Goal: Contribute content: Contribute content

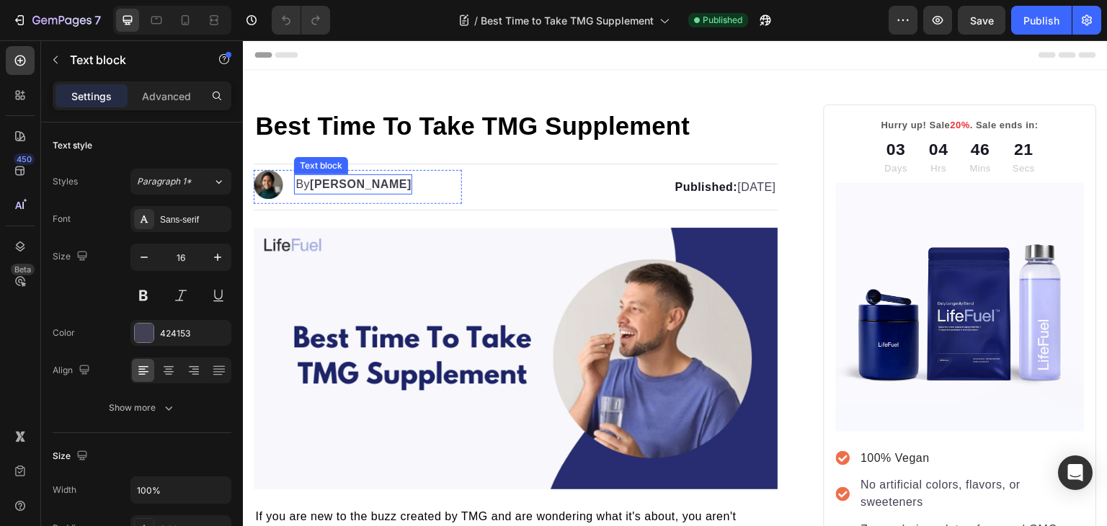
click at [326, 185] on strong "Kim Fields" at bounding box center [361, 184] width 102 height 12
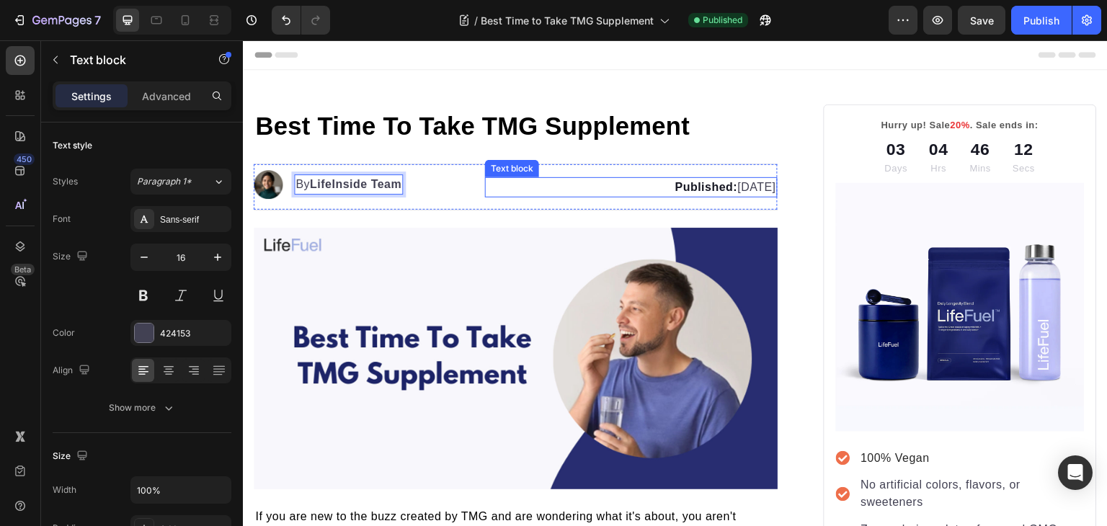
click at [675, 185] on strong "Published:" at bounding box center [706, 187] width 63 height 12
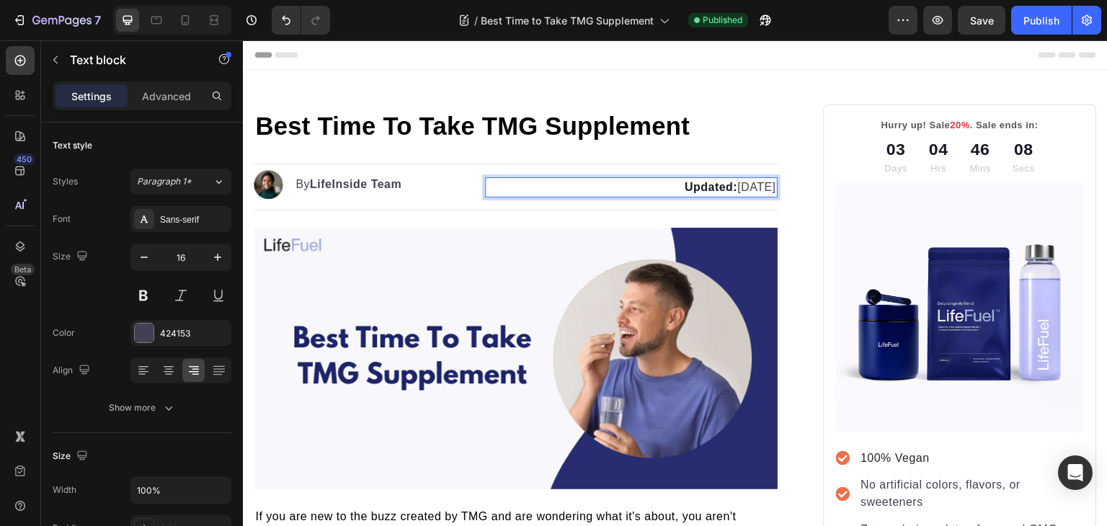
click at [709, 185] on p "Updated: March 25, 2025" at bounding box center [631, 187] width 289 height 17
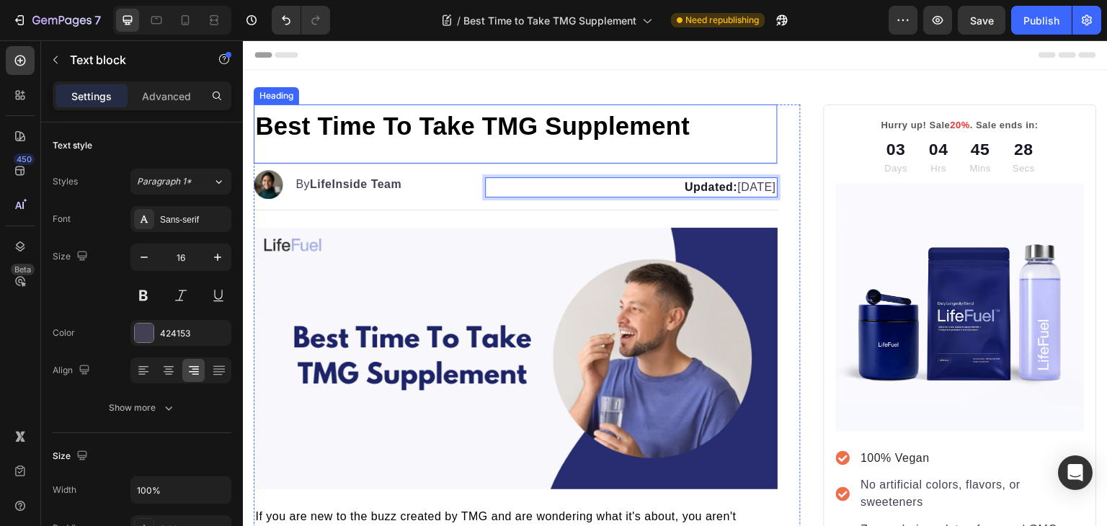
click at [398, 131] on span "Best Time To Take TMG Supplement" at bounding box center [472, 125] width 435 height 27
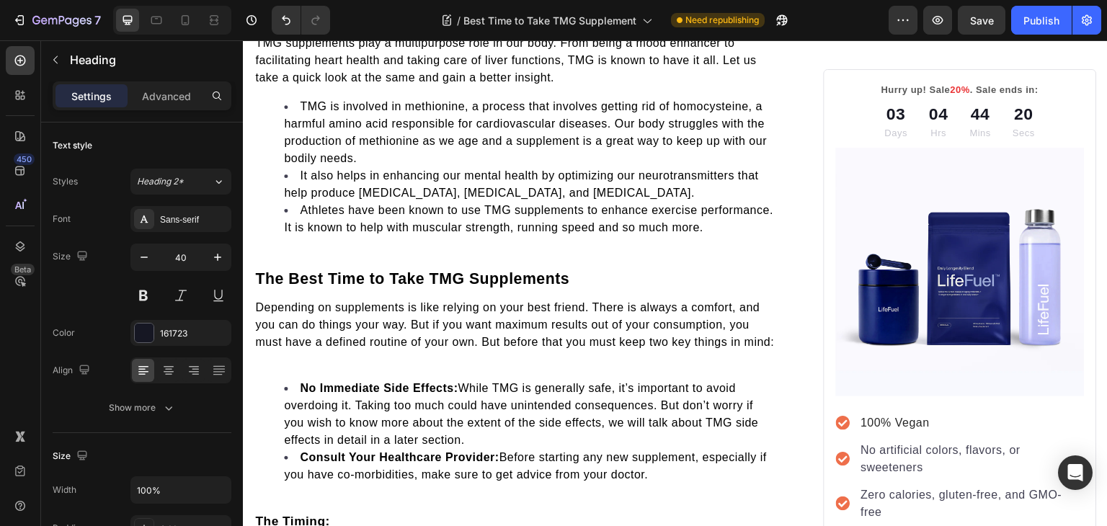
scroll to position [879, 0]
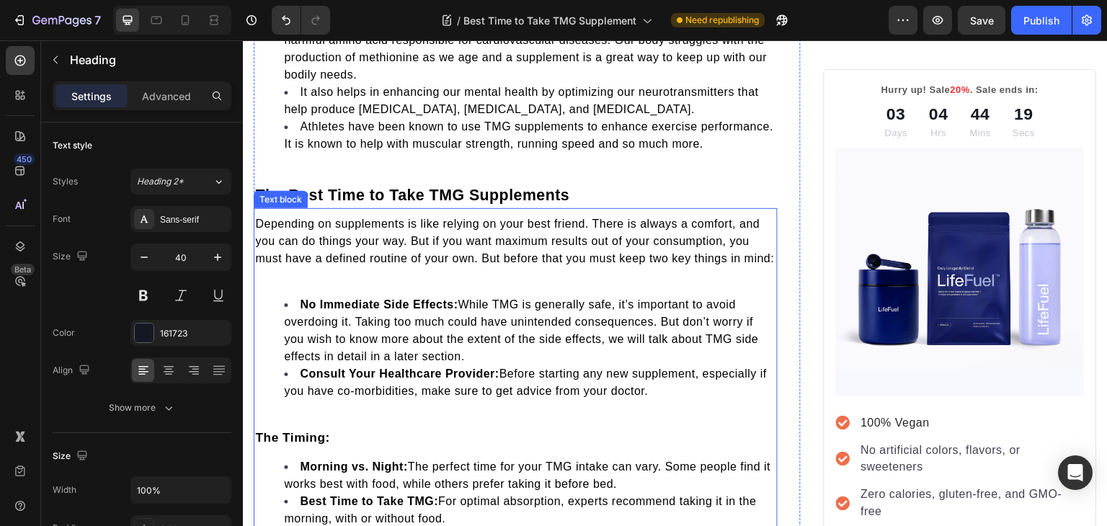
click at [307, 285] on p at bounding box center [515, 275] width 521 height 17
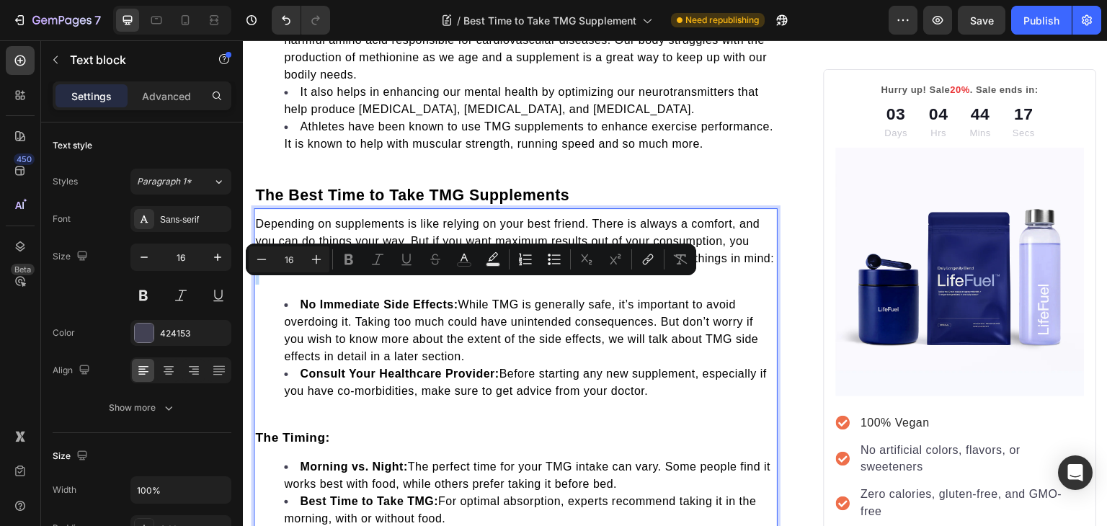
click at [307, 285] on p "Rich Text Editor. Editing area: main" at bounding box center [515, 275] width 521 height 17
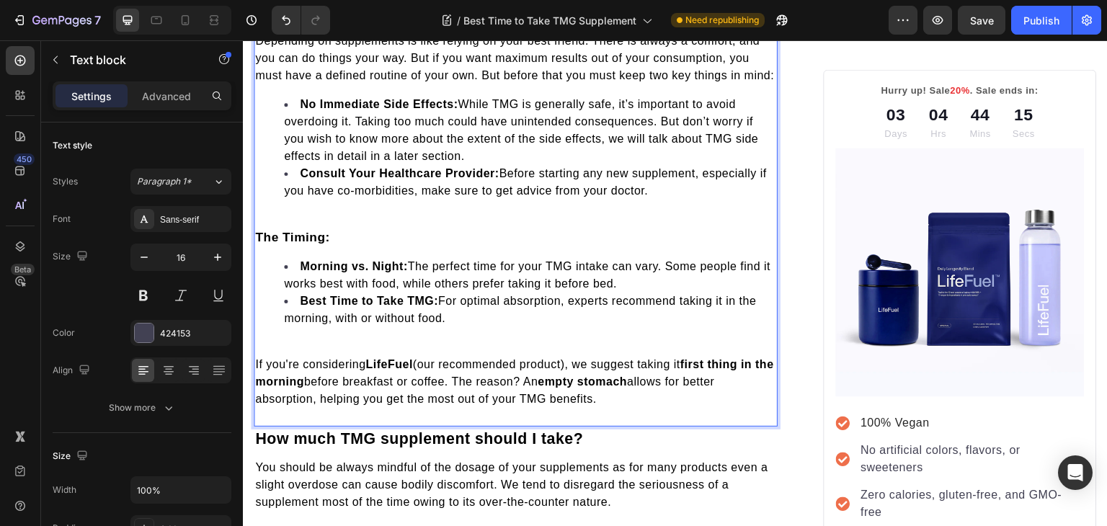
scroll to position [1061, 0]
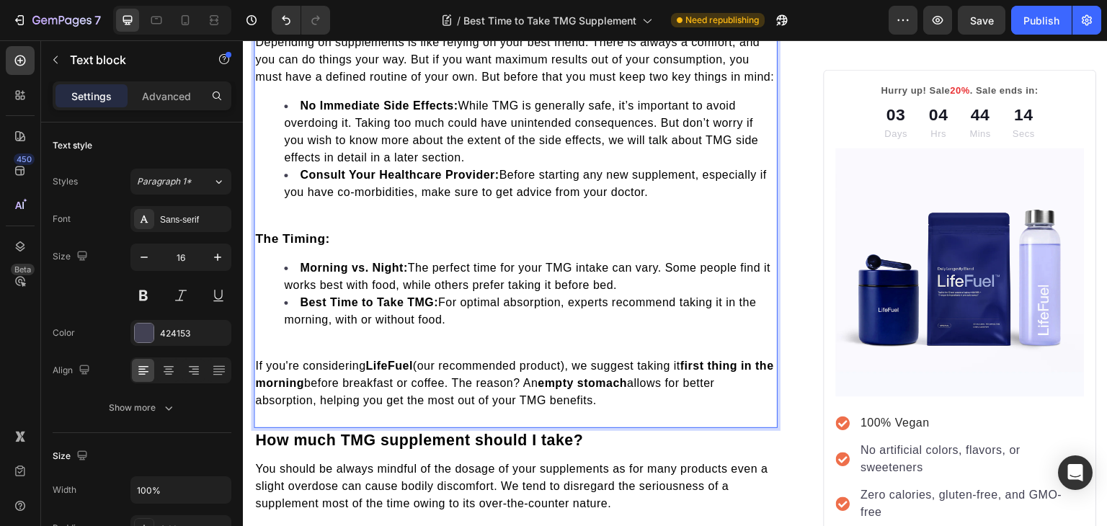
click at [291, 222] on div "Depending on supplements is like relying on your best friend. There is always a…" at bounding box center [516, 221] width 524 height 378
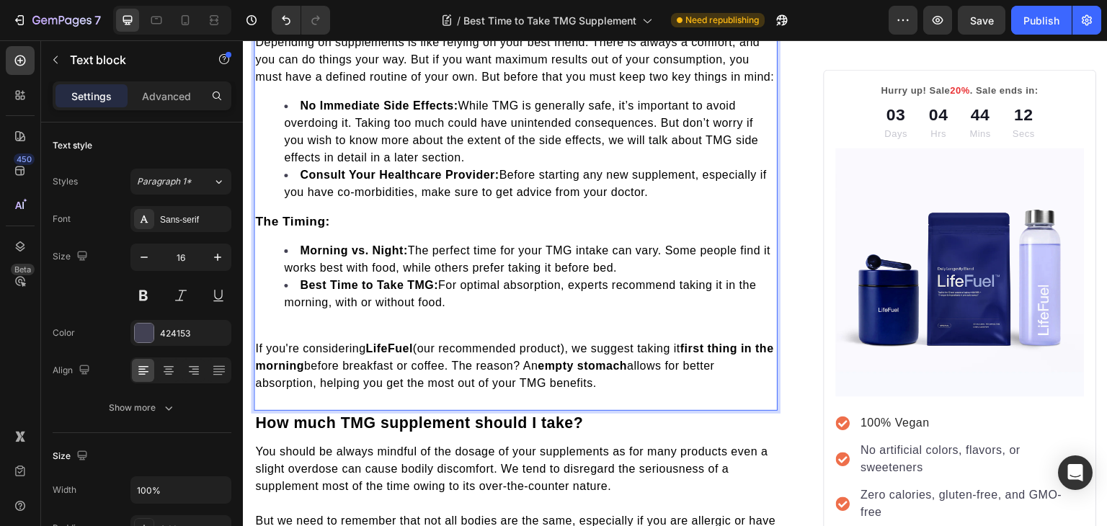
click at [274, 340] on p "Rich Text Editor. Editing area: main" at bounding box center [515, 331] width 521 height 17
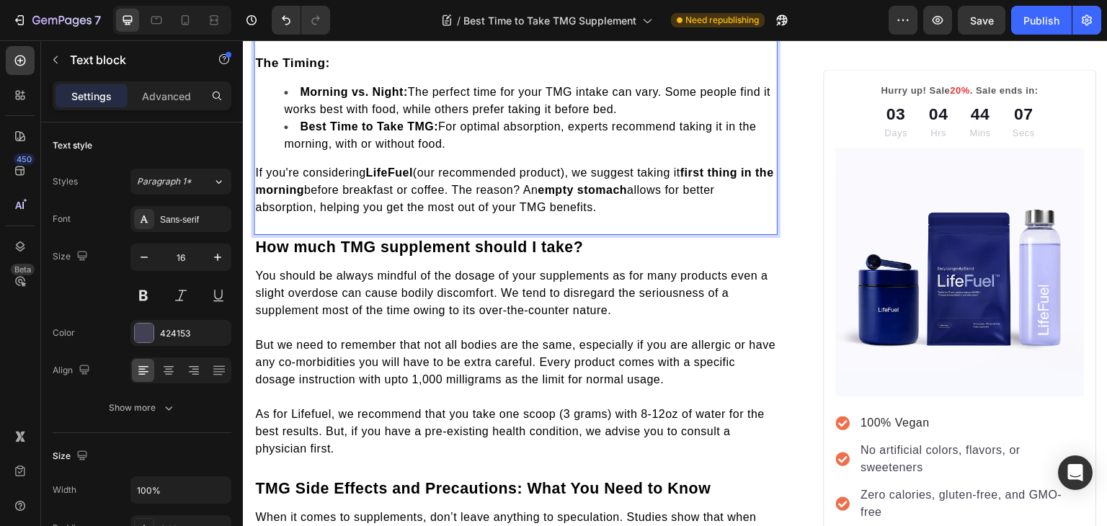
scroll to position [1220, 0]
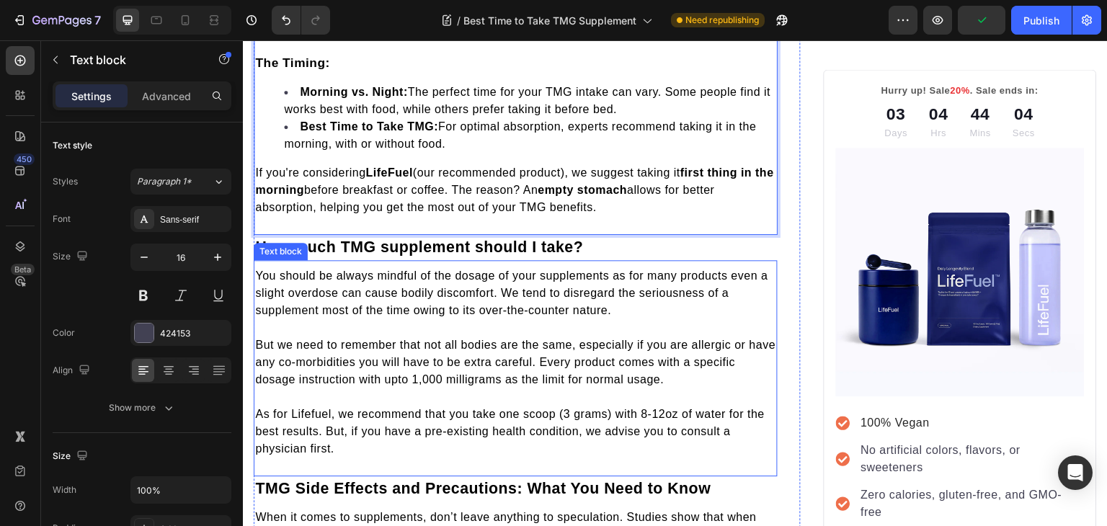
click at [588, 308] on span "You should be always mindful of the dosage of your supplements as for many prod…" at bounding box center [511, 293] width 513 height 47
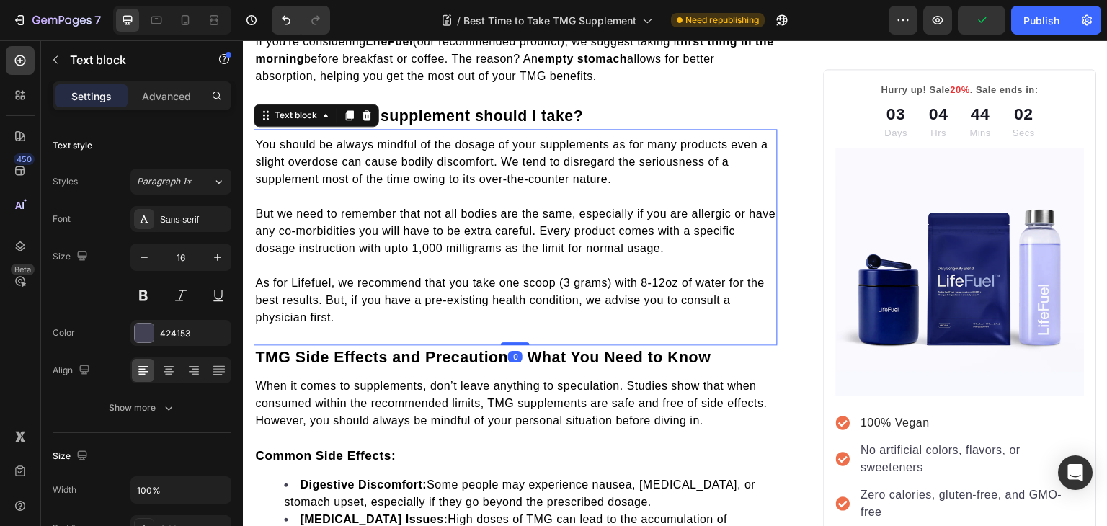
scroll to position [1393, 0]
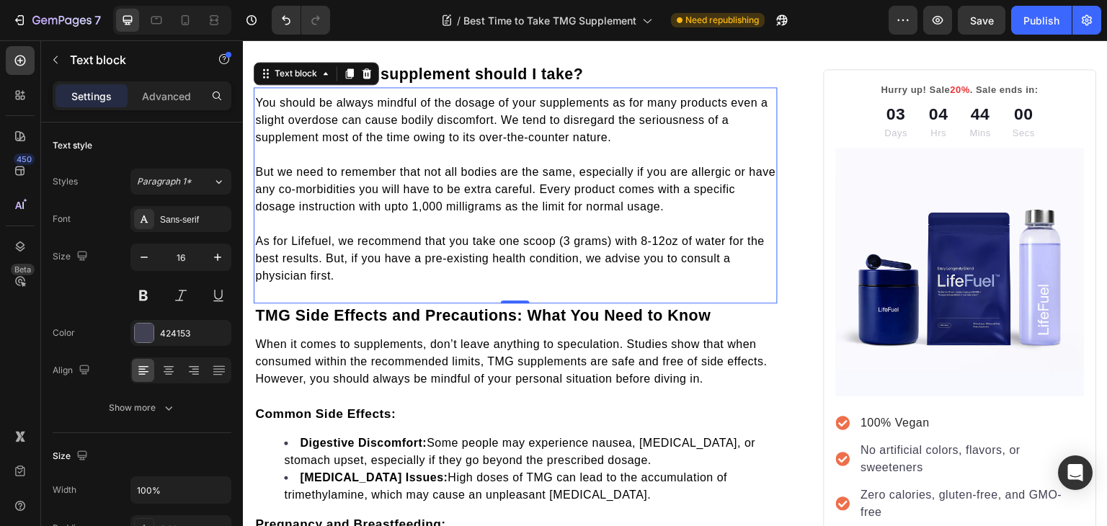
click at [515, 197] on span "But we need to remember that not all bodies are the same, especially if you are…" at bounding box center [515, 189] width 520 height 47
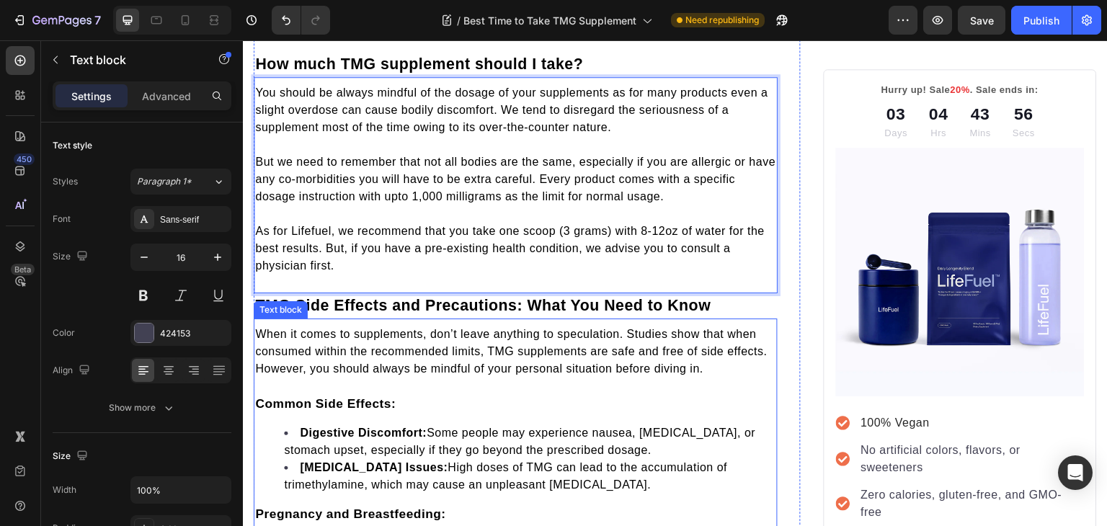
scroll to position [1384, 0]
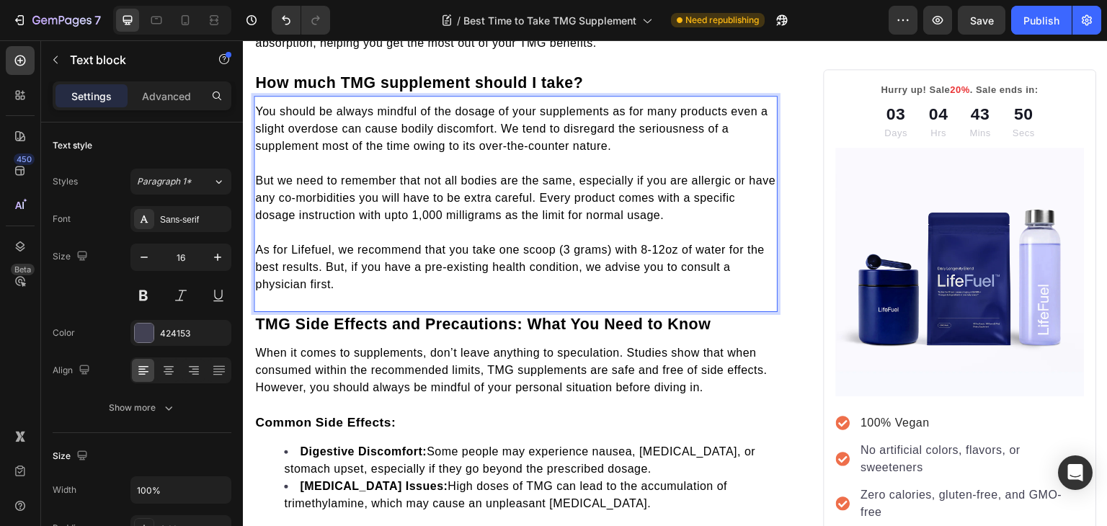
click at [458, 125] on span "You should be always mindful of the dosage of your supplements as for many prod…" at bounding box center [511, 128] width 513 height 47
click at [500, 126] on span "You should be always mindful of the dosage of your supplements as for many prod…" at bounding box center [511, 128] width 513 height 47
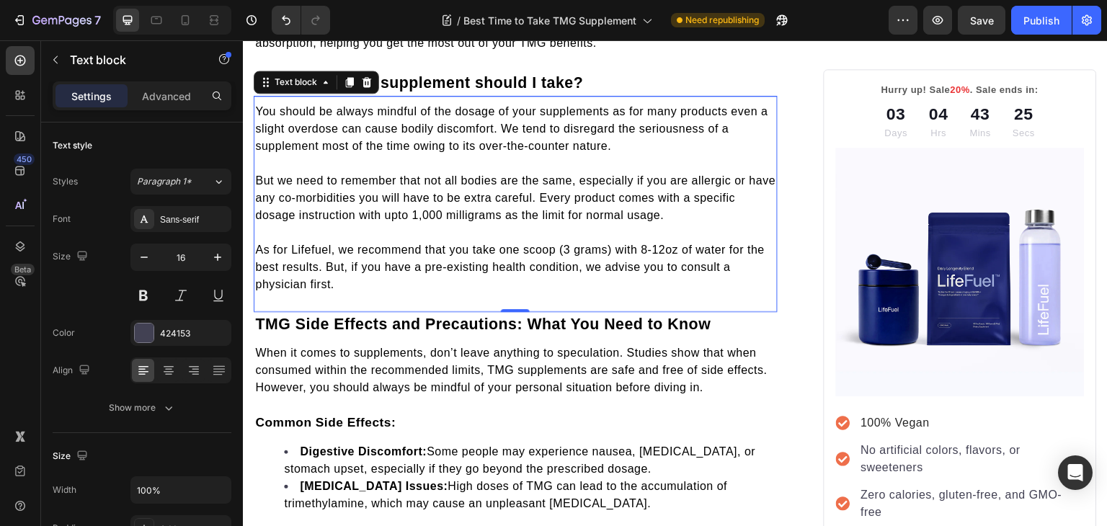
click at [337, 312] on div "You should be always mindful of the dosage of your supplements as for many prod…" at bounding box center [516, 204] width 524 height 216
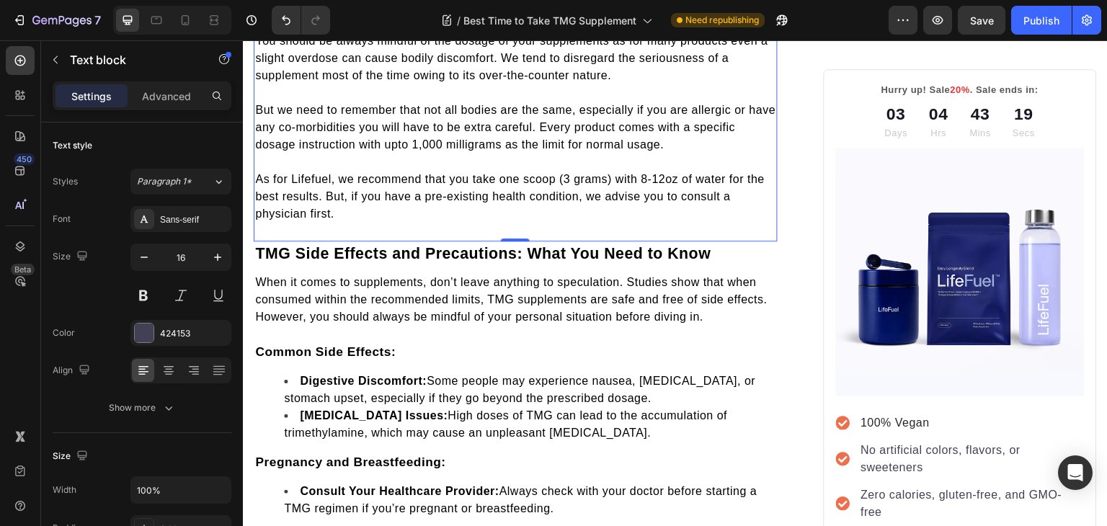
scroll to position [1456, 0]
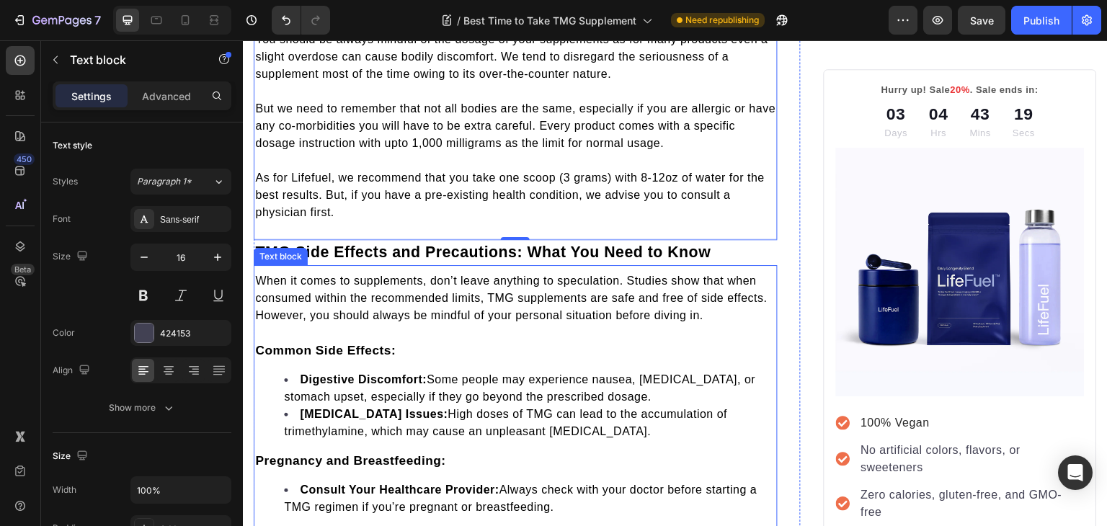
click at [372, 299] on p "When it comes to supplements, don’t leave anything to speculation. Studies show…" at bounding box center [515, 298] width 521 height 52
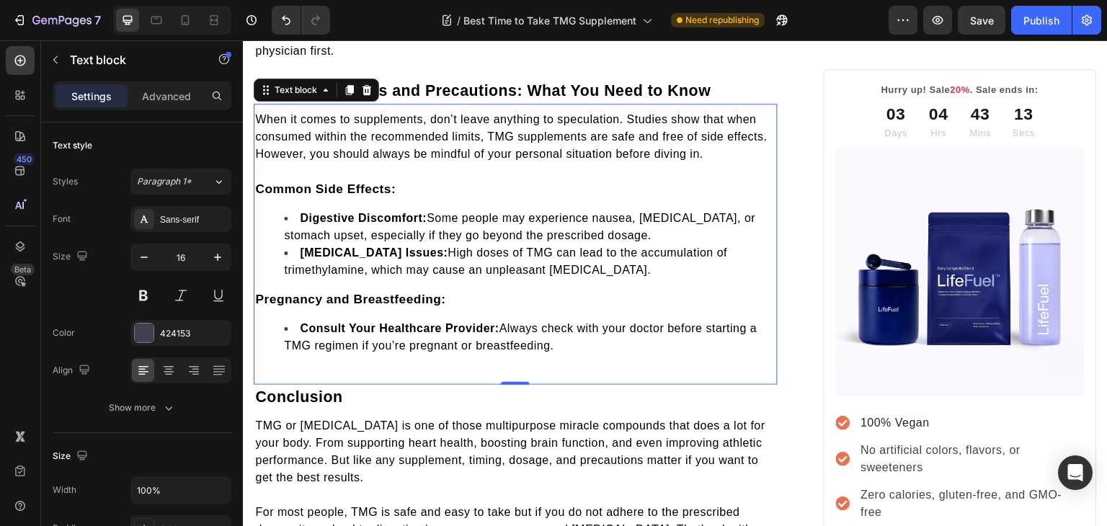
scroll to position [1618, 0]
click at [314, 365] on div "When it comes to supplements, don’t leave anything to speculation. Studies show…" at bounding box center [516, 239] width 524 height 258
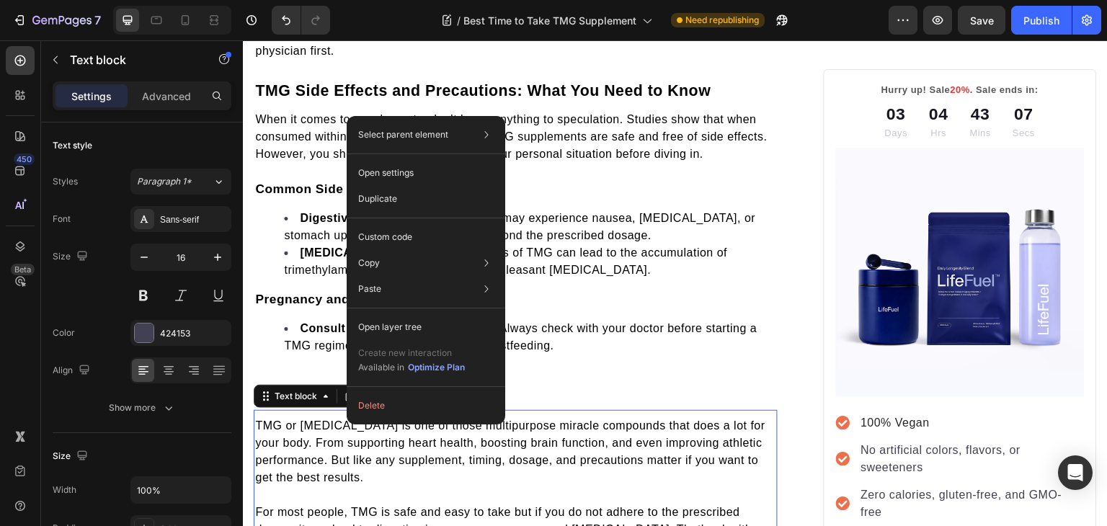
click at [330, 471] on span "TMG or Trimethylglycine is one of those multipurpose miracle compounds that doe…" at bounding box center [510, 452] width 510 height 64
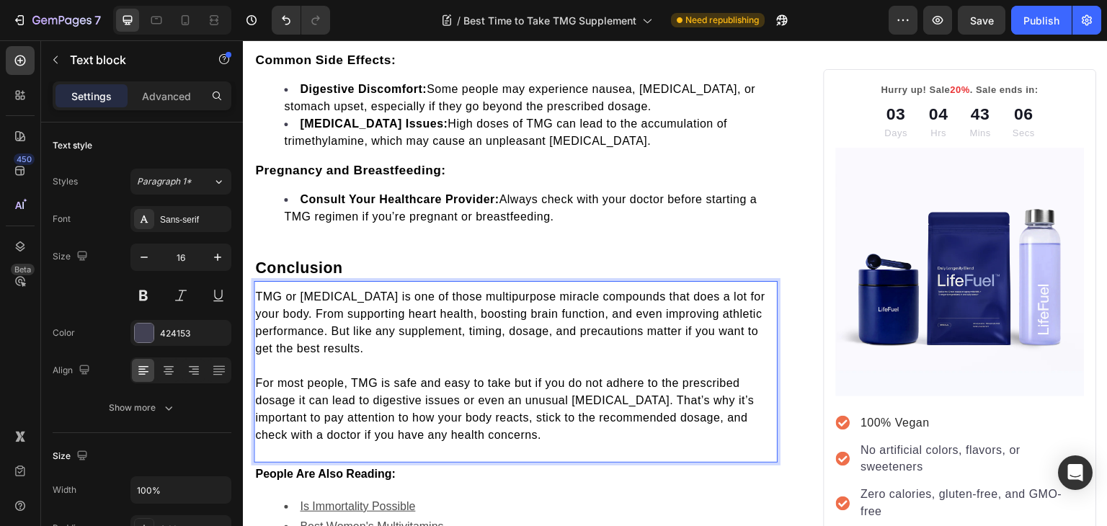
scroll to position [1765, 0]
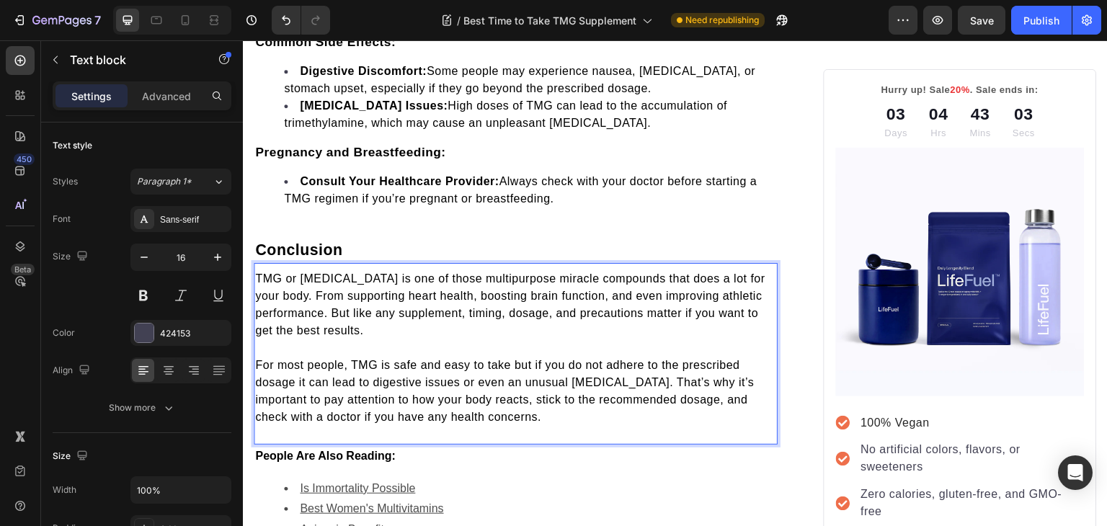
click at [296, 445] on div "TMG or Trimethylglycine is one of those multipurpose miracle compounds that doe…" at bounding box center [516, 354] width 524 height 182
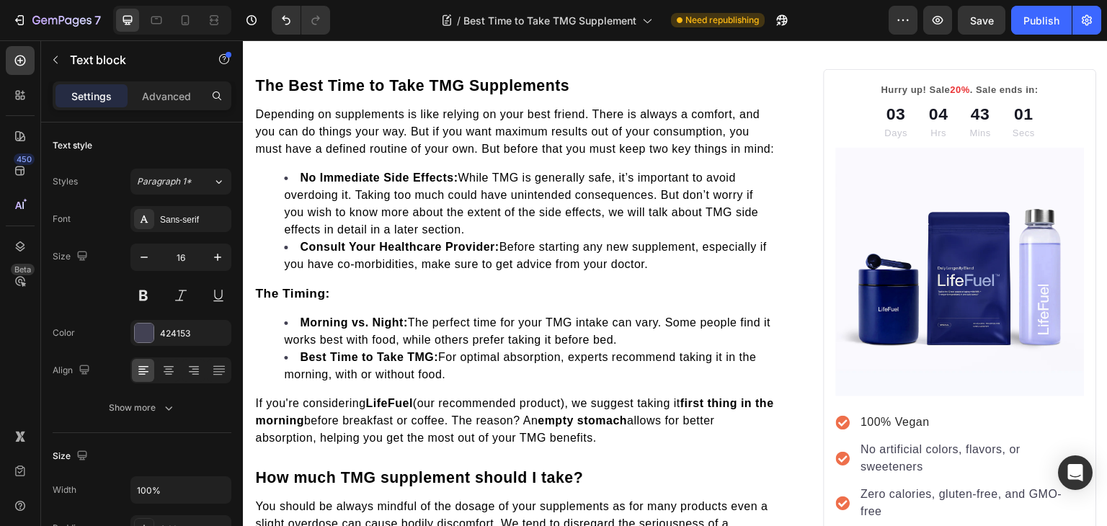
scroll to position [780, 0]
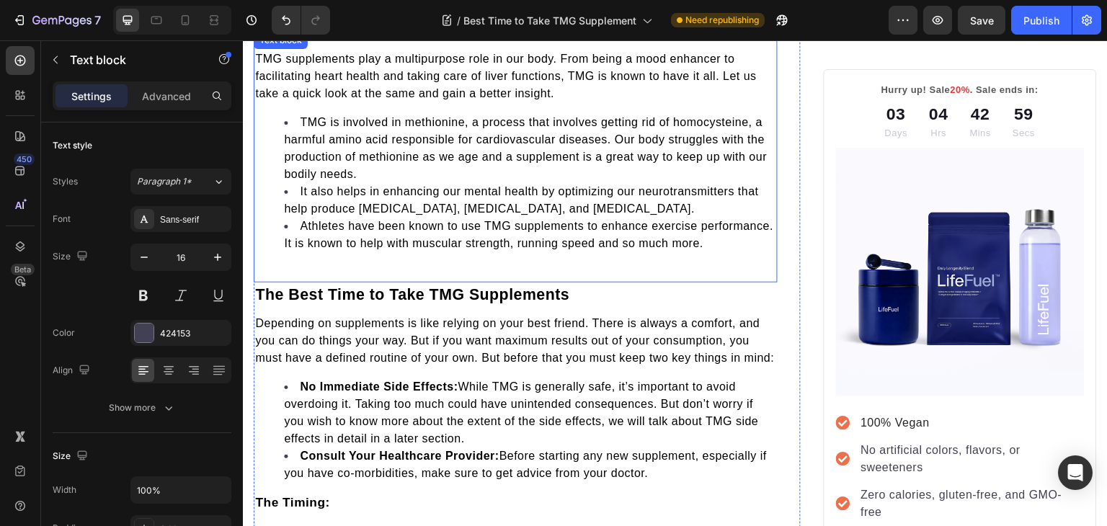
click at [315, 229] on li "Athletes have been known to use TMG supplements to enhance exercise performance…" at bounding box center [530, 235] width 492 height 35
click at [311, 243] on span "Athletes have been known to use TMG supplements to enhance exercise performance…" at bounding box center [528, 235] width 489 height 30
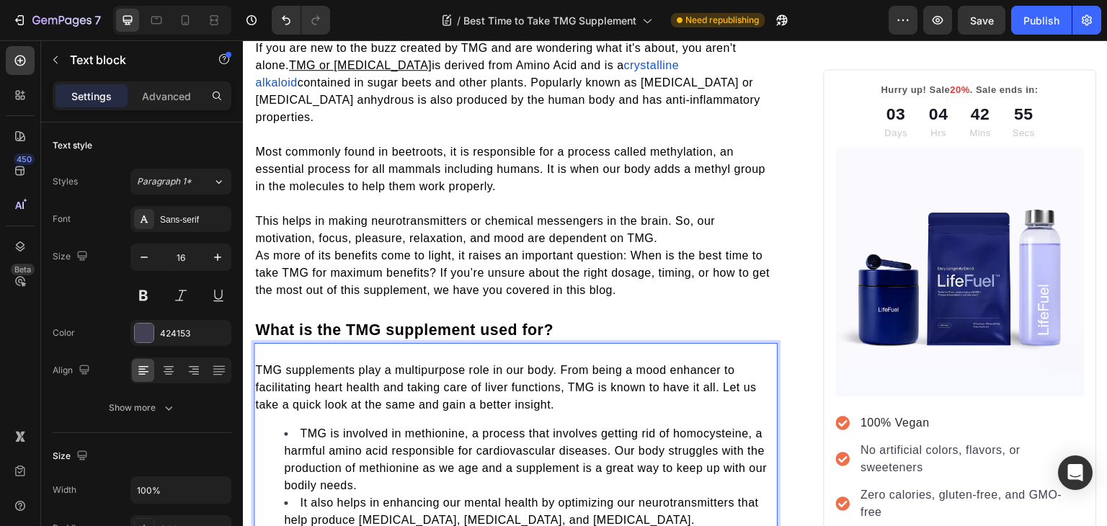
scroll to position [467, 0]
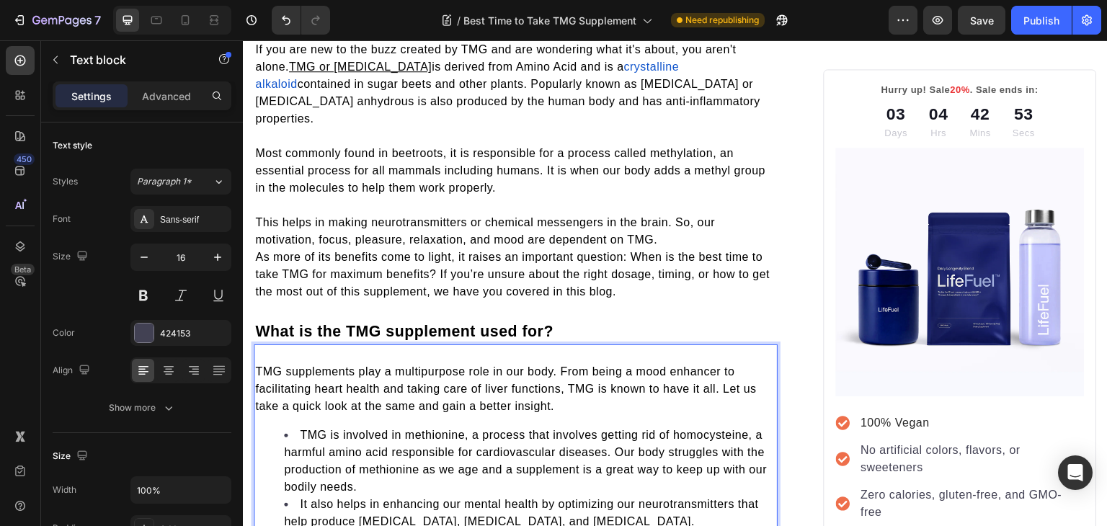
click at [259, 365] on span "TMG supplements play a multipurpose role in our body. From being a mood enhance…" at bounding box center [506, 388] width 502 height 47
click at [257, 365] on span "TMG supplements play a multipurpose role in our body. From being a mood enhance…" at bounding box center [506, 388] width 502 height 47
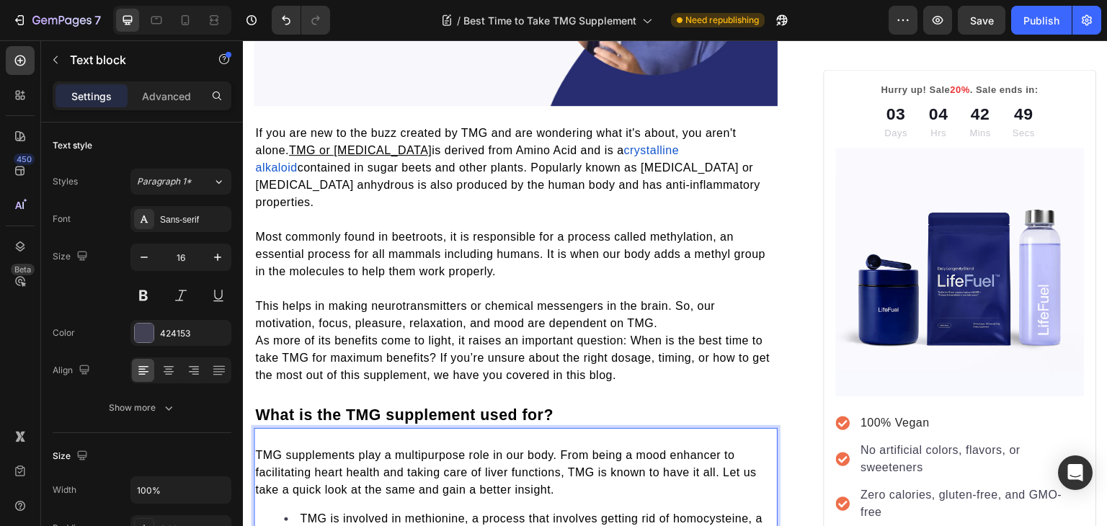
scroll to position [384, 0]
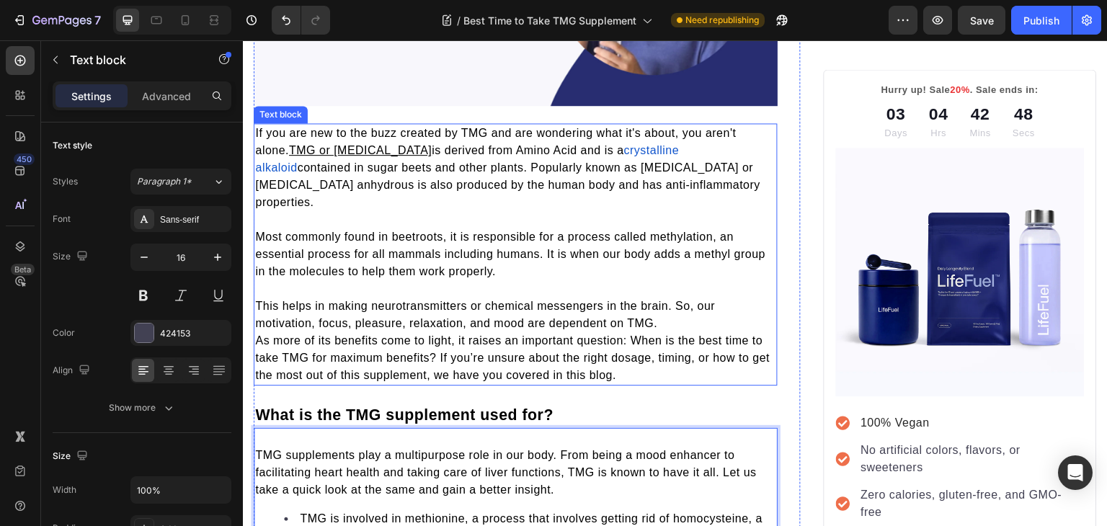
click at [255, 332] on p "As more of its benefits come to light, it raises an important question: When is…" at bounding box center [515, 358] width 521 height 52
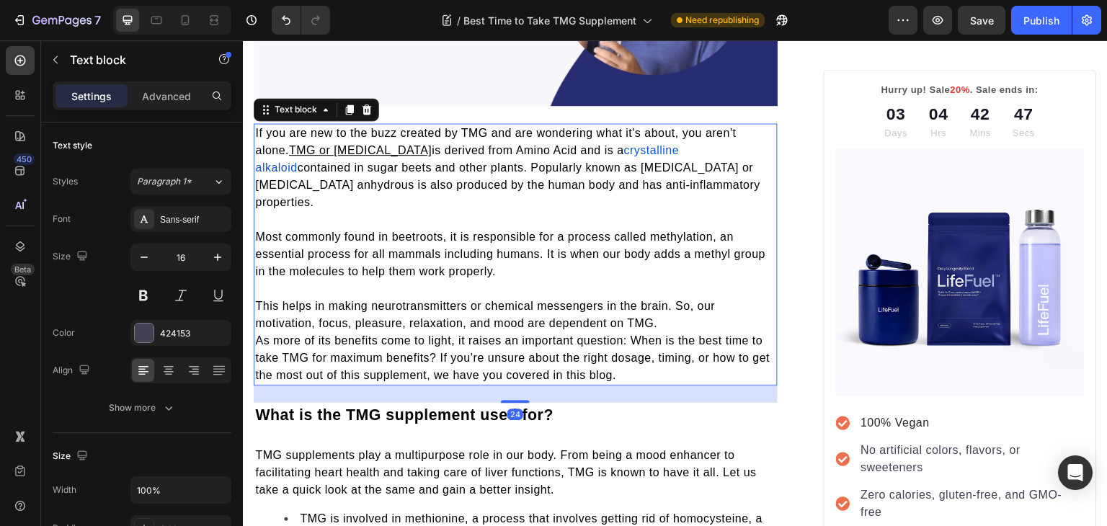
click at [257, 334] on span "As more of its benefits come to light, it raises an important question: When is…" at bounding box center [512, 357] width 515 height 47
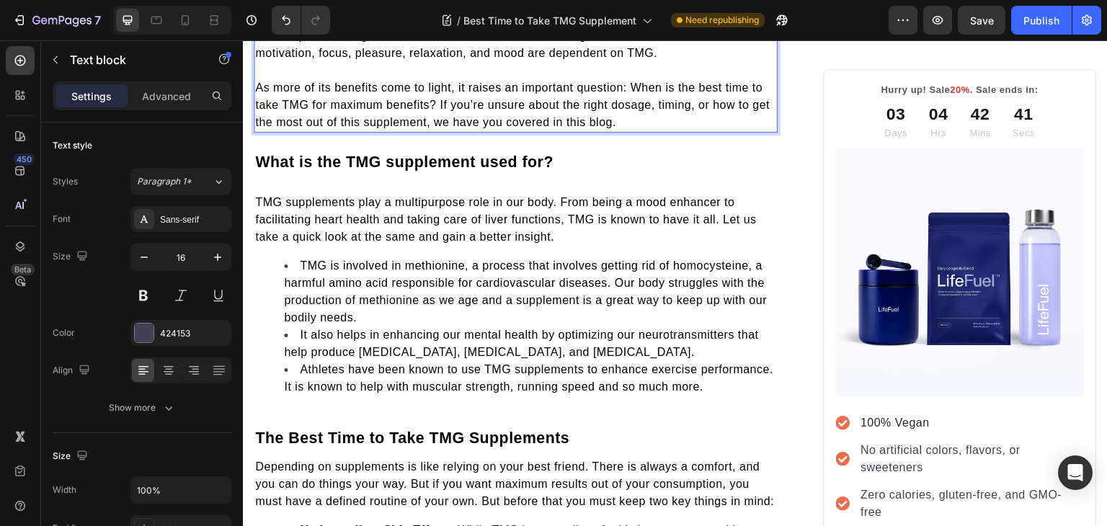
scroll to position [660, 0]
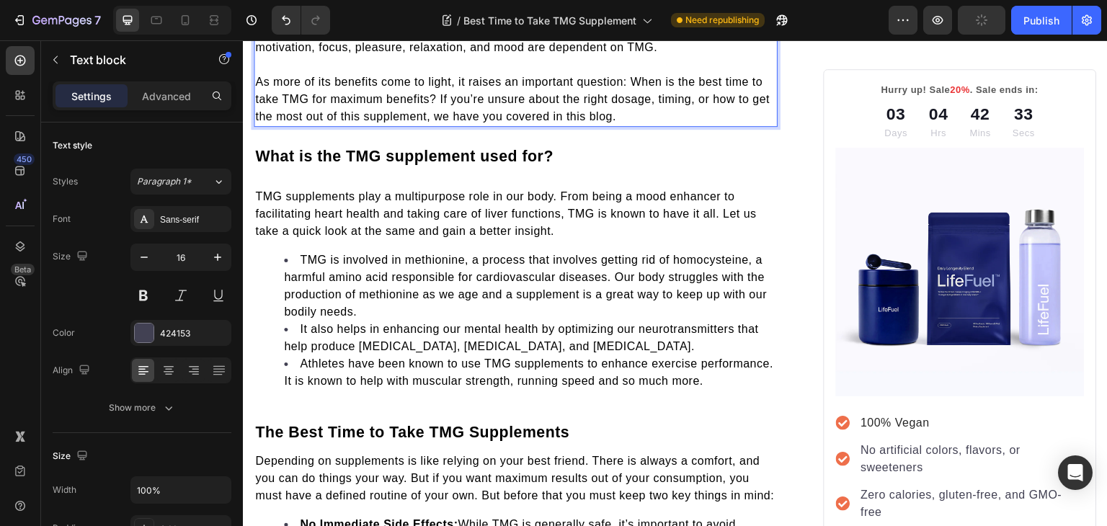
click at [611, 78] on span "As more of its benefits come to light, it raises an important question: When is…" at bounding box center [512, 99] width 515 height 47
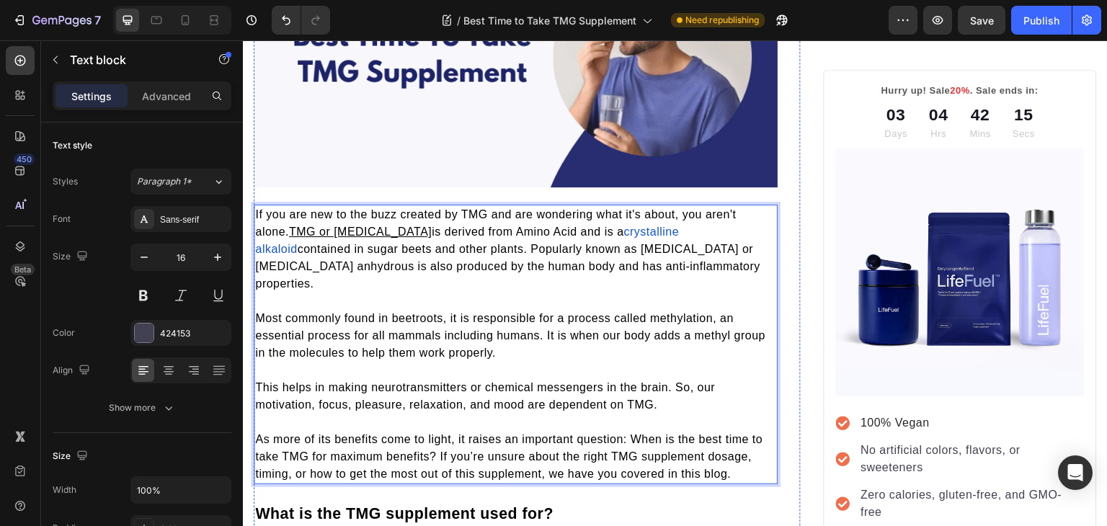
scroll to position [0, 0]
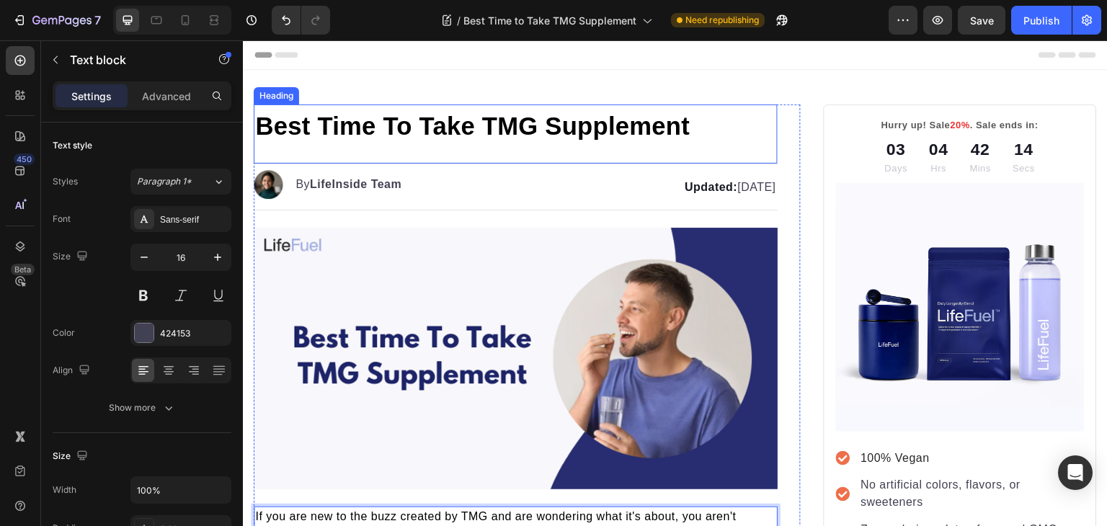
click at [444, 113] on span "Best Time To Take TMG Supplement" at bounding box center [472, 125] width 435 height 27
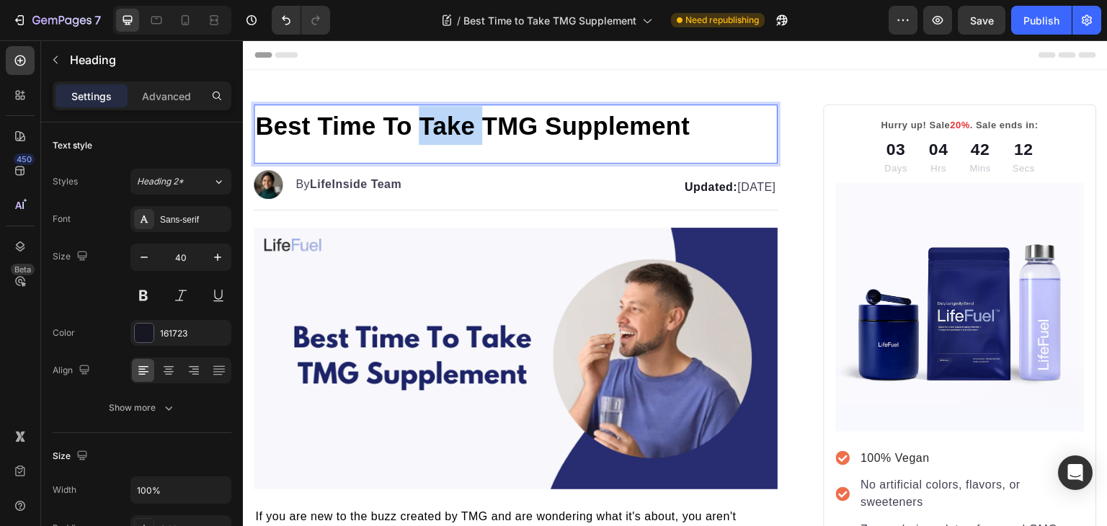
click at [447, 123] on span "Best Time To Take TMG Supplement" at bounding box center [472, 125] width 435 height 27
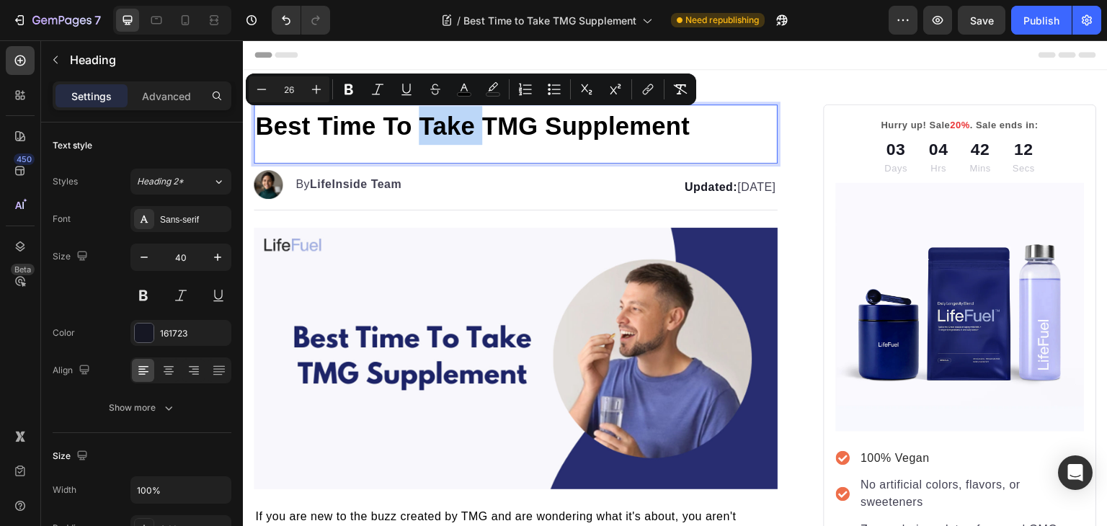
click at [447, 123] on span "Best Time To Take TMG Supplement" at bounding box center [472, 125] width 435 height 27
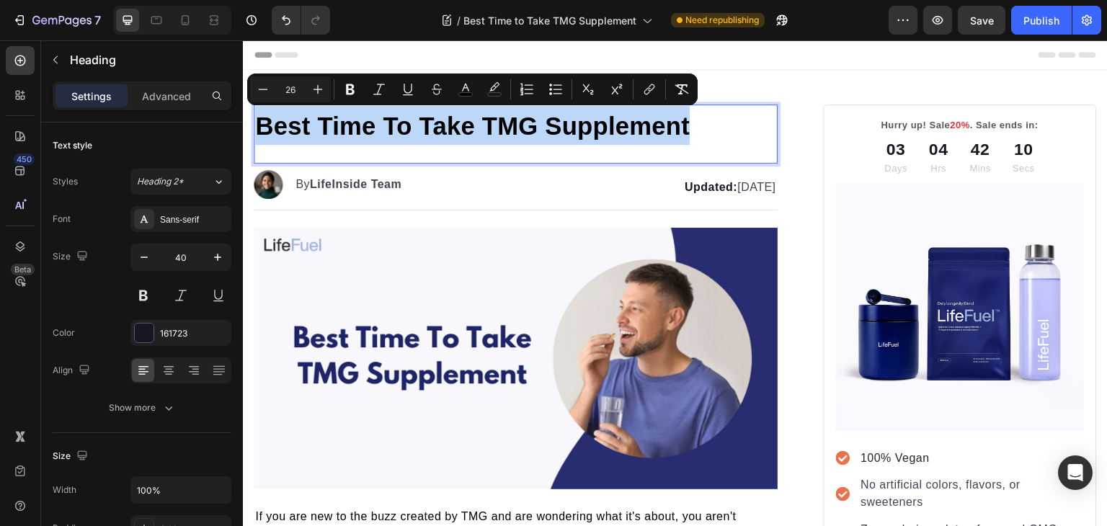
copy span "Best Time To Take TMG Supplement"
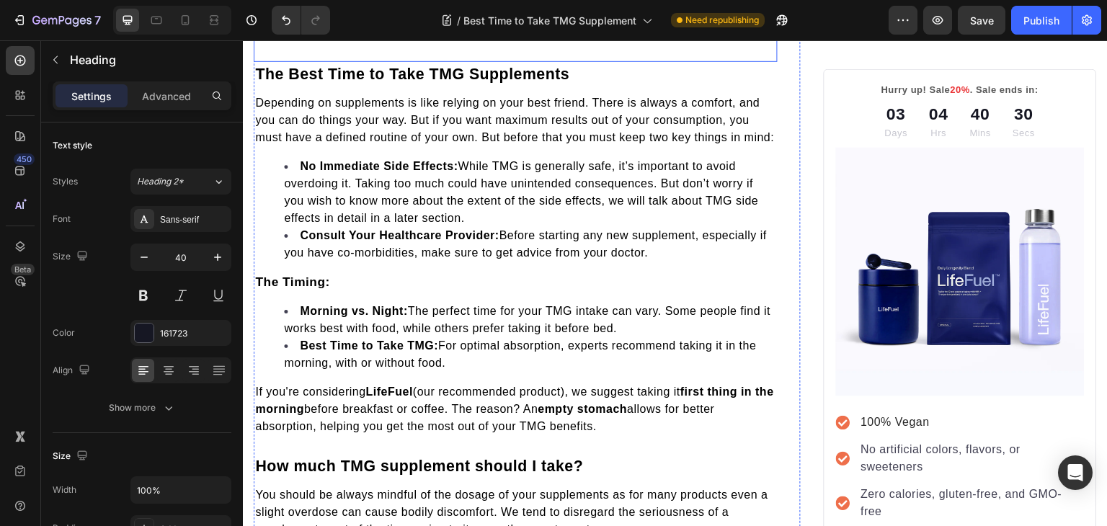
scroll to position [1027, 0]
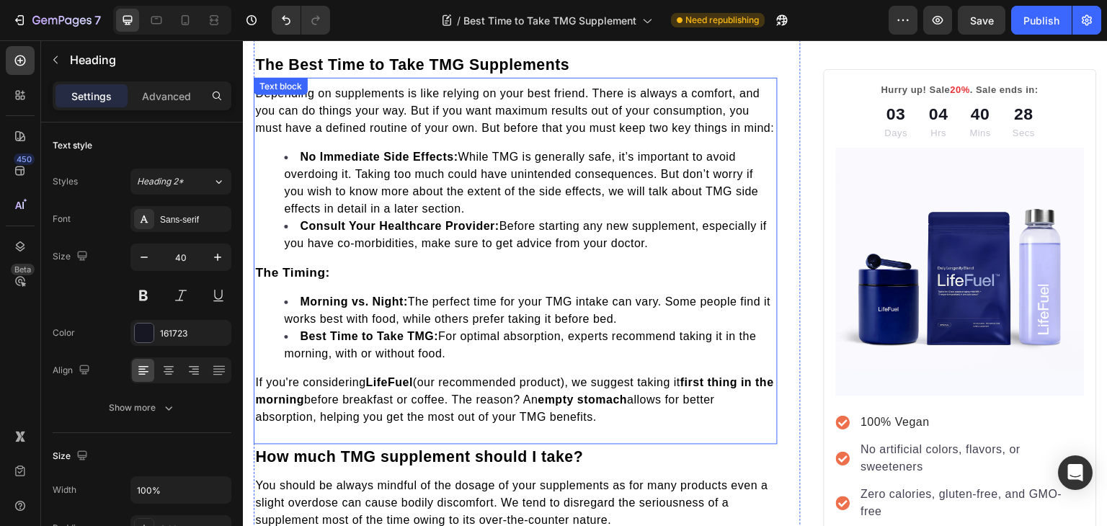
click at [320, 304] on li "Morning vs. Night: The perfect time for your TMG intake can vary. Some people f…" at bounding box center [530, 310] width 492 height 35
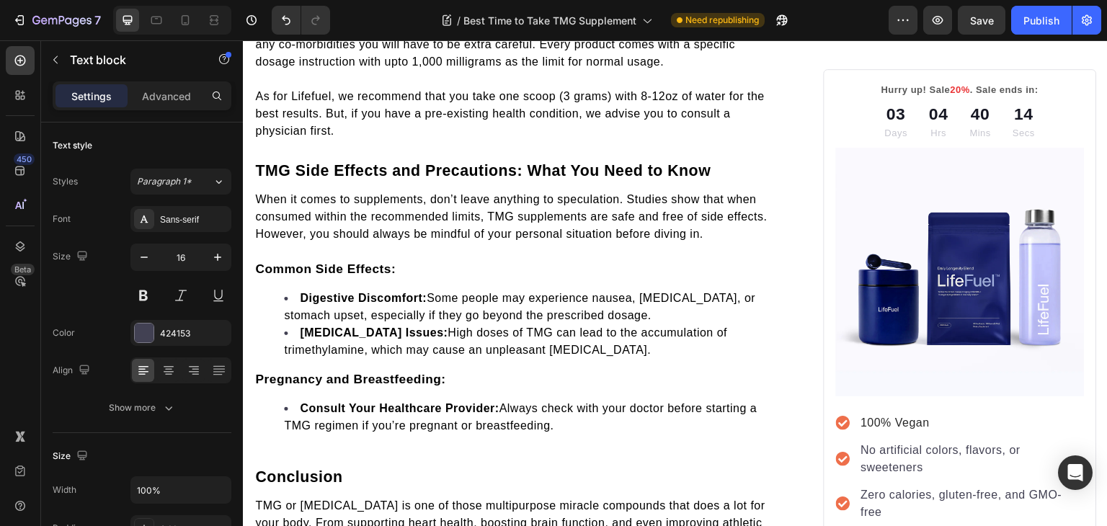
scroll to position [1554, 0]
click at [719, 183] on h2 "TMG Side Effects and Precautions: What You Need to Know" at bounding box center [516, 171] width 524 height 25
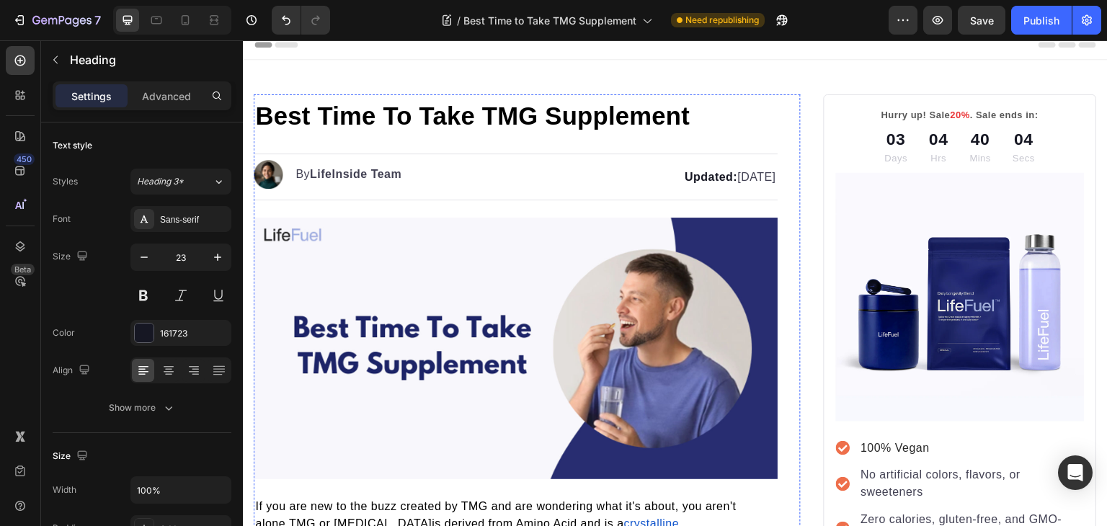
scroll to position [0, 0]
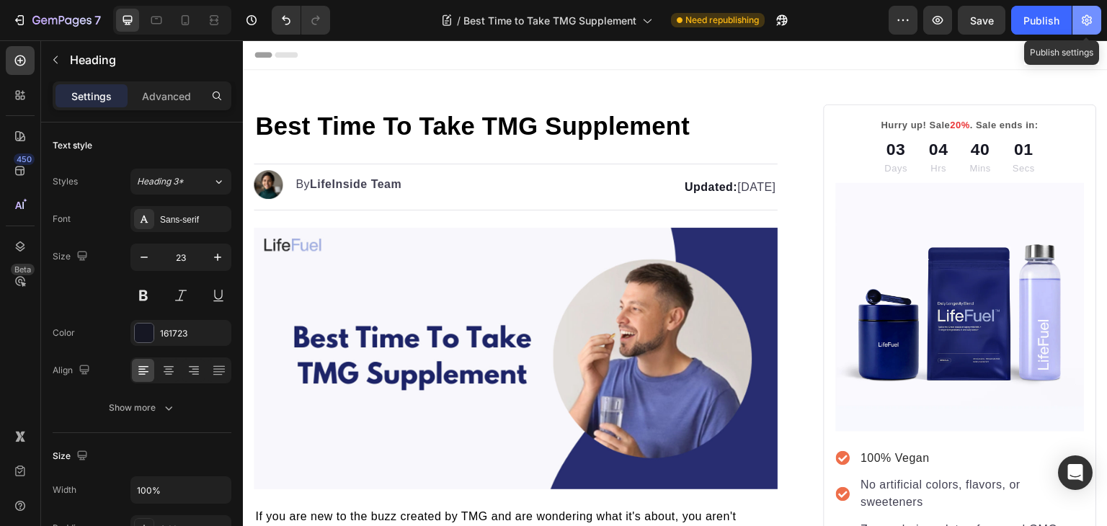
click at [1090, 27] on button "button" at bounding box center [1087, 20] width 29 height 29
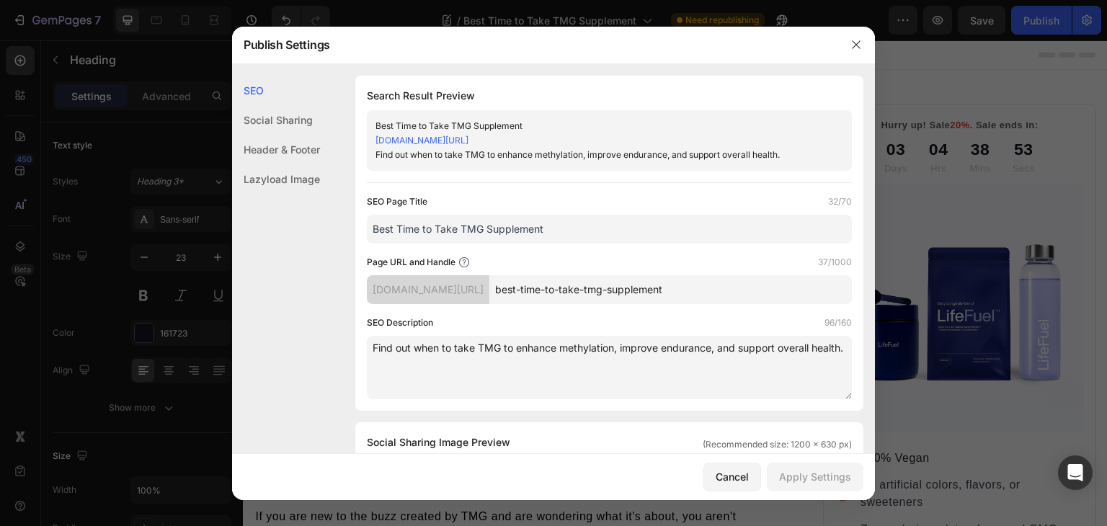
click at [539, 219] on input "Best Time to Take TMG Supplement" at bounding box center [609, 229] width 485 height 29
click at [374, 229] on input "Best Time to Take TMG Supplement" at bounding box center [609, 229] width 485 height 29
drag, startPoint x: 473, startPoint y: 228, endPoint x: 303, endPoint y: 254, distance: 171.5
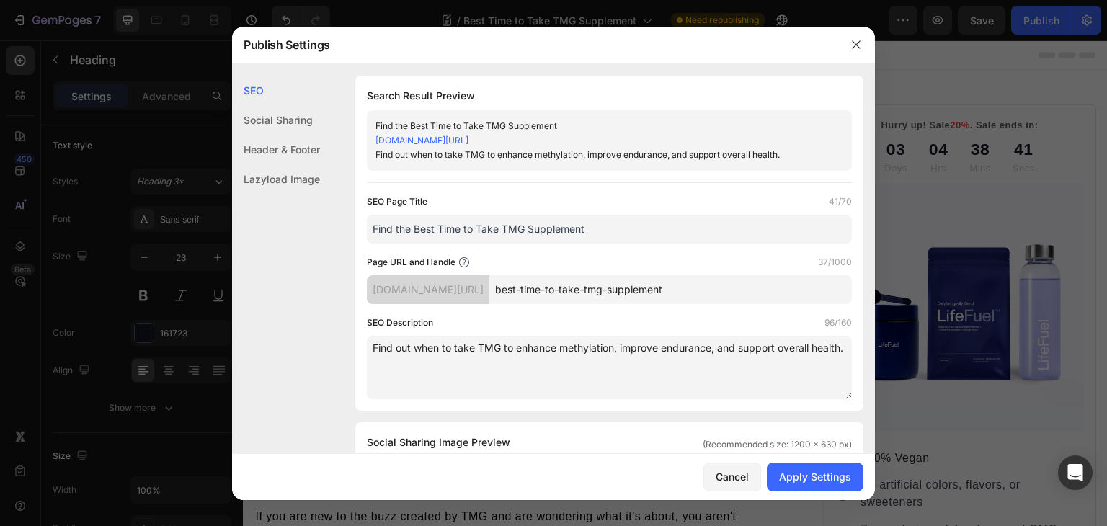
click at [602, 229] on input "When Should You Take TMG Supplement" at bounding box center [609, 229] width 485 height 29
click at [420, 226] on input "When Should You Take TMG Supplement?" at bounding box center [609, 229] width 485 height 29
type input "When is the Best Time to Take TMG Supplement?"
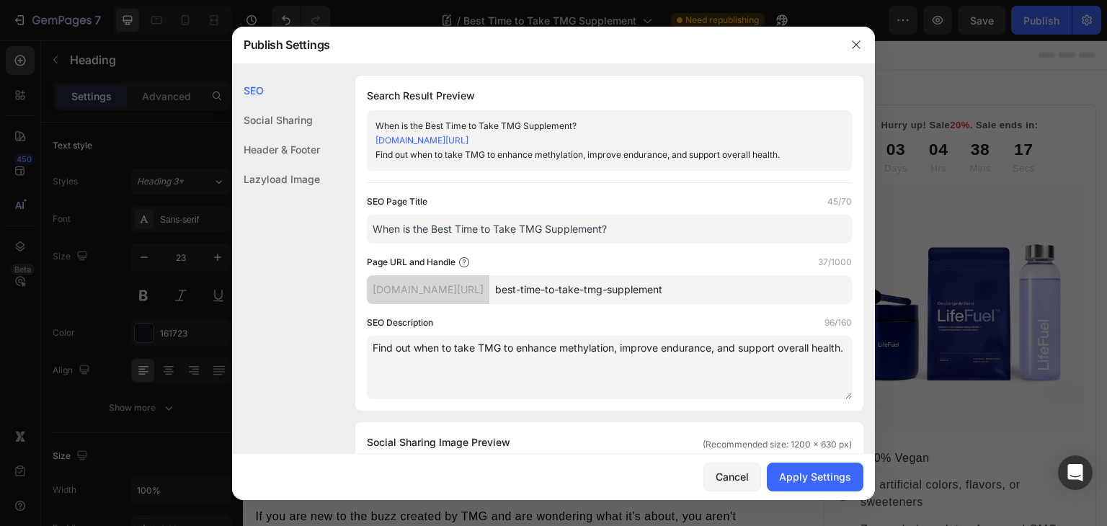
click at [436, 358] on textarea "Find out when to take TMG to enhance methylation, improve endurance, and suppor…" at bounding box center [609, 367] width 485 height 63
click at [381, 350] on textarea "Find out when to take TMG to enhance methylation, improve endurance, and suppor…" at bounding box center [609, 367] width 485 height 63
click at [433, 355] on textarea "Find out when to take TMG to enhance methylation, improve endurance, and suppor…" at bounding box center [609, 367] width 485 height 63
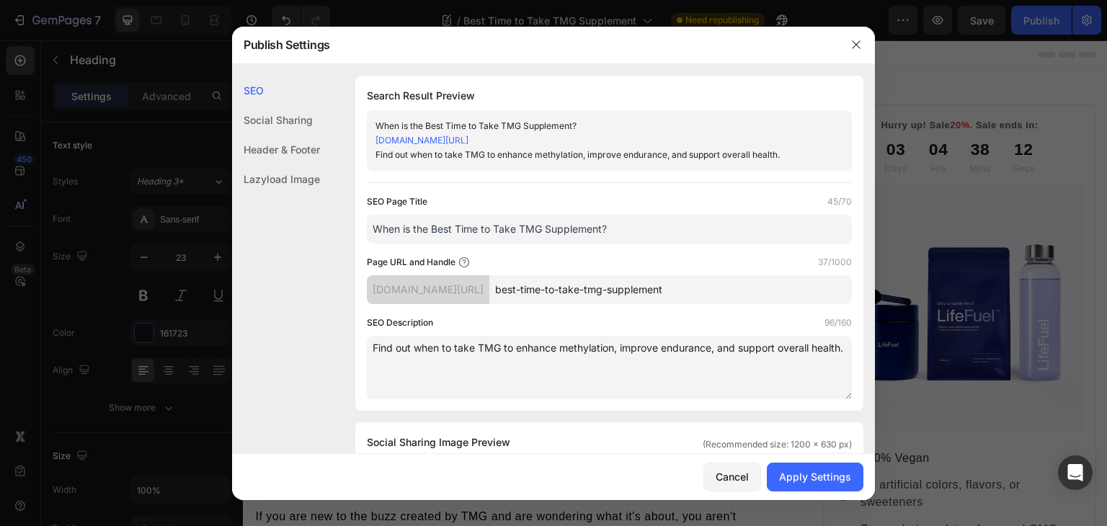
click at [427, 347] on textarea "Find out when to take TMG to enhance methylation, improve endurance, and suppor…" at bounding box center [609, 367] width 485 height 63
click at [541, 354] on textarea "Find out the best time to take TMG to enhance methylation, improve endurance, a…" at bounding box center [609, 367] width 485 height 63
click at [540, 350] on textarea "Find out the best time to take TMG to enhance methylation, improve endurance, a…" at bounding box center [609, 367] width 485 height 63
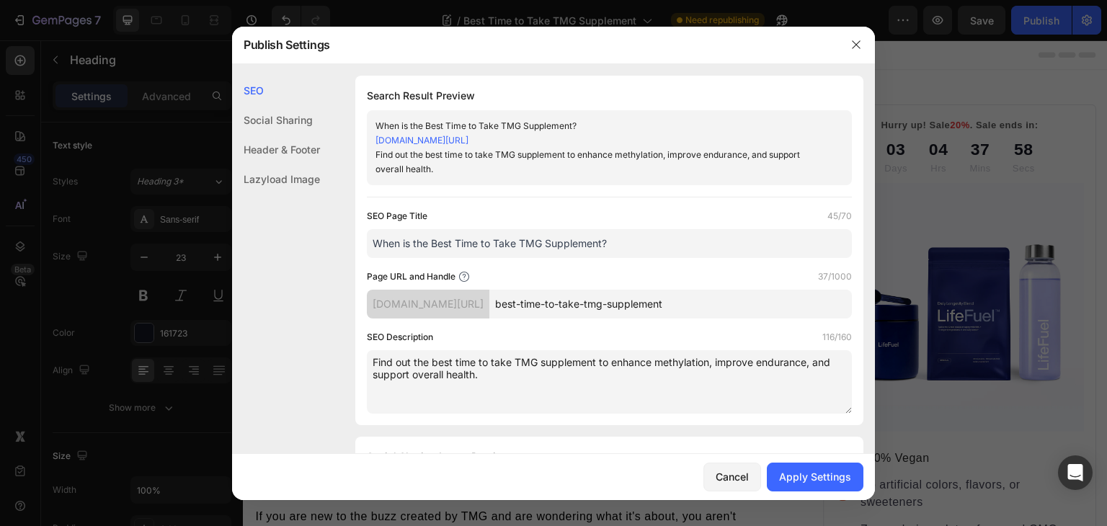
click at [517, 375] on textarea "Find out the best time to take TMG supplement to enhance methylation, improve e…" at bounding box center [609, 381] width 485 height 63
click at [636, 378] on textarea "Find out the best time to take TMG supplement to enhance methylation, improve e…" at bounding box center [609, 381] width 485 height 63
click at [613, 376] on textarea "Find out the best time to take TMG supplement to enhance methylation, improve e…" at bounding box center [609, 381] width 485 height 63
click at [735, 367] on textarea "Find out the best time to take TMG supplement to enhance methylation, improve e…" at bounding box center [609, 381] width 485 height 63
click at [607, 373] on textarea "Find out the best time to take TMG supplement to enhance methylation, improve e…" at bounding box center [609, 381] width 485 height 63
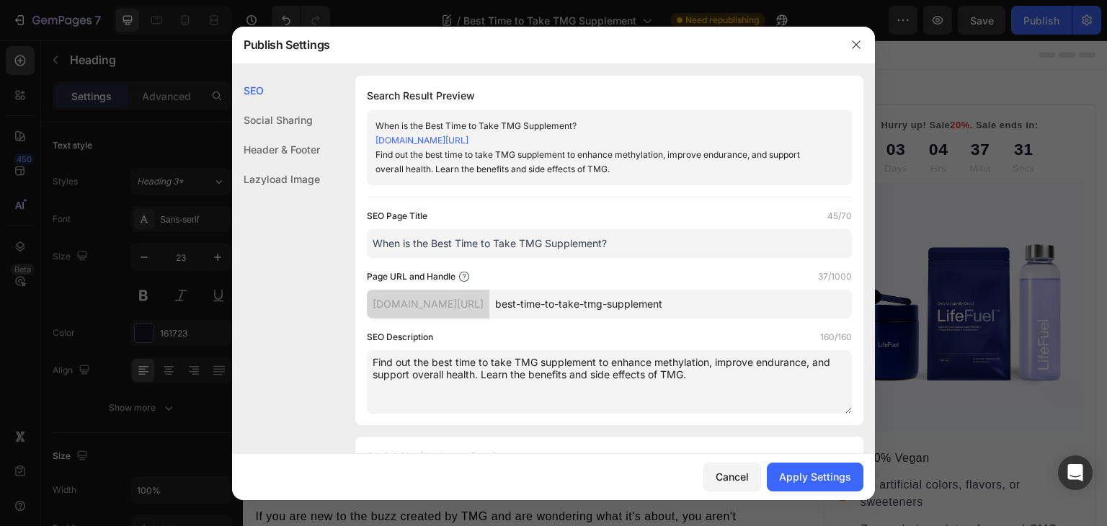
click at [822, 380] on textarea "Find out the best time to take TMG supplement to enhance methylation, improve e…" at bounding box center [609, 381] width 485 height 63
type textarea "Find out the best time to take TMG supplement to enhance methylation, improve e…"
click at [818, 485] on button "Apply Settings" at bounding box center [815, 477] width 97 height 29
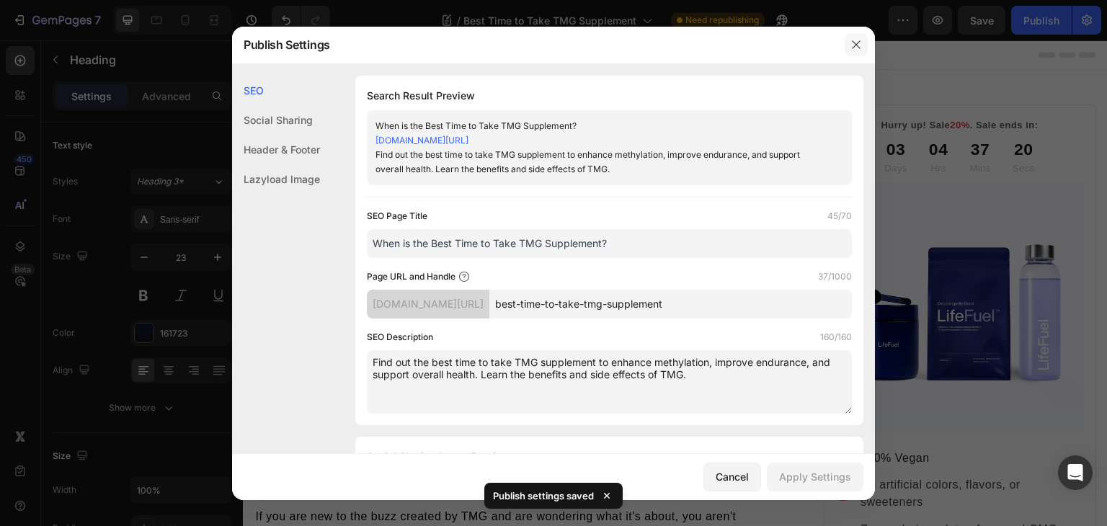
click at [859, 47] on icon "button" at bounding box center [857, 45] width 12 height 12
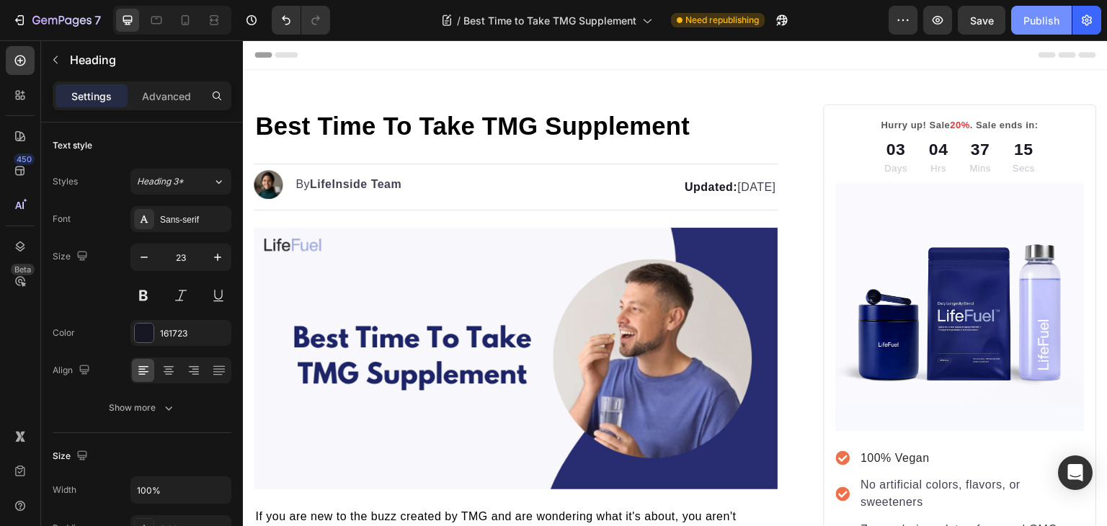
click at [1039, 21] on div "Publish" at bounding box center [1042, 20] width 36 height 15
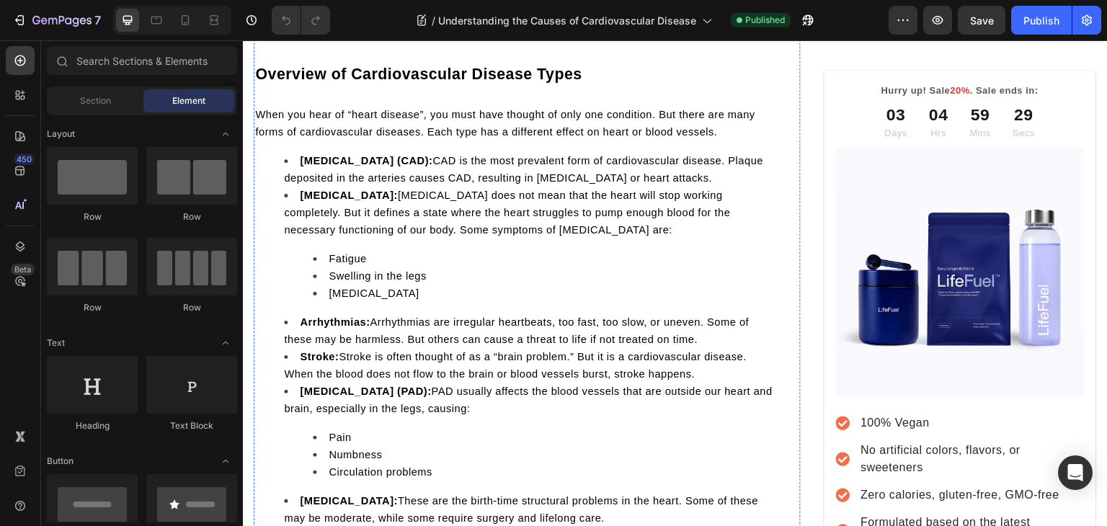
scroll to position [432, 0]
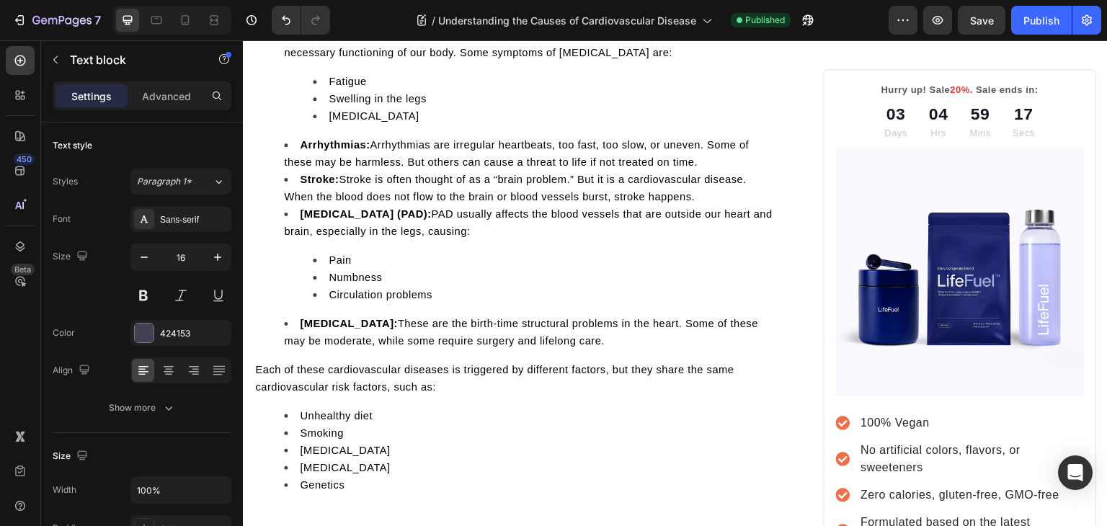
scroll to position [538, 0]
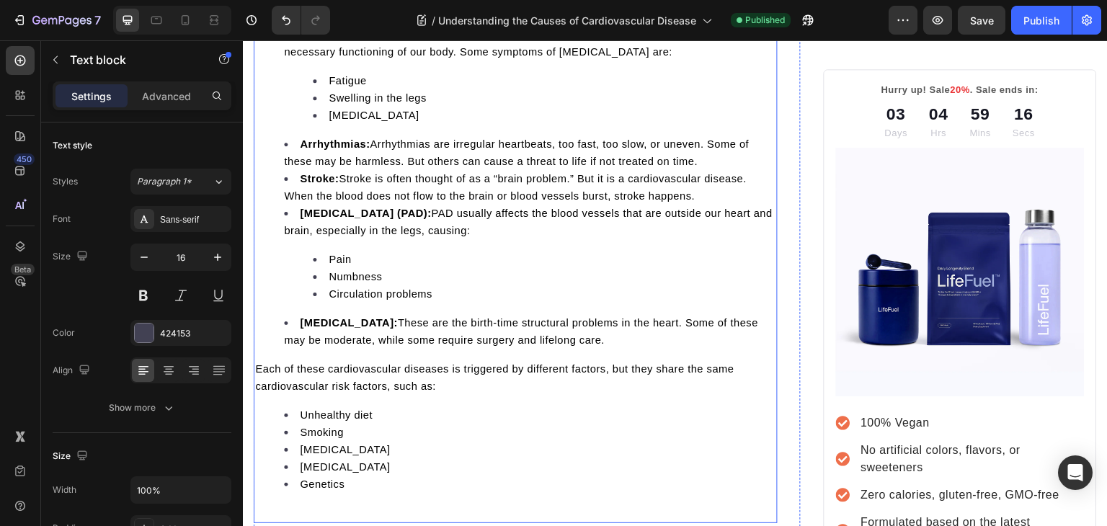
click at [410, 173] on div "When you hear of “heart disease”, you must have thought of only one condition. …" at bounding box center [516, 216] width 524 height 614
click at [349, 185] on div "When you hear of “heart disease”, you must have thought of only one condition. …" at bounding box center [516, 216] width 524 height 614
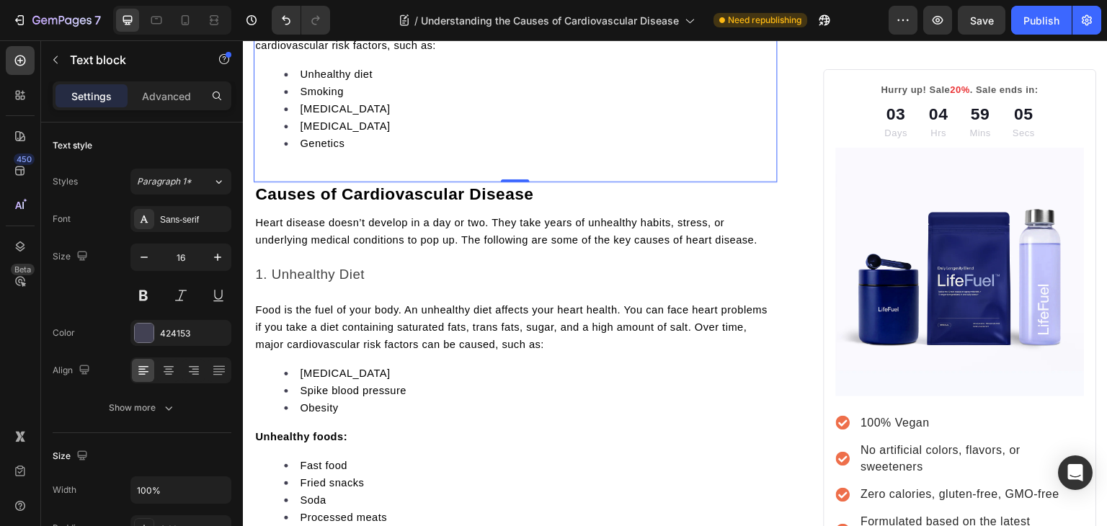
scroll to position [917, 0]
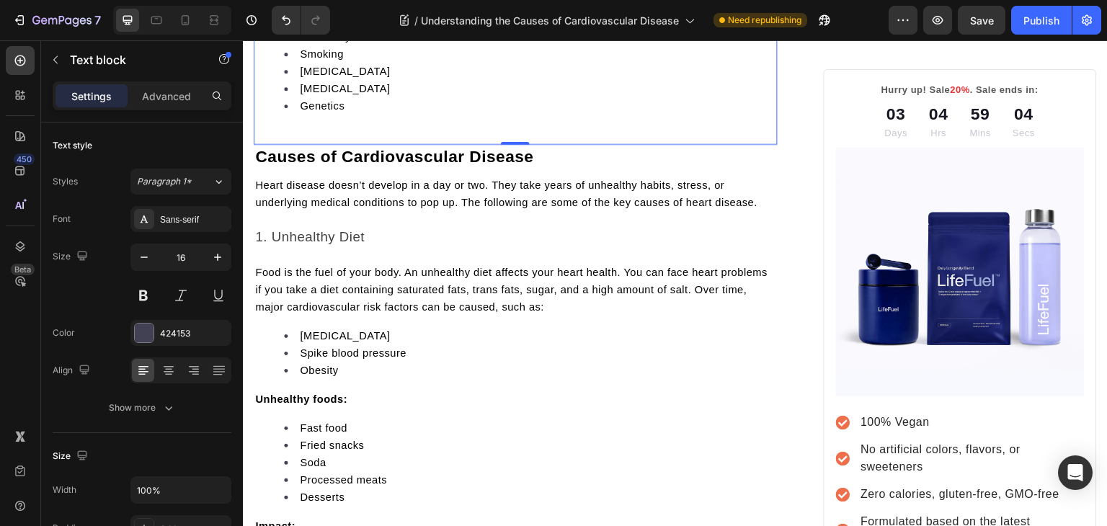
click at [353, 115] on li "Genetics" at bounding box center [530, 105] width 492 height 17
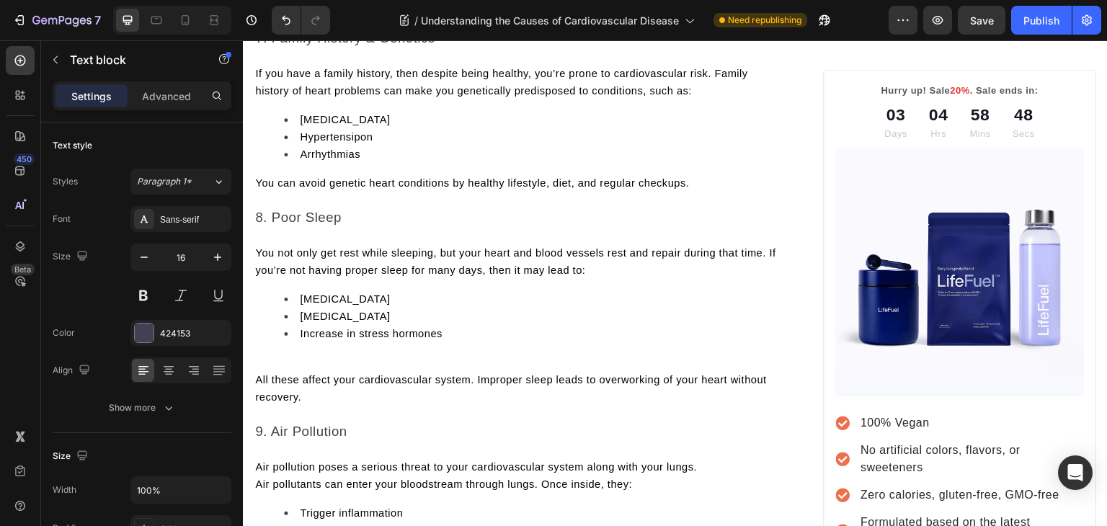
scroll to position [2889, 0]
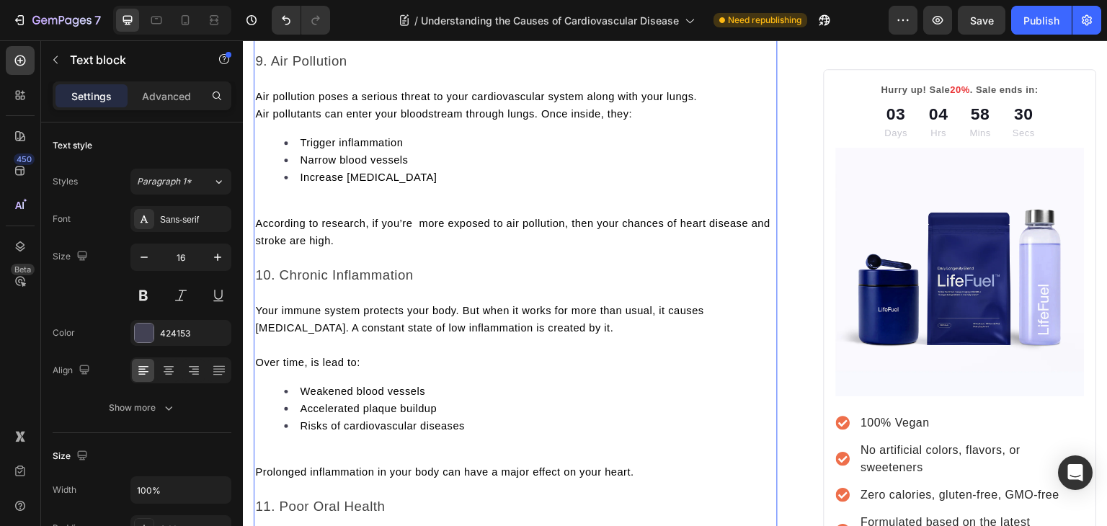
scroll to position [3245, 0]
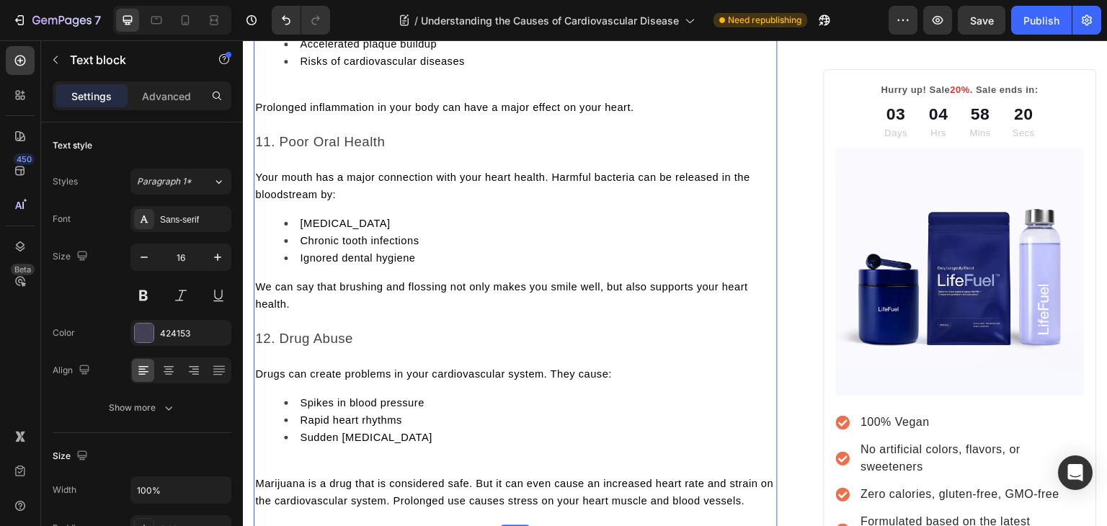
scroll to position [3609, 0]
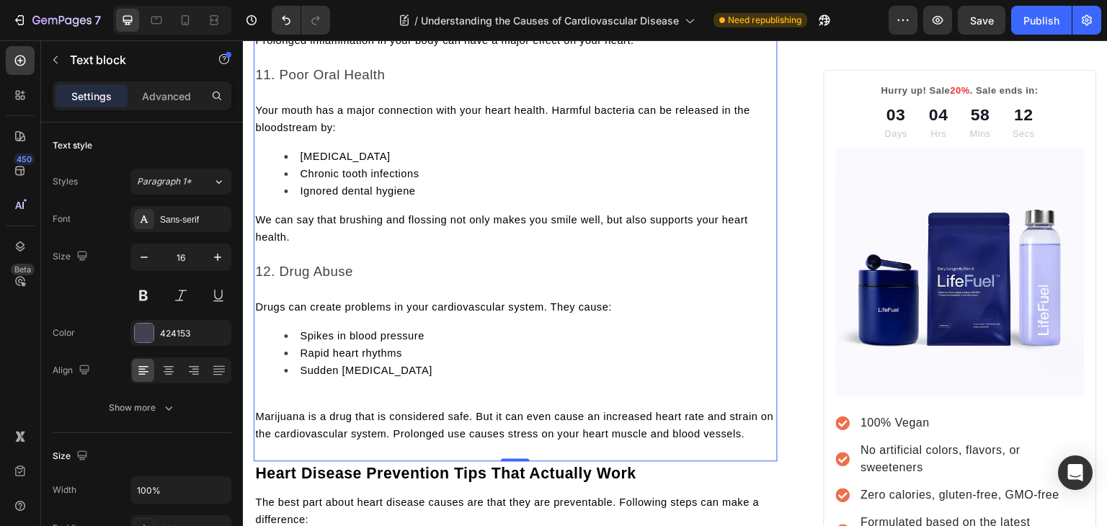
scroll to position [3677, 0]
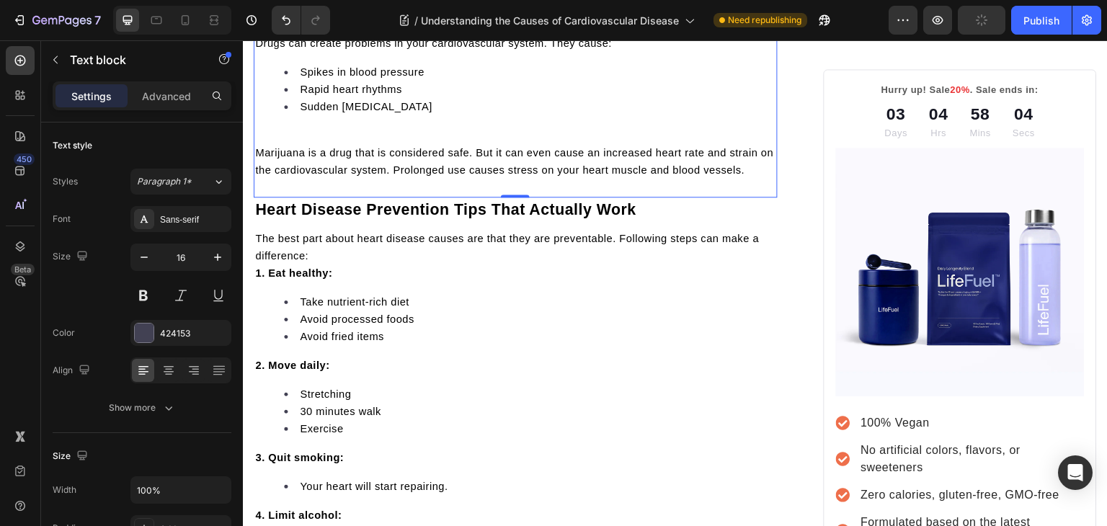
scroll to position [3927, 0]
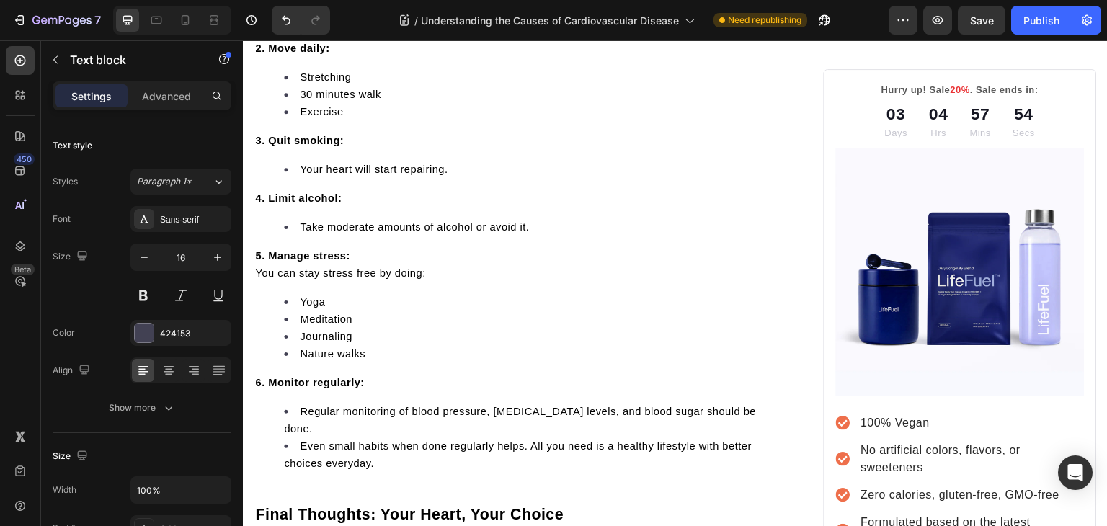
scroll to position [4223, 0]
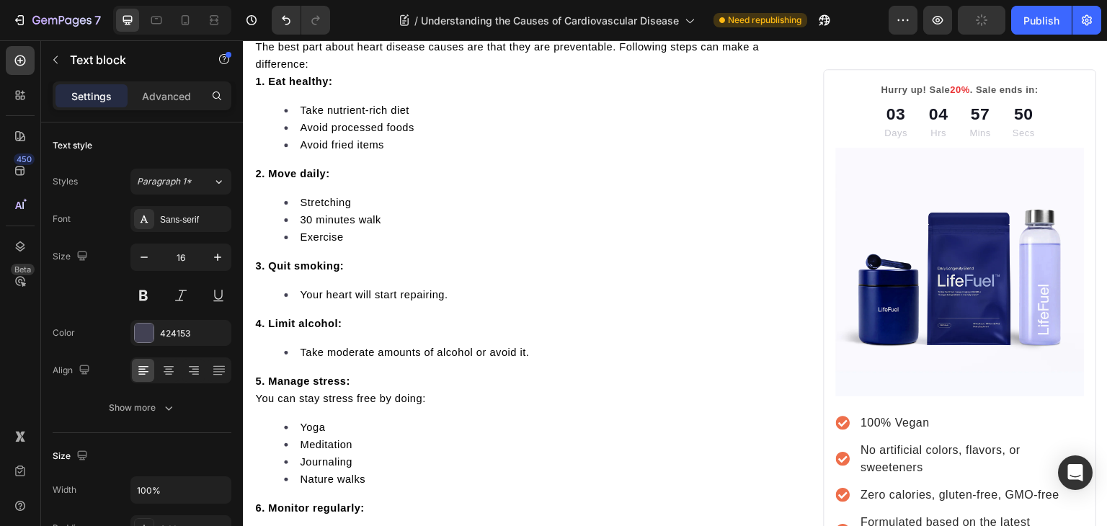
scroll to position [4079, 0]
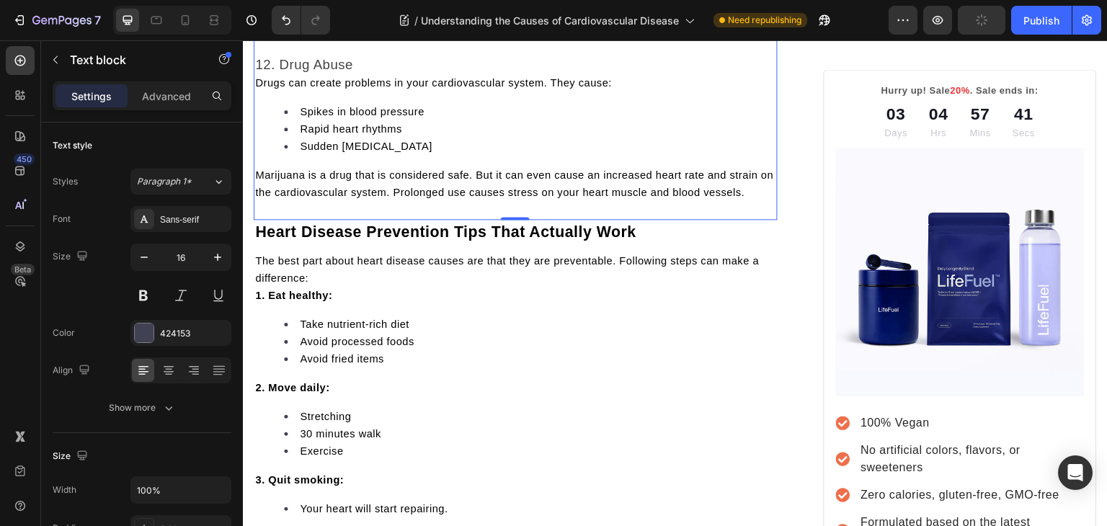
scroll to position [3827, 0]
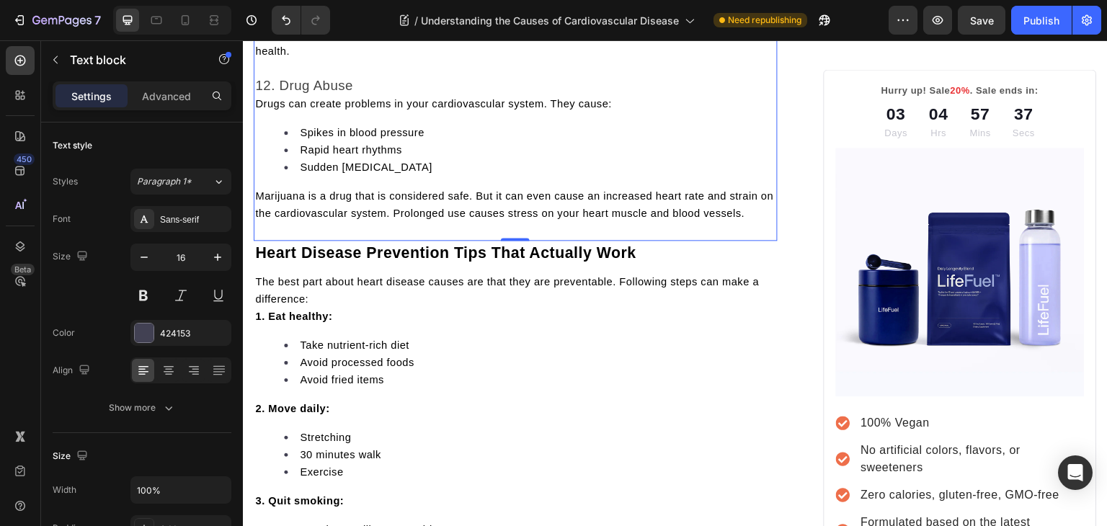
click at [265, 110] on span "Drugs can create problems in your cardiovascular system. They cause:" at bounding box center [433, 104] width 357 height 12
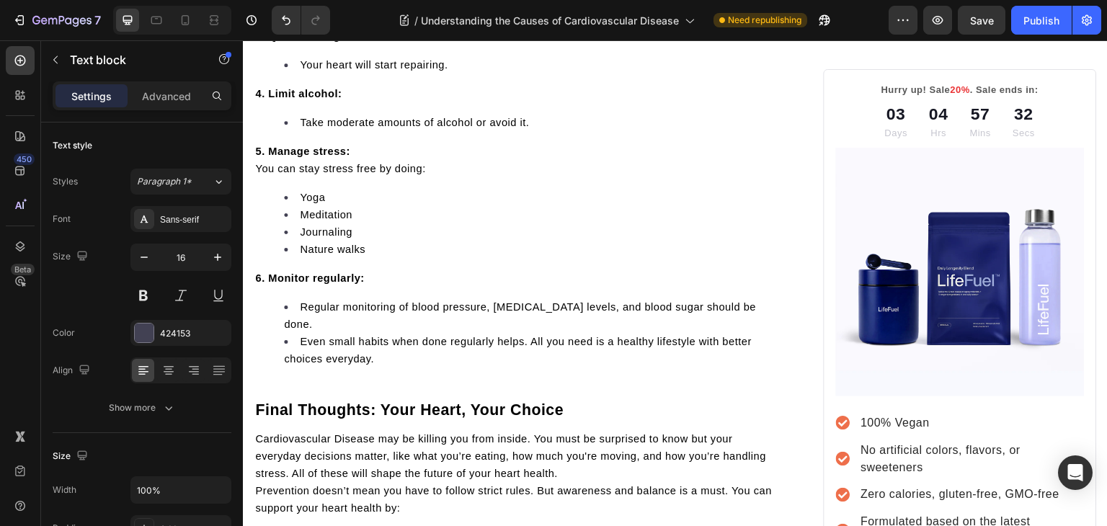
scroll to position [4310, 0]
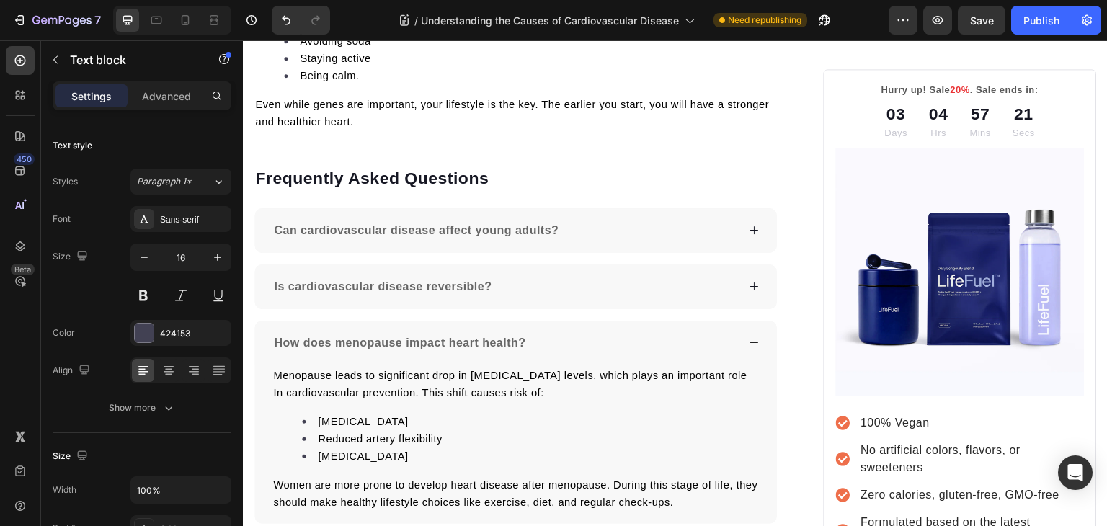
scroll to position [4825, 0]
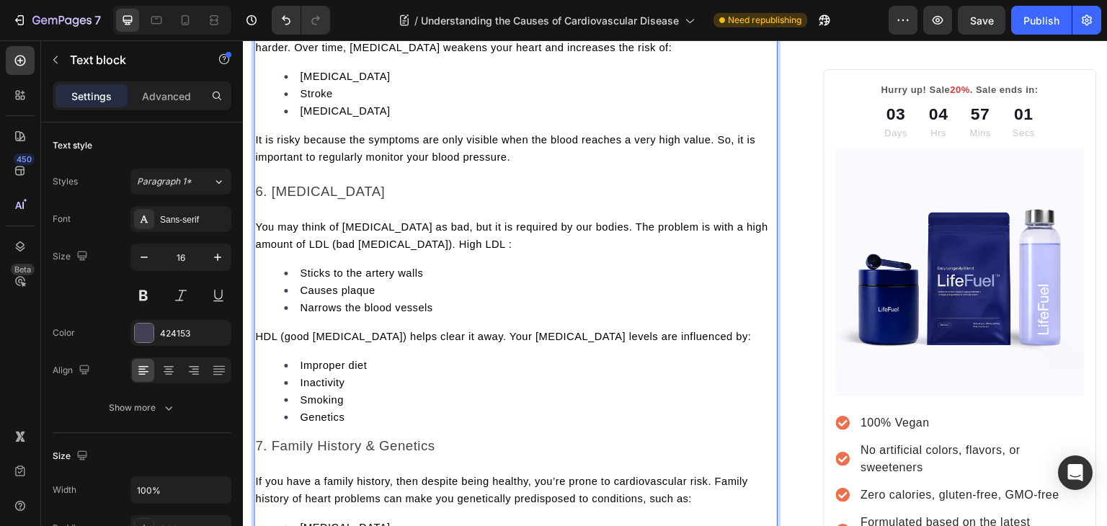
scroll to position [2398, 0]
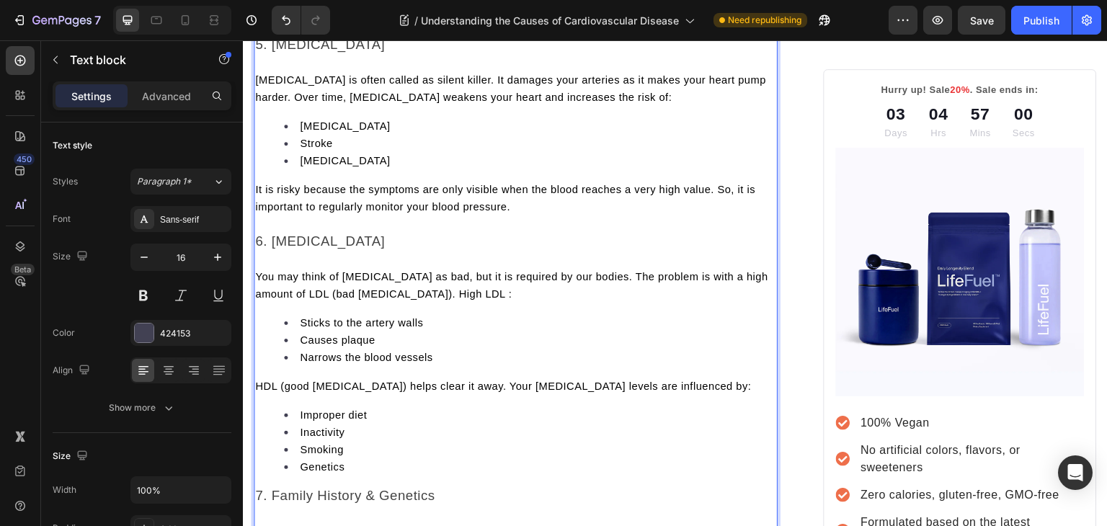
click at [260, 16] on span "Many people smoke, overeat, or drink to cope with stress. But this will multipl…" at bounding box center [481, 1] width 452 height 29
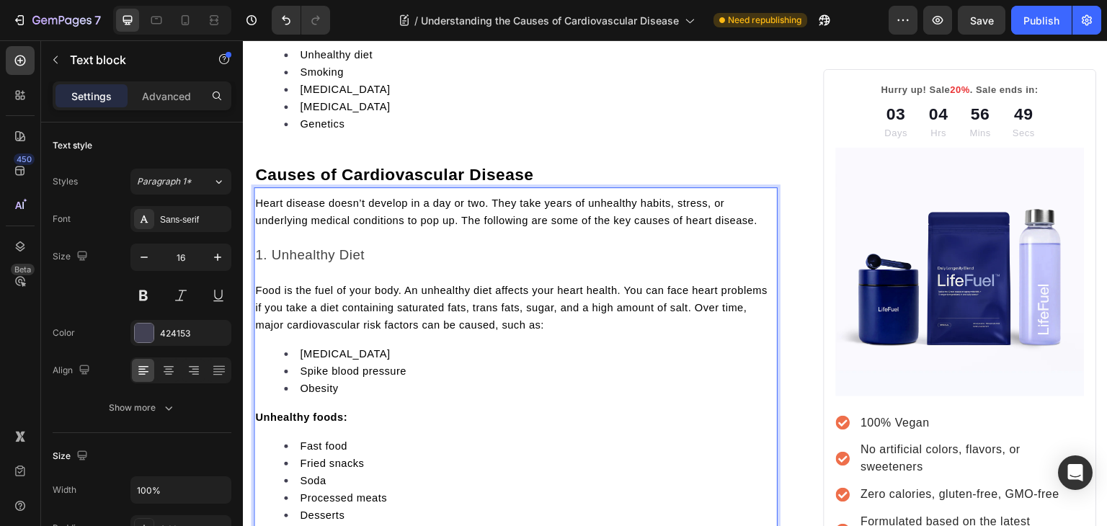
scroll to position [900, 0]
click at [311, 131] on li "Genetics" at bounding box center [530, 122] width 492 height 17
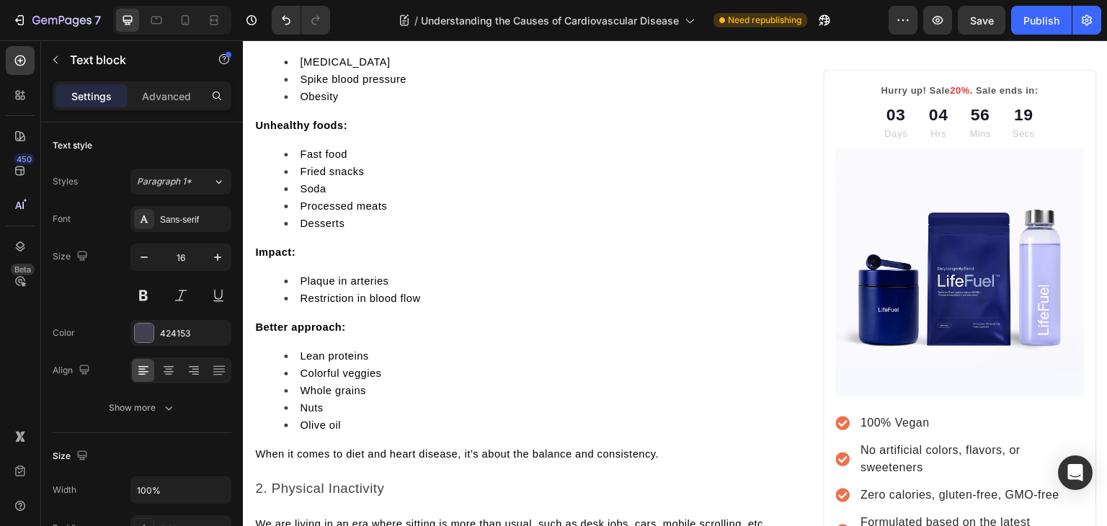
scroll to position [1199, 0]
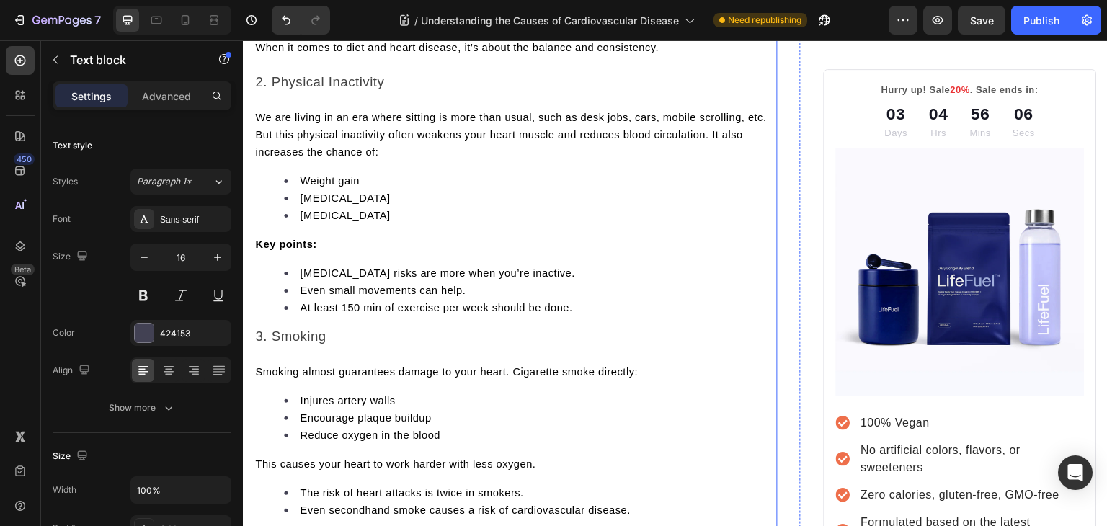
scroll to position [1597, 0]
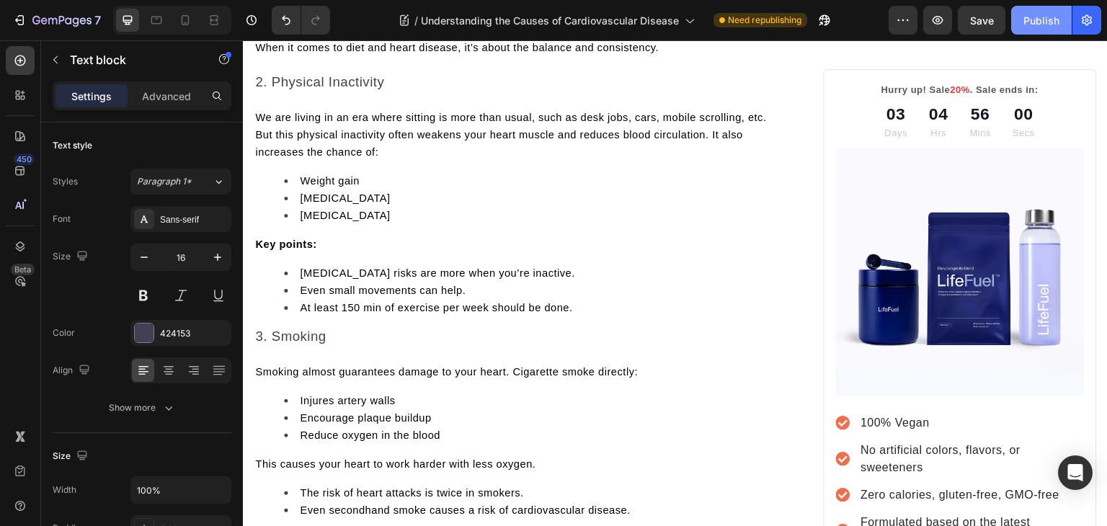
click at [1029, 31] on button "Publish" at bounding box center [1041, 20] width 61 height 29
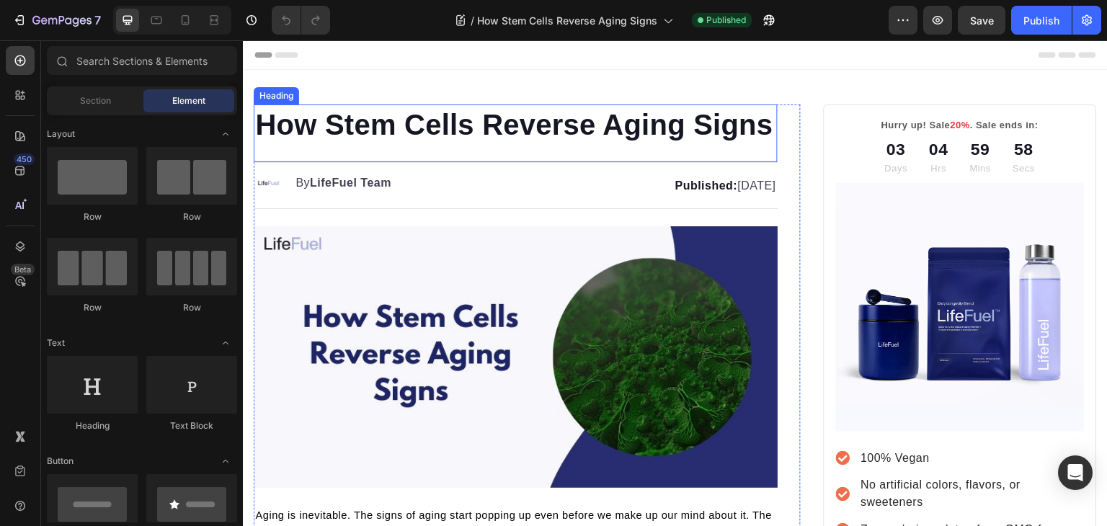
click at [316, 145] on h1 "How Stem Cells Reverse Aging Signs" at bounding box center [516, 125] width 524 height 40
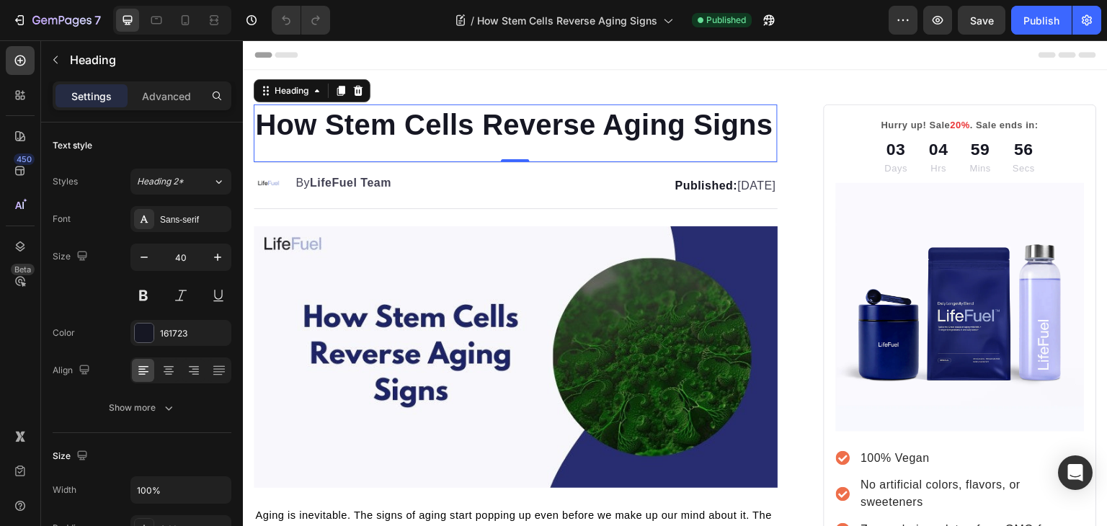
click at [332, 143] on p "How Stem Cells Reverse Aging Signs" at bounding box center [515, 124] width 521 height 37
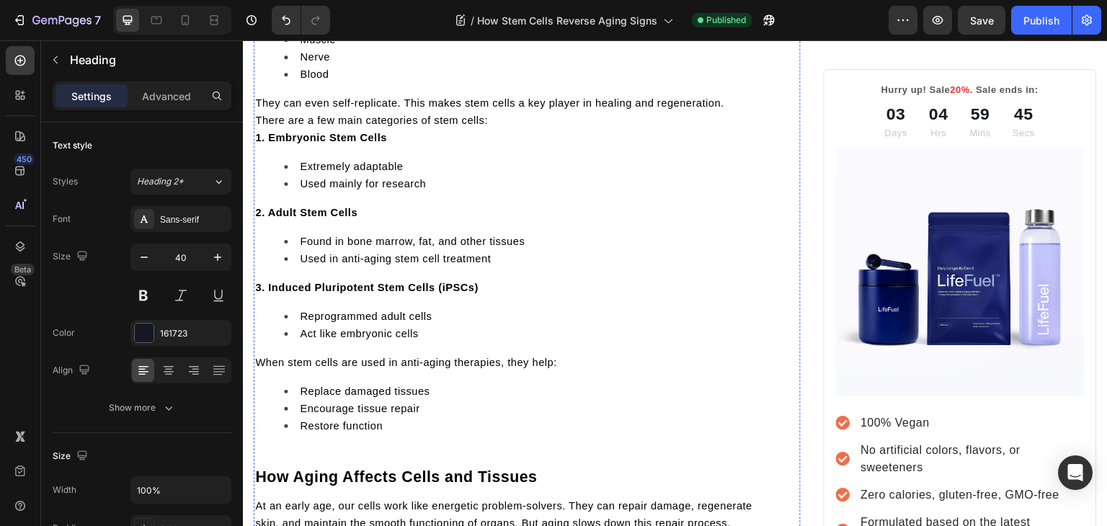
scroll to position [796, 0]
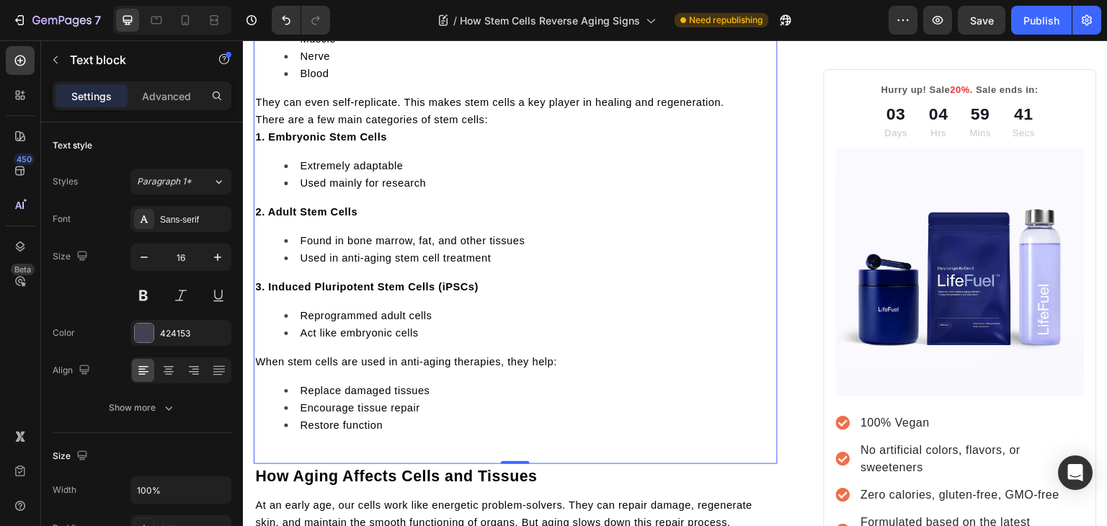
click at [502, 127] on p "There are a few main categories of stem cells:" at bounding box center [515, 119] width 521 height 17
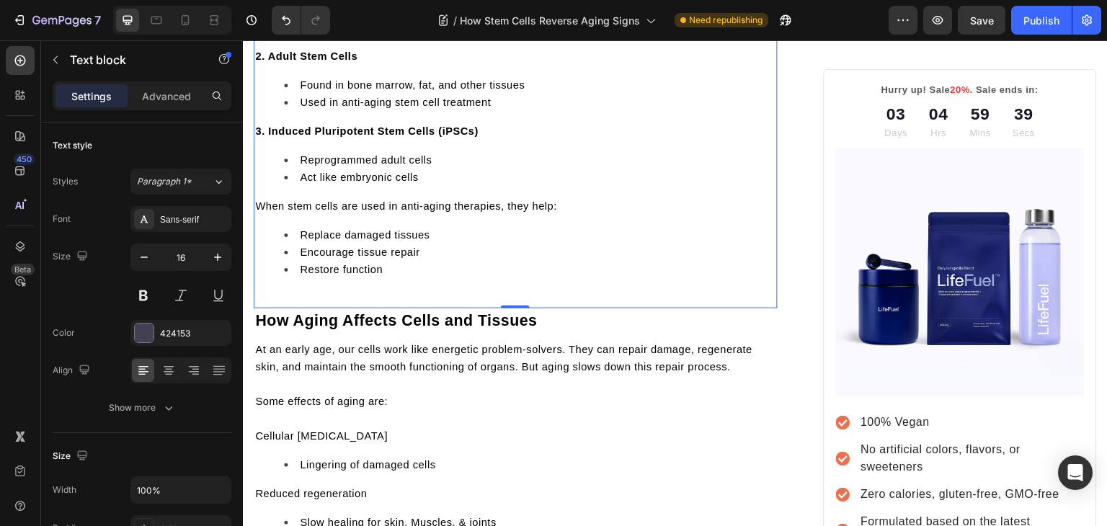
scroll to position [969, 0]
click at [279, 305] on div "Stem cells are our body's “master cells”. They have the potential to be convert…" at bounding box center [516, 41] width 524 height 533
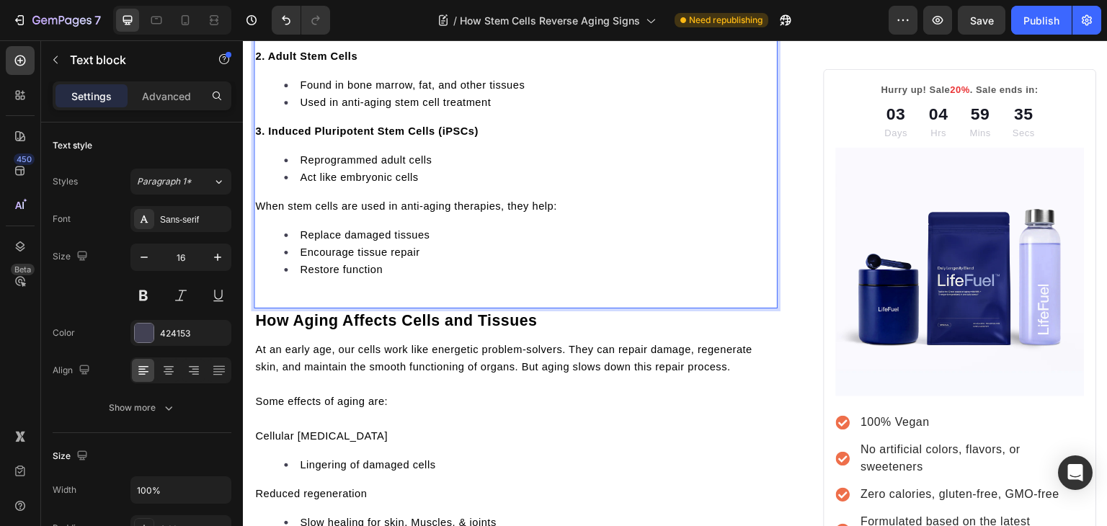
click at [424, 275] on li "Restore function" at bounding box center [530, 269] width 492 height 17
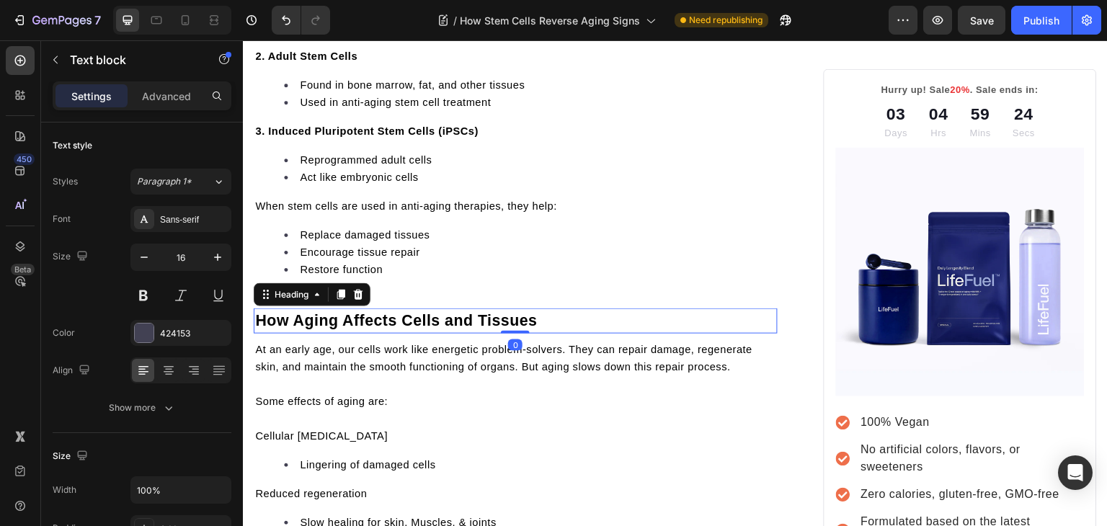
click at [541, 334] on h2 "How Aging Affects Cells and Tissues" at bounding box center [516, 321] width 524 height 25
click at [539, 332] on p "How Aging Affects Cells and Tissues" at bounding box center [515, 321] width 521 height 22
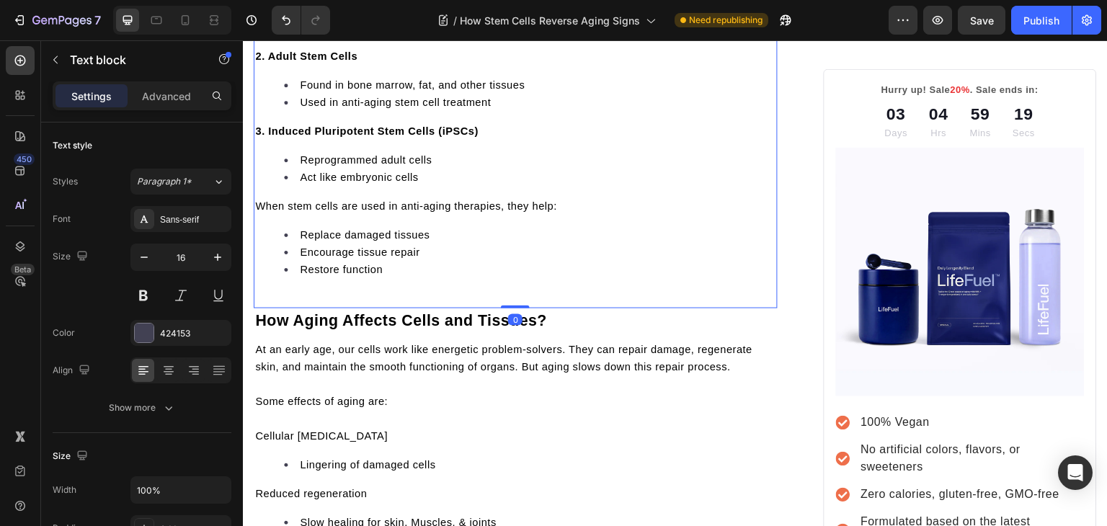
click at [494, 244] on li "Replace damaged tissues" at bounding box center [530, 234] width 492 height 17
click at [292, 303] on div "Stem cells are our body's “master cells”. They have the potential to be convert…" at bounding box center [516, 41] width 524 height 533
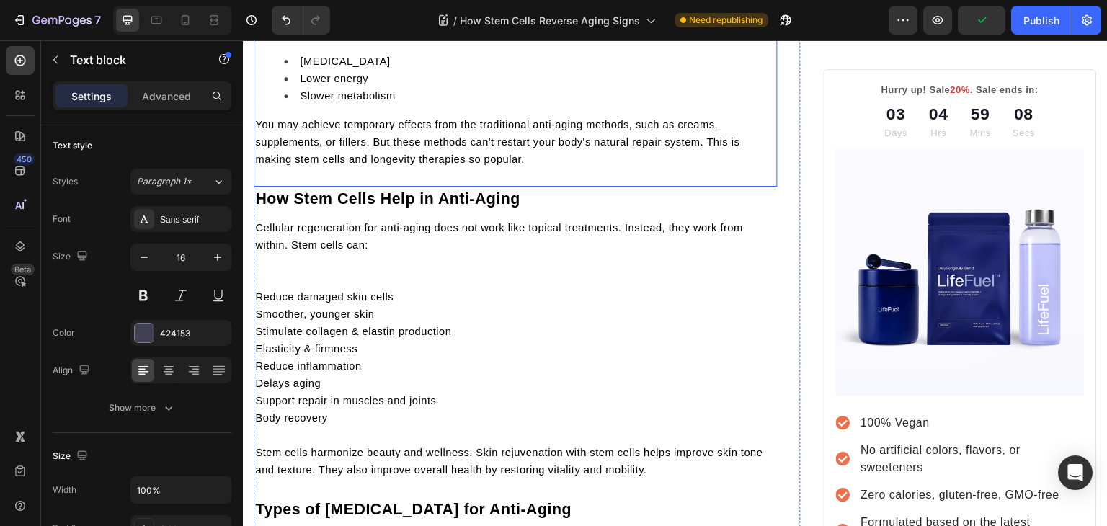
scroll to position [1582, 0]
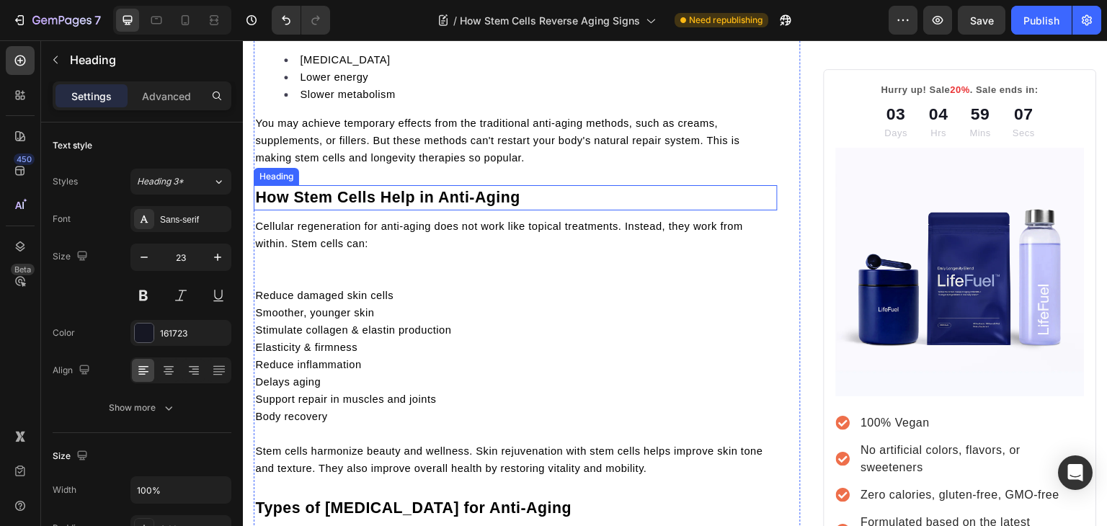
click at [519, 206] on span "How Stem Cells Help in Anti-Aging" at bounding box center [387, 197] width 265 height 17
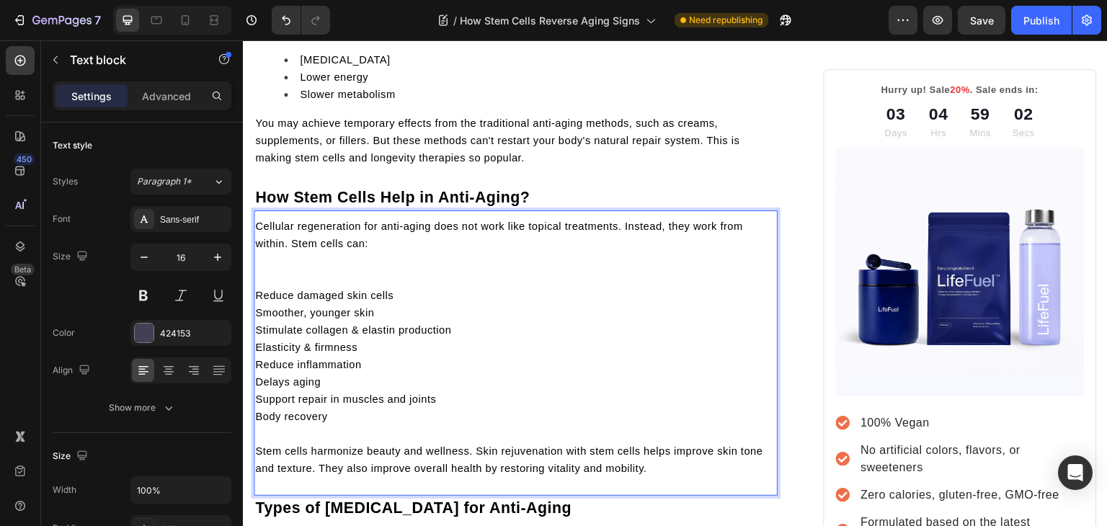
click at [295, 287] on p "Rich Text Editor. Editing area: main" at bounding box center [515, 278] width 521 height 17
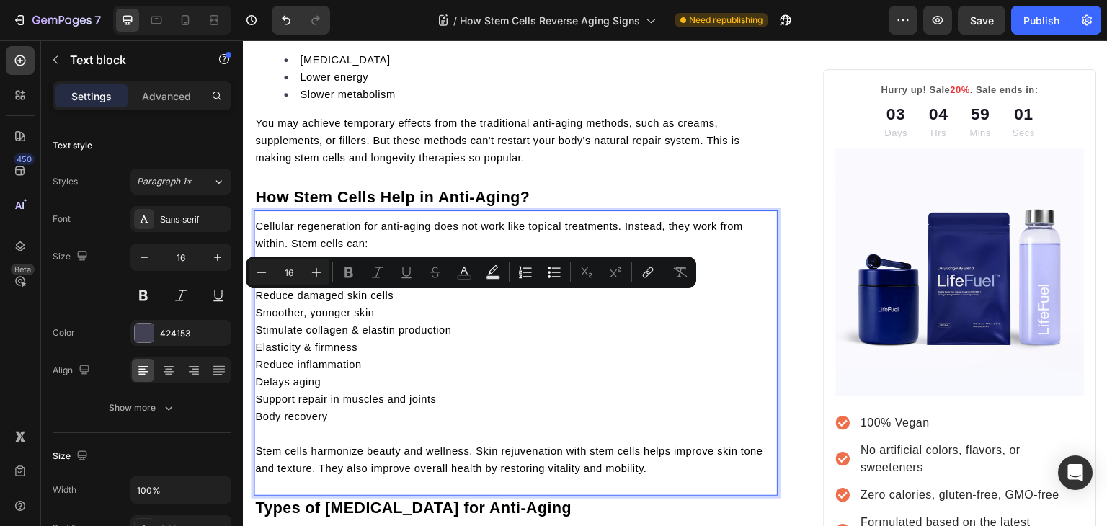
click at [295, 287] on p "Rich Text Editor. Editing area: main" at bounding box center [515, 278] width 521 height 17
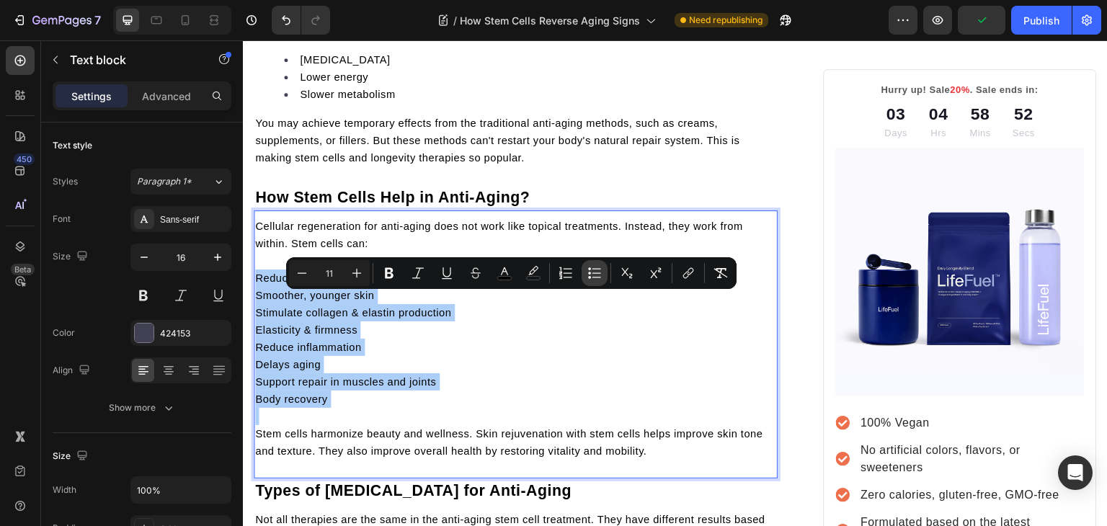
click at [590, 269] on icon "Editor contextual toolbar" at bounding box center [589, 268] width 3 height 3
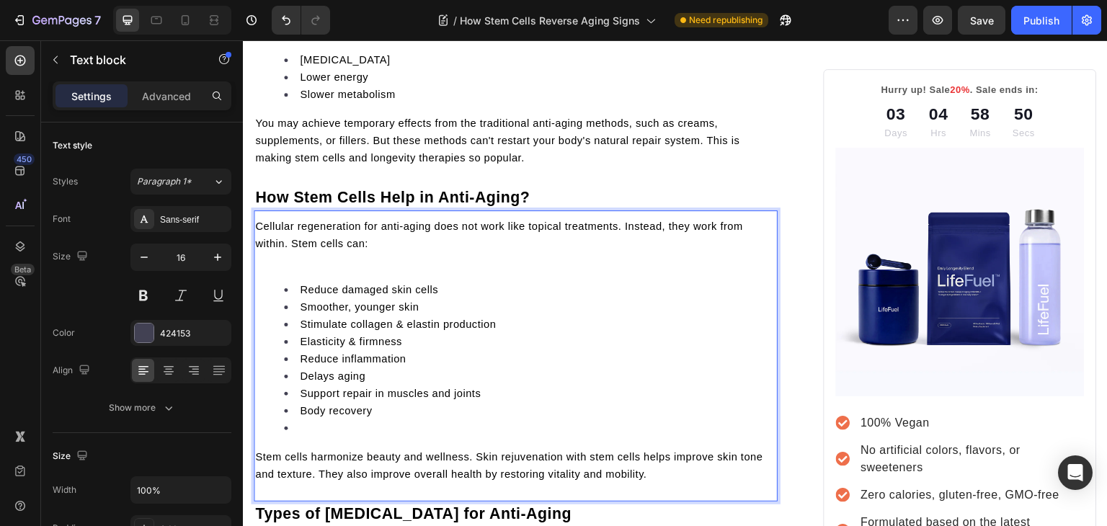
click at [317, 466] on div "Cellular regeneration for anti-aging does not work like topical treatments. Ins…" at bounding box center [516, 350] width 524 height 268
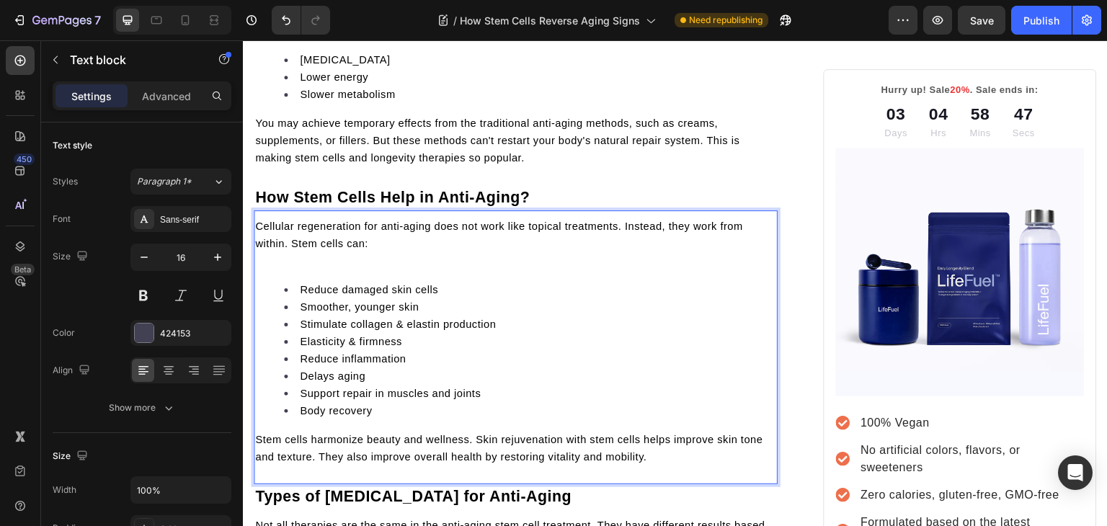
click at [322, 270] on p "Rich Text Editor. Editing area: main" at bounding box center [515, 260] width 521 height 17
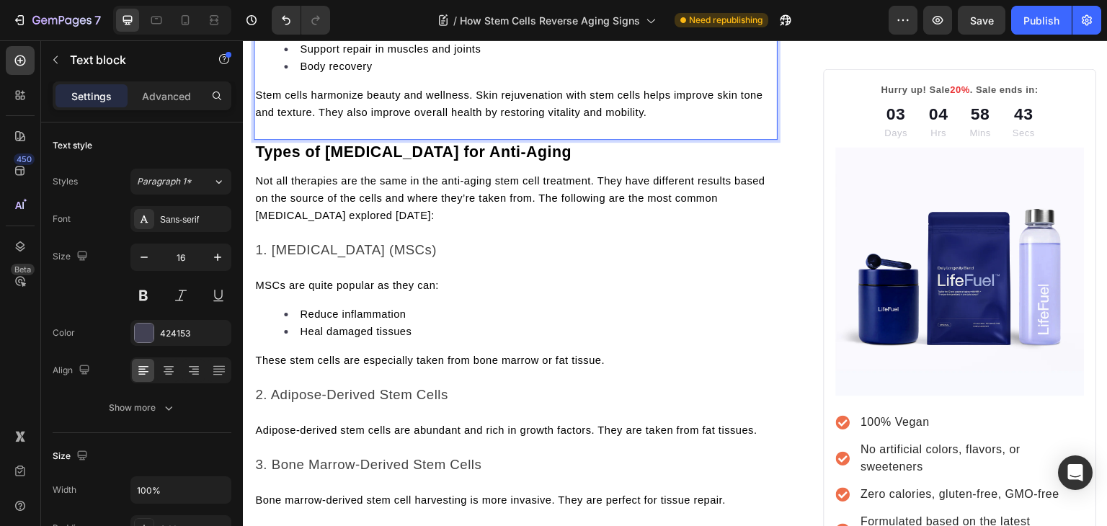
scroll to position [1960, 0]
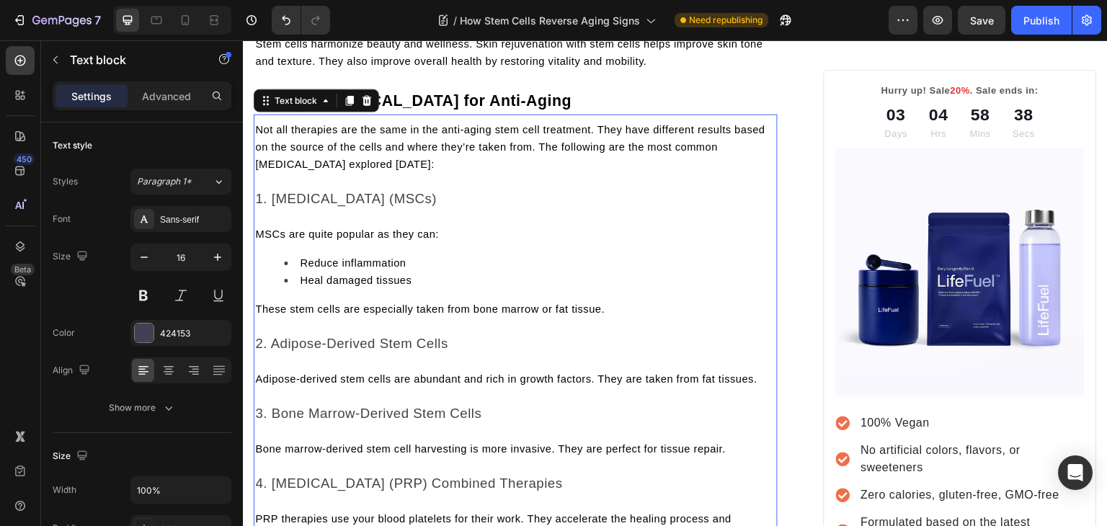
click at [259, 240] on span "MSCs are quite popular as they can:" at bounding box center [347, 235] width 184 height 12
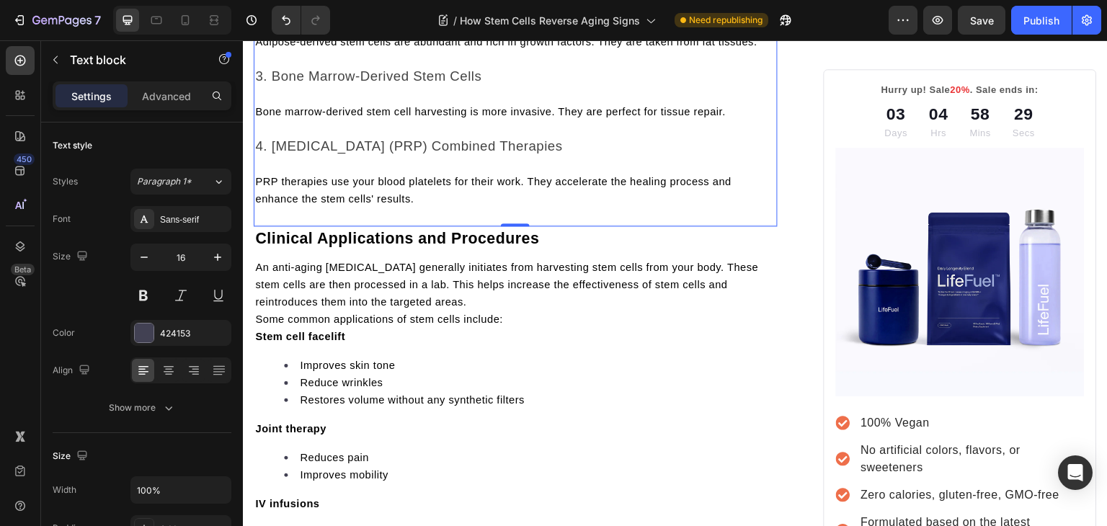
scroll to position [2298, 0]
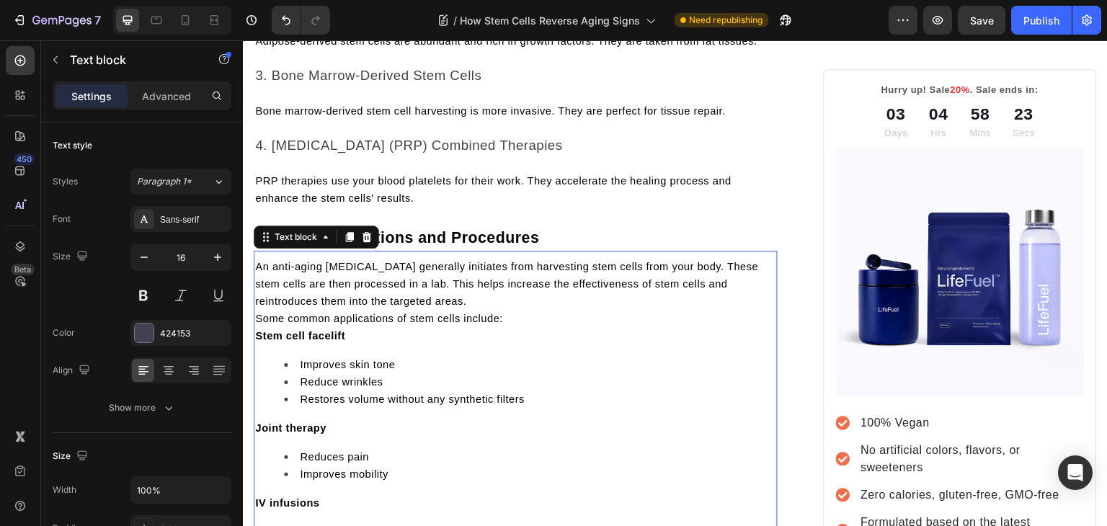
click at [260, 324] on span "Some common applications of stem cells include:" at bounding box center [379, 319] width 248 height 12
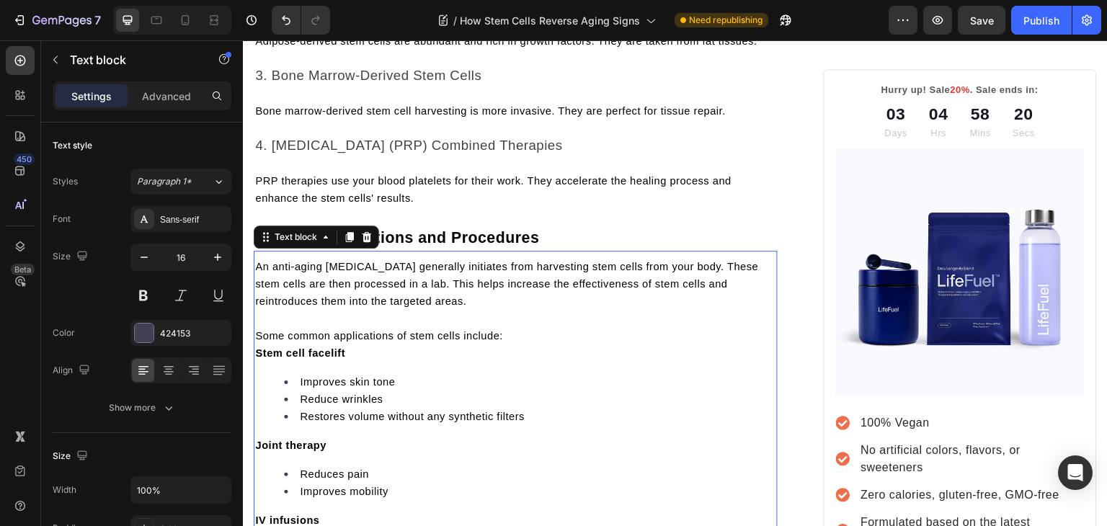
click at [262, 359] on strong "Stem cell facelift" at bounding box center [300, 353] width 90 height 12
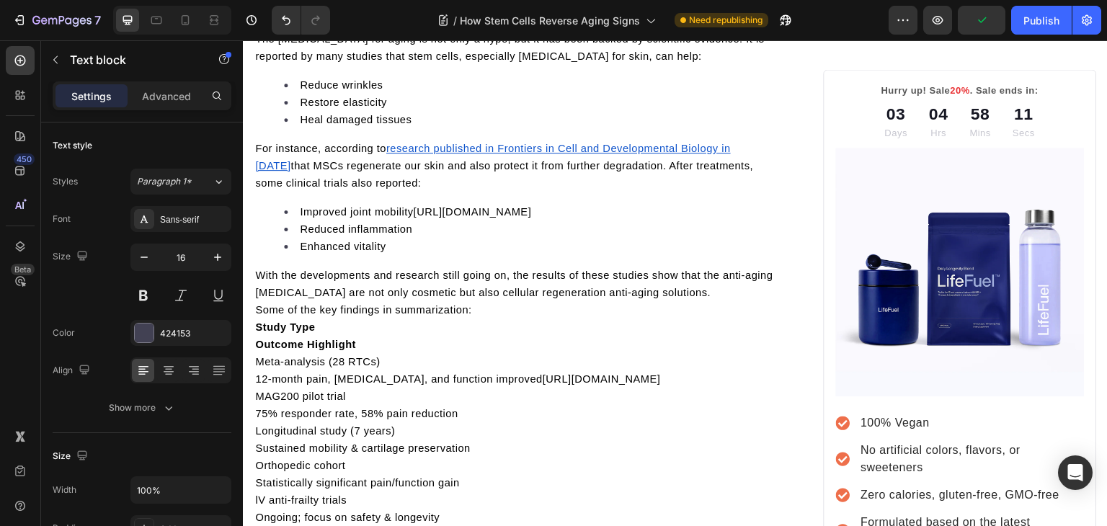
scroll to position [2958, 0]
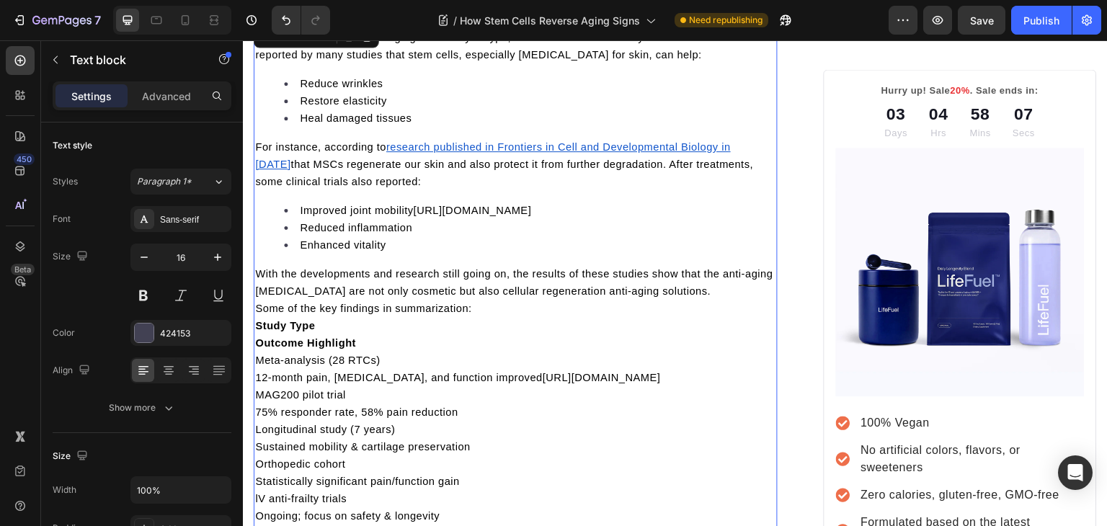
click at [260, 332] on strong "Study Type" at bounding box center [285, 326] width 60 height 12
click at [257, 314] on span "Some of the key findings in summarization:" at bounding box center [363, 309] width 216 height 12
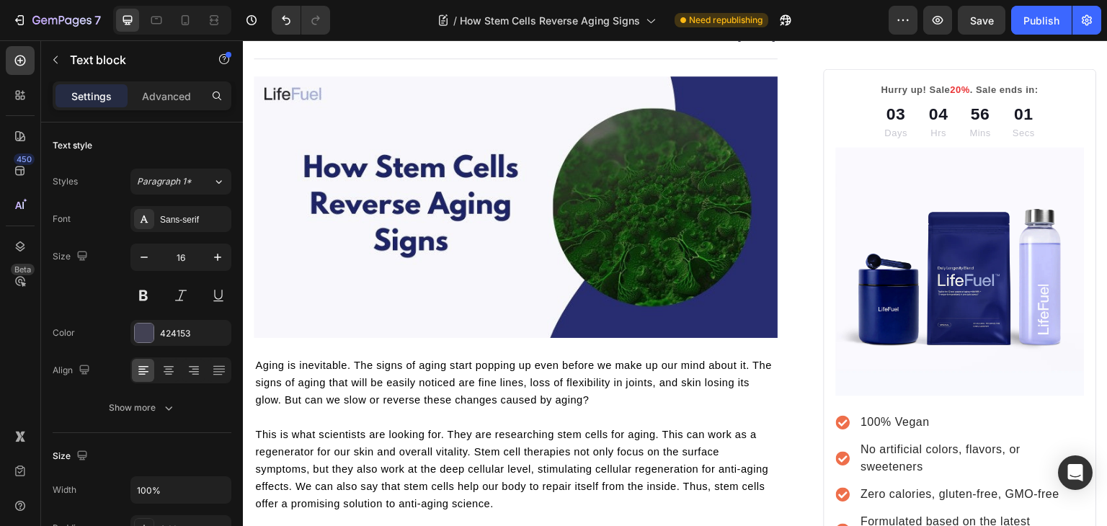
scroll to position [0, 0]
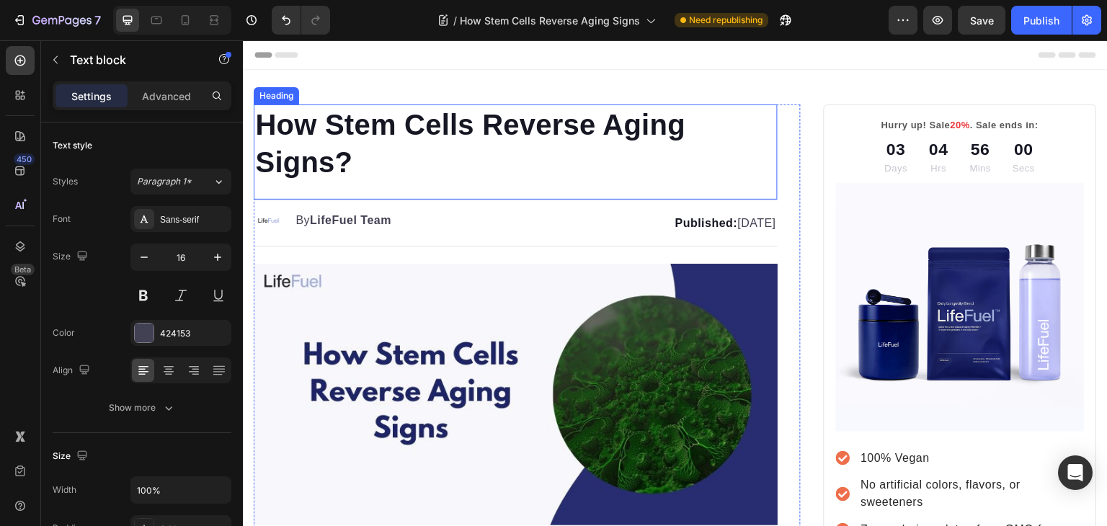
click at [344, 120] on p "How Stem Cells Reverse Aging Signs?" at bounding box center [515, 143] width 521 height 75
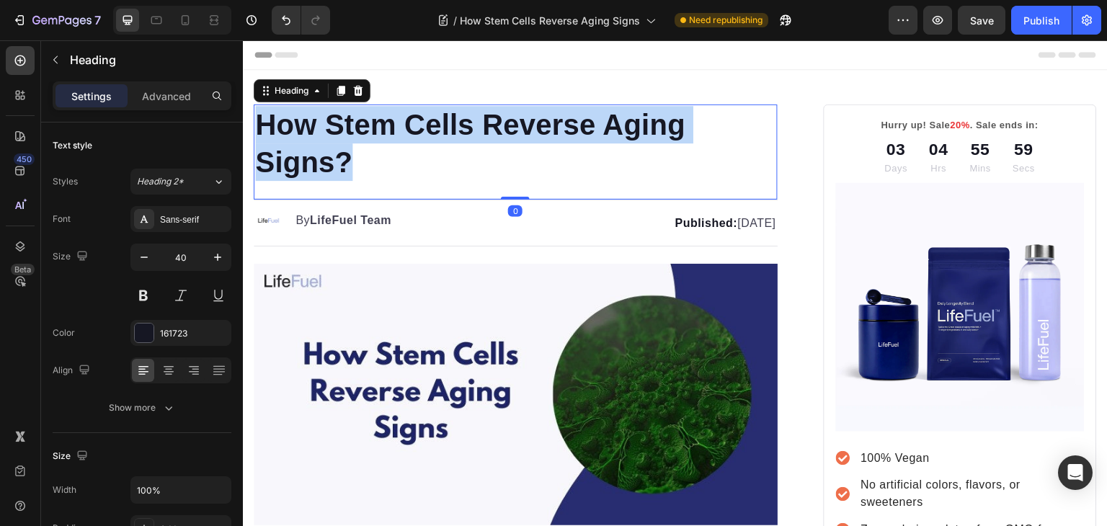
click at [344, 120] on p "How Stem Cells Reverse Aging Signs?" at bounding box center [515, 143] width 521 height 75
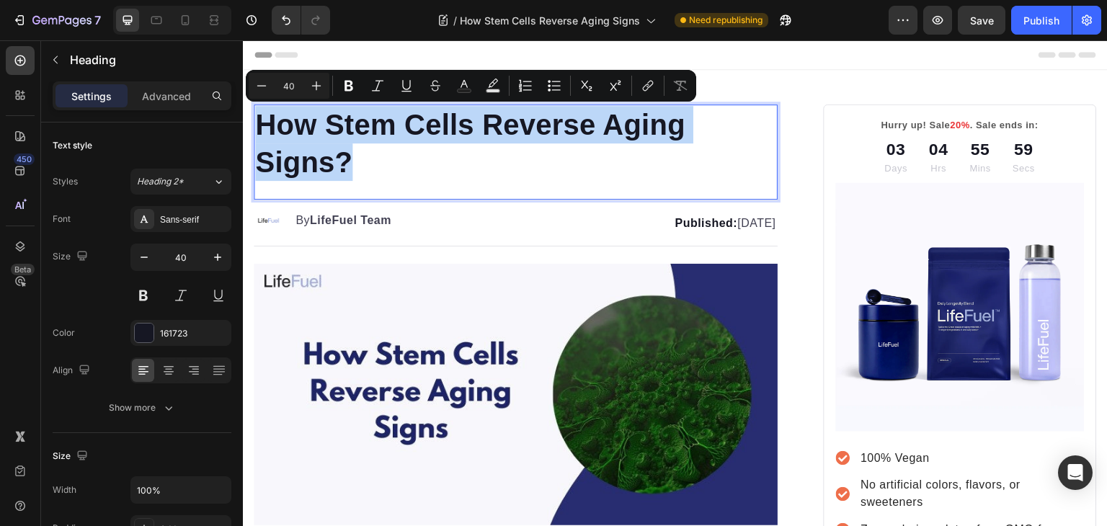
copy p "How Stem Cells Reverse Aging Signs?"
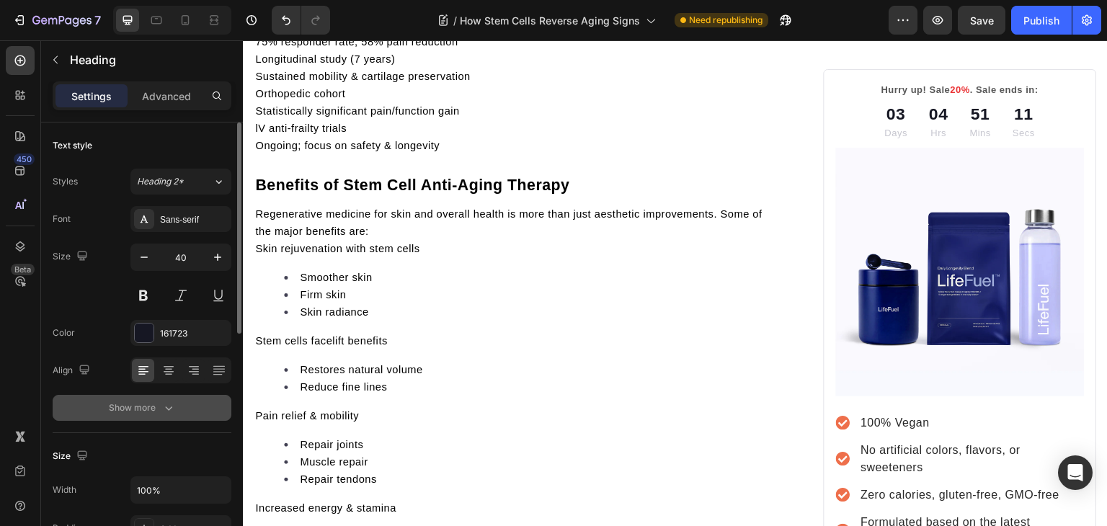
click at [164, 405] on icon "button" at bounding box center [168, 408] width 14 height 14
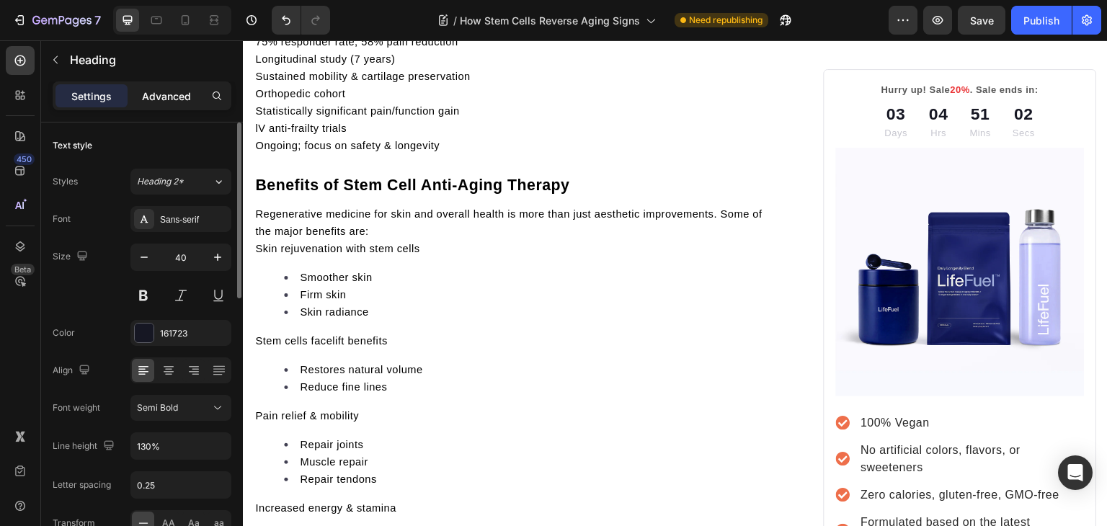
click at [164, 97] on p "Advanced" at bounding box center [166, 96] width 49 height 15
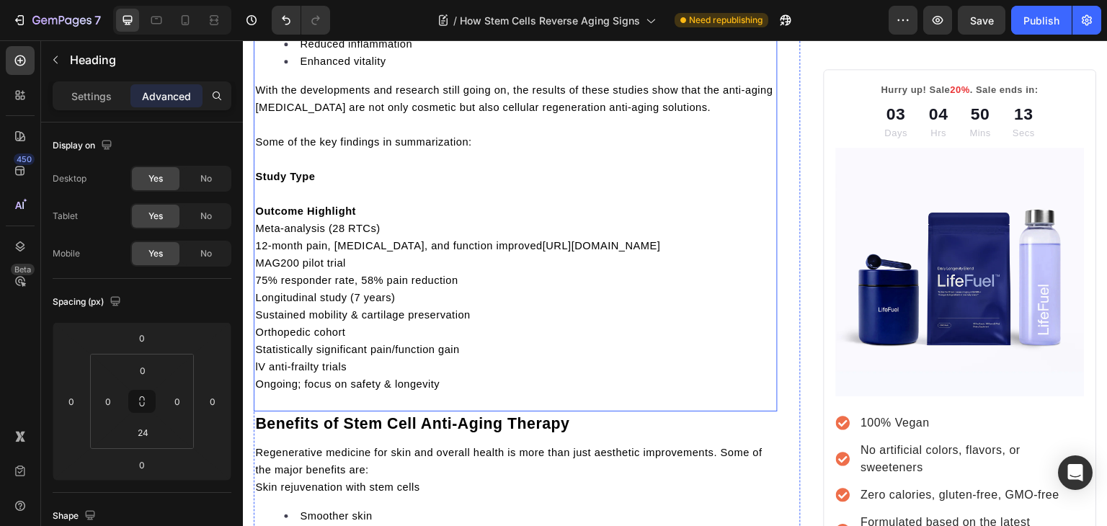
scroll to position [3099, 0]
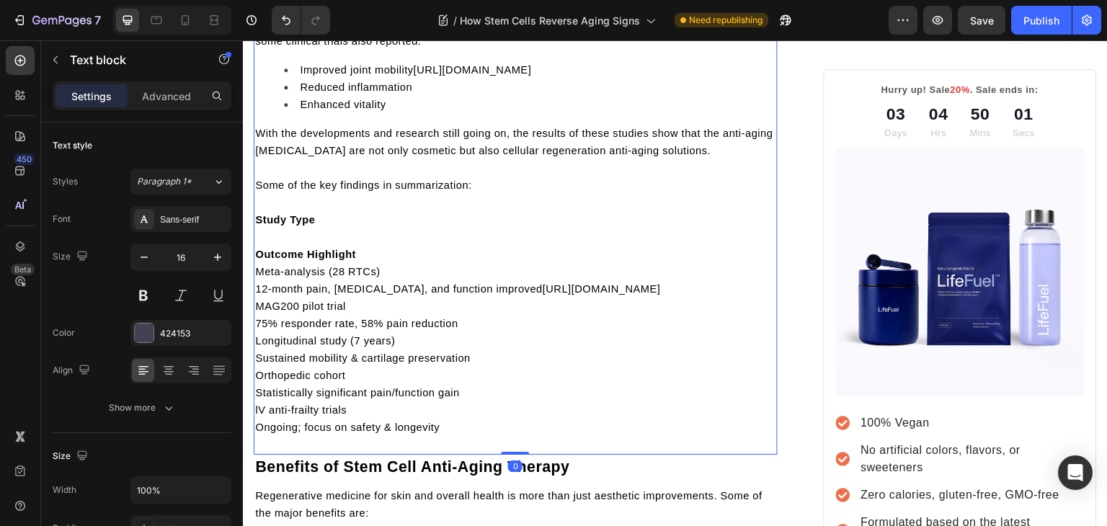
click at [543, 295] on span "https://www.frontiersin.org/journals/cell-and-developmental-biology/sections/st…" at bounding box center [602, 289] width 118 height 12
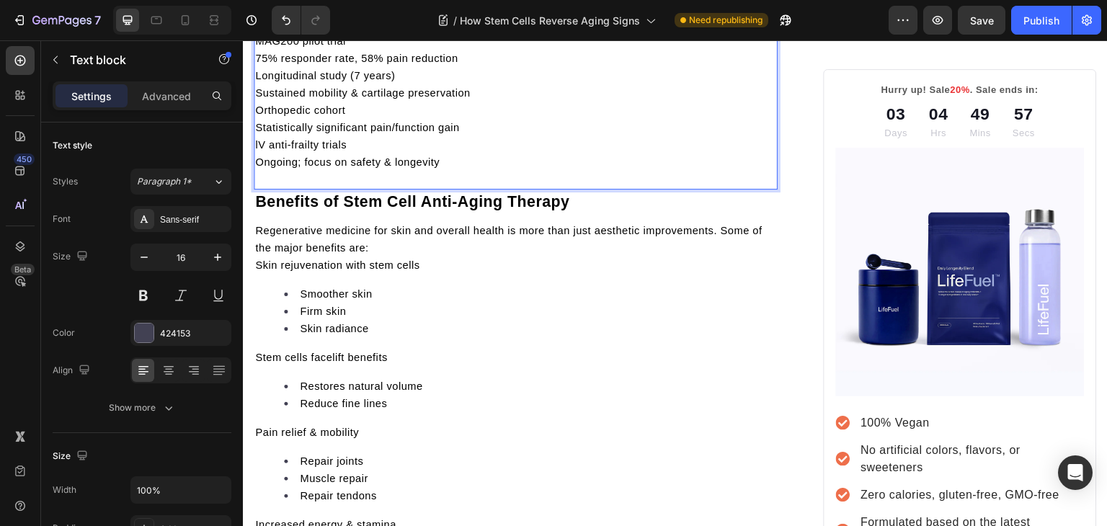
scroll to position [3275, 0]
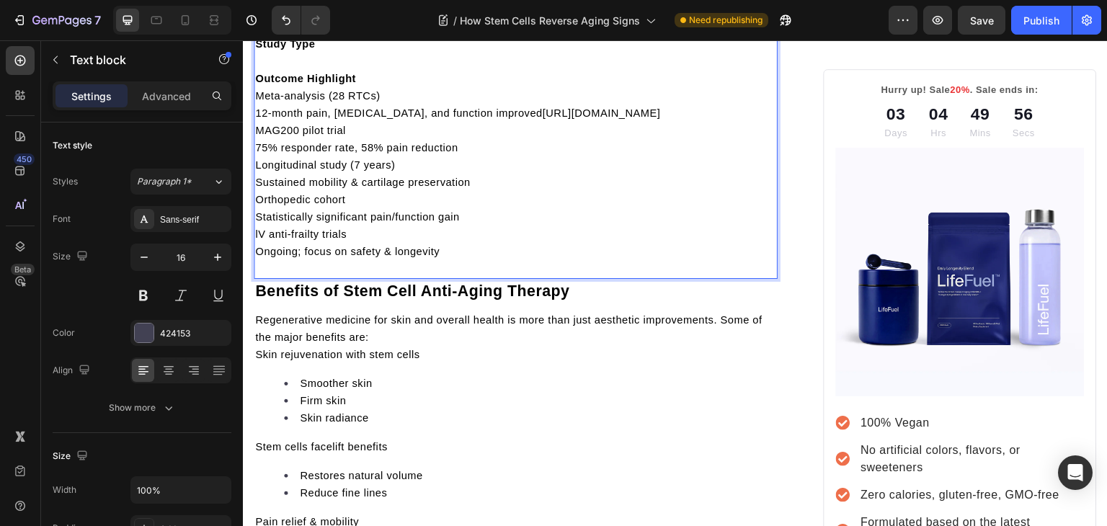
click at [543, 119] on span "https://www.frontiersin.org/journals/cell-and-developmental-biology/sections/st…" at bounding box center [602, 113] width 118 height 12
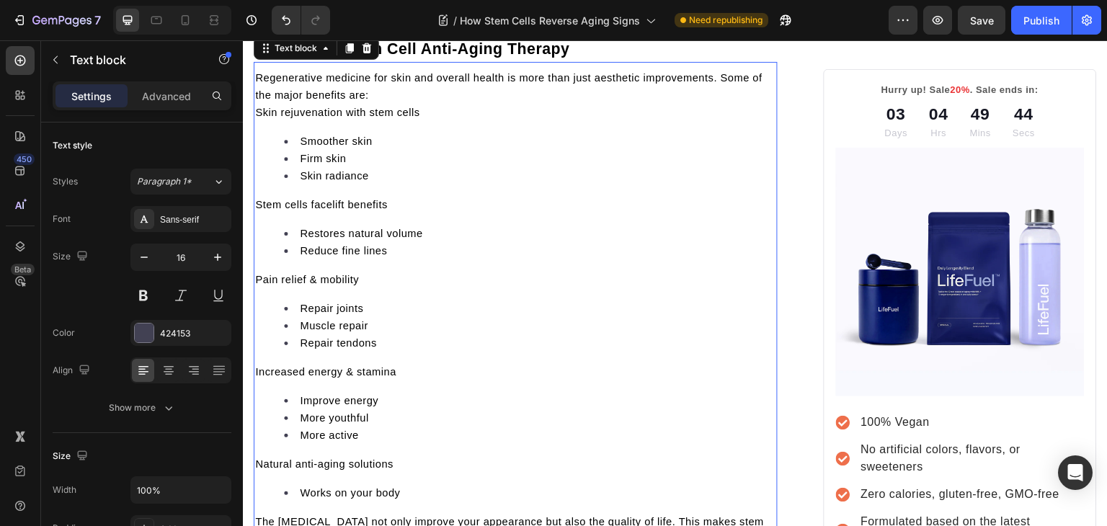
scroll to position [3518, 0]
click at [262, 118] on span "Skin rejuvenation with stem cells" at bounding box center [337, 112] width 164 height 12
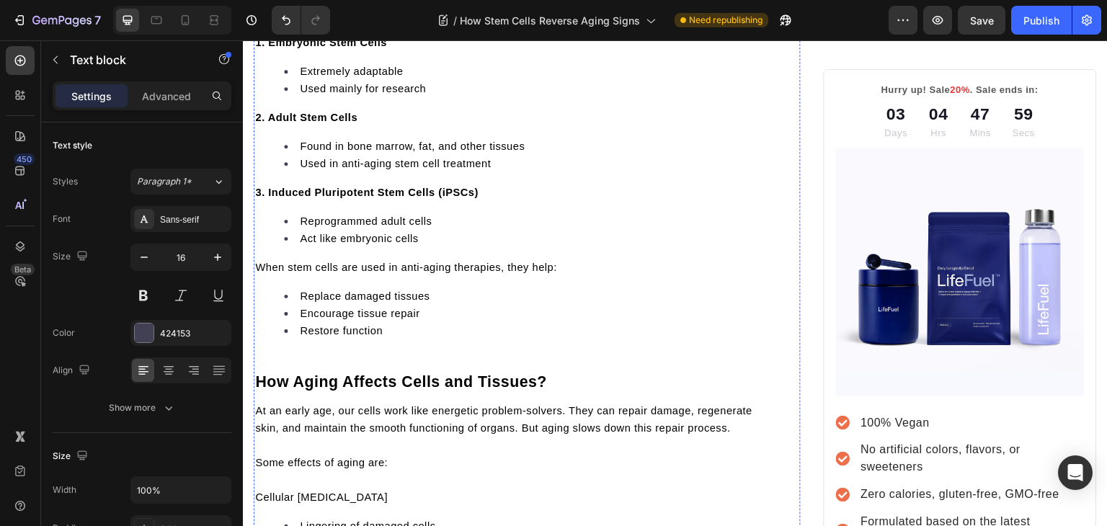
scroll to position [906, 0]
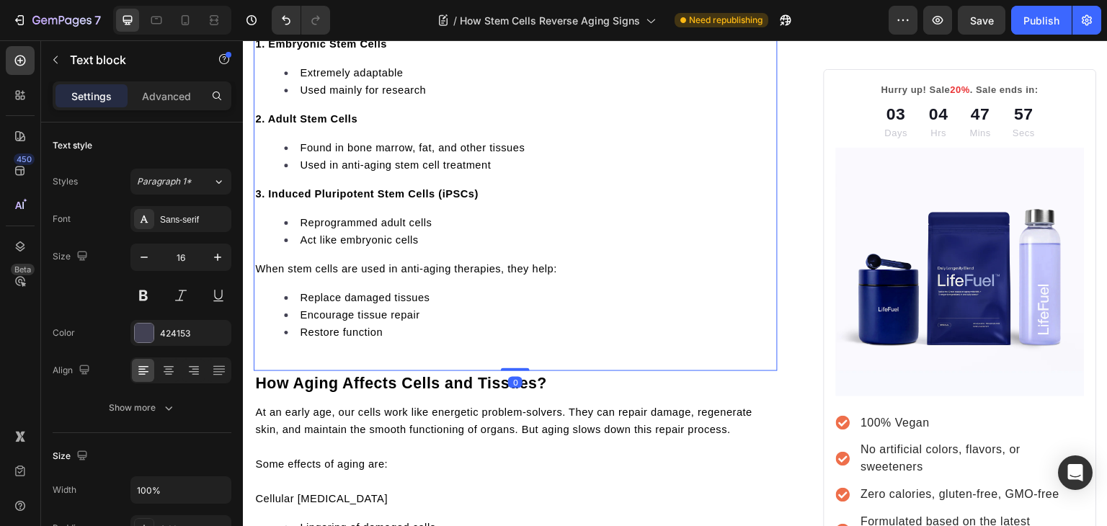
click at [419, 371] on div "Stem cells are our body's “master cells”. They have the potential to be convert…" at bounding box center [516, 104] width 524 height 533
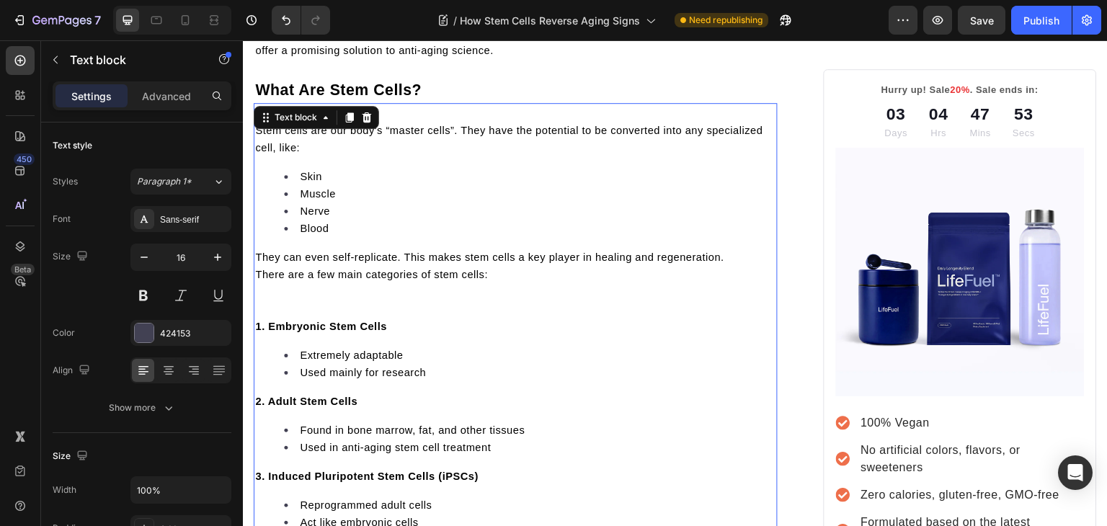
scroll to position [637, 0]
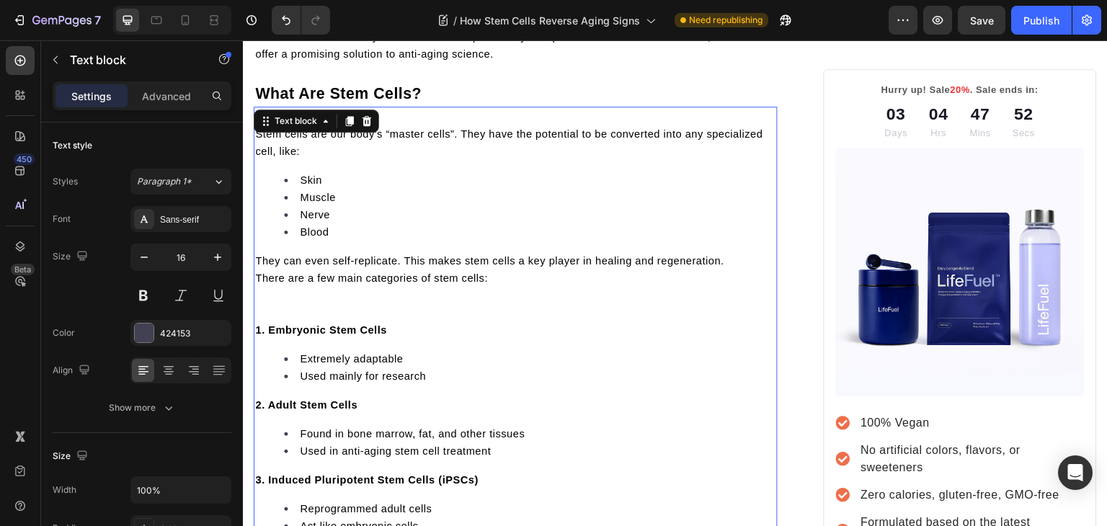
click at [386, 305] on p "There are a few main categories of stem cells:" at bounding box center [515, 296] width 521 height 52
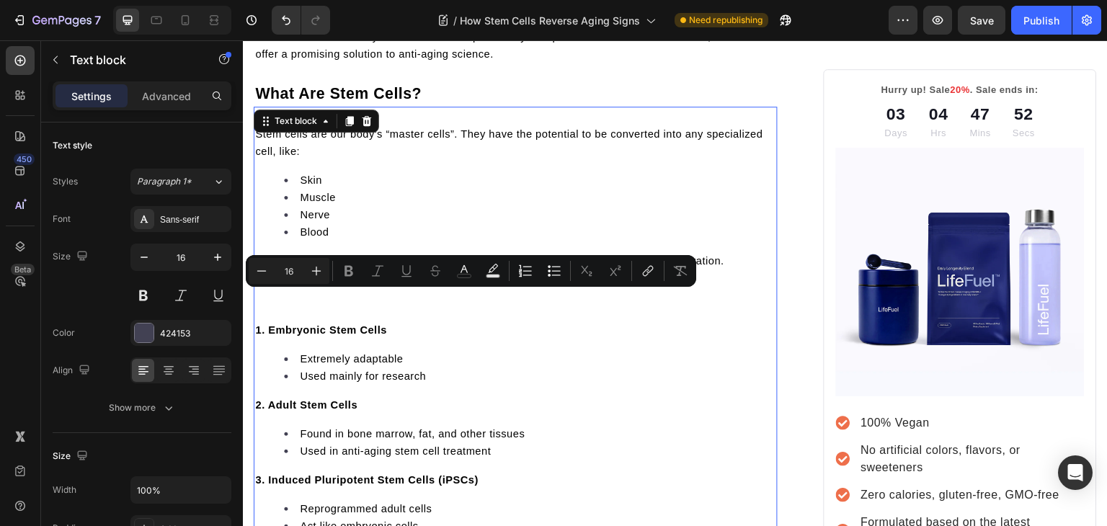
click at [386, 305] on p "There are a few main categories of stem cells:" at bounding box center [515, 296] width 521 height 52
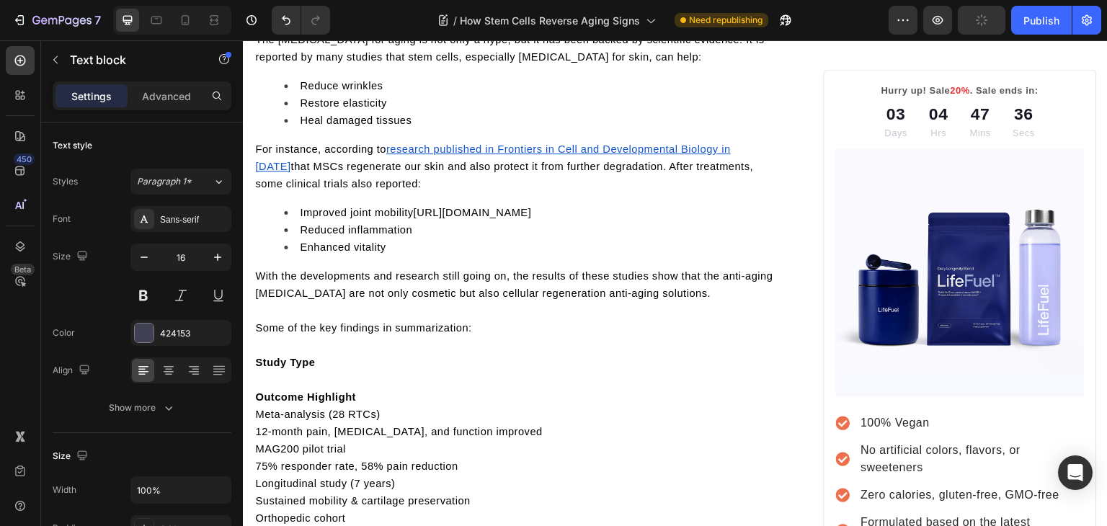
scroll to position [2958, 0]
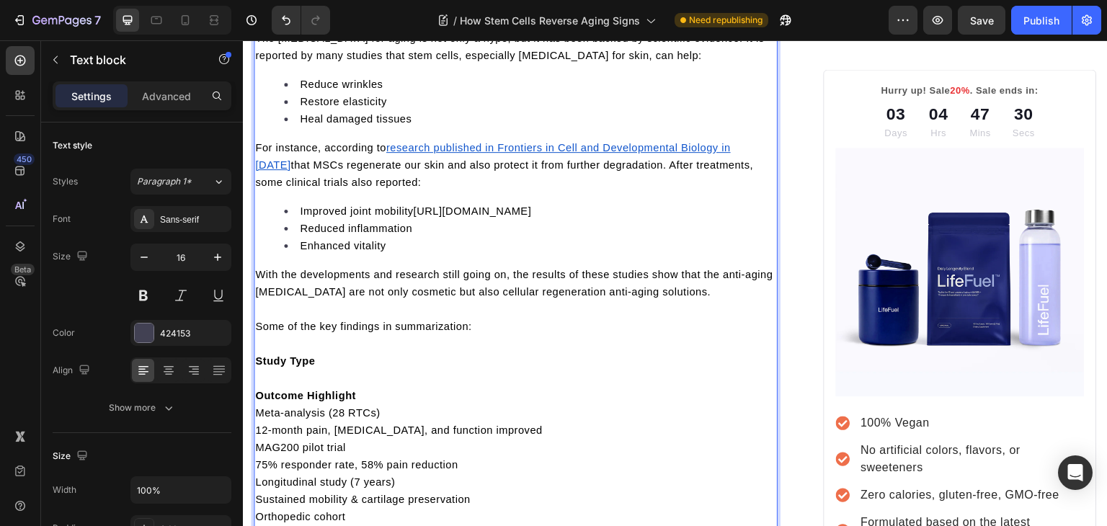
click at [414, 217] on span "https://www.frontiersin.org/journals/cell-and-developmental-biology/sections/st…" at bounding box center [472, 211] width 118 height 12
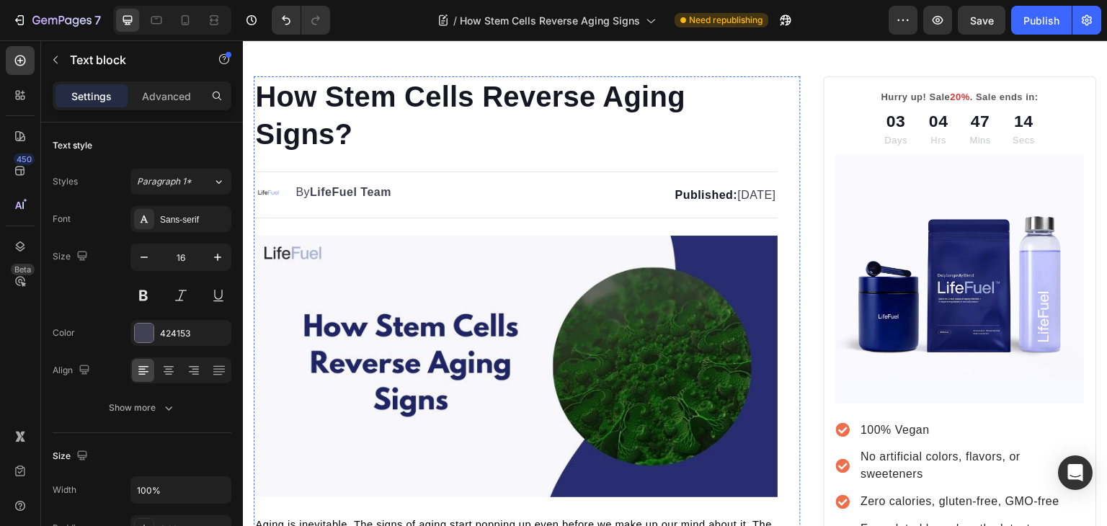
scroll to position [0, 0]
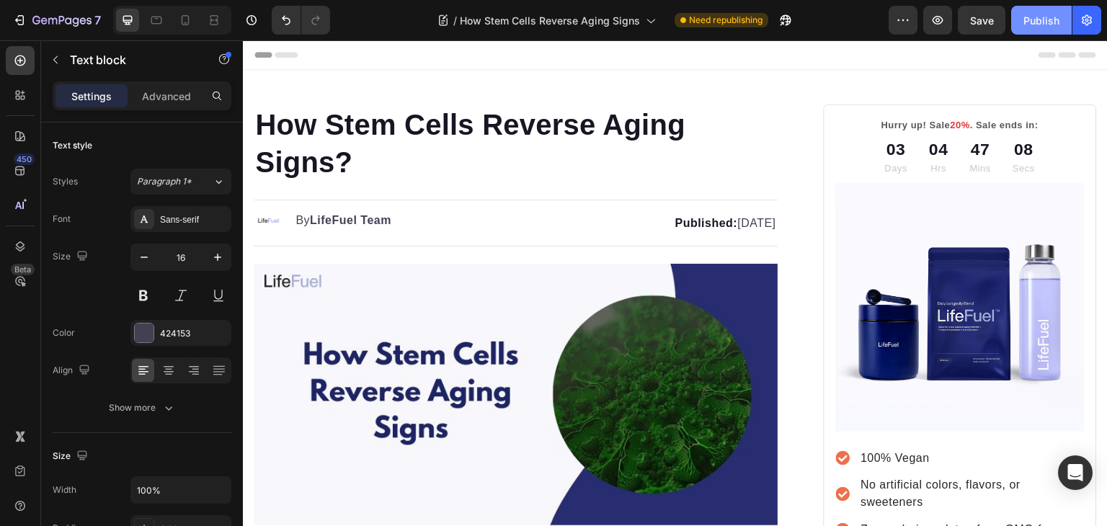
click at [1034, 31] on button "Publish" at bounding box center [1041, 20] width 61 height 29
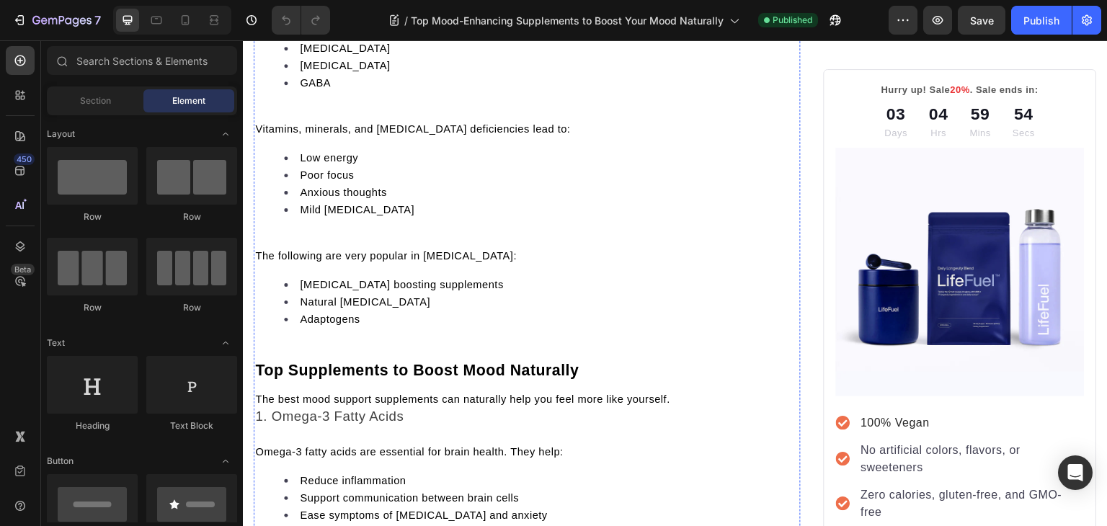
scroll to position [796, 0]
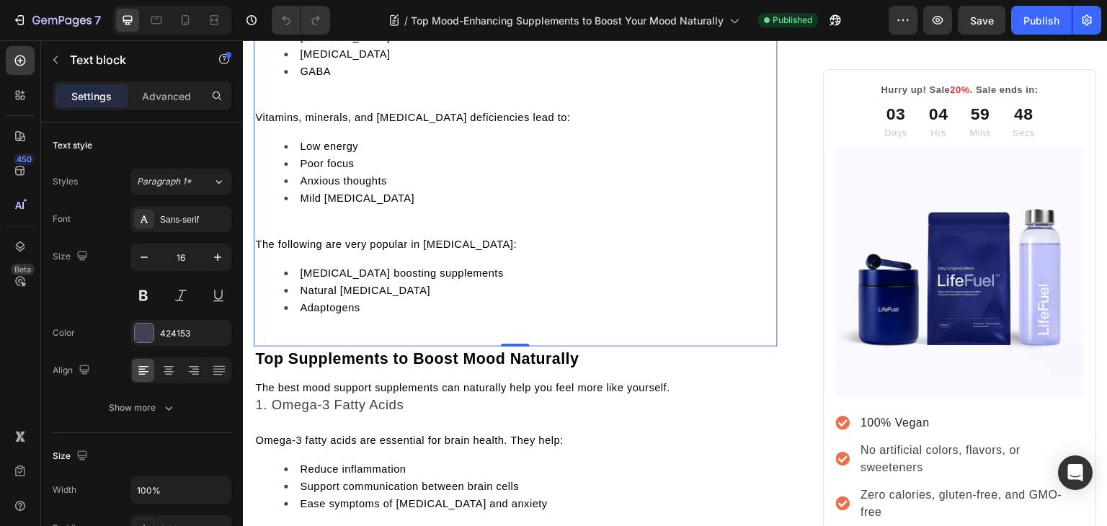
click at [267, 14] on span "Nutrients are essential for brain-nourishing chemicals, such as:" at bounding box center [413, 8] width 317 height 12
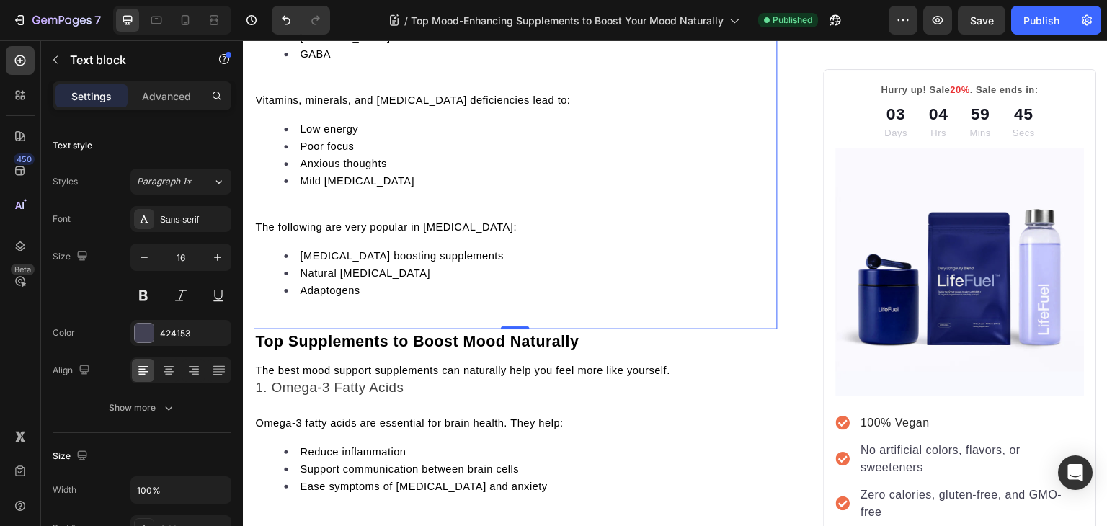
click at [257, 106] on span "Vitamins, minerals, and [MEDICAL_DATA] deficiencies lead to:" at bounding box center [412, 100] width 315 height 12
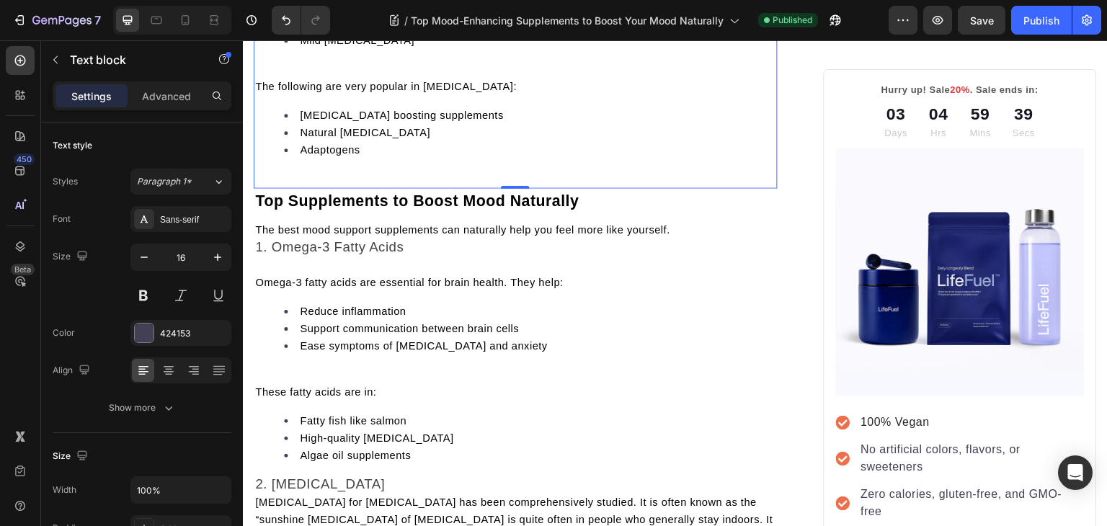
scroll to position [926, 0]
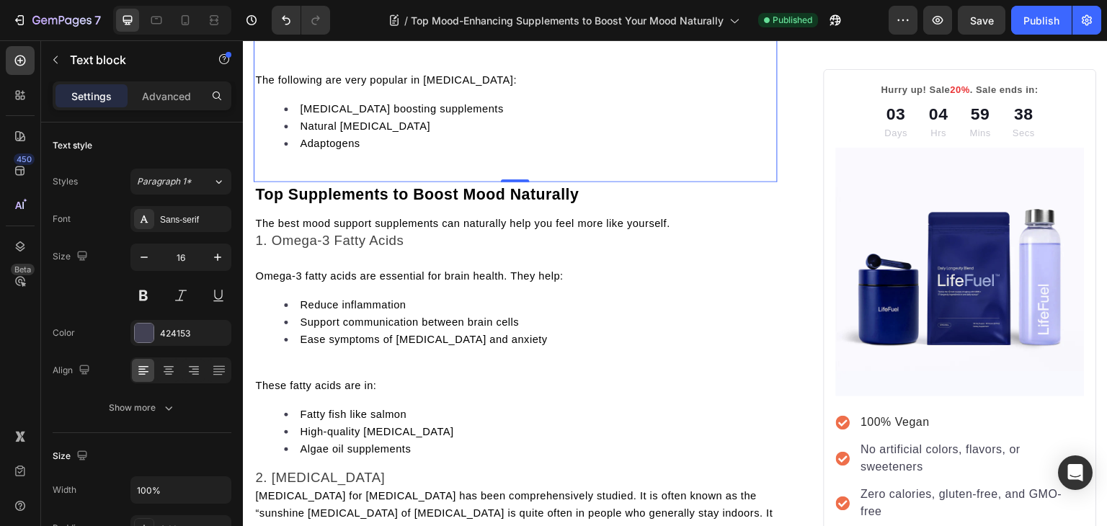
click at [260, 86] on span "The following are very popular in [MEDICAL_DATA]:" at bounding box center [386, 80] width 262 height 12
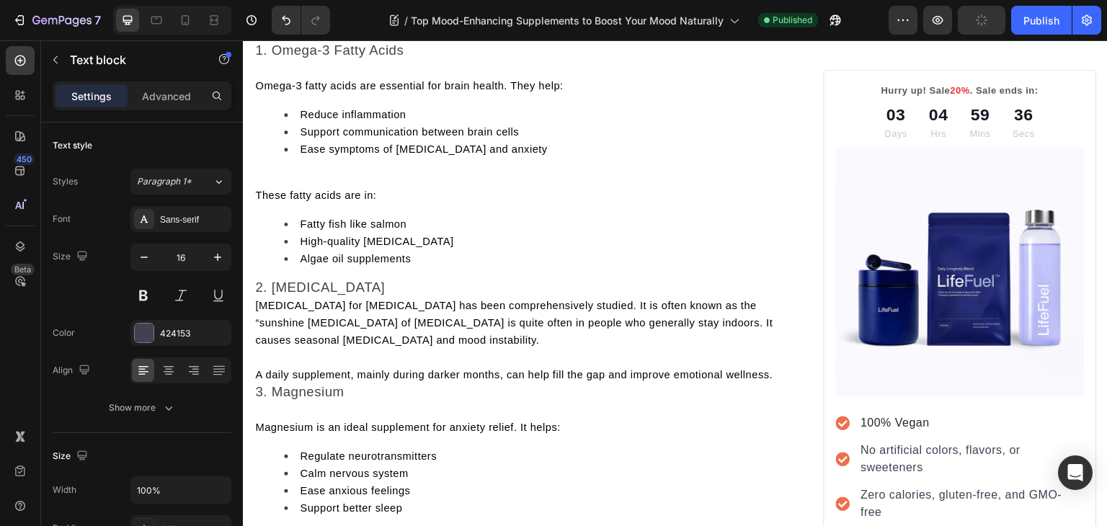
scroll to position [1100, 0]
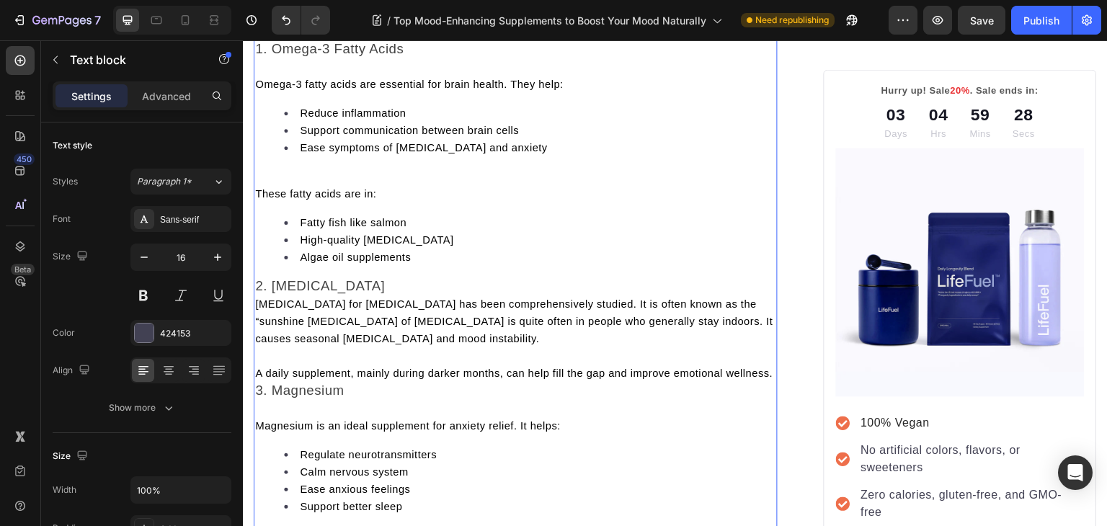
click at [260, 56] on span "1. Omega-3 Fatty Acids" at bounding box center [329, 48] width 148 height 15
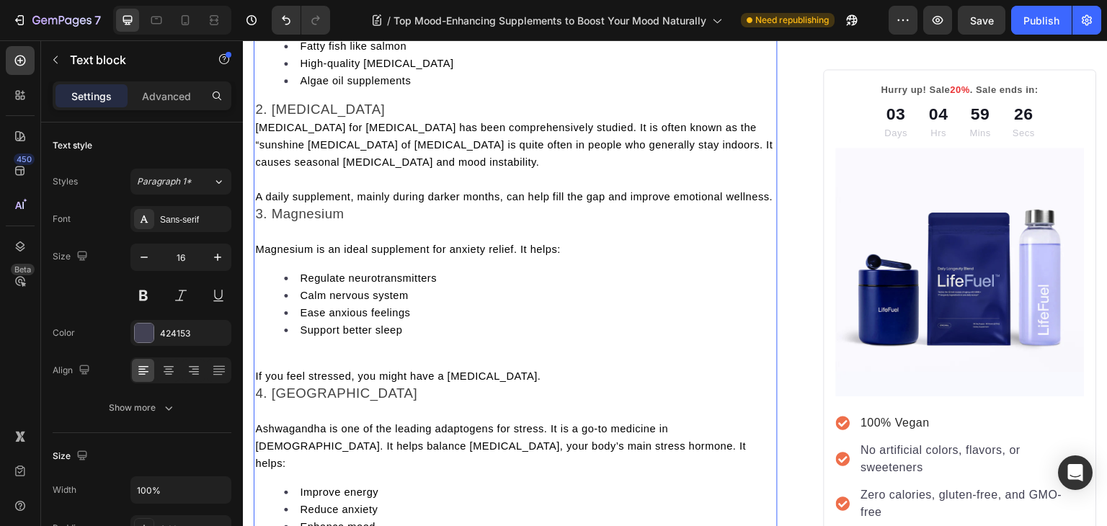
scroll to position [1295, 0]
click at [257, 22] on span "These fatty acids are in:" at bounding box center [315, 17] width 121 height 12
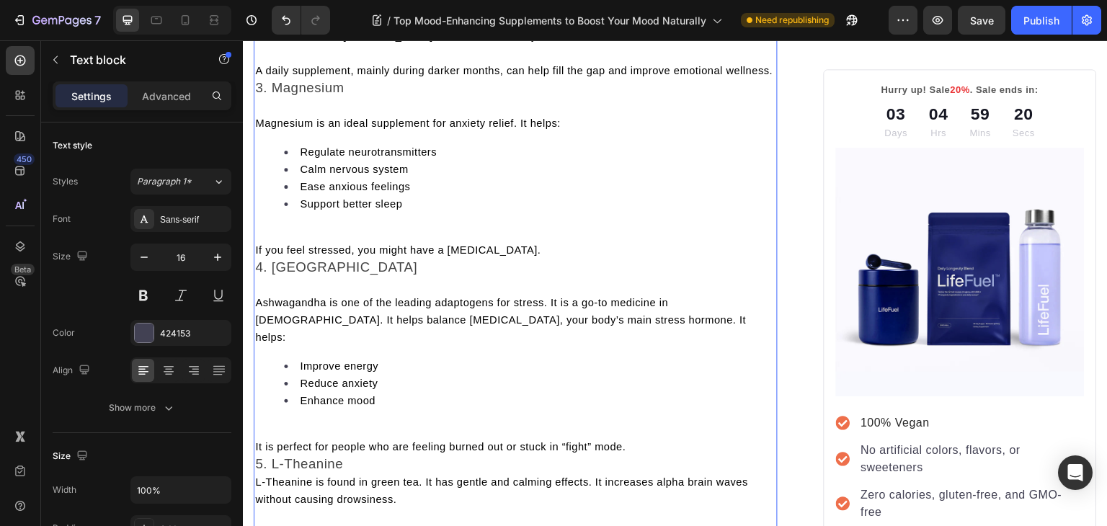
scroll to position [1406, 0]
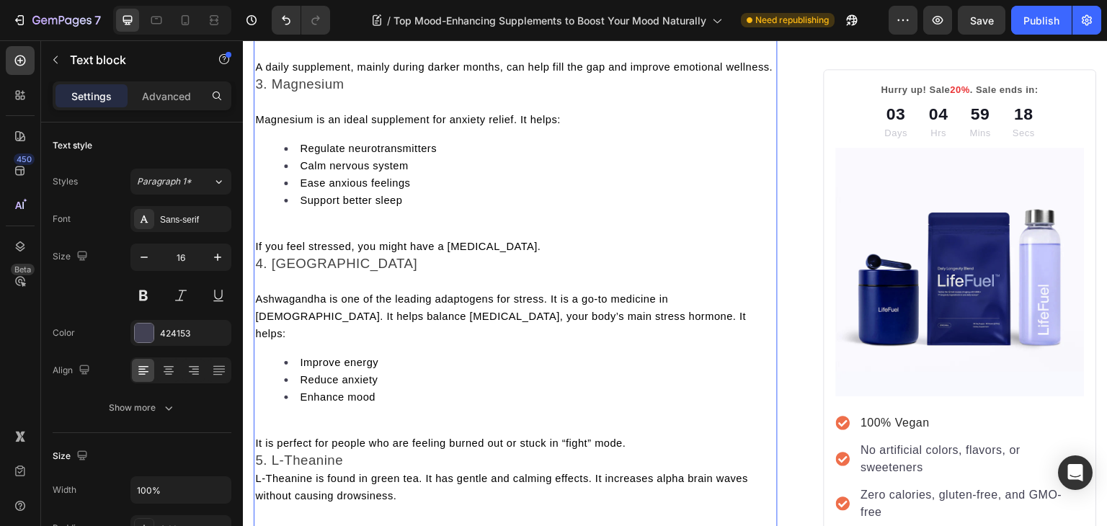
click at [257, 38] on span "[MEDICAL_DATA] for [MEDICAL_DATA] has been comprehensively studied. It is often…" at bounding box center [514, 15] width 518 height 46
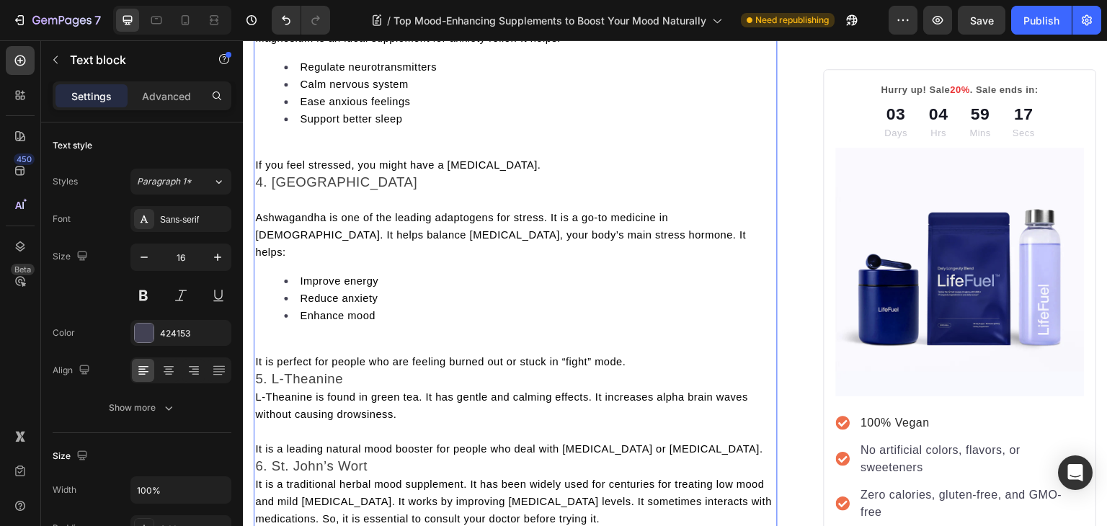
scroll to position [1507, 0]
click at [260, 9] on span "3. Magnesium" at bounding box center [299, 1] width 89 height 15
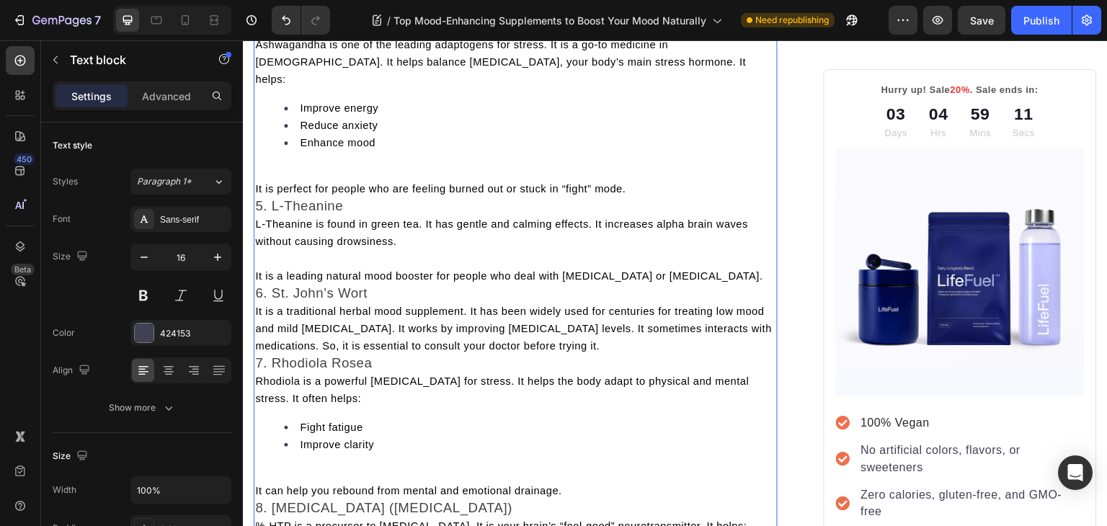
scroll to position [1697, 0]
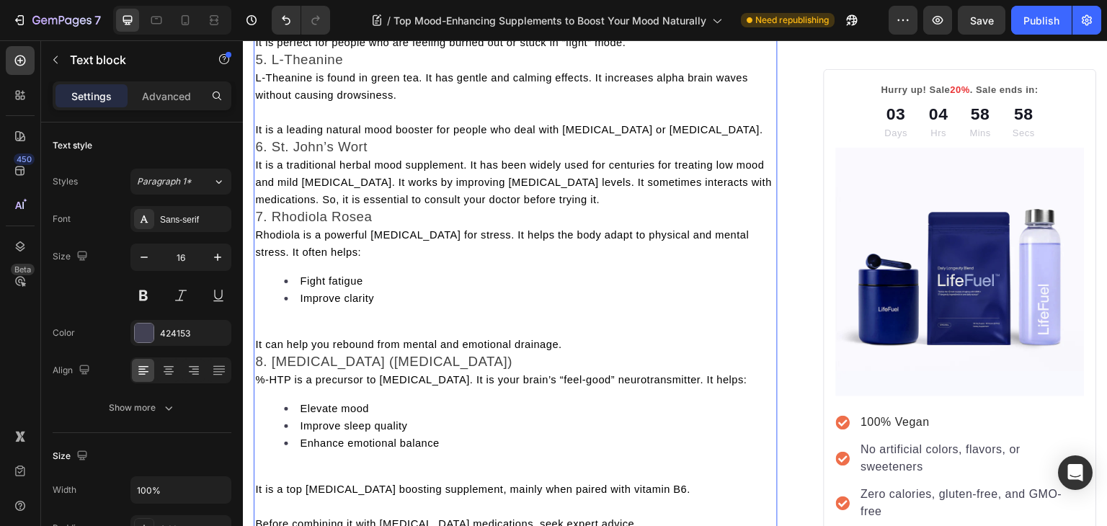
scroll to position [1843, 0]
click at [260, 50] on p "It is perfect for people who are feeling burned out or stuck in “fight” mode." at bounding box center [515, 41] width 521 height 17
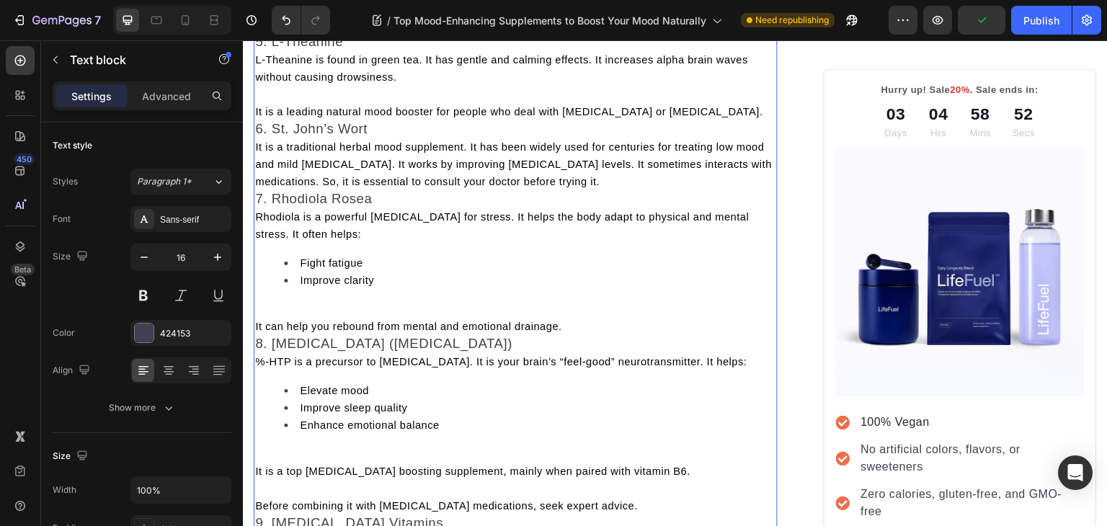
click at [260, 49] on span "5. L-Theanine" at bounding box center [299, 41] width 88 height 15
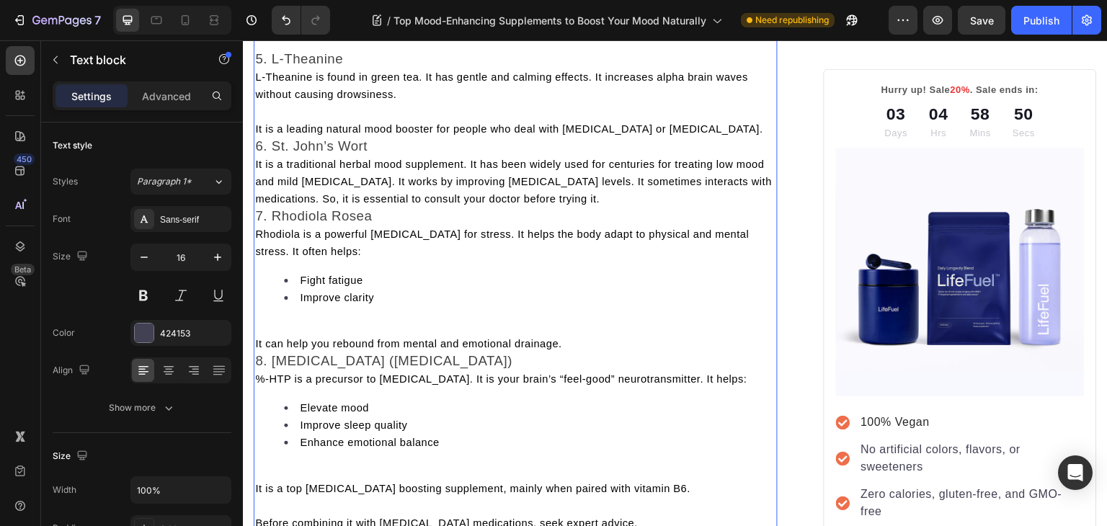
click at [257, 100] on span "L-Theanine is found in green tea. It has gentle and calming effects. It increas…" at bounding box center [501, 85] width 493 height 29
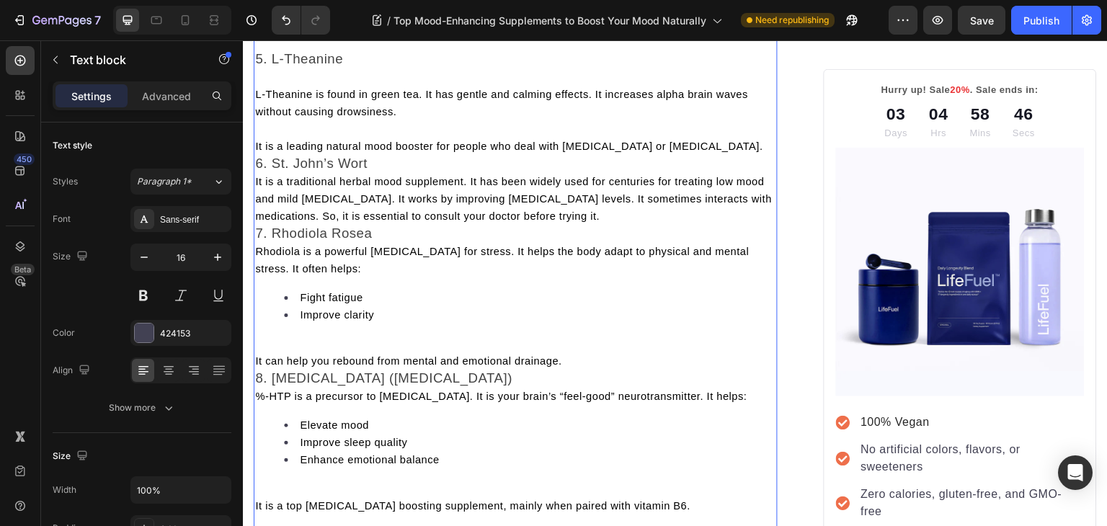
click at [256, 152] on span "It is a leading natural mood booster for people who deal with [MEDICAL_DATA] or…" at bounding box center [509, 147] width 508 height 12
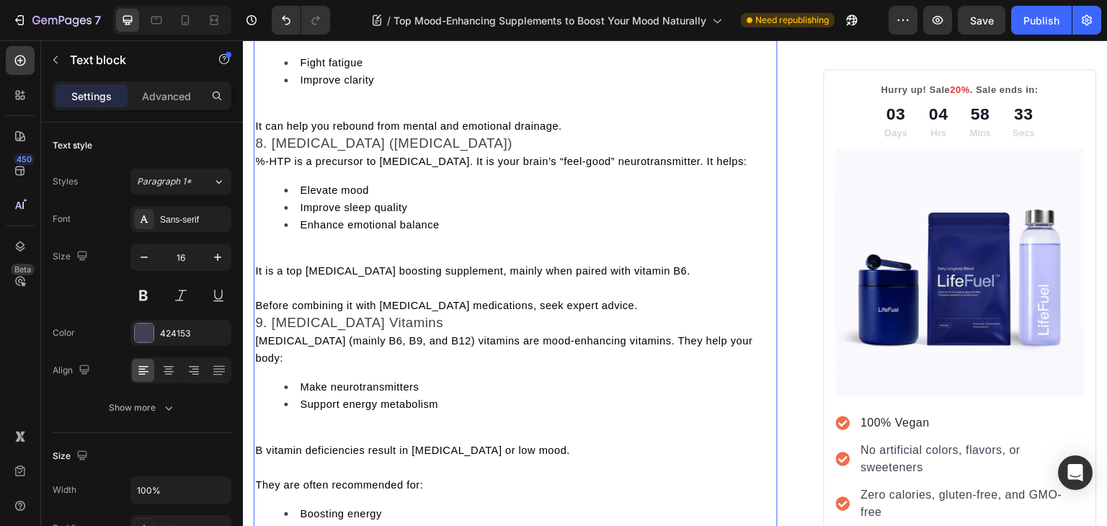
scroll to position [2147, 0]
click at [264, 131] on span "It can help you rebound from mental and emotional drainage." at bounding box center [408, 126] width 306 height 12
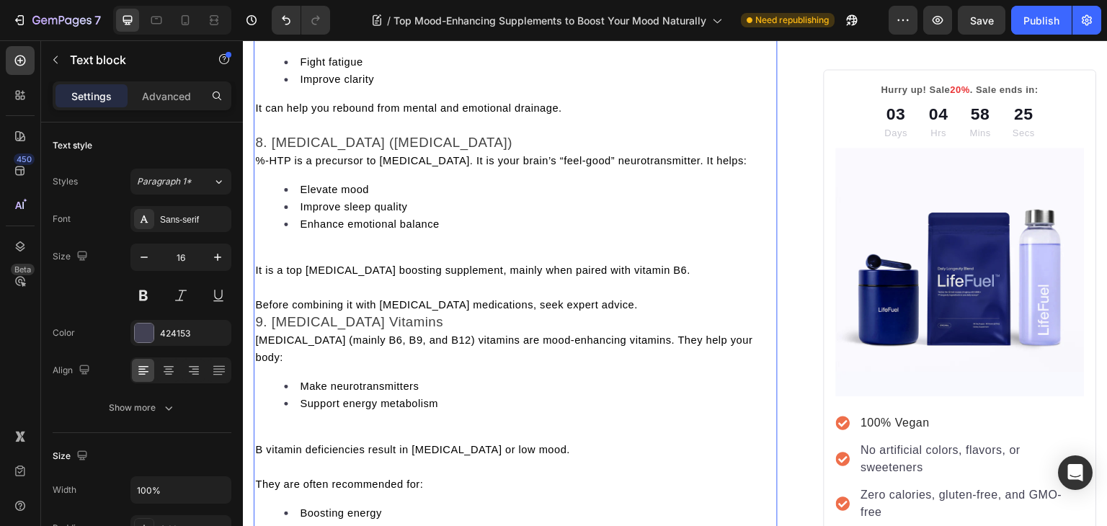
click at [262, 167] on span "%-HTP is a precursor to serotonin. It is your brain’s “feel-good” neurotransmit…" at bounding box center [501, 161] width 492 height 12
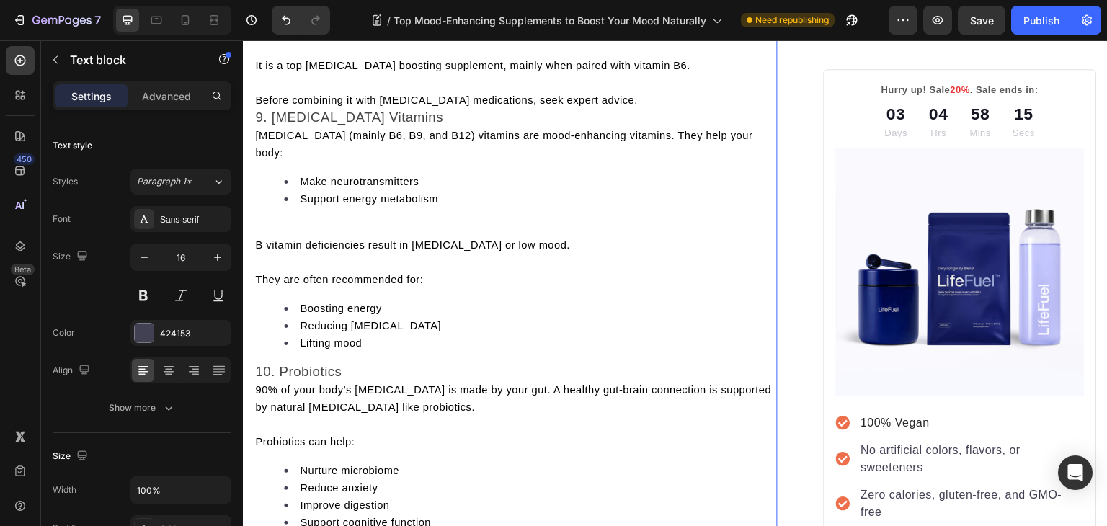
scroll to position [2388, 0]
click at [261, 70] on span "It is a top serotonin boosting supplement, mainly when paired with vitamin B6." at bounding box center [472, 64] width 435 height 12
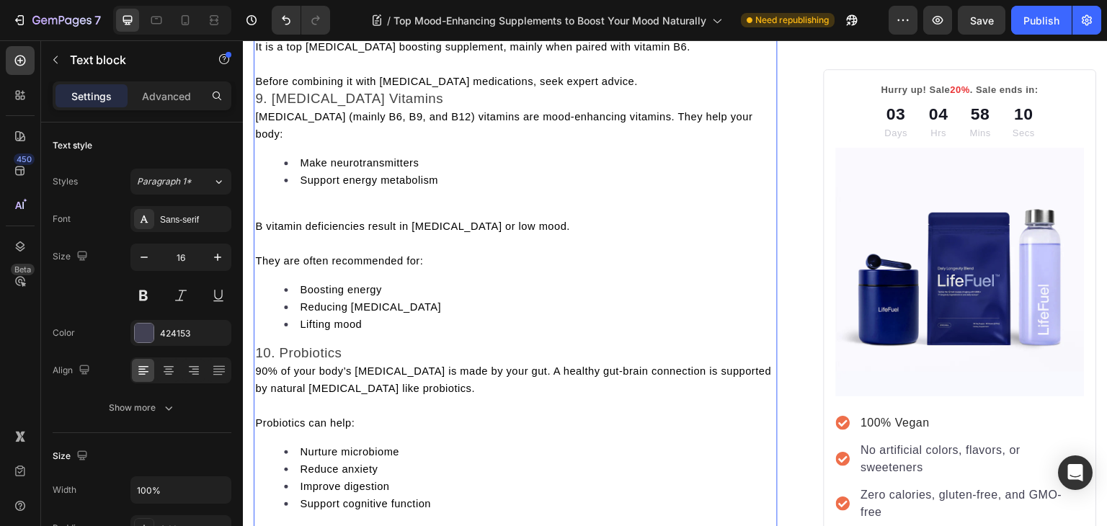
click at [260, 90] on p "Before combining it with antidepressant medications, seek expert advice." at bounding box center [515, 81] width 521 height 17
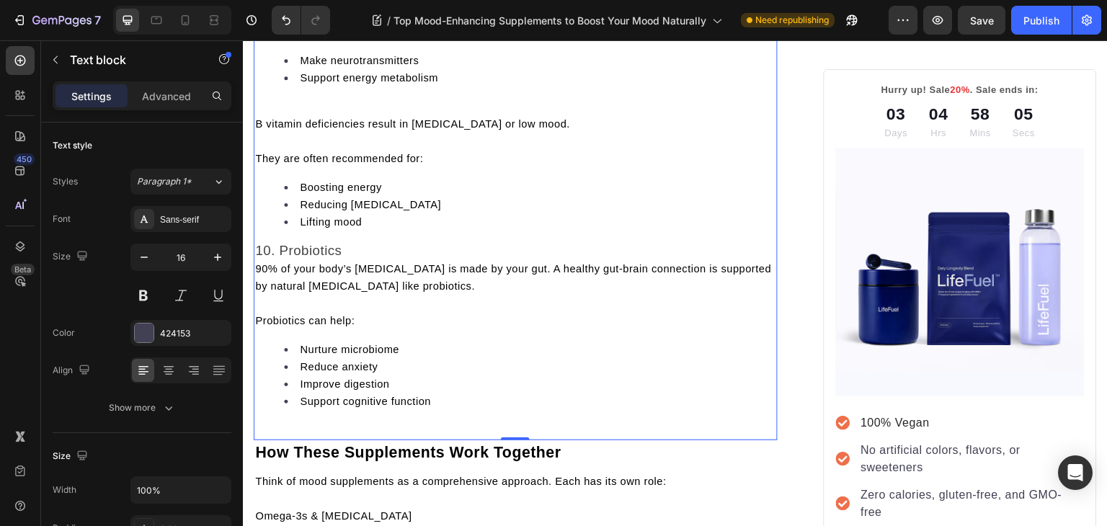
scroll to position [2595, 0]
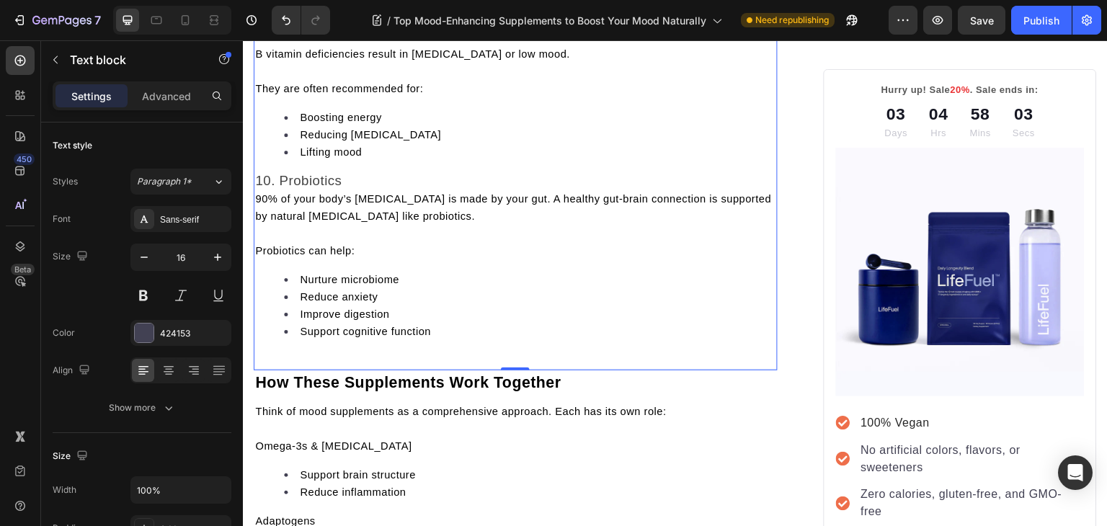
click at [259, 60] on span "B vitamin deficiencies result in chronic stress or low mood." at bounding box center [412, 54] width 315 height 12
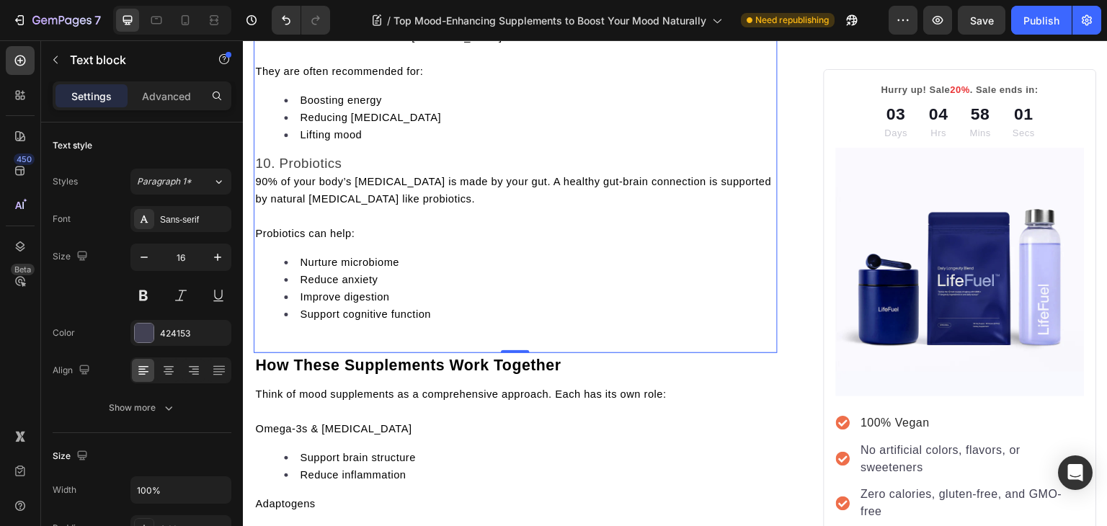
click at [259, 77] on span "They are often recommended for:" at bounding box center [339, 72] width 168 height 12
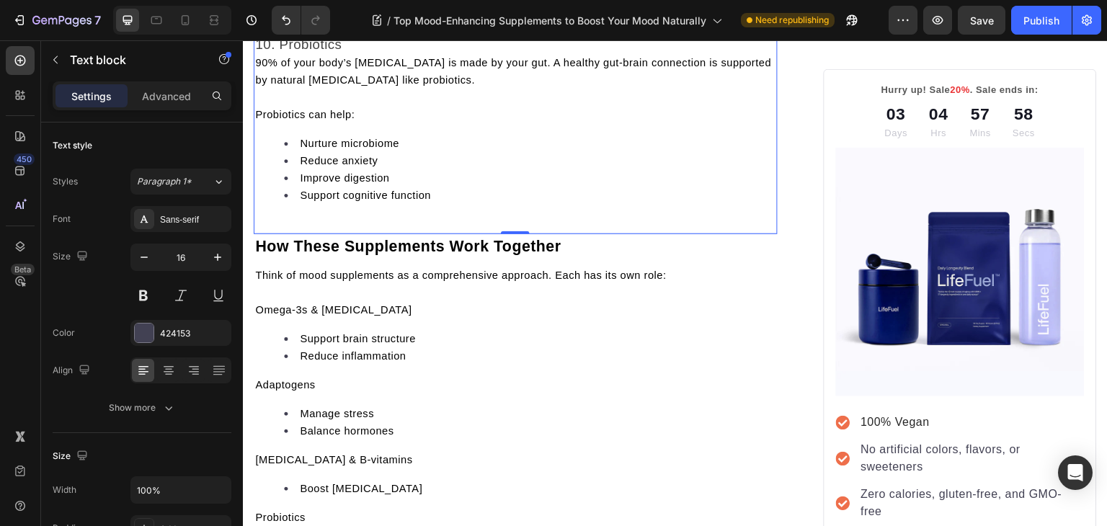
scroll to position [2715, 0]
click at [257, 85] on span "90% of your body’s serotonin is made by your gut. A healthy gut-brain connectio…" at bounding box center [513, 70] width 516 height 29
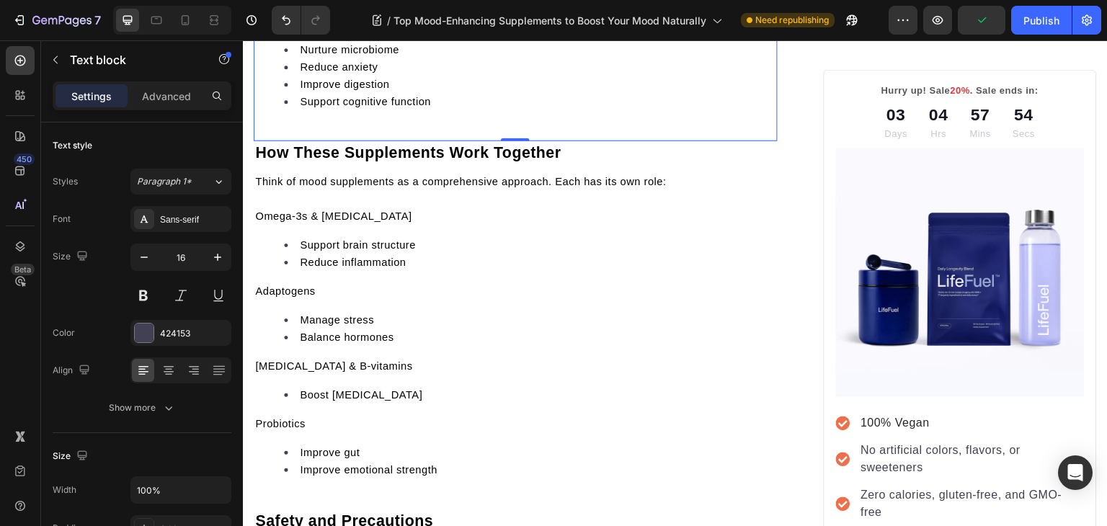
scroll to position [2883, 0]
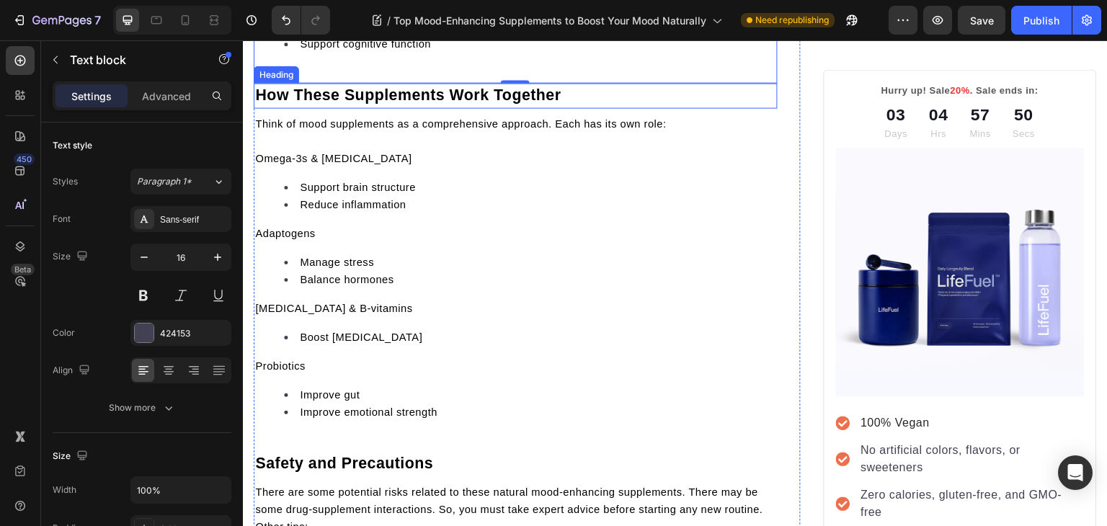
click at [550, 104] on span "How These Supplements Work Together" at bounding box center [408, 95] width 306 height 17
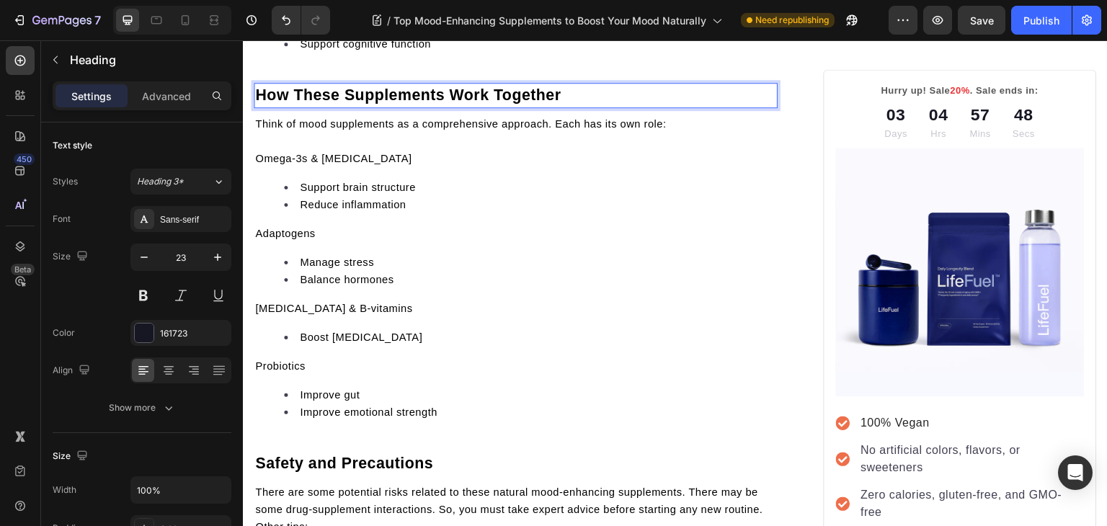
click at [561, 107] on p "How These Supplements Work Together" at bounding box center [515, 95] width 521 height 22
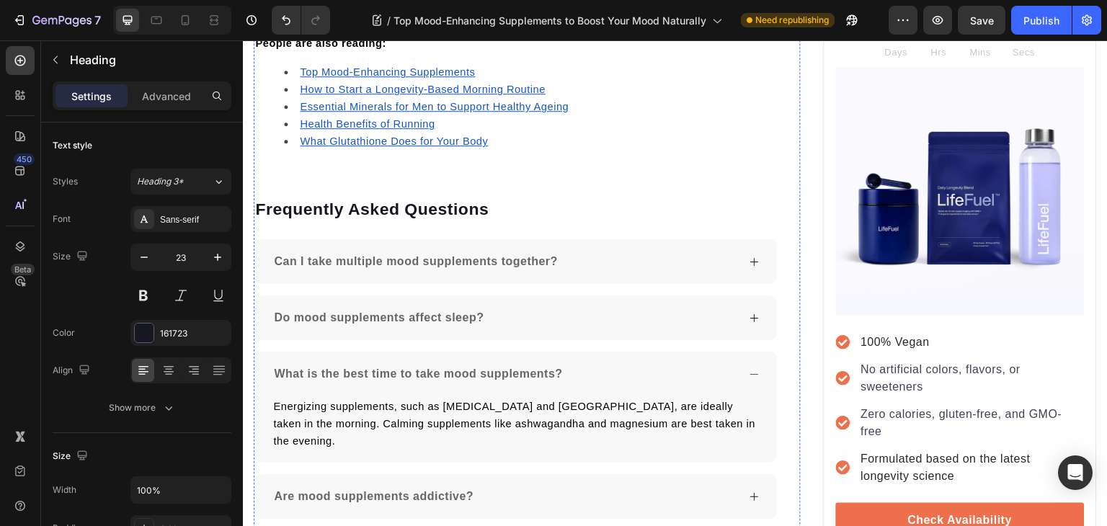
scroll to position [4209, 0]
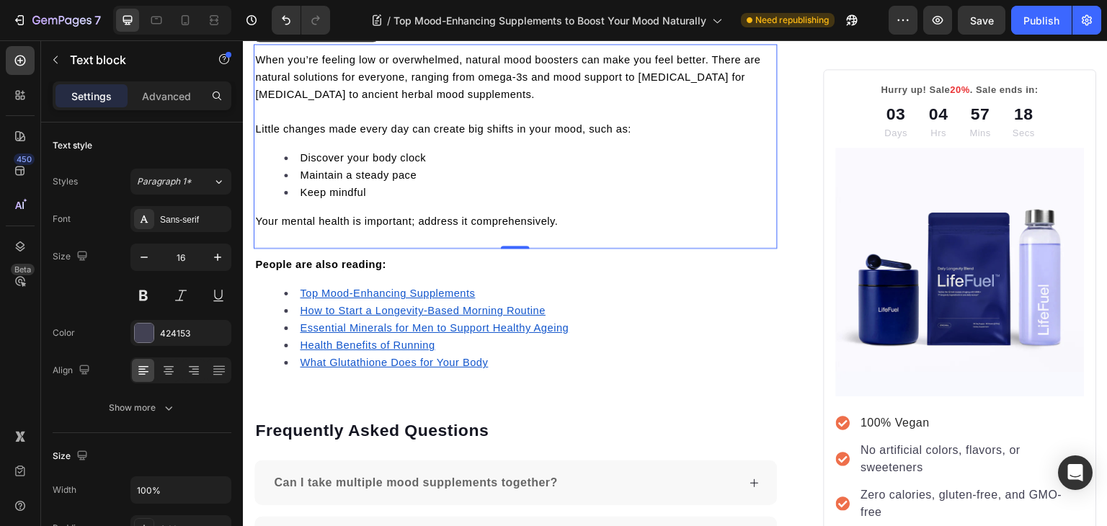
scroll to position [3969, 0]
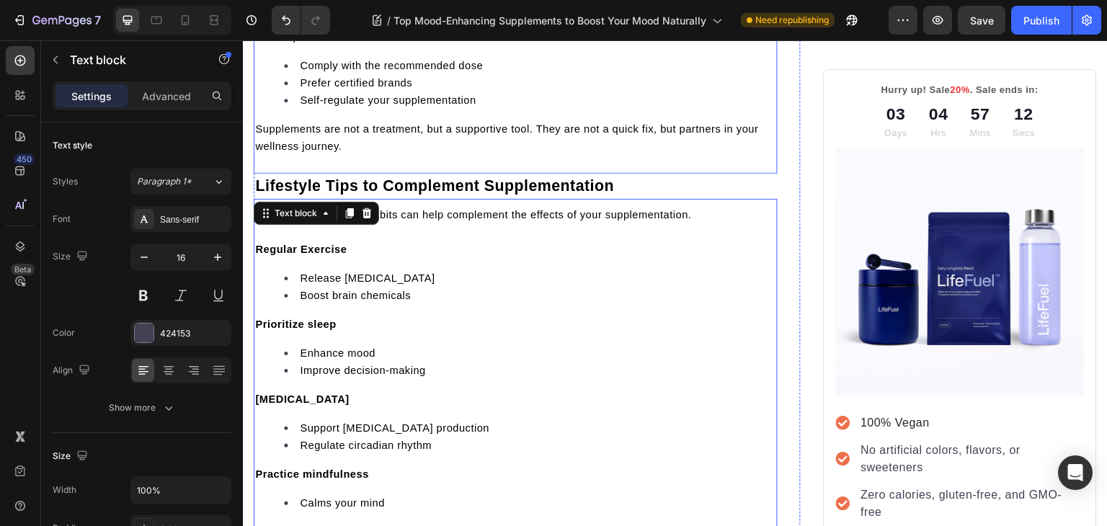
scroll to position [3372, 0]
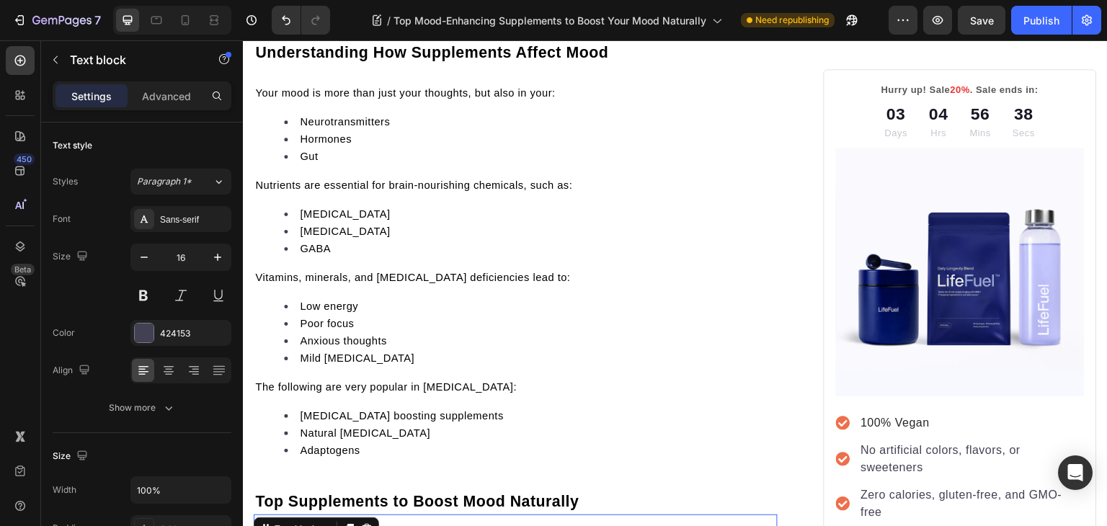
scroll to position [563, 0]
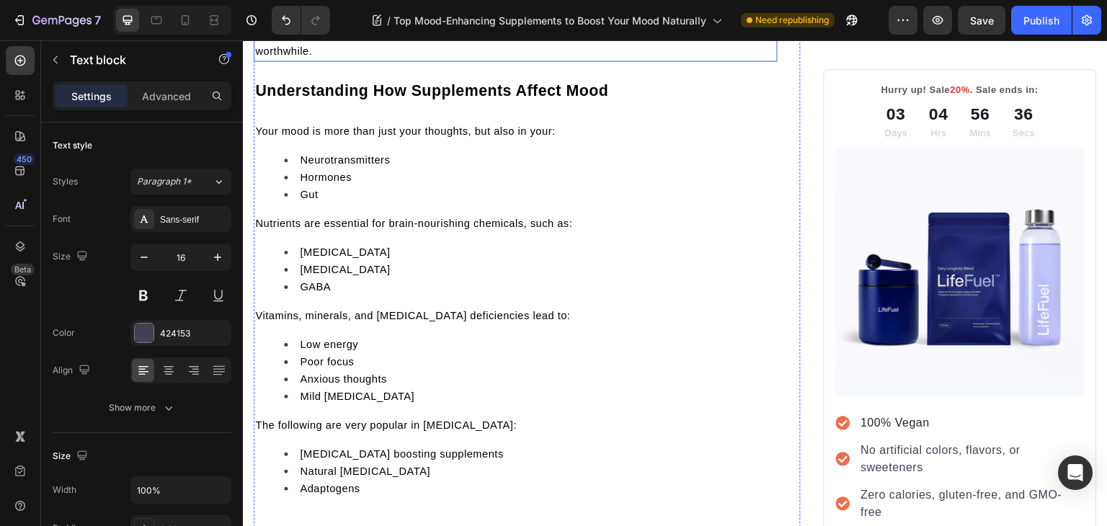
click at [257, 57] on span "Let’s explore the anxiety relief and emotional health supplements, how they wor…" at bounding box center [510, 42] width 510 height 29
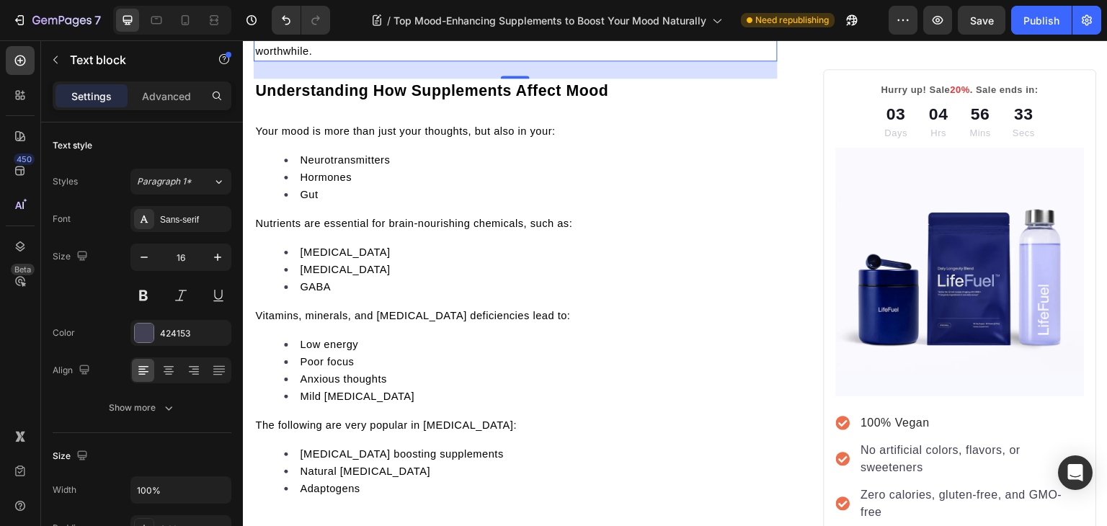
click at [257, 57] on span "Let’s explore the anxiety relief and emotional health supplements, how they wor…" at bounding box center [510, 42] width 510 height 29
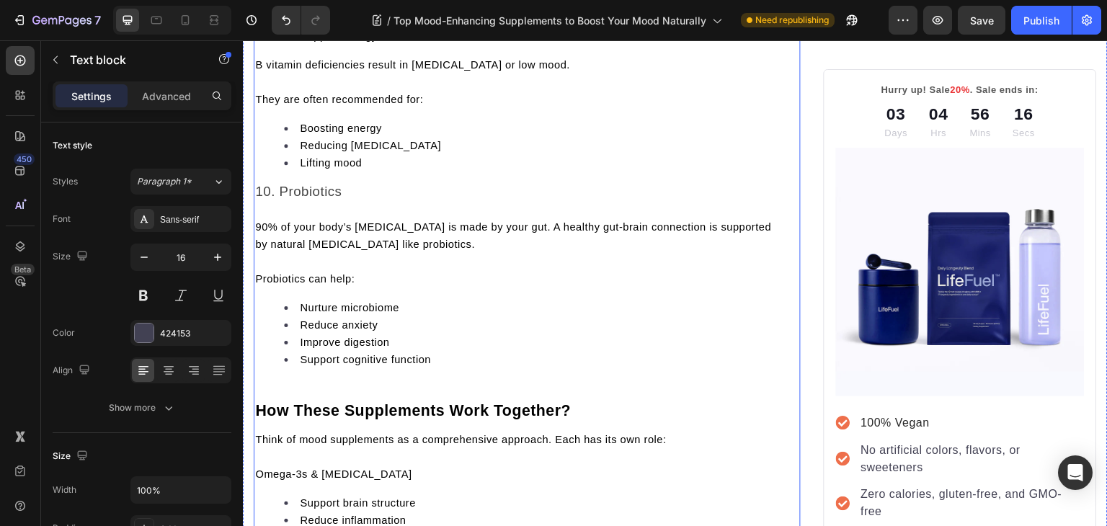
scroll to position [2594, 0]
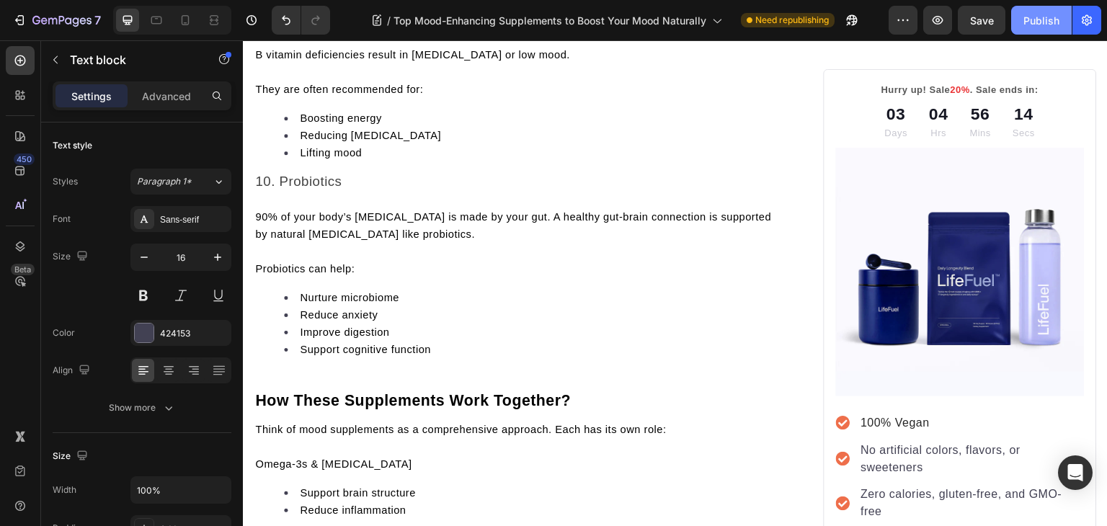
click at [1049, 6] on button "Publish" at bounding box center [1041, 20] width 61 height 29
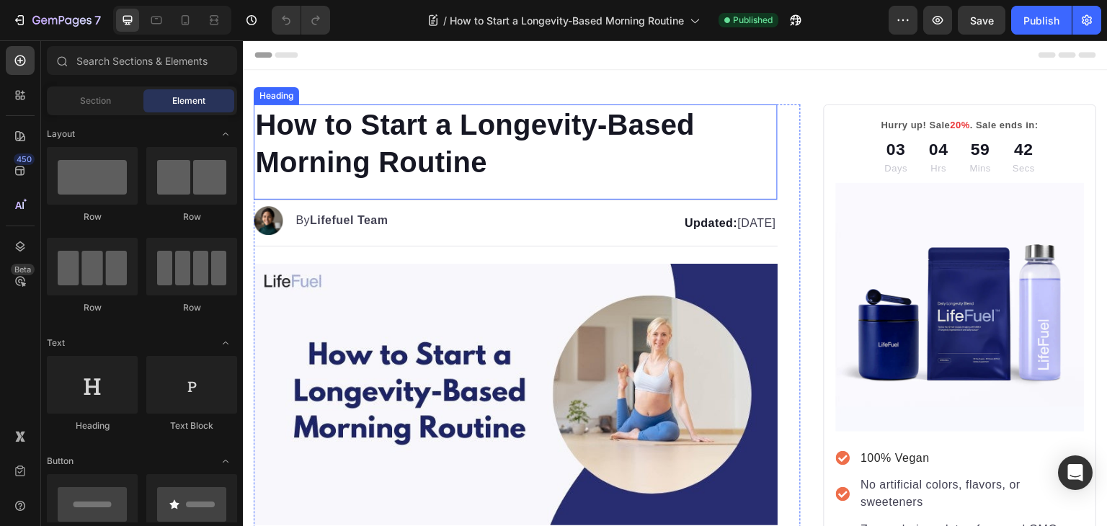
click at [504, 165] on h1 "How to Start a Longevity-Based Morning Routine" at bounding box center [516, 144] width 524 height 78
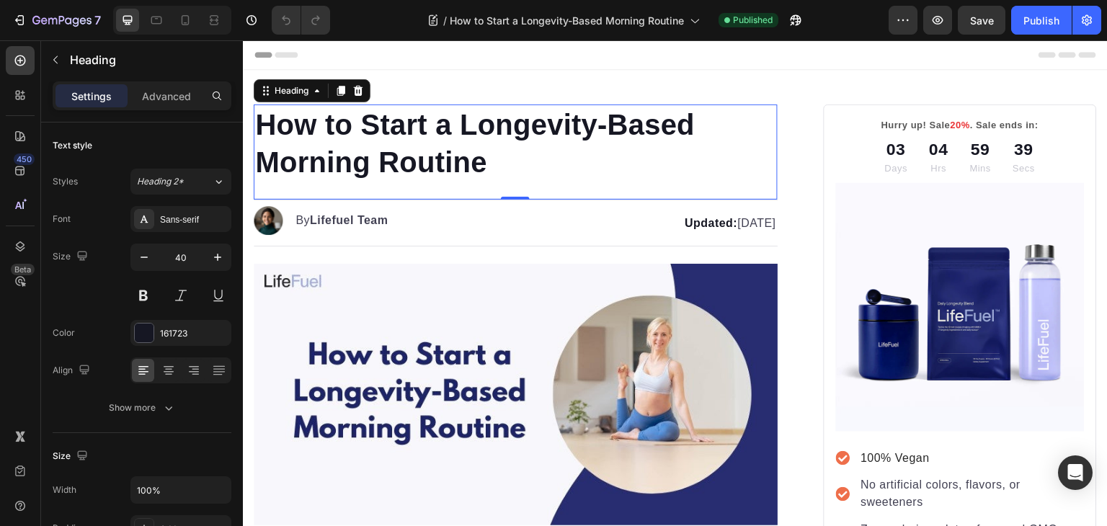
click at [489, 162] on p "How to Start a Longevity-Based Morning Routine" at bounding box center [515, 143] width 521 height 75
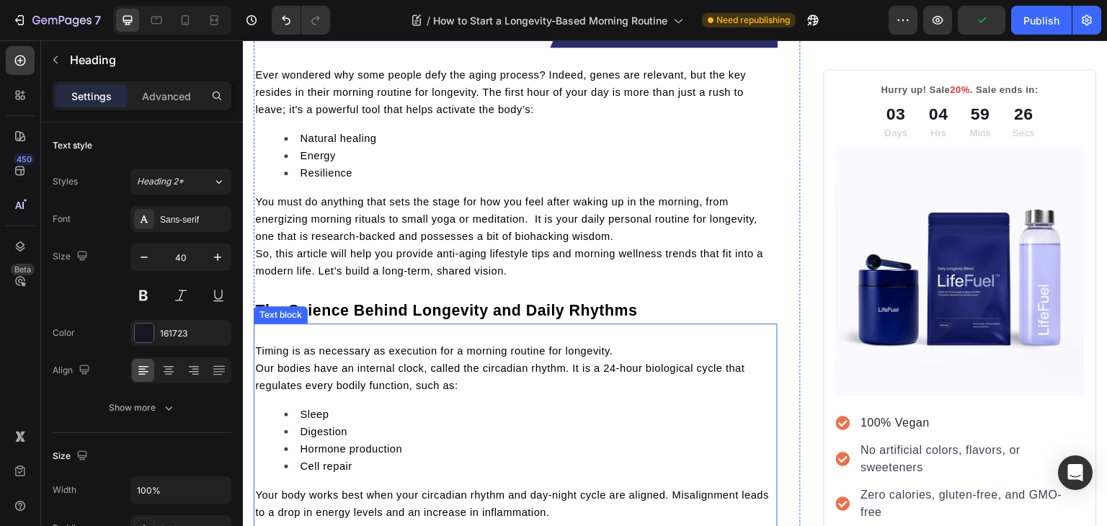
scroll to position [479, 0]
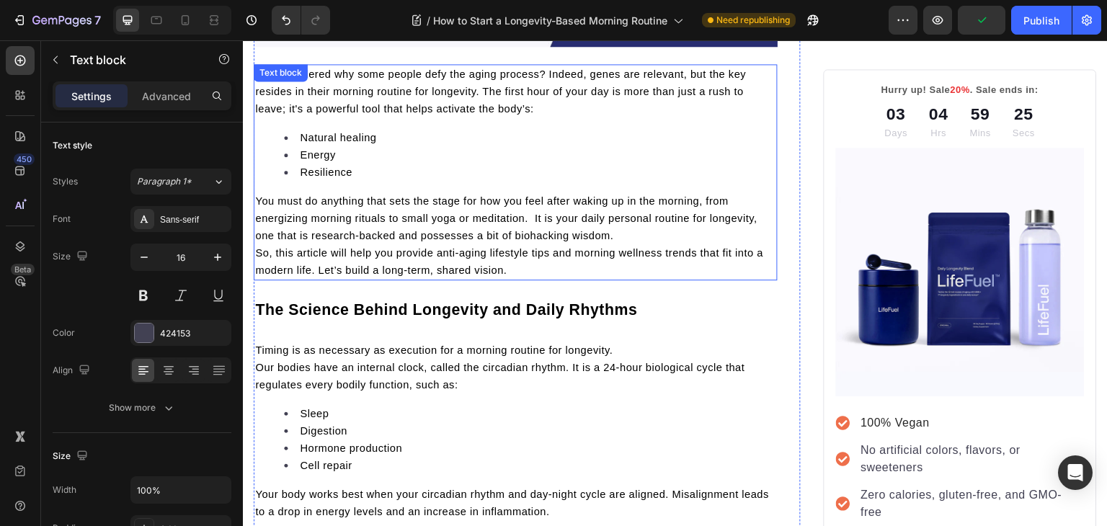
click at [259, 254] on span "So, this article will help you provide anti-aging lifestyle tips and morning we…" at bounding box center [509, 261] width 508 height 29
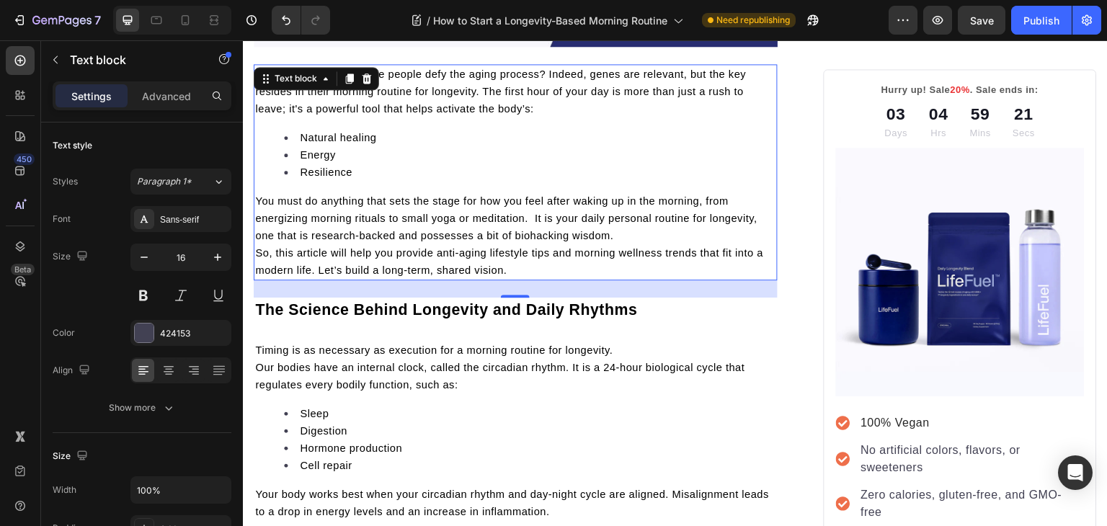
click at [259, 254] on span "So, this article will help you provide anti-aging lifestyle tips and morning we…" at bounding box center [509, 261] width 508 height 29
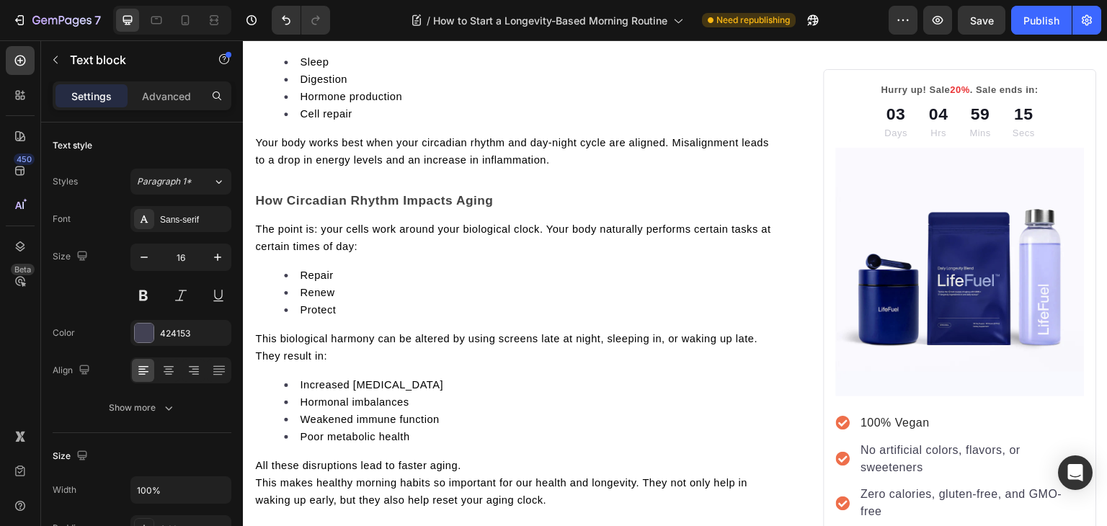
scroll to position [851, 0]
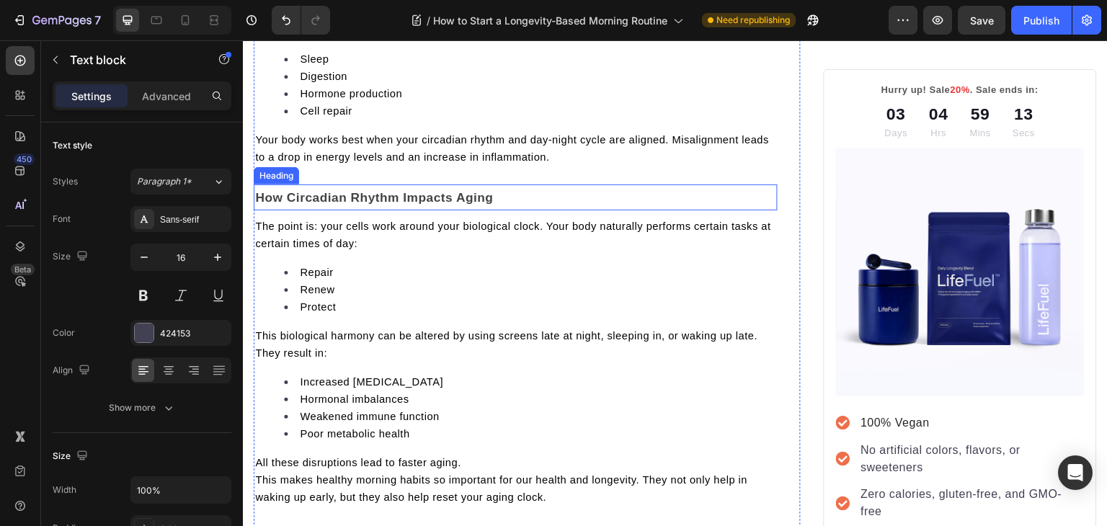
click at [491, 205] on span "How Circadian Rhythm Impacts Aging" at bounding box center [374, 197] width 238 height 14
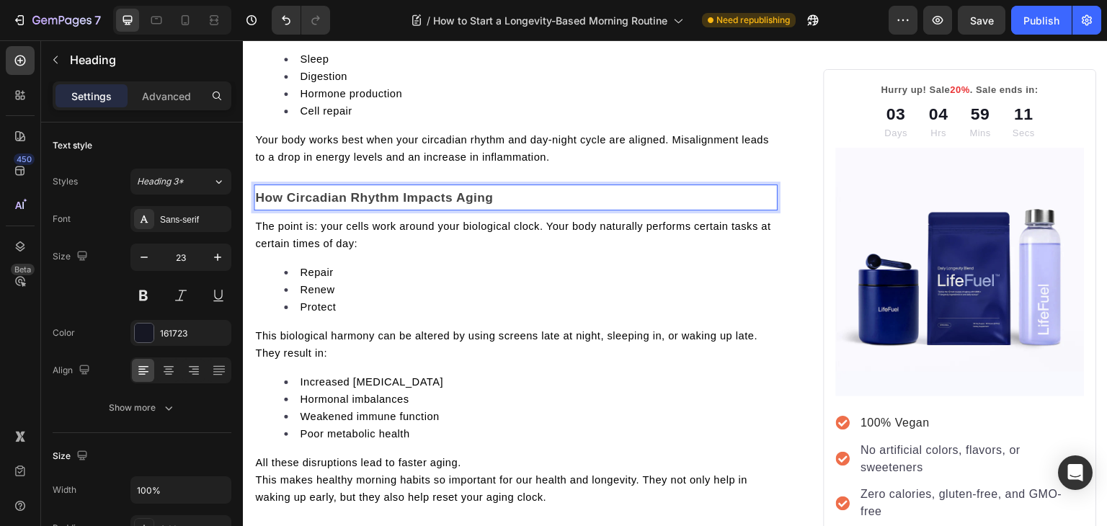
click at [491, 205] on span "How Circadian Rhythm Impacts Aging" at bounding box center [374, 197] width 238 height 14
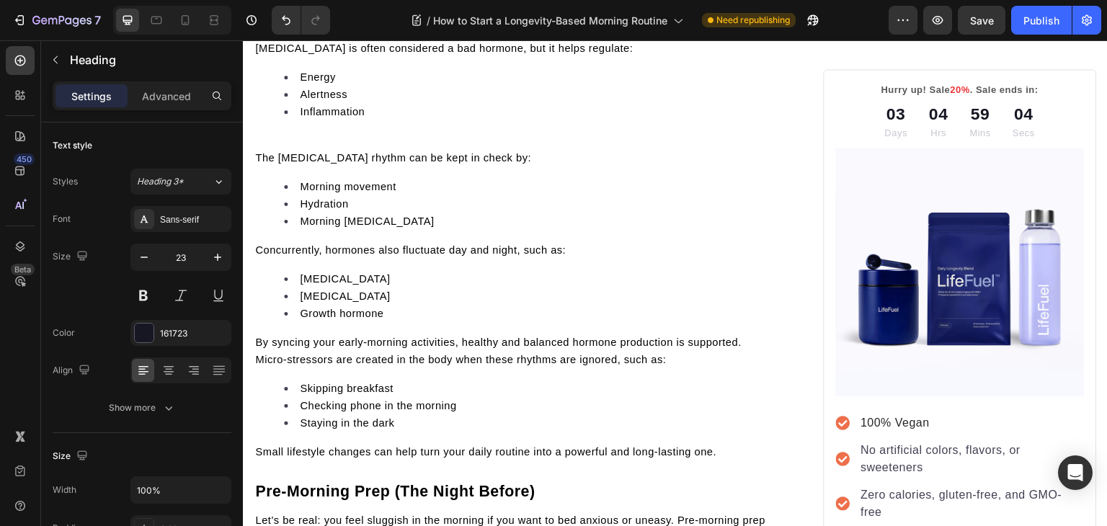
scroll to position [1393, 0]
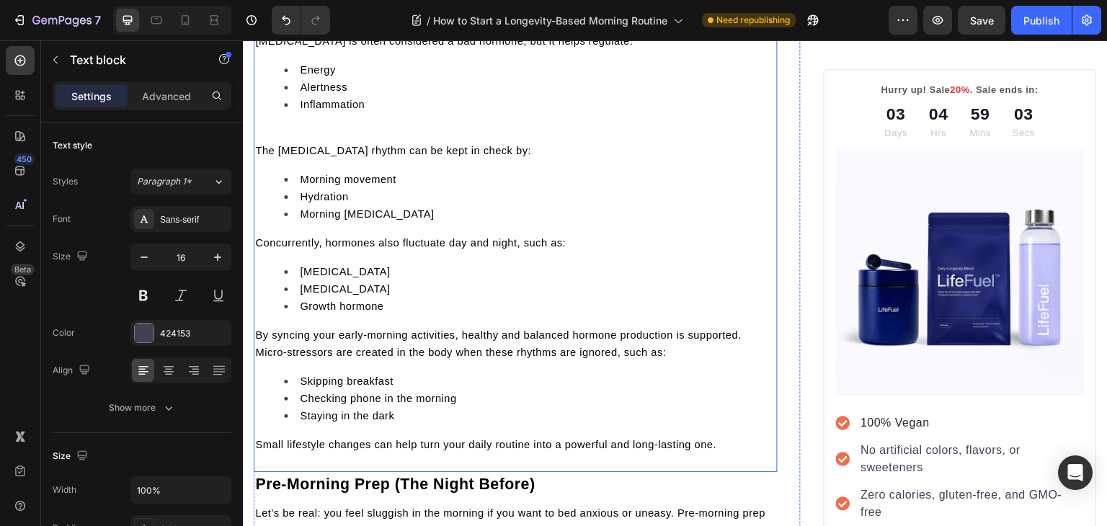
click at [257, 156] on span "The cortisol rhythm can be kept in check by:" at bounding box center [393, 151] width 276 height 12
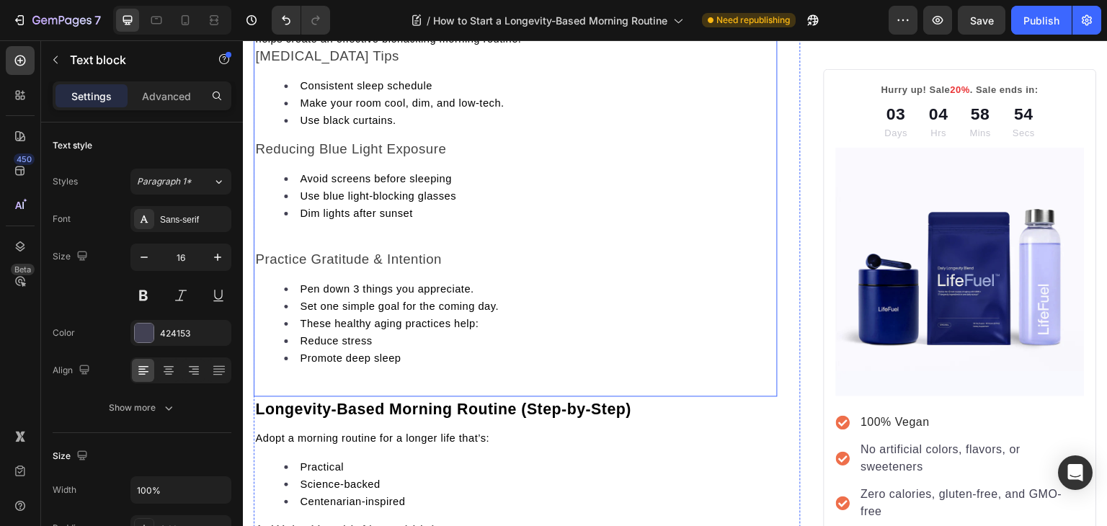
scroll to position [1870, 0]
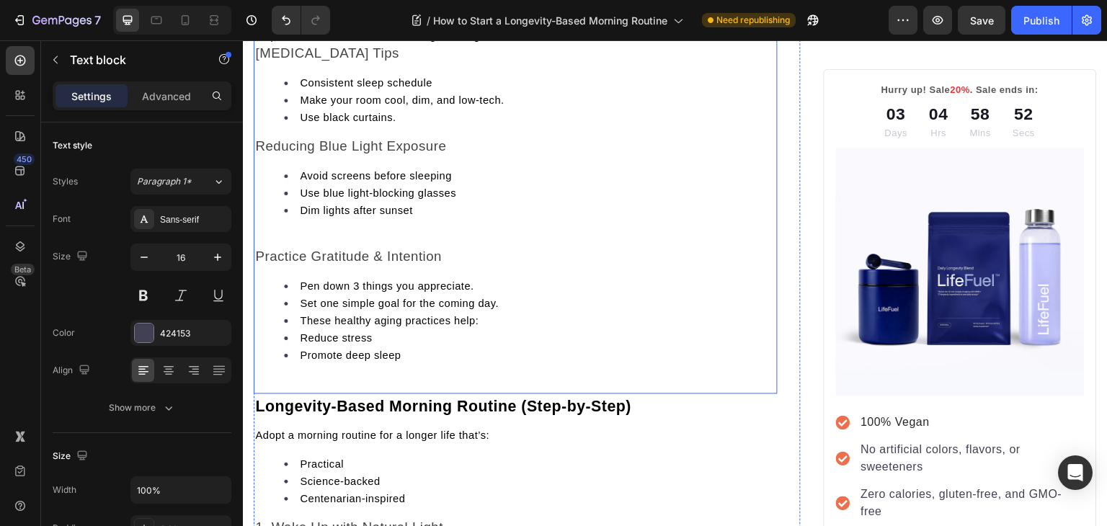
click at [263, 264] on span "Practice Gratitude & Intention" at bounding box center [348, 256] width 187 height 15
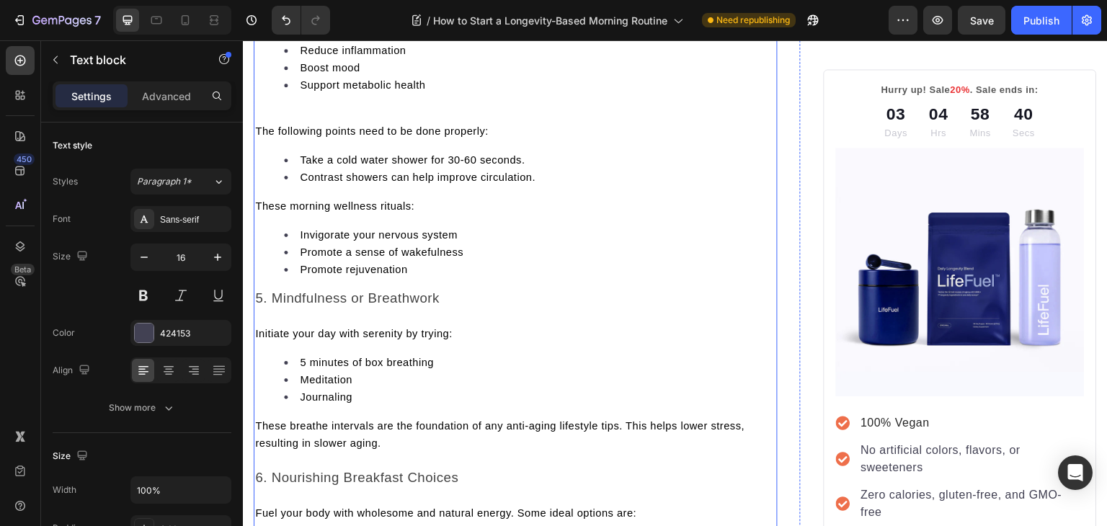
scroll to position [3031, 0]
click at [262, 137] on span "The following points need to be done properly:" at bounding box center [372, 131] width 234 height 12
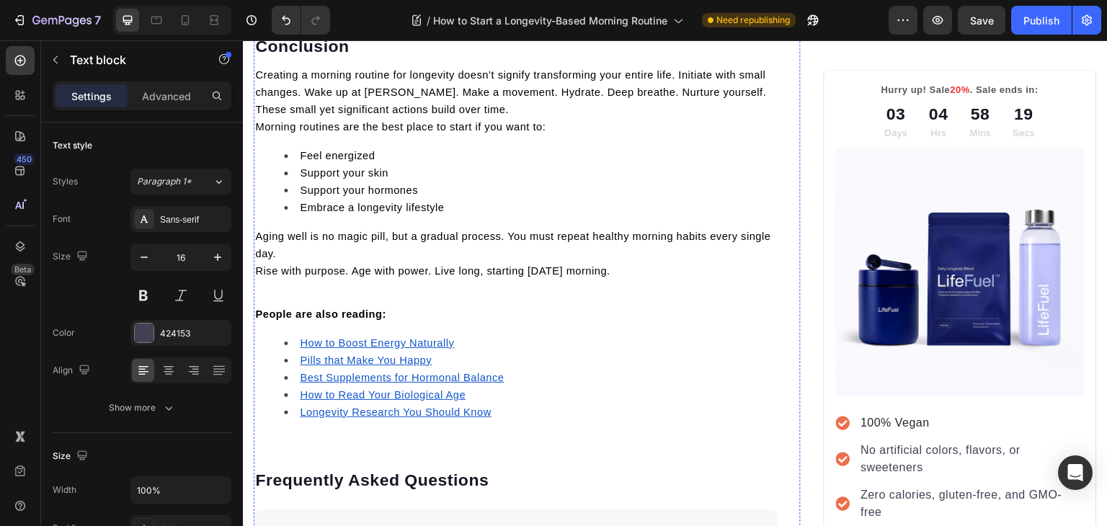
scroll to position [4723, 0]
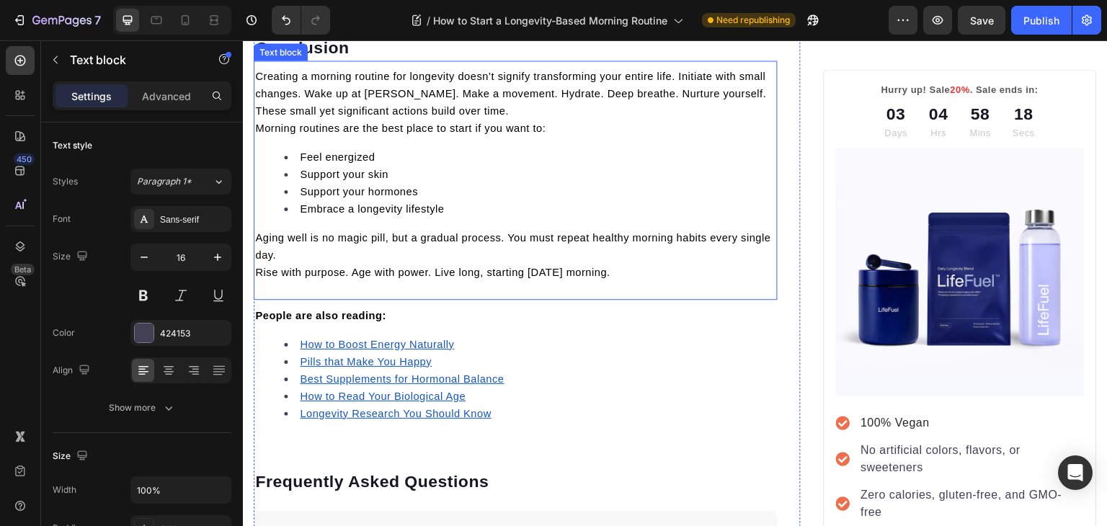
click at [466, 120] on p "Creating a morning routine for longevity doesn’t signify transforming your enti…" at bounding box center [515, 94] width 521 height 52
click at [444, 117] on span "Creating a morning routine for longevity doesn’t signify transforming your enti…" at bounding box center [510, 94] width 511 height 46
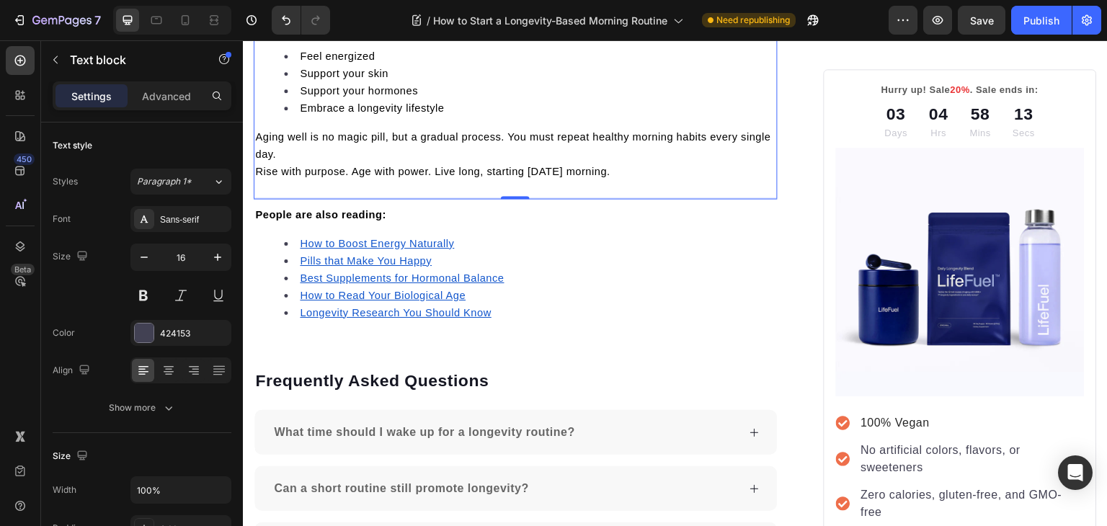
scroll to position [4841, 0]
click at [329, 163] on p "Aging well is no magic pill, but a gradual process. You must repeat healthy mor…" at bounding box center [515, 145] width 521 height 35
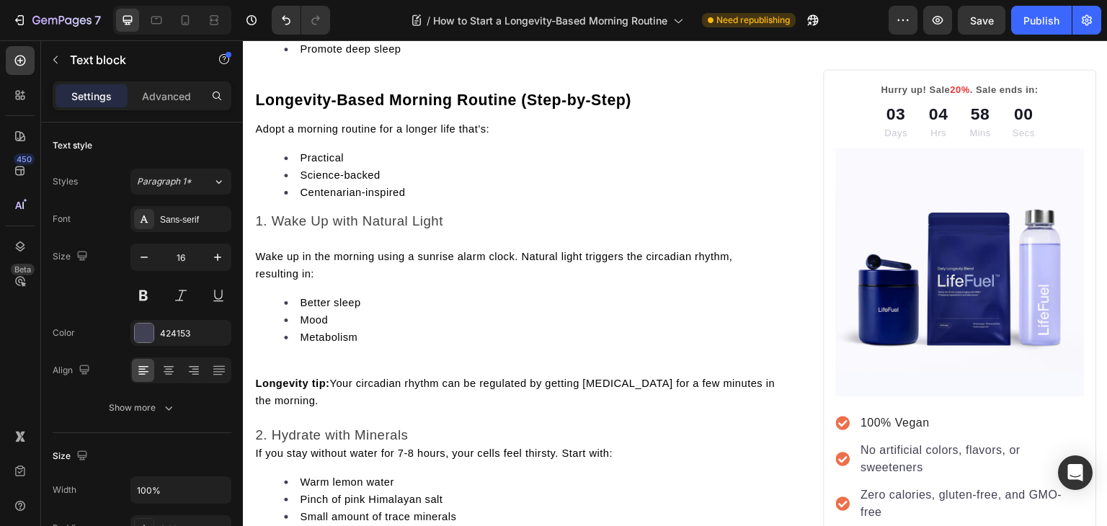
scroll to position [2142, 0]
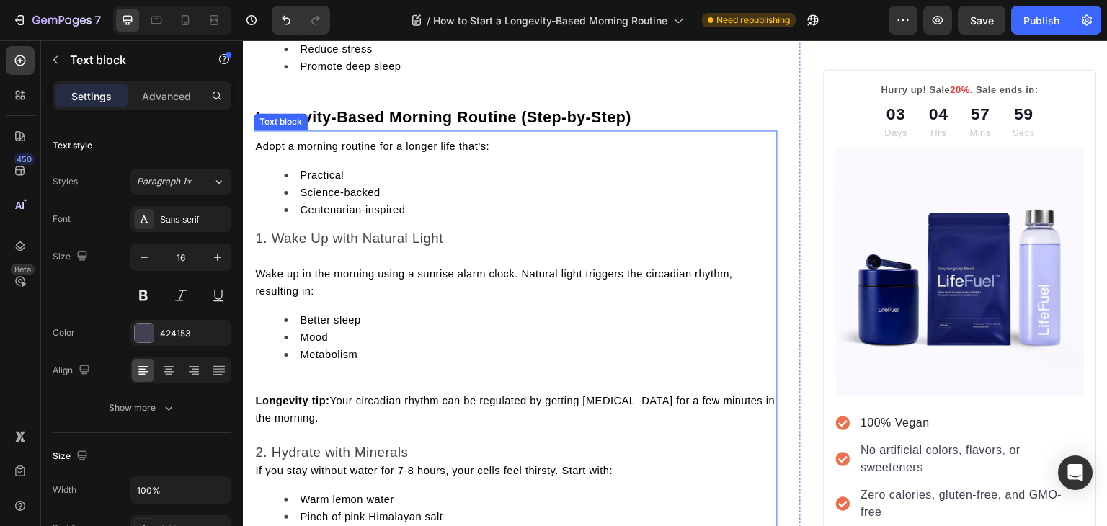
click at [283, 392] on p "Rich Text Editor. Editing area: main" at bounding box center [515, 383] width 521 height 17
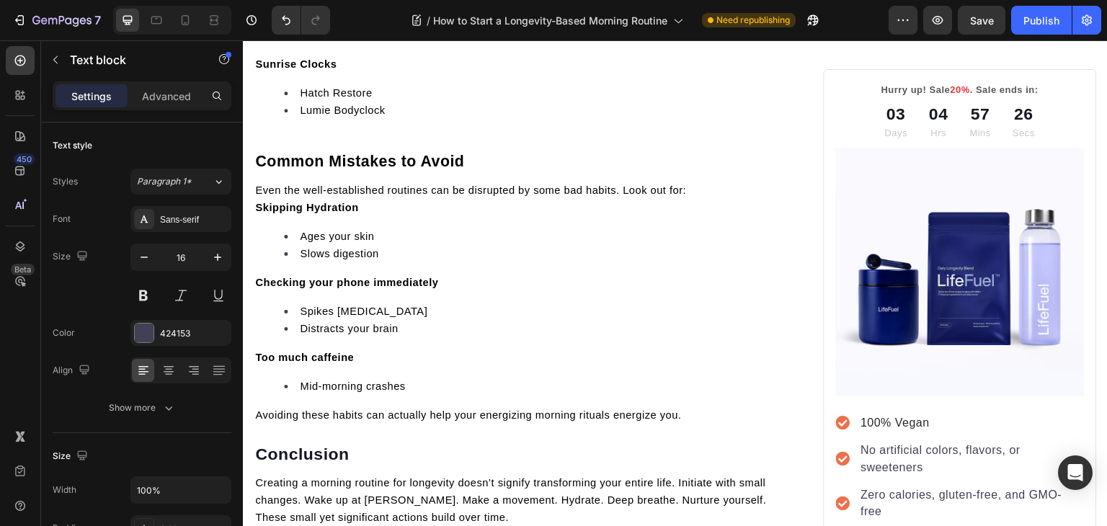
scroll to position [4319, 0]
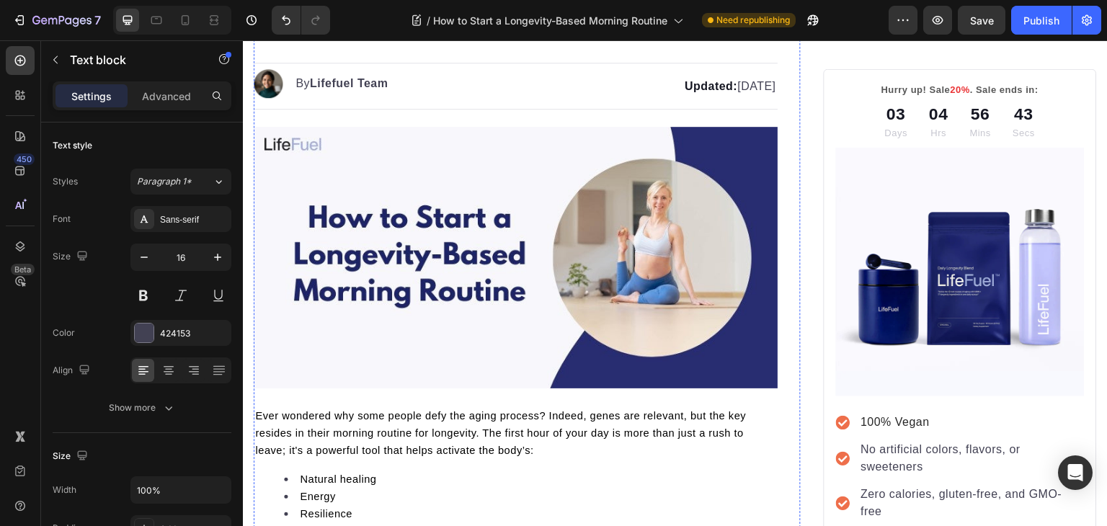
scroll to position [135, 0]
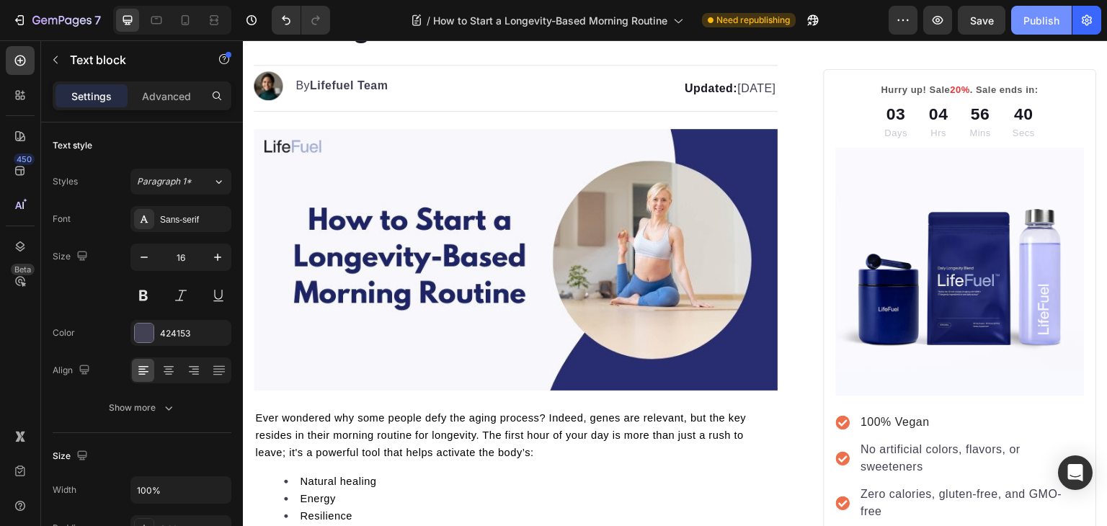
click at [1041, 17] on div "Publish" at bounding box center [1042, 20] width 36 height 15
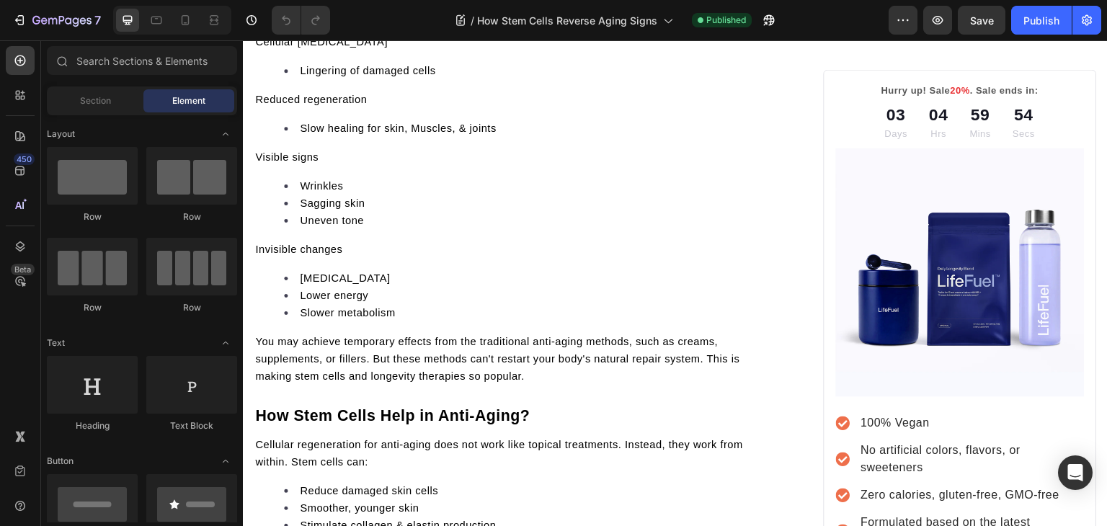
scroll to position [1101, 0]
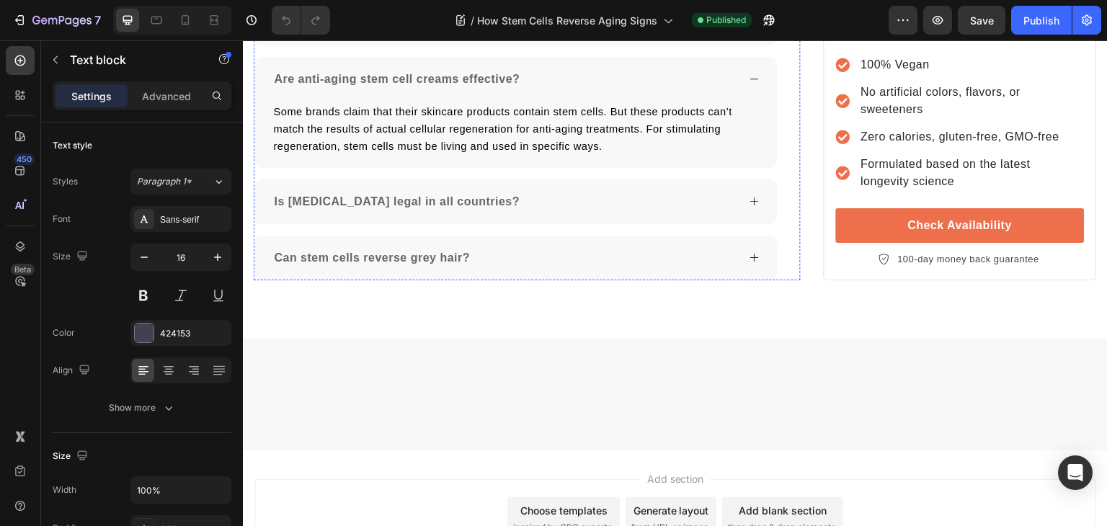
scroll to position [5443, 0]
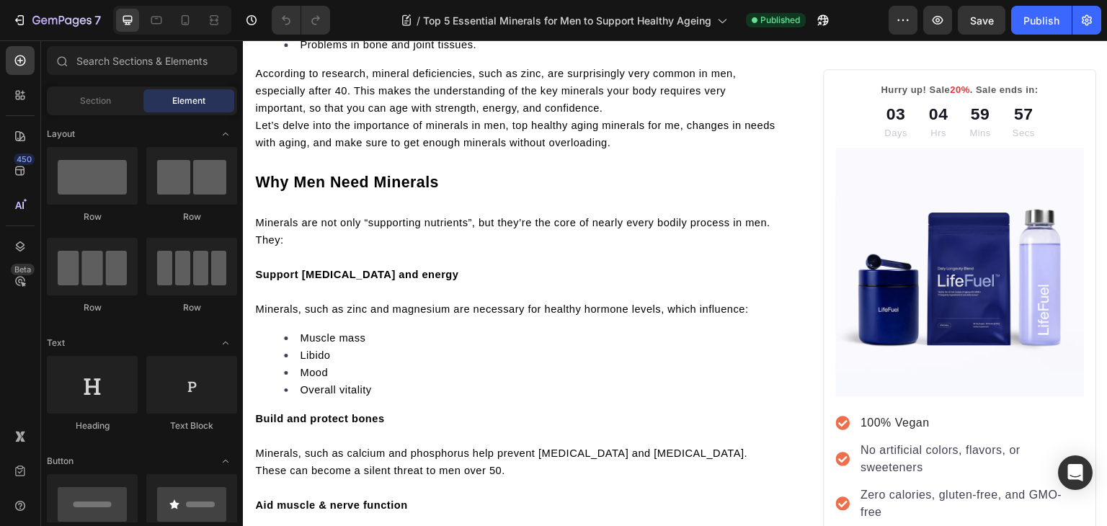
scroll to position [425, 0]
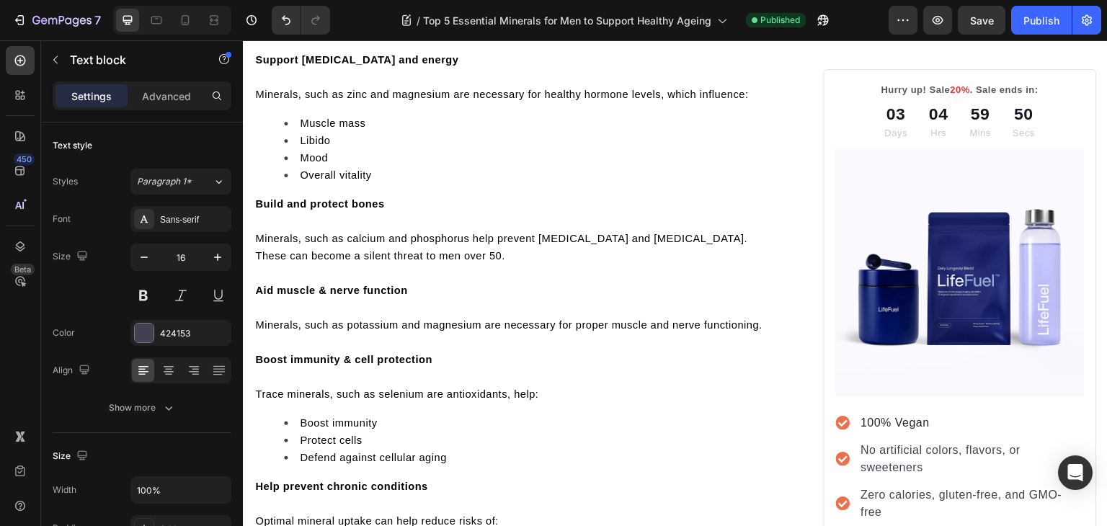
scroll to position [764, 0]
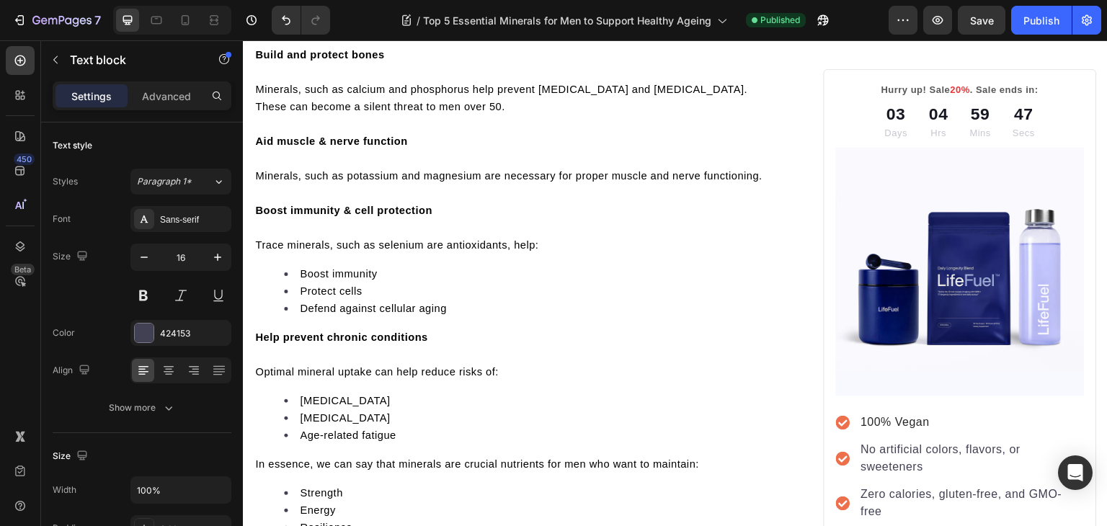
scroll to position [926, 0]
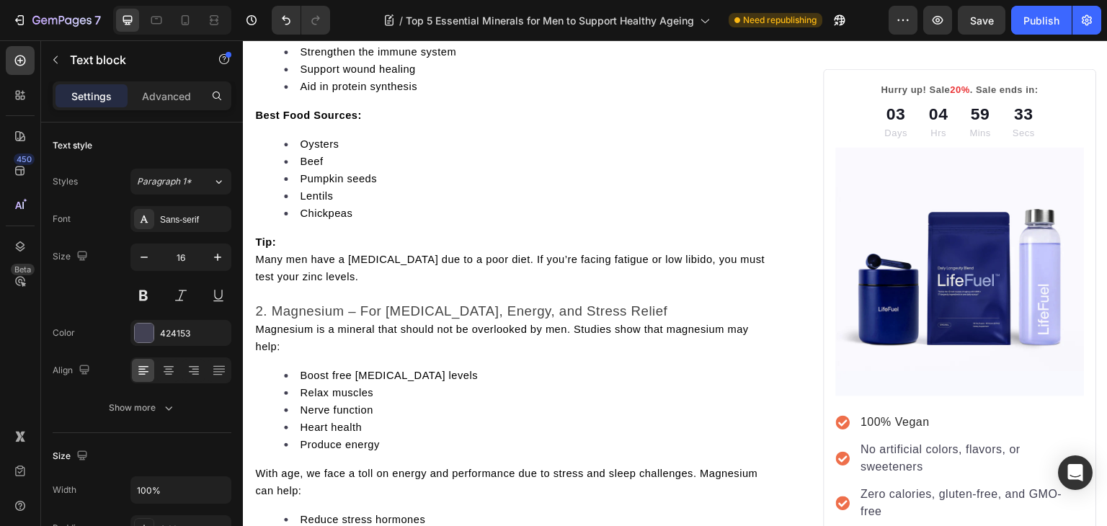
scroll to position [1906, 0]
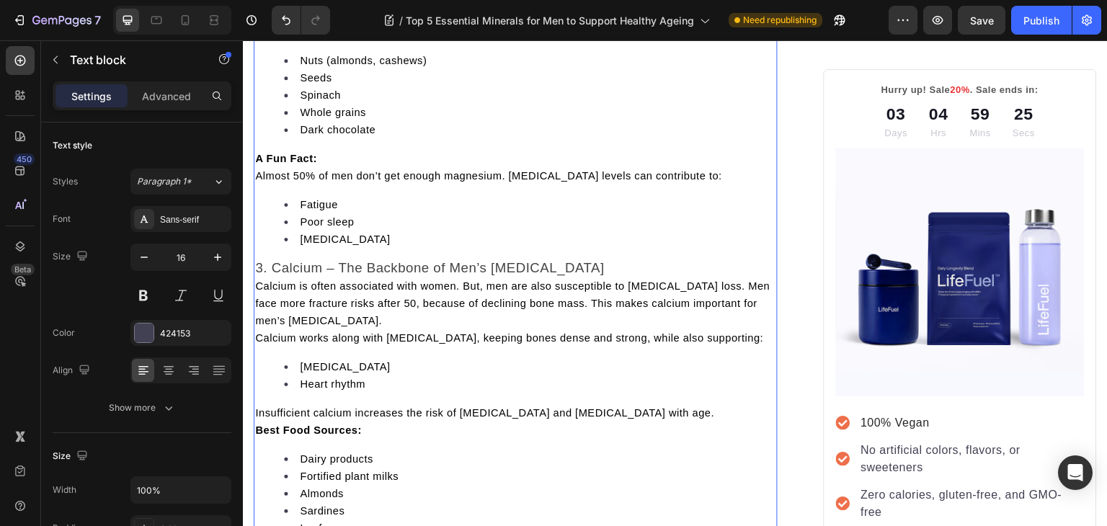
scroll to position [2475, 0]
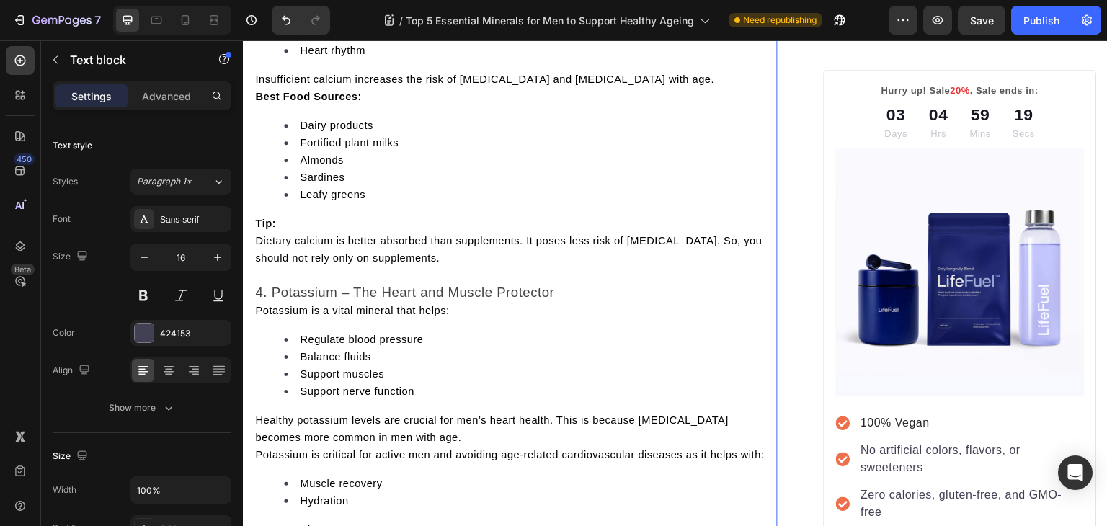
scroll to position [2880, 0]
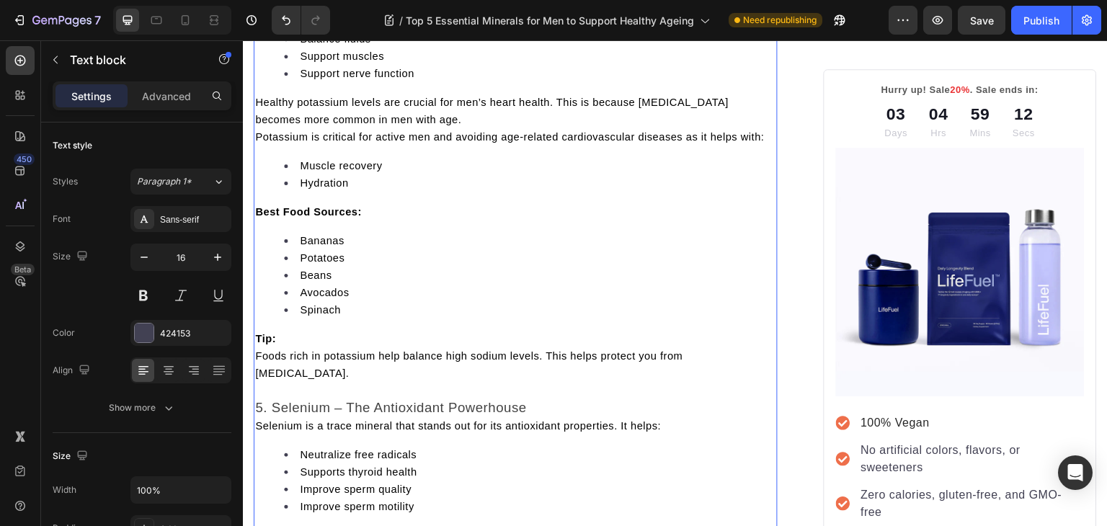
scroll to position [3180, 0]
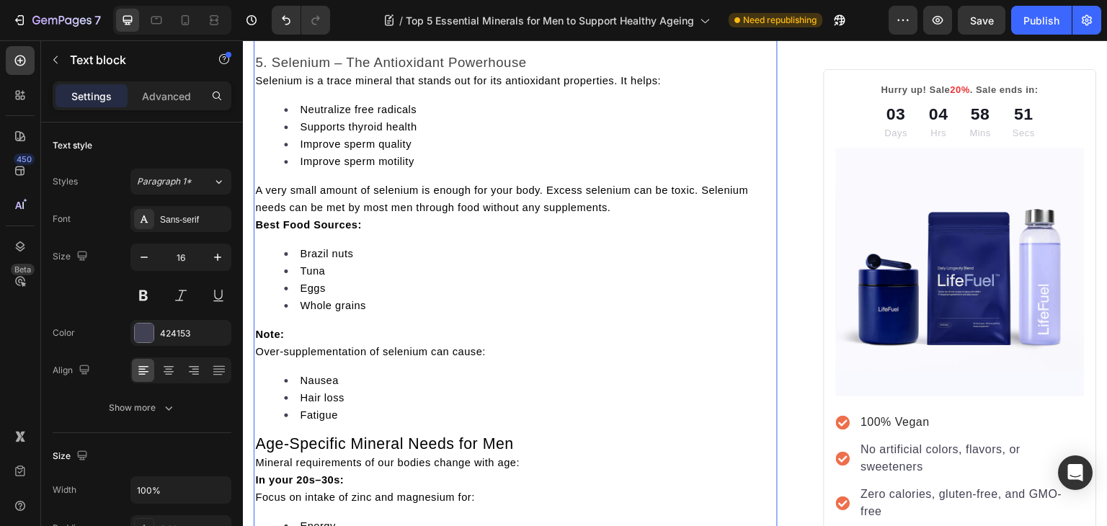
scroll to position [3541, 0]
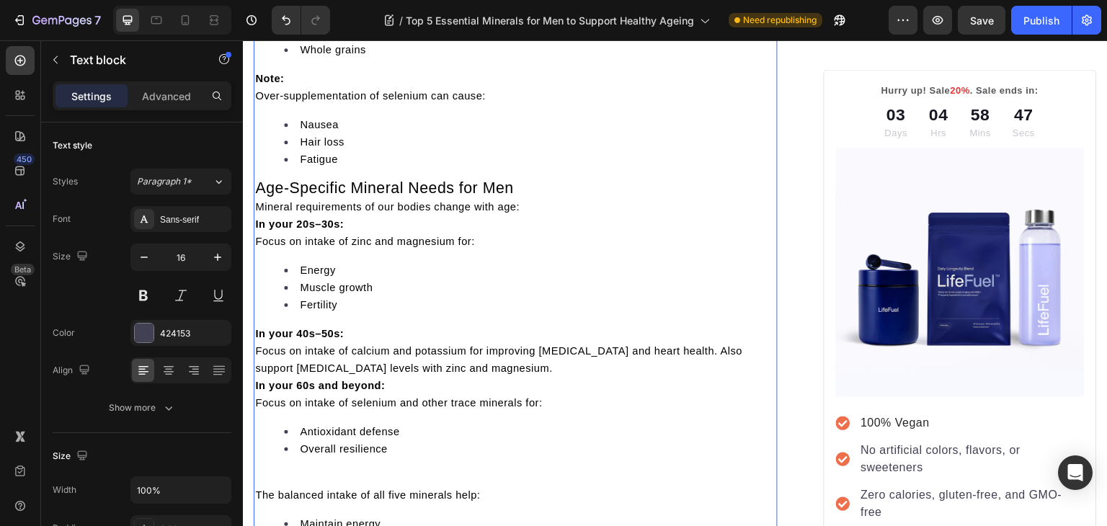
scroll to position [3852, 0]
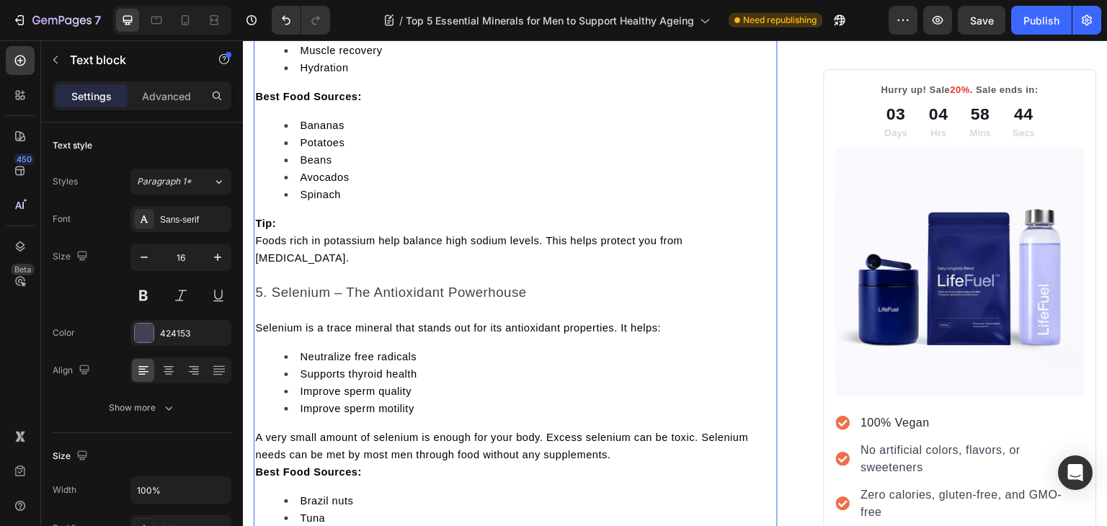
scroll to position [3329, 0]
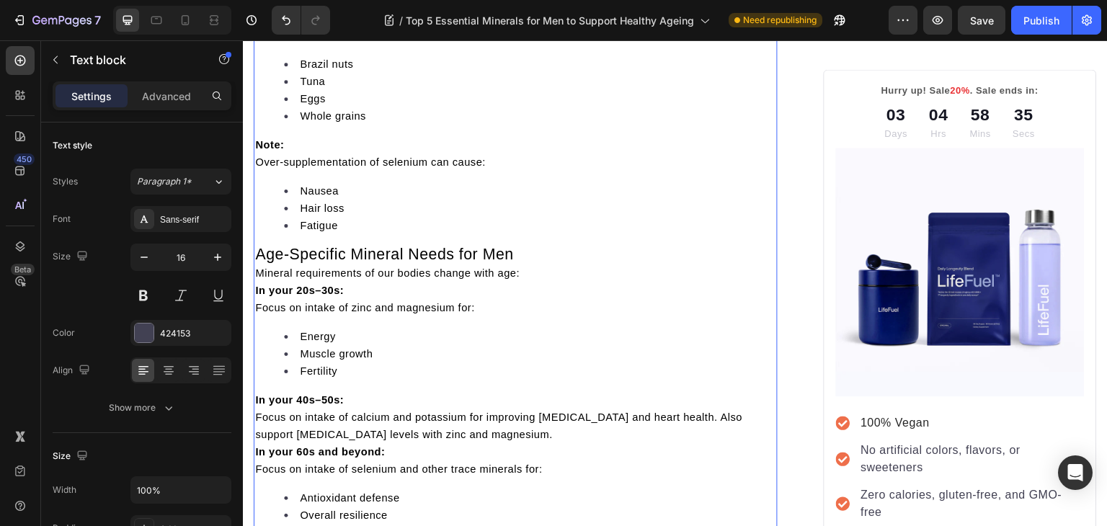
scroll to position [3872, 0]
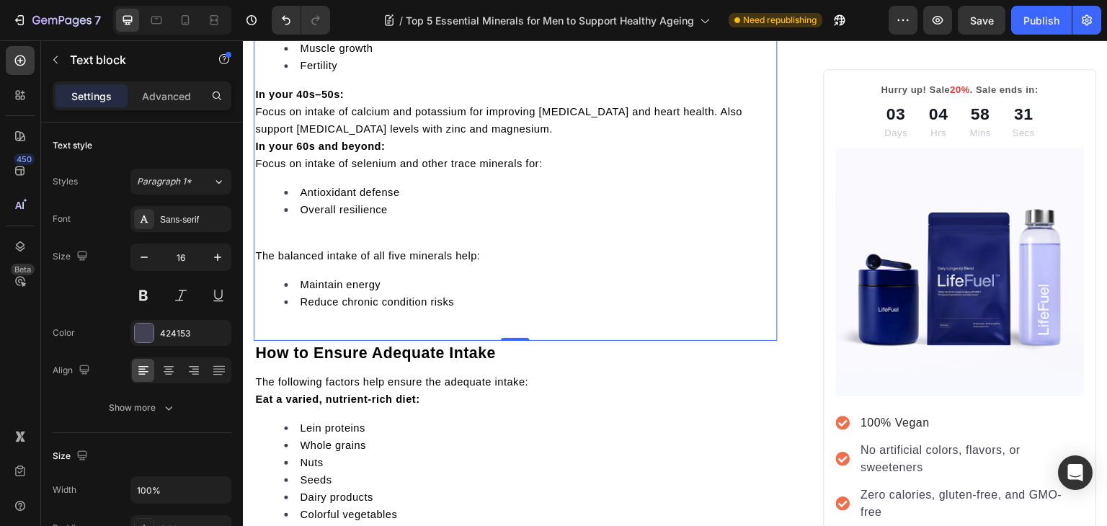
scroll to position [4164, 0]
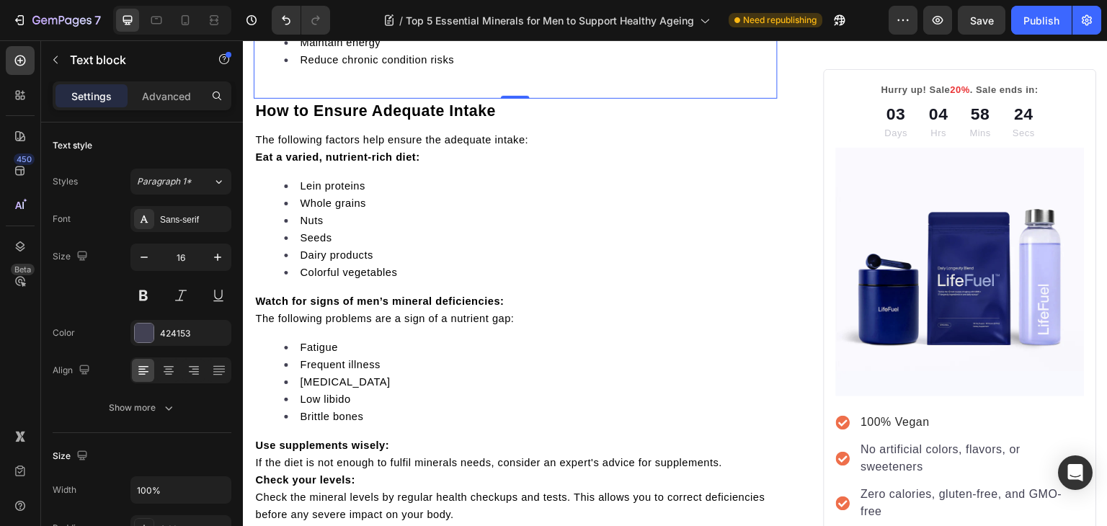
scroll to position [4399, 0]
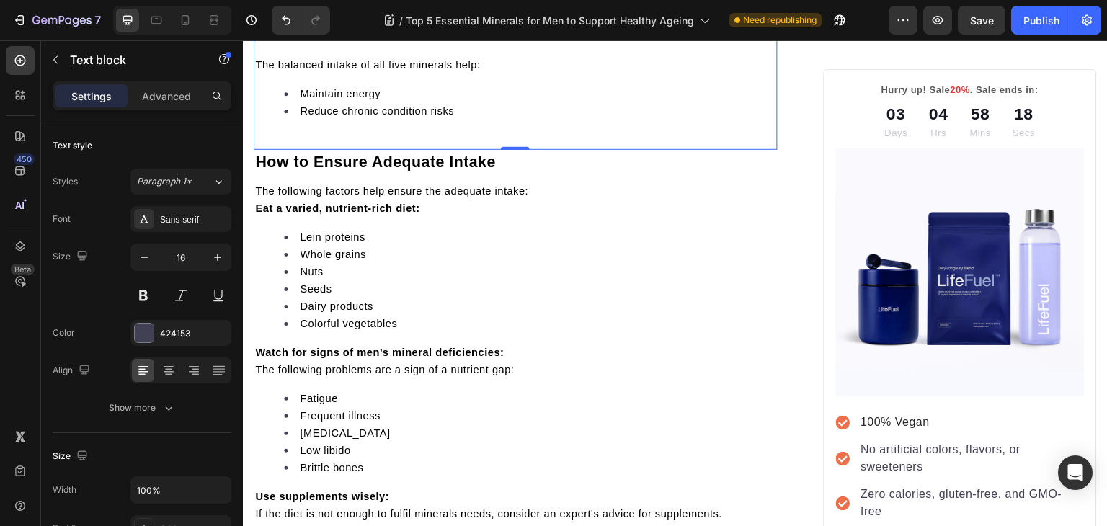
scroll to position [4572, 0]
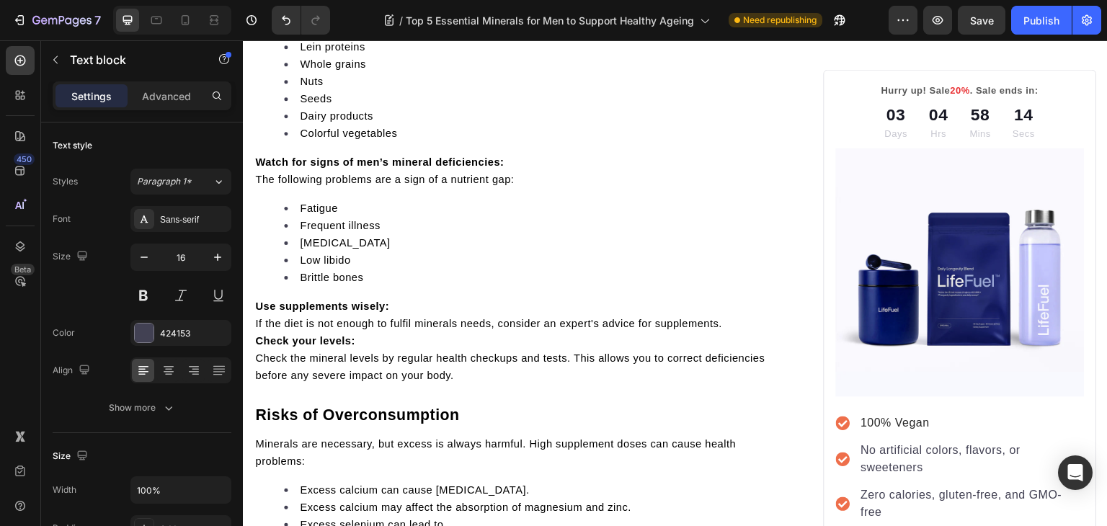
scroll to position [4648, 0]
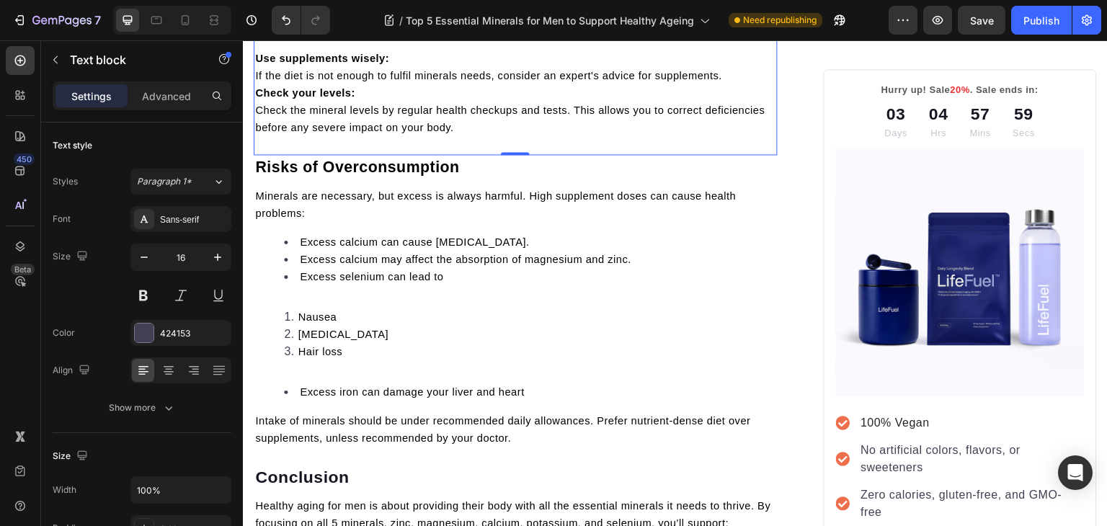
scroll to position [4837, 0]
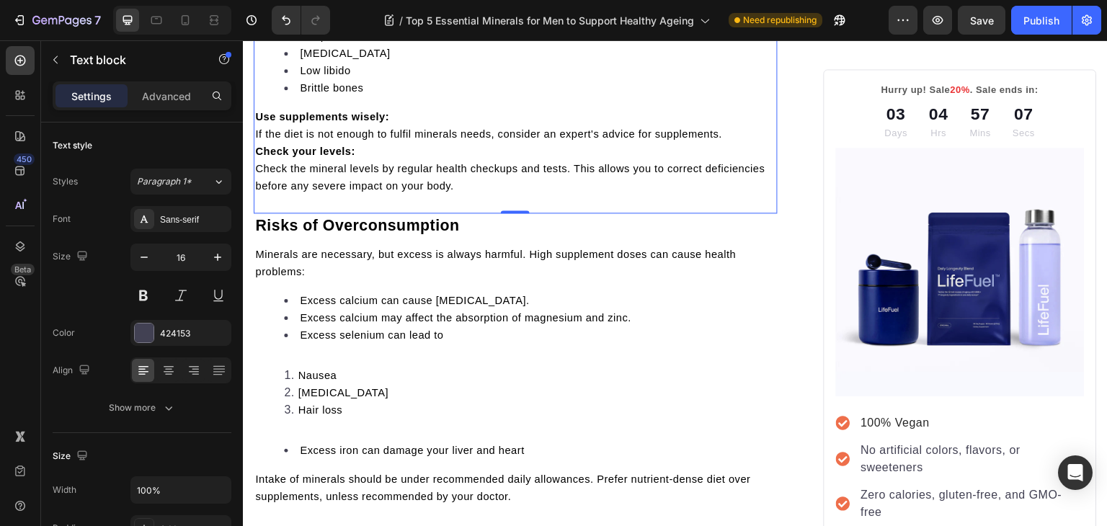
scroll to position [4795, 0]
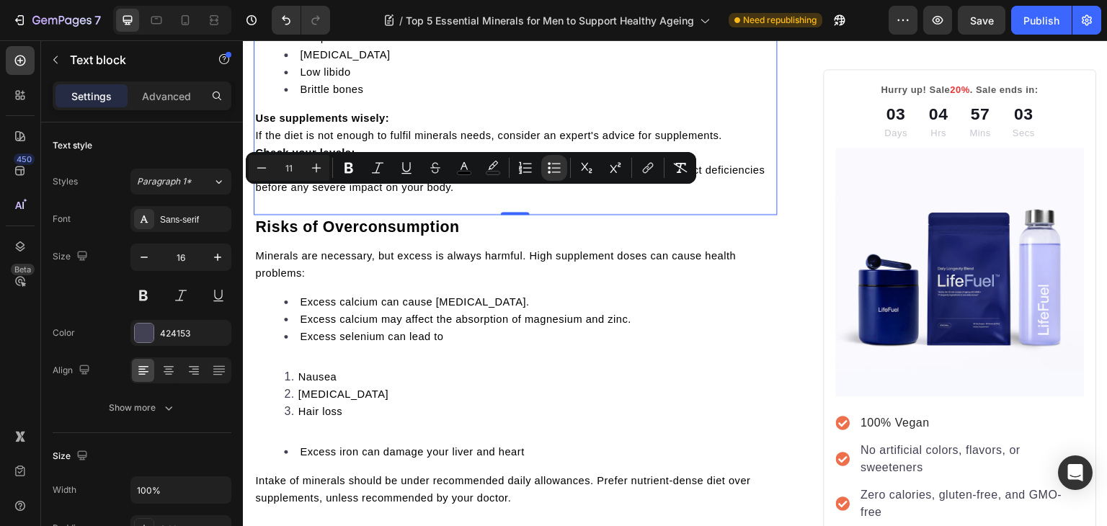
drag, startPoint x: 316, startPoint y: 195, endPoint x: 299, endPoint y: 197, distance: 16.6
copy span "Lein proteins"
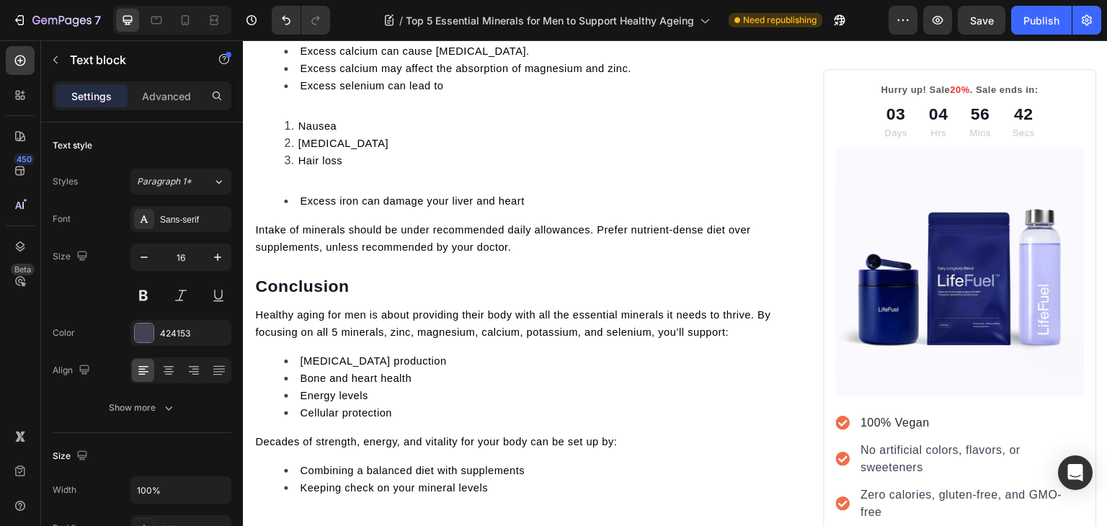
scroll to position [5046, 0]
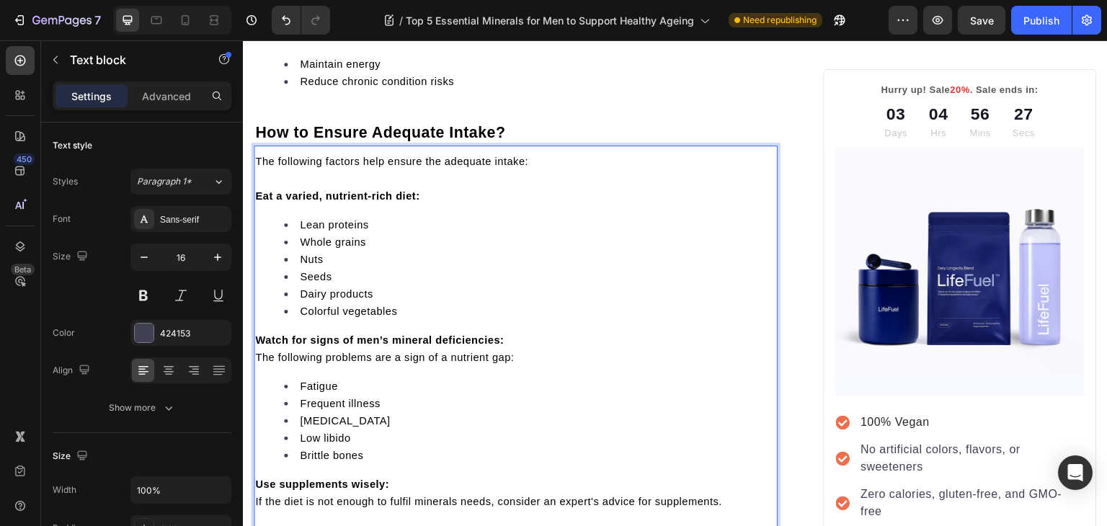
scroll to position [4411, 0]
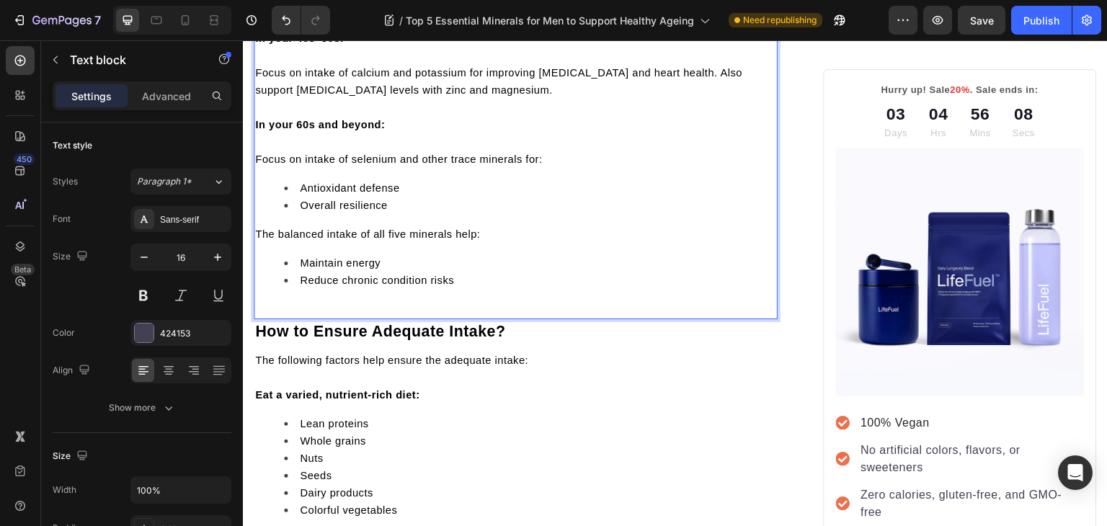
scroll to position [4219, 0]
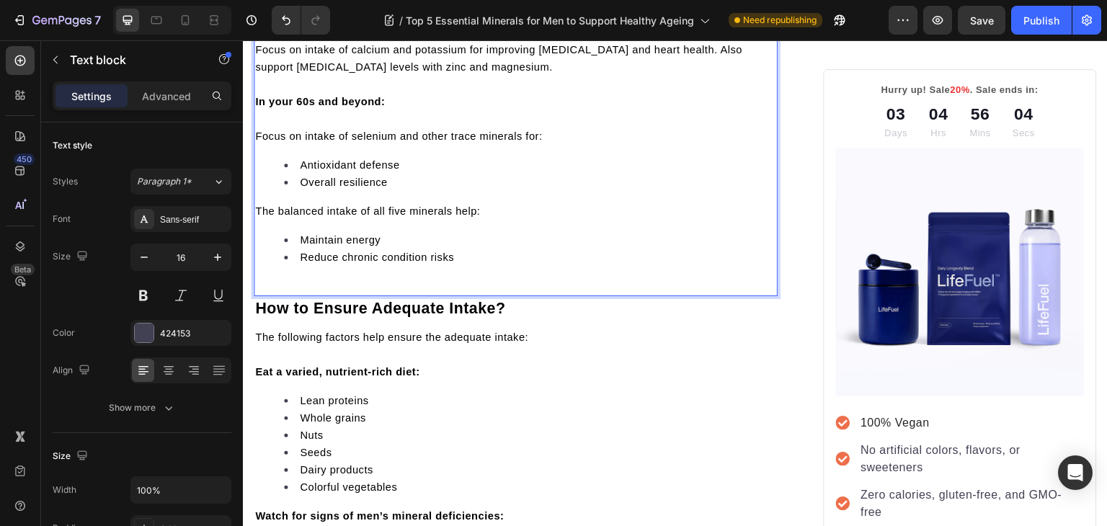
click at [258, 76] on p "Focus on intake of calcium and potassium for improving bone density and heart h…" at bounding box center [515, 58] width 521 height 35
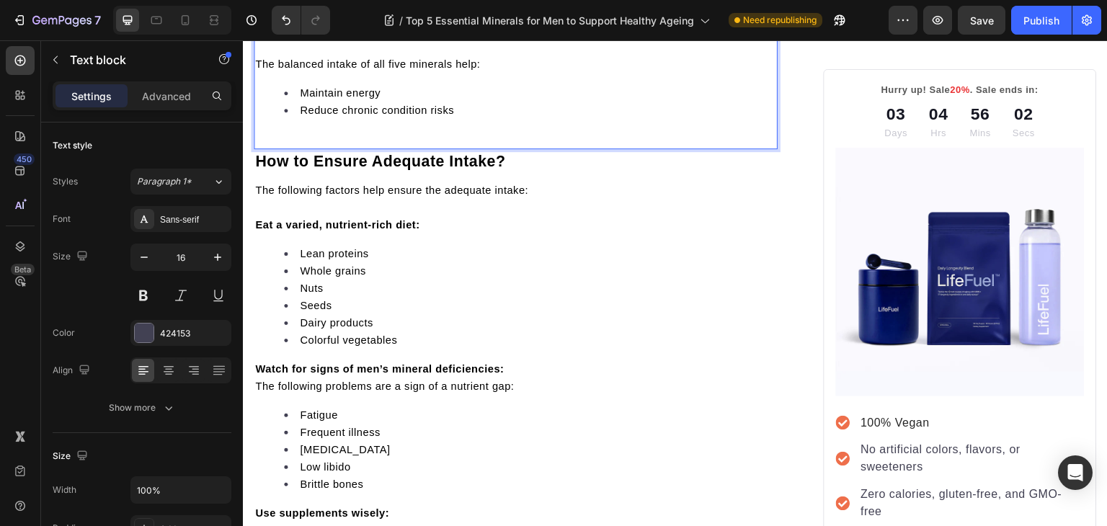
scroll to position [4351, 0]
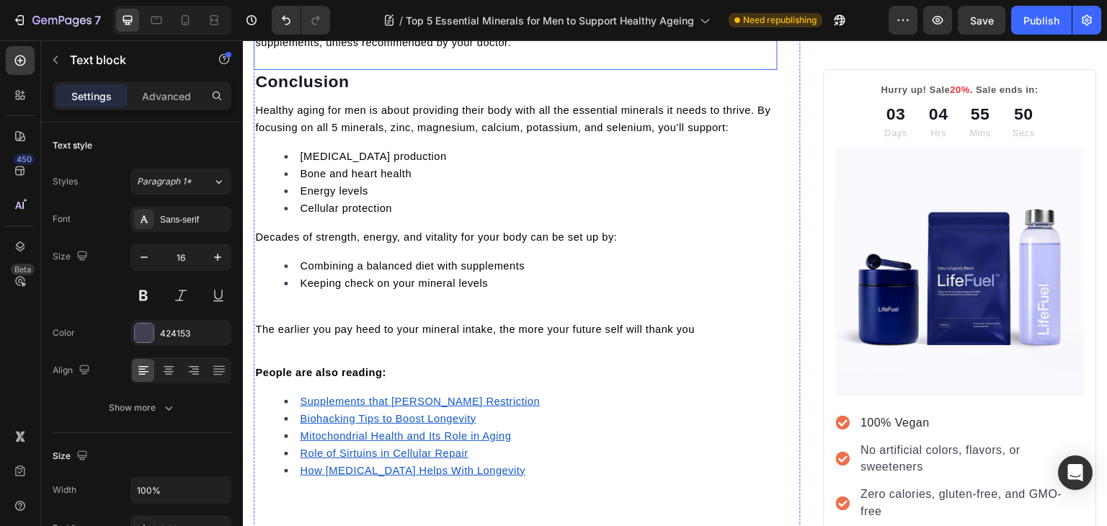
scroll to position [5226, 0]
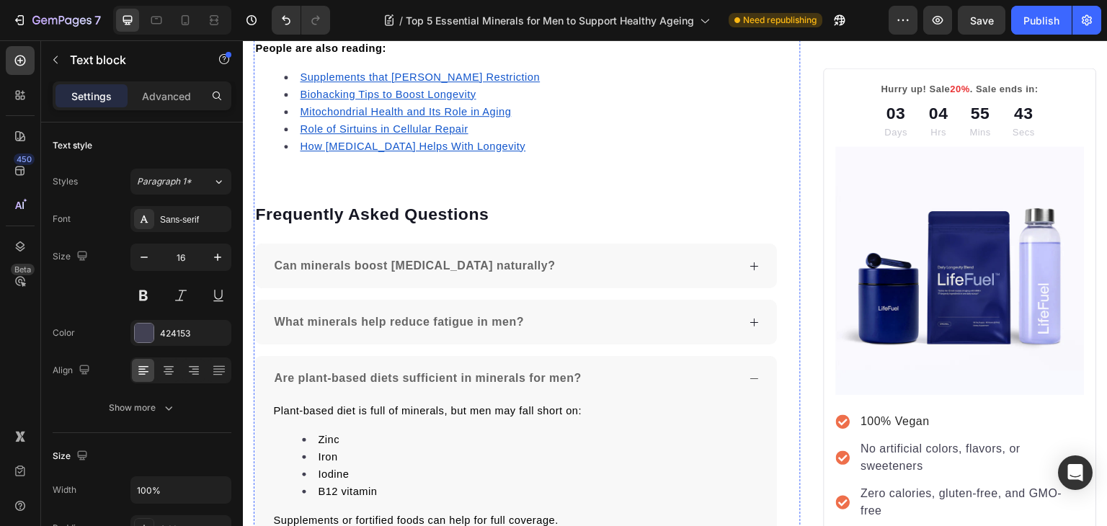
scroll to position [5502, 0]
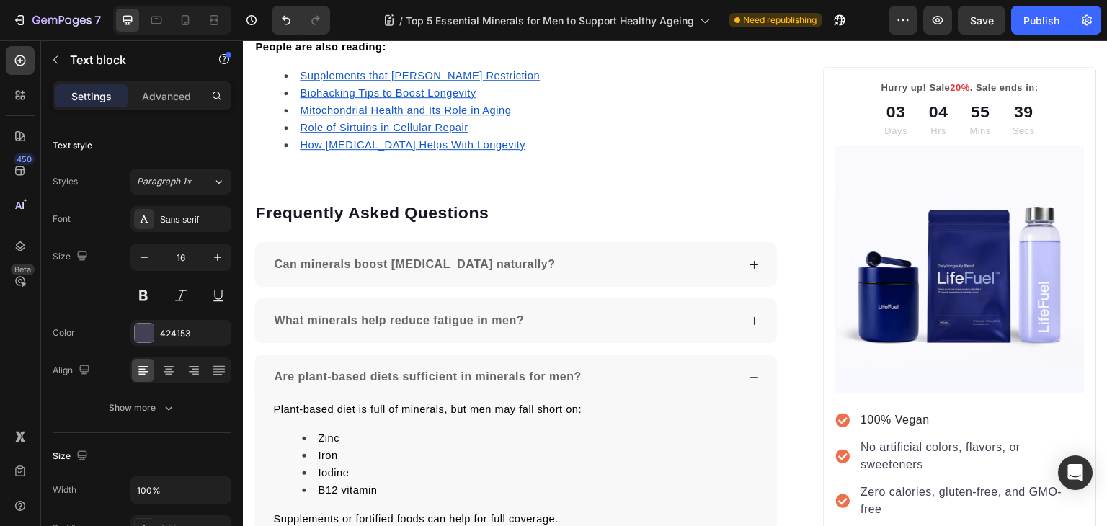
click at [263, 9] on span "The earlier you pay heed to your mineral intake, the more your future self will…" at bounding box center [475, 4] width 440 height 12
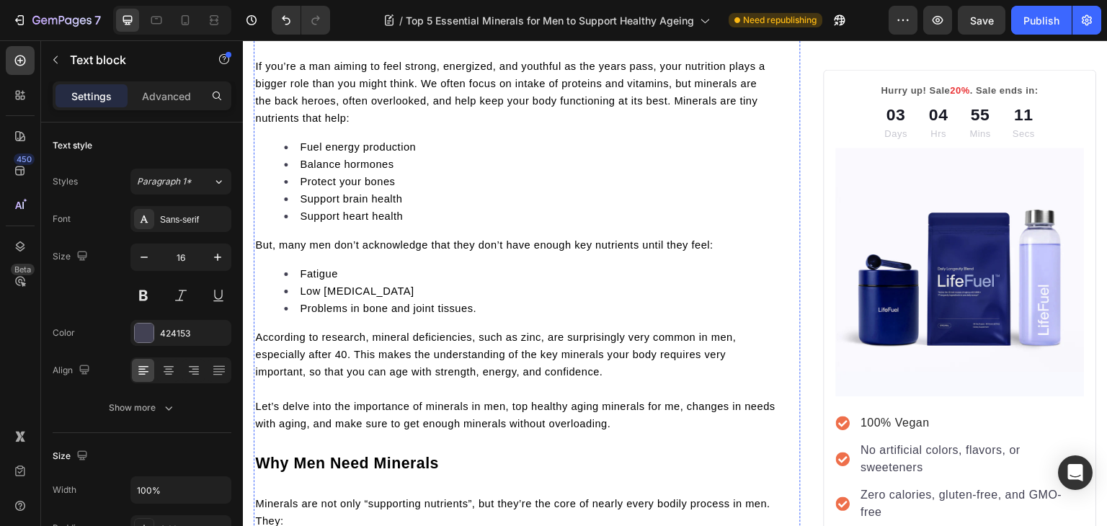
scroll to position [0, 0]
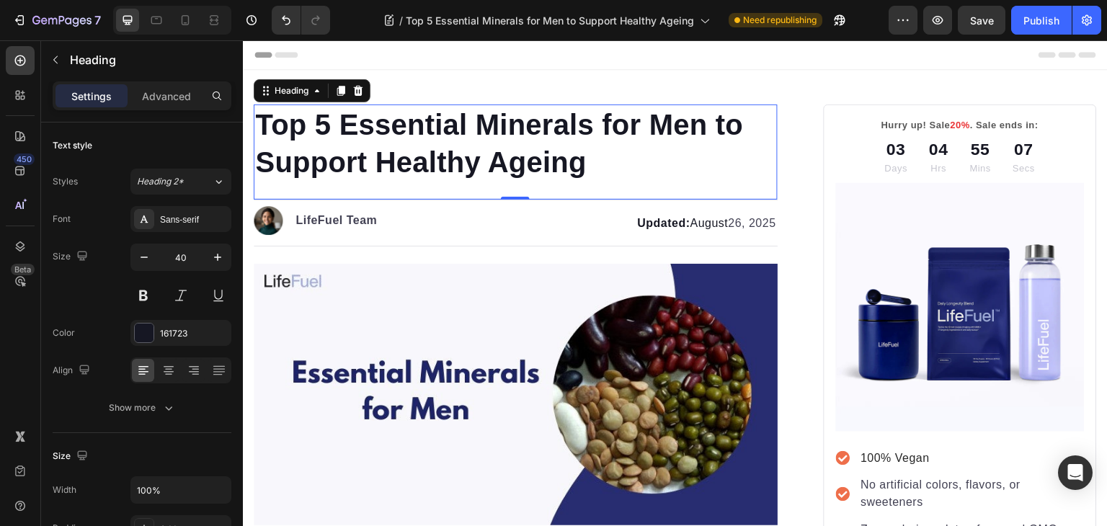
click at [540, 161] on p "Top 5 Essential Minerals for Men to Support Healthy Ageing" at bounding box center [515, 143] width 521 height 75
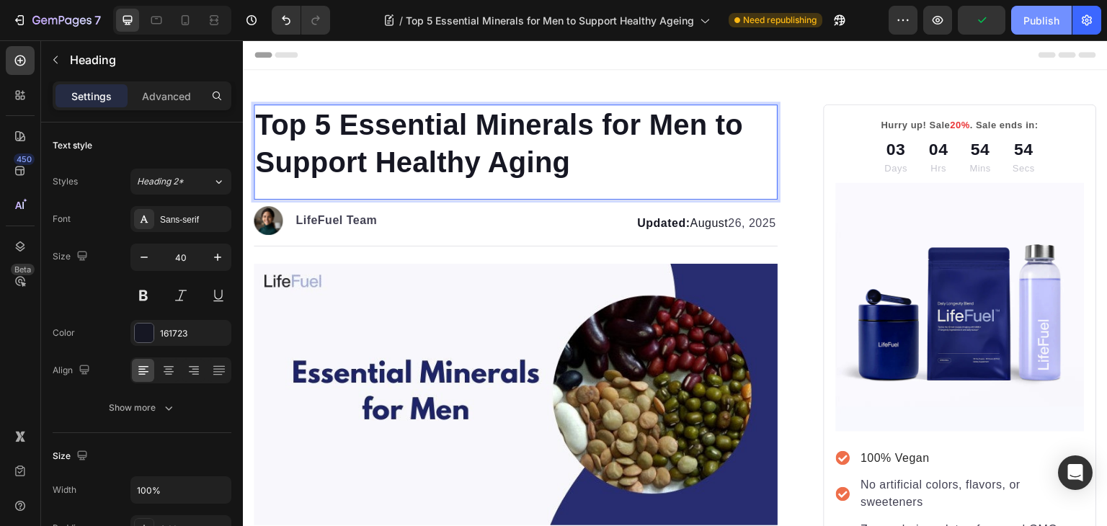
click at [1031, 25] on div "Publish" at bounding box center [1042, 20] width 36 height 15
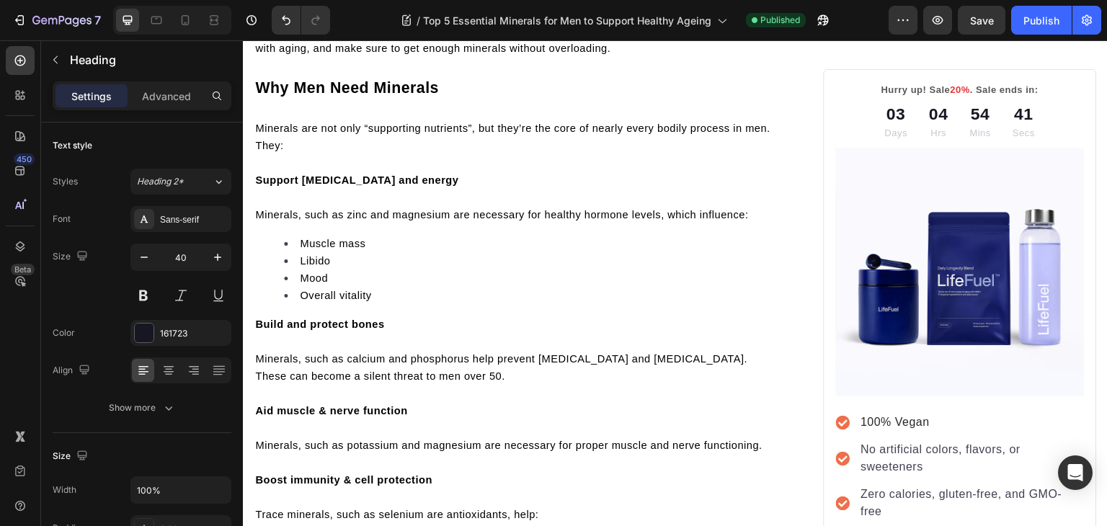
scroll to position [879, 0]
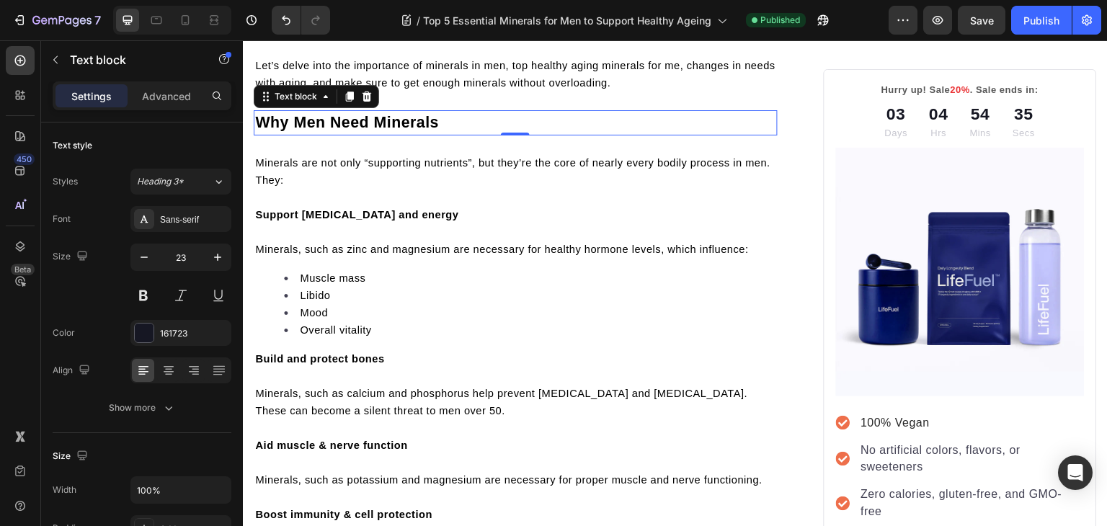
click at [439, 131] on p "Why Men Need Minerals" at bounding box center [515, 123] width 521 height 22
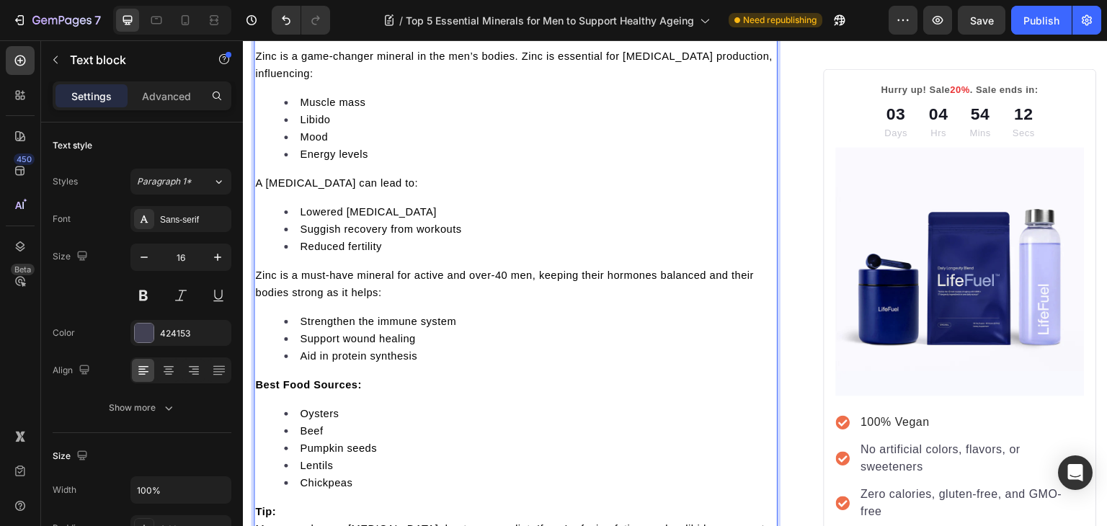
scroll to position [1908, 0]
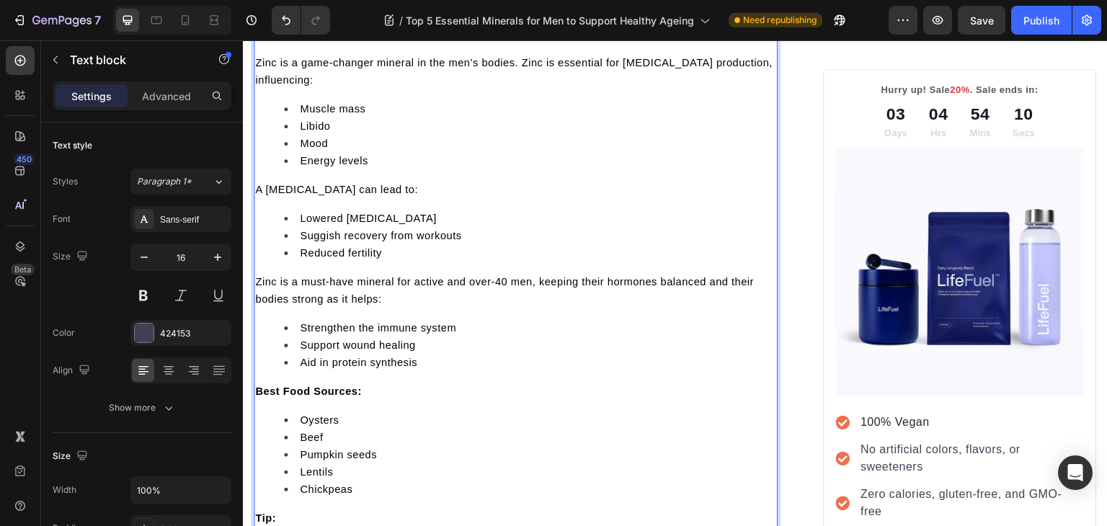
click at [270, 195] on span "A zinc deficiency can lead to:" at bounding box center [336, 190] width 163 height 12
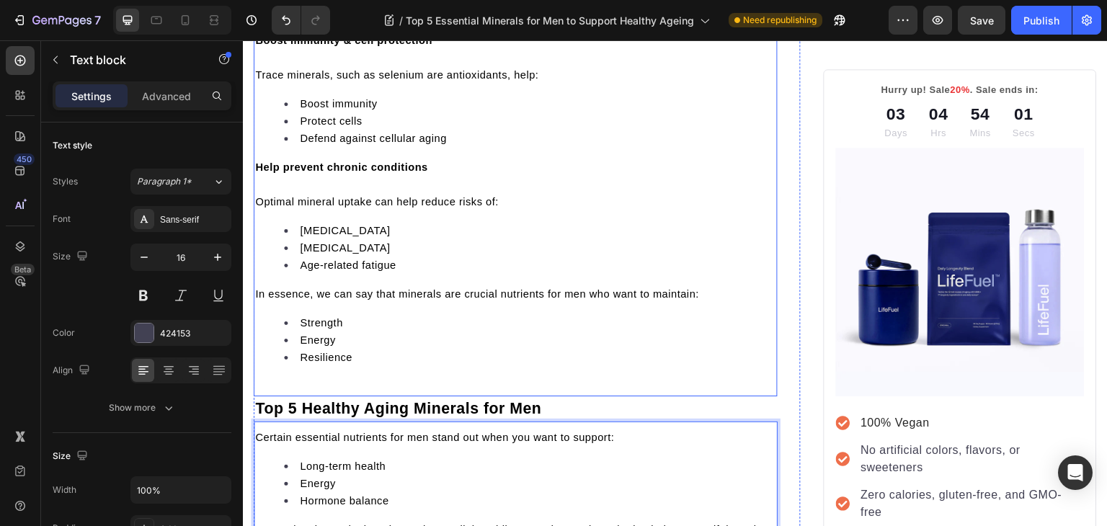
scroll to position [1349, 0]
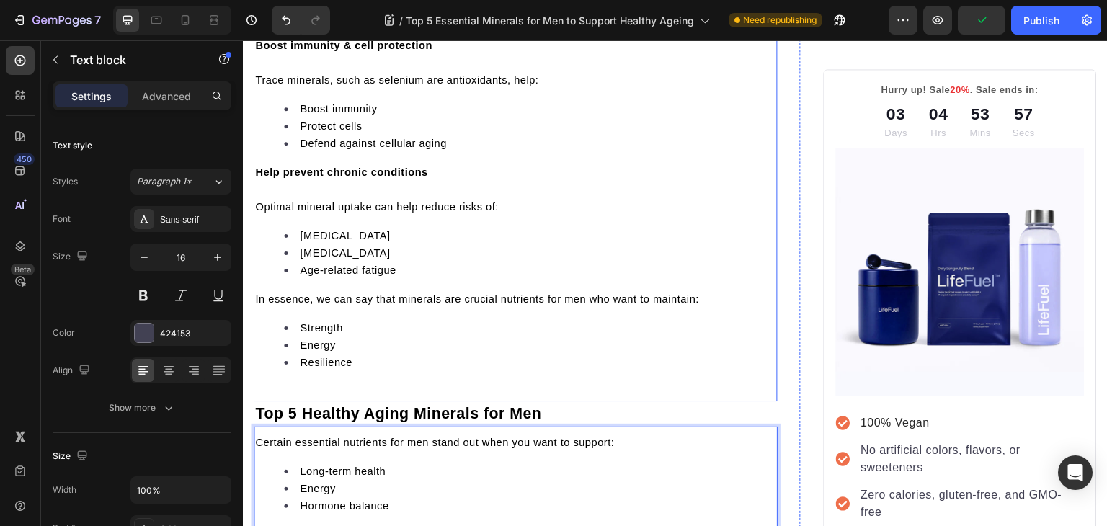
click at [257, 213] on span "Optimal mineral uptake can help reduce risks of:" at bounding box center [377, 207] width 244 height 12
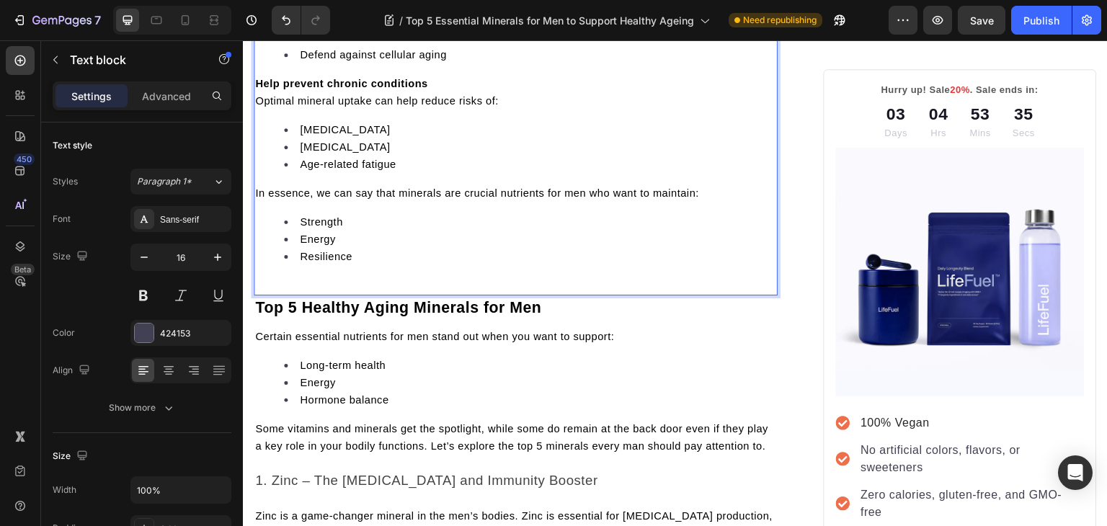
scroll to position [1438, 0]
click at [262, 106] on span "Optimal mineral uptake can help reduce risks of:" at bounding box center [377, 100] width 244 height 12
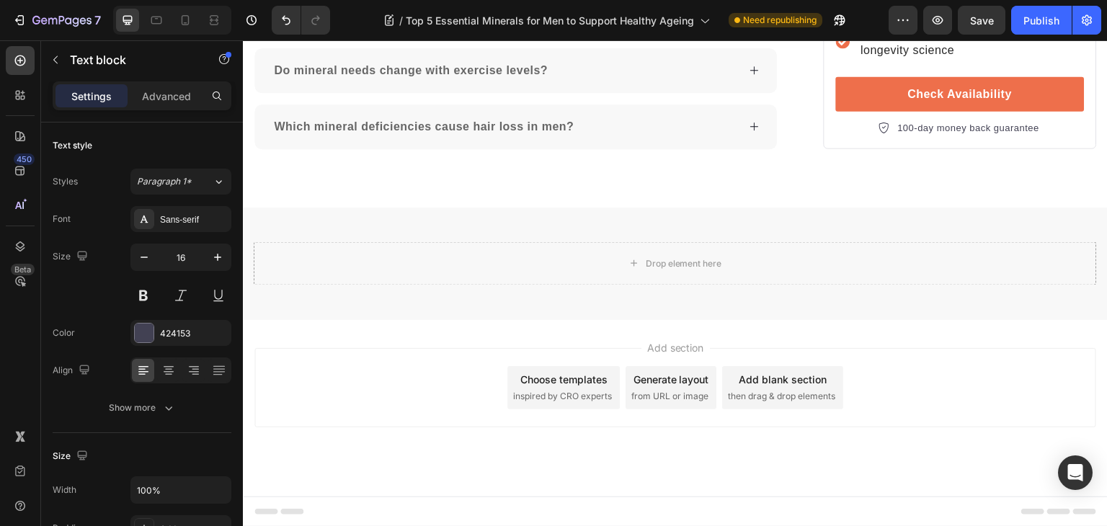
scroll to position [6370, 0]
click at [1041, 16] on div "Publish" at bounding box center [1042, 20] width 36 height 15
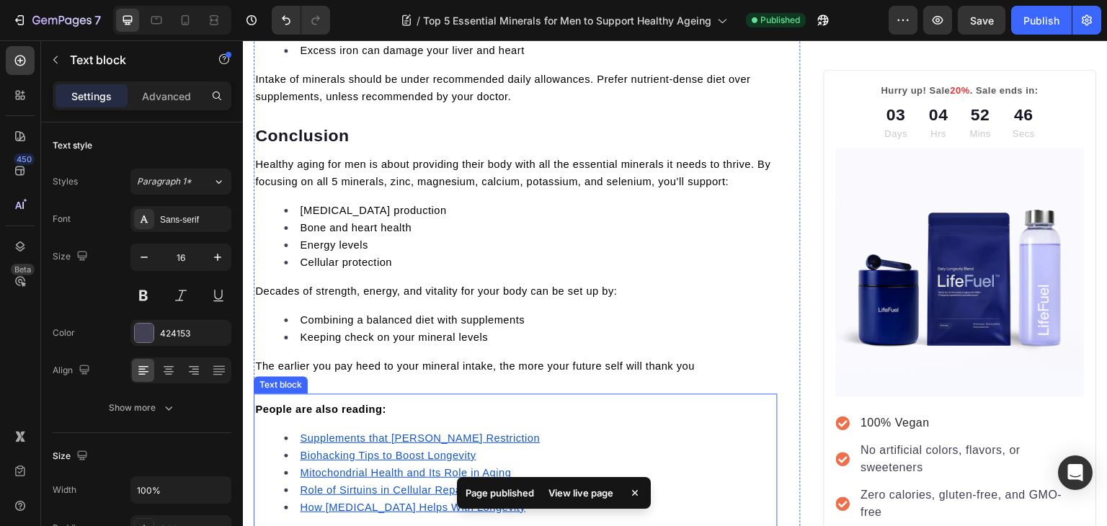
scroll to position [5254, 0]
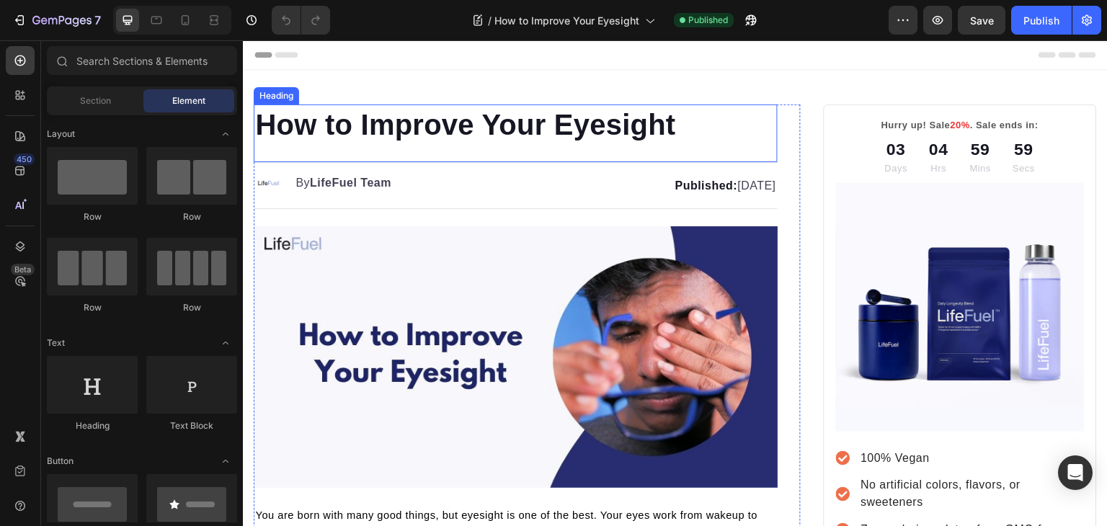
click at [643, 118] on h1 "How to Improve Your Eyesight" at bounding box center [516, 125] width 524 height 40
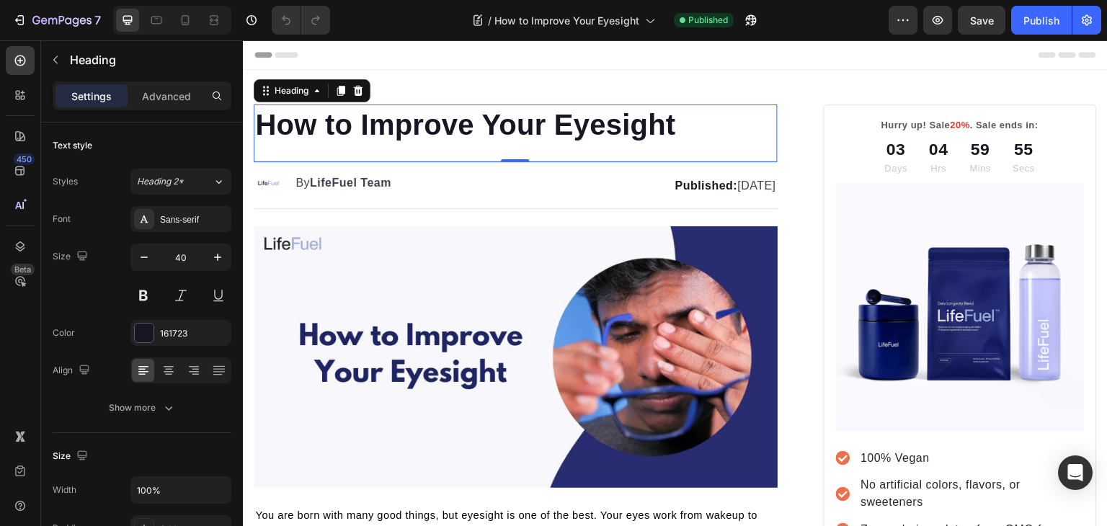
click at [688, 120] on p "How to Improve Your Eyesight" at bounding box center [515, 124] width 521 height 37
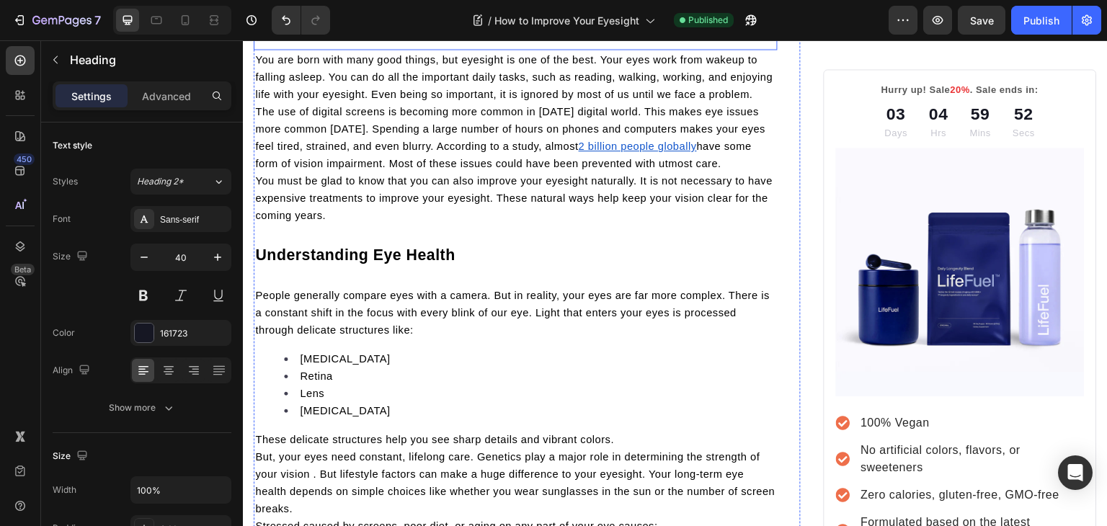
scroll to position [454, 0]
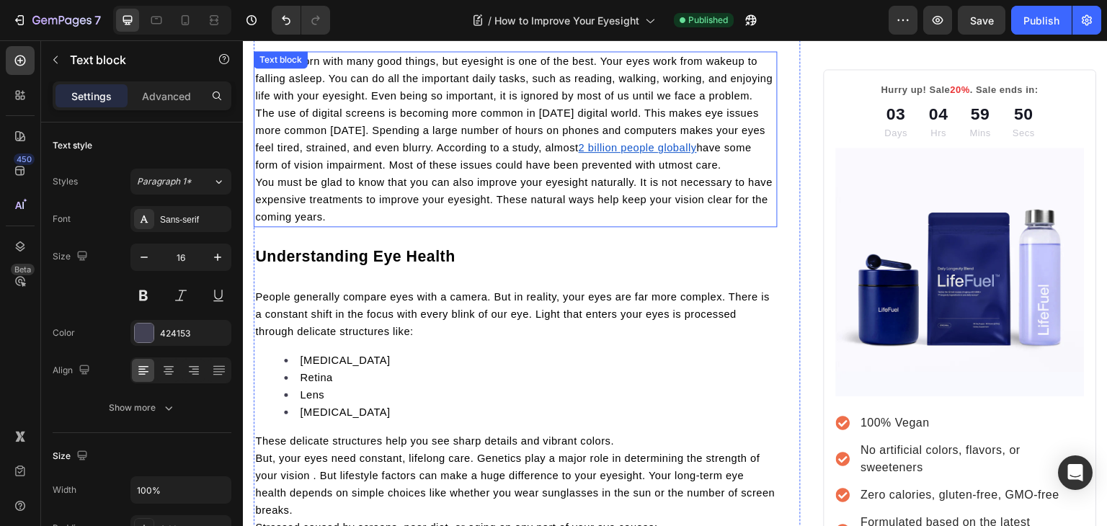
click at [257, 125] on span "The use of digital screens is becoming more common in [DATE] digital world. Thi…" at bounding box center [510, 130] width 510 height 46
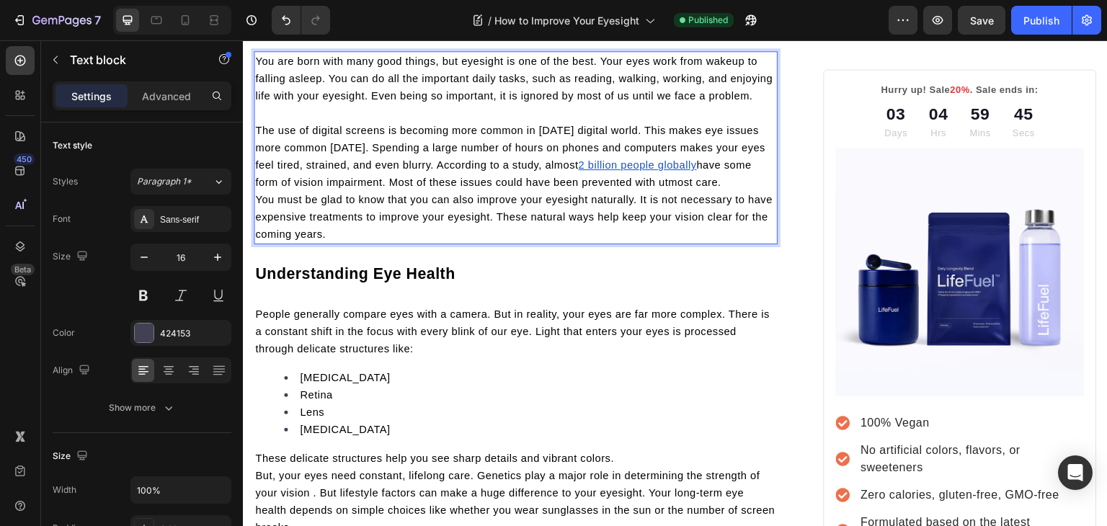
click at [258, 216] on span "You must be glad to know that you can also improve your eyesight naturally. It …" at bounding box center [514, 217] width 518 height 46
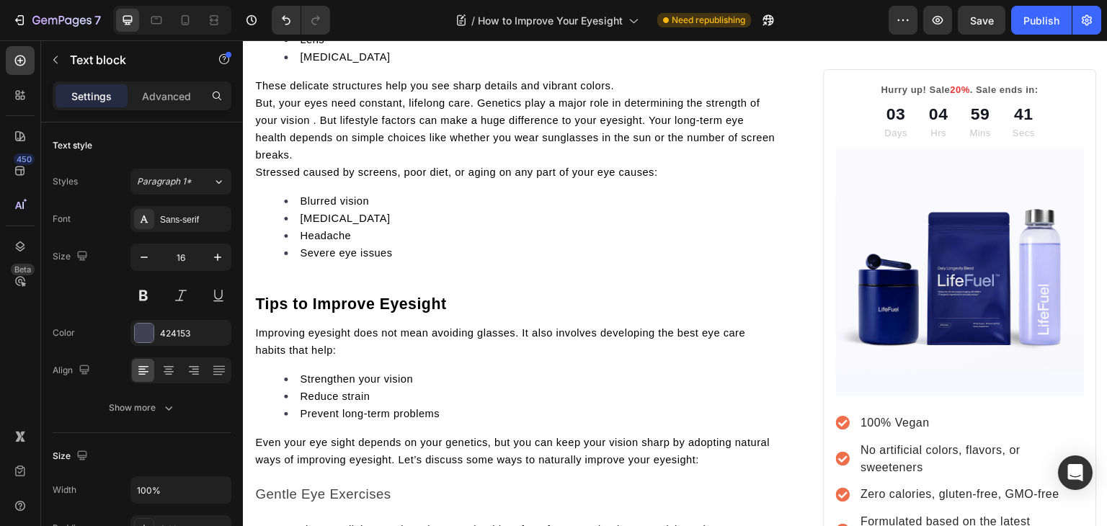
scroll to position [843, 0]
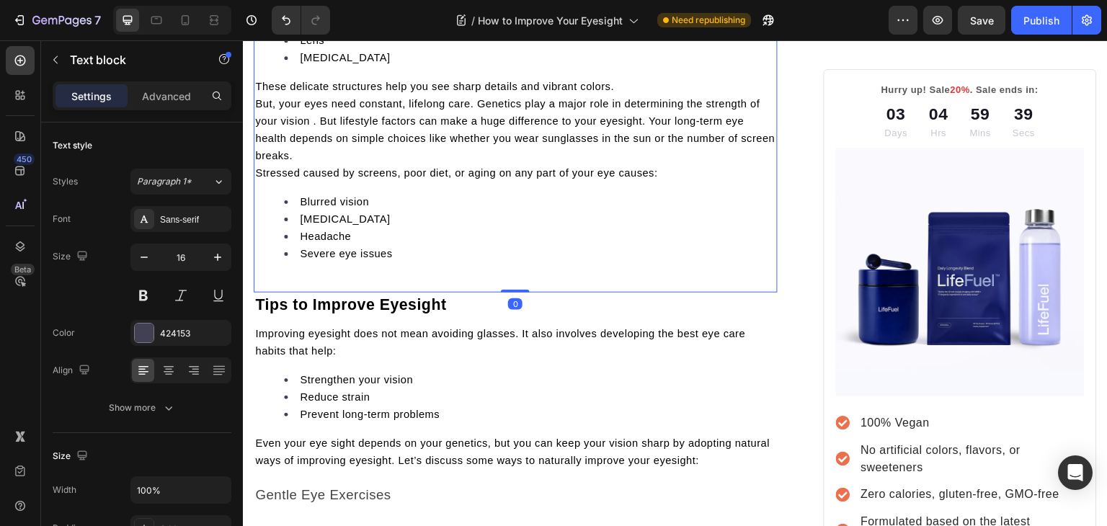
click at [258, 179] on span "Stressed caused by screens, poor diet, or aging on any part of your eye causes:" at bounding box center [456, 173] width 402 height 12
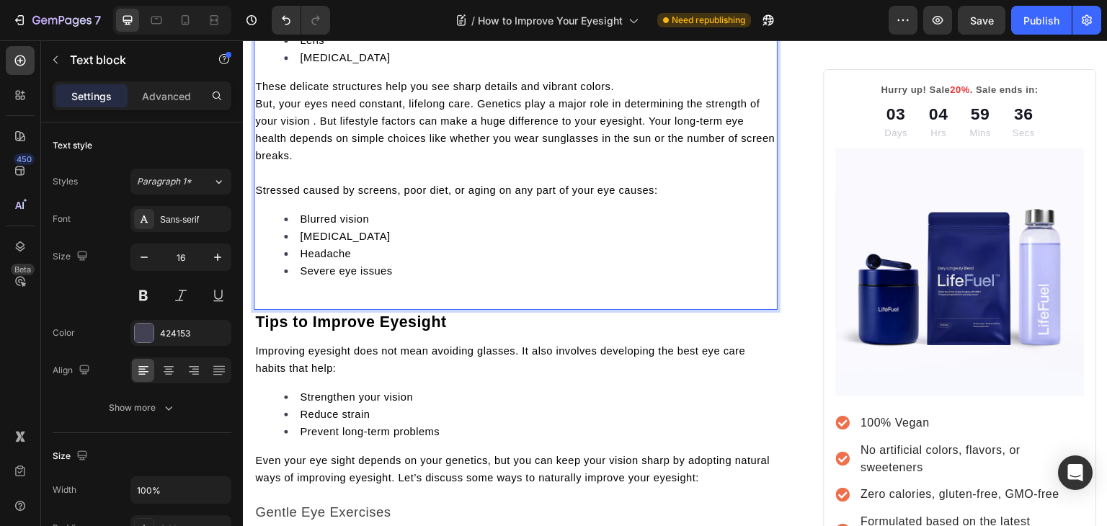
click at [257, 128] on span "But, your eyes need constant, lifelong care. Genetics play a major role in dete…" at bounding box center [515, 129] width 520 height 63
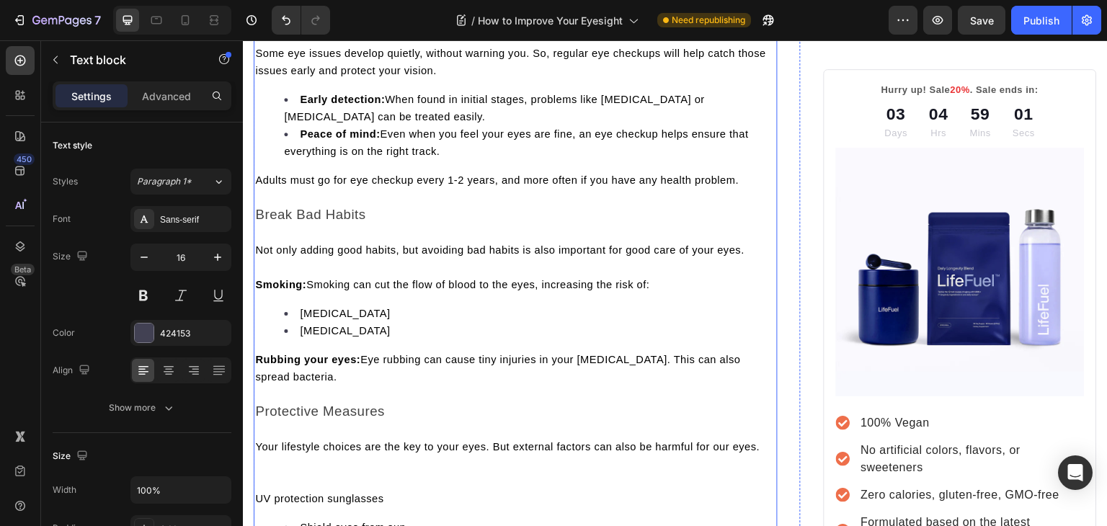
scroll to position [3191, 0]
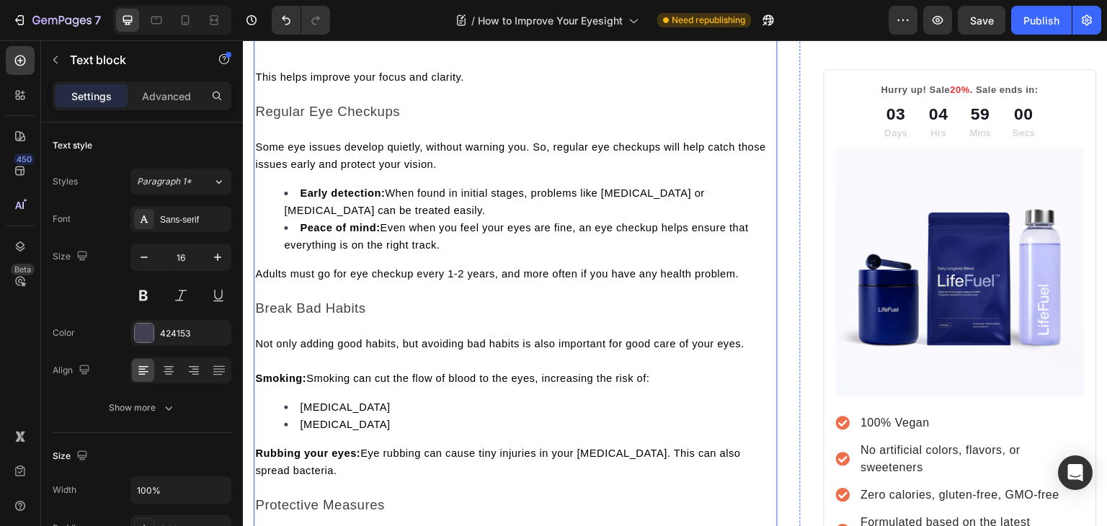
click at [260, 83] on span "This helps improve your focus and clarity." at bounding box center [359, 77] width 209 height 12
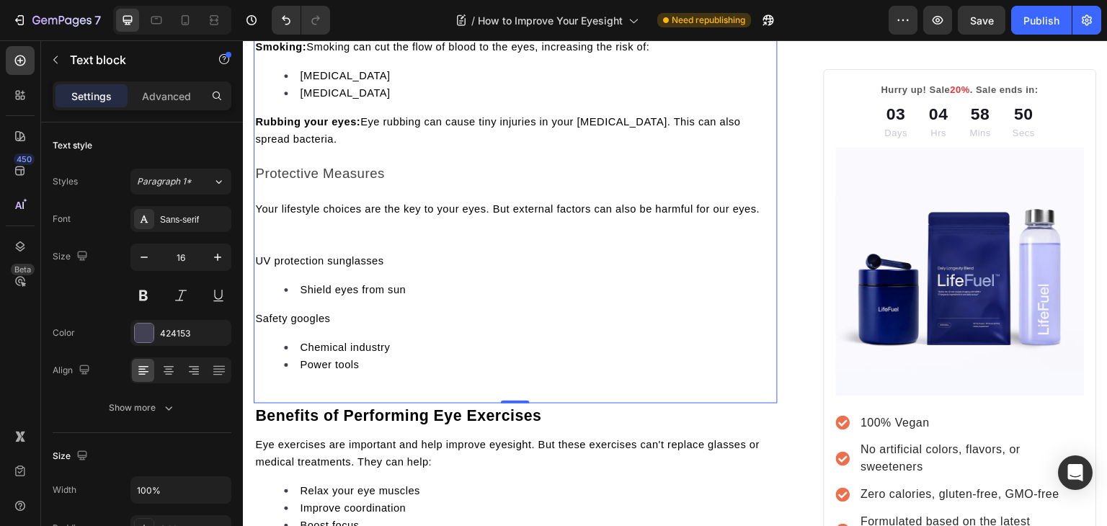
scroll to position [3508, 0]
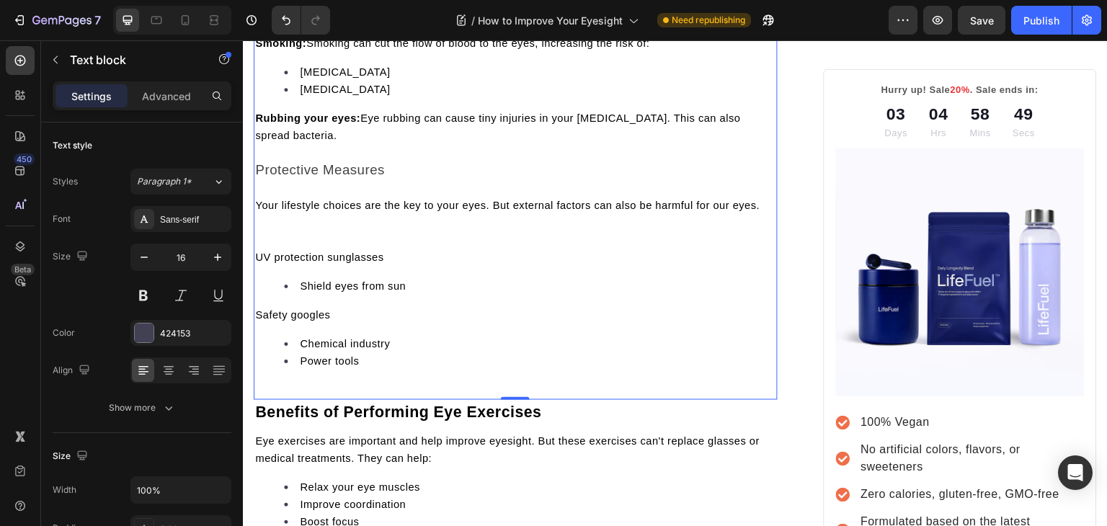
click at [257, 263] on span "UV protection sunglasses" at bounding box center [319, 258] width 128 height 12
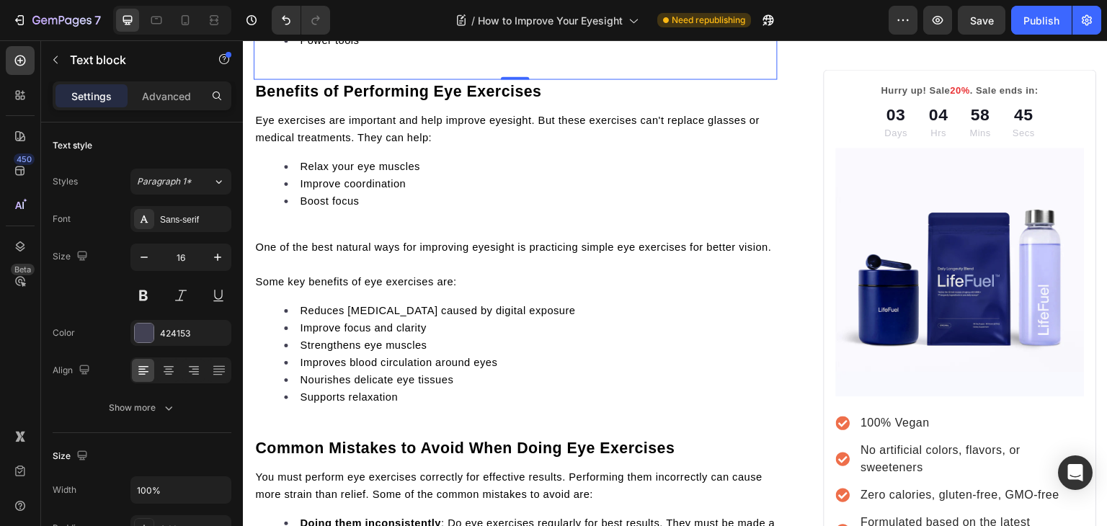
scroll to position [3872, 0]
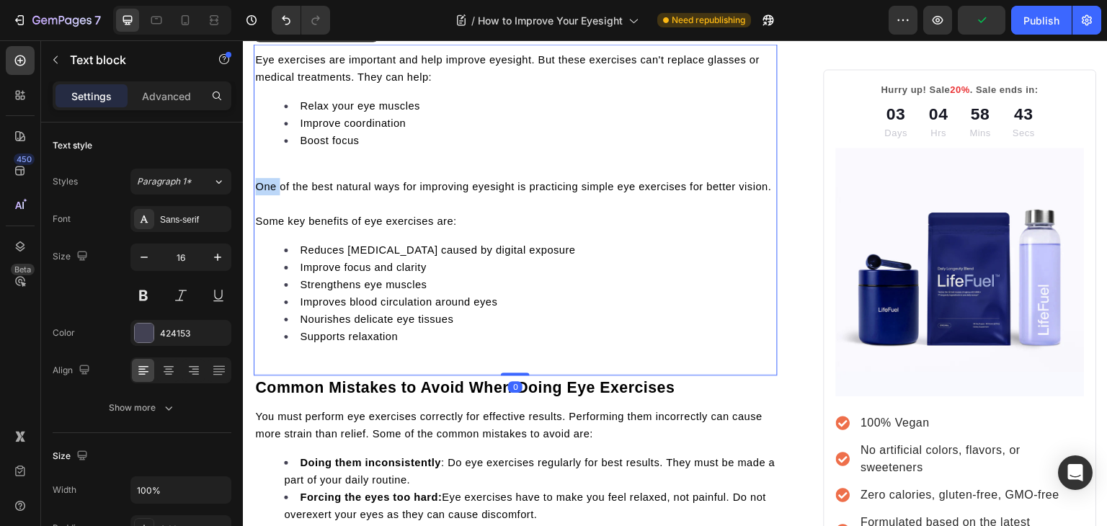
click at [257, 192] on span "One of the best natural ways for improving eyesight is practicing simple eye ex…" at bounding box center [513, 187] width 516 height 12
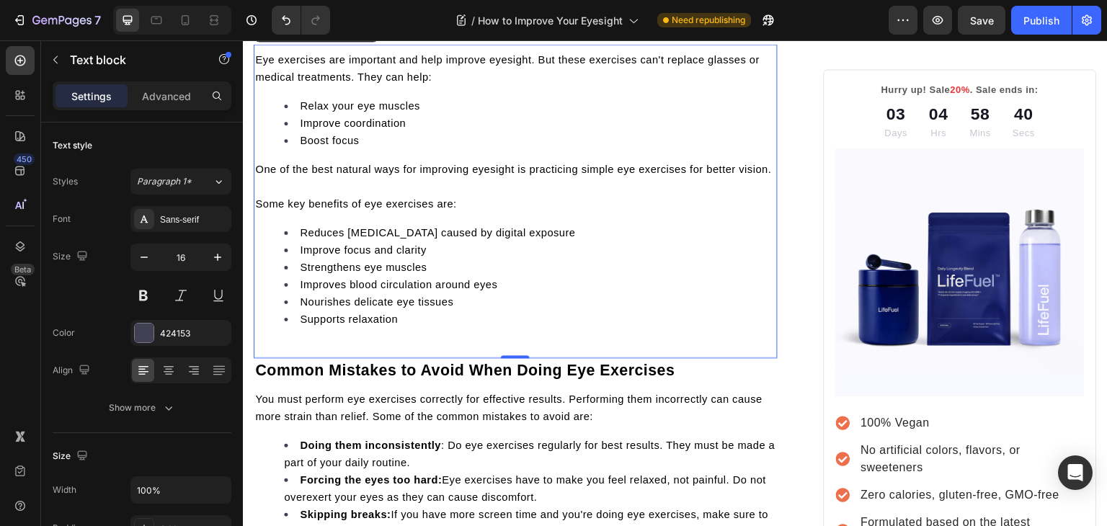
click at [258, 210] on span "Some key benefits of eye exercises are:" at bounding box center [355, 204] width 201 height 12
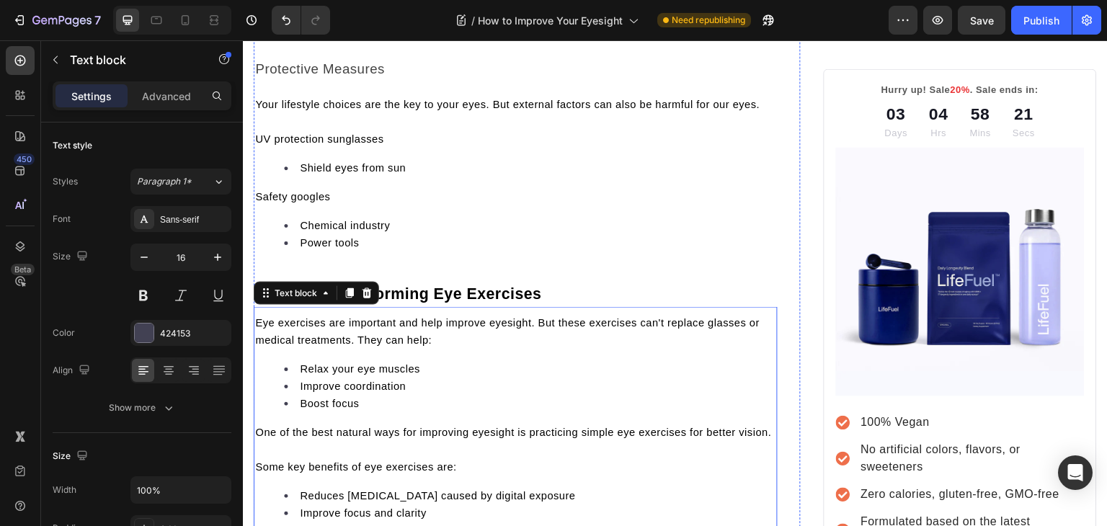
scroll to position [3609, 0]
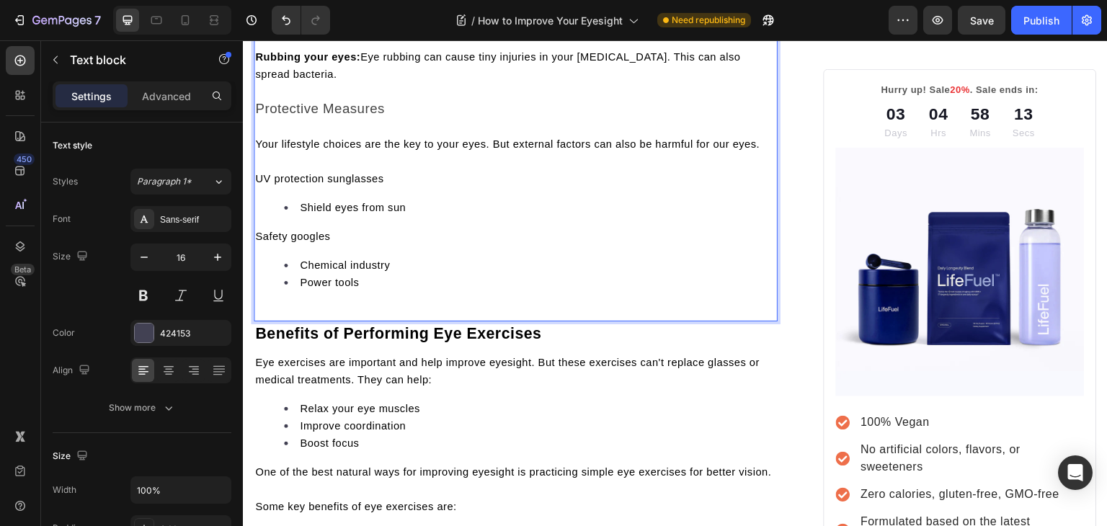
scroll to position [3583, 0]
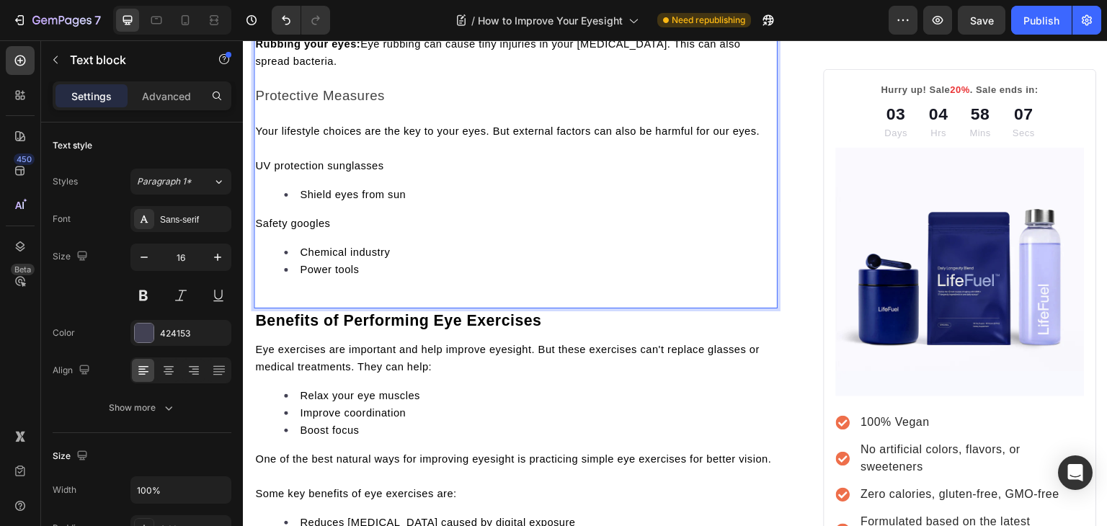
click at [306, 229] on span "Safety googles" at bounding box center [292, 224] width 75 height 12
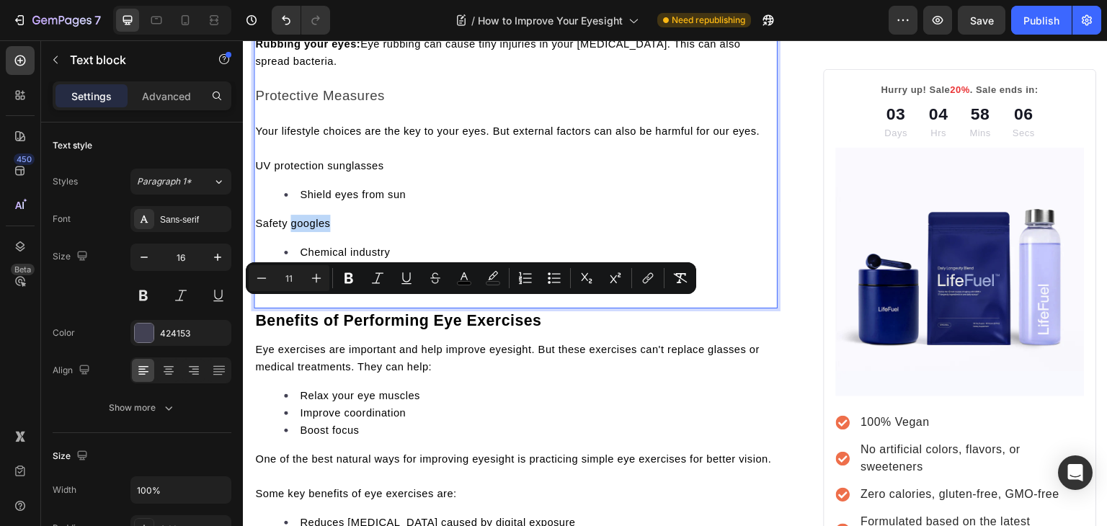
copy span "googles"
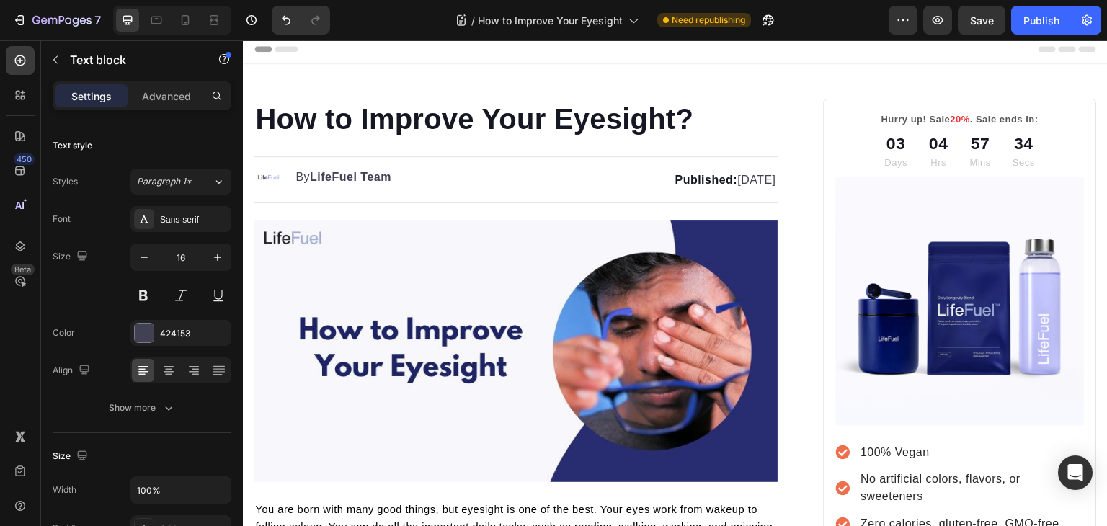
scroll to position [0, 0]
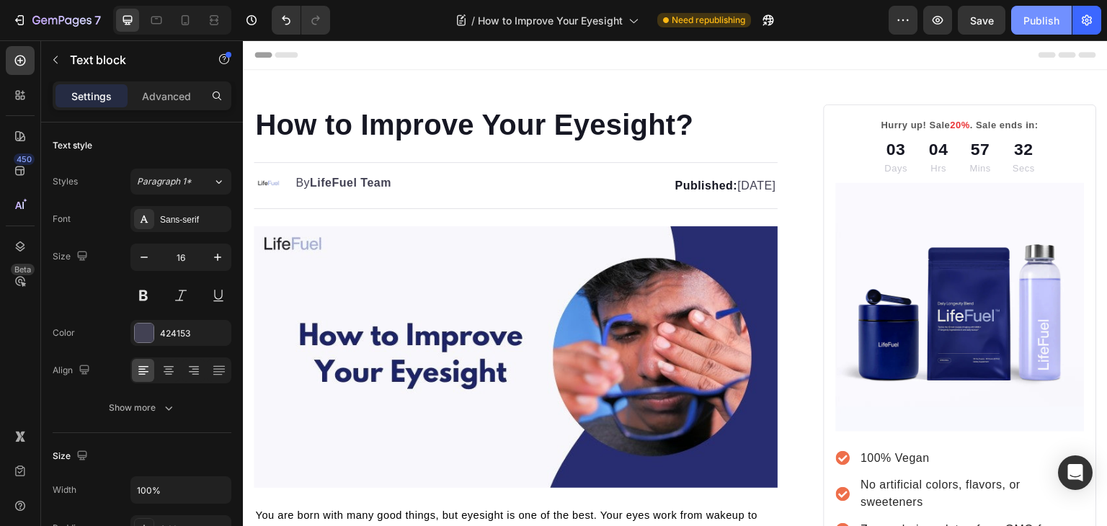
click at [1026, 24] on div "Publish" at bounding box center [1042, 20] width 36 height 15
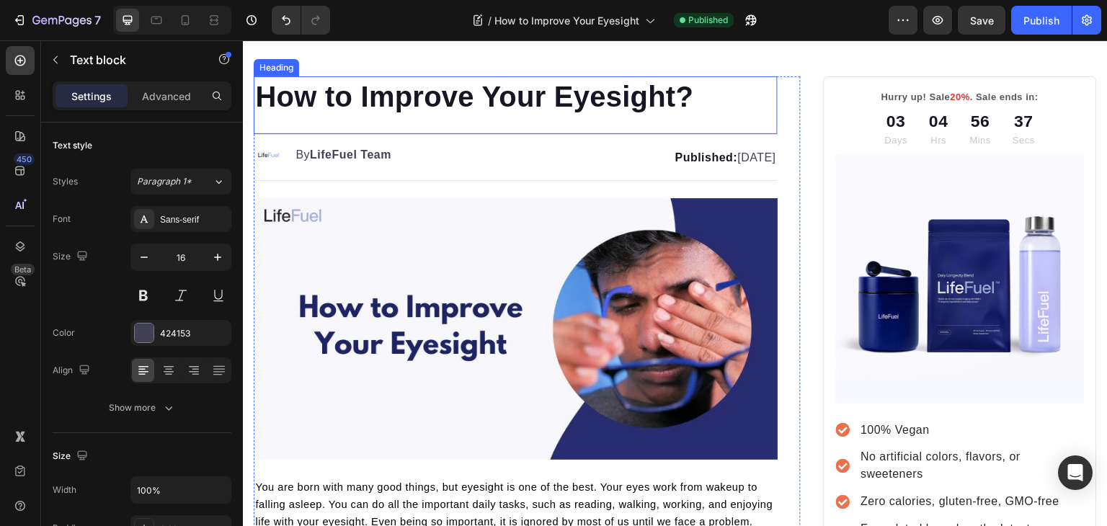
scroll to position [19, 0]
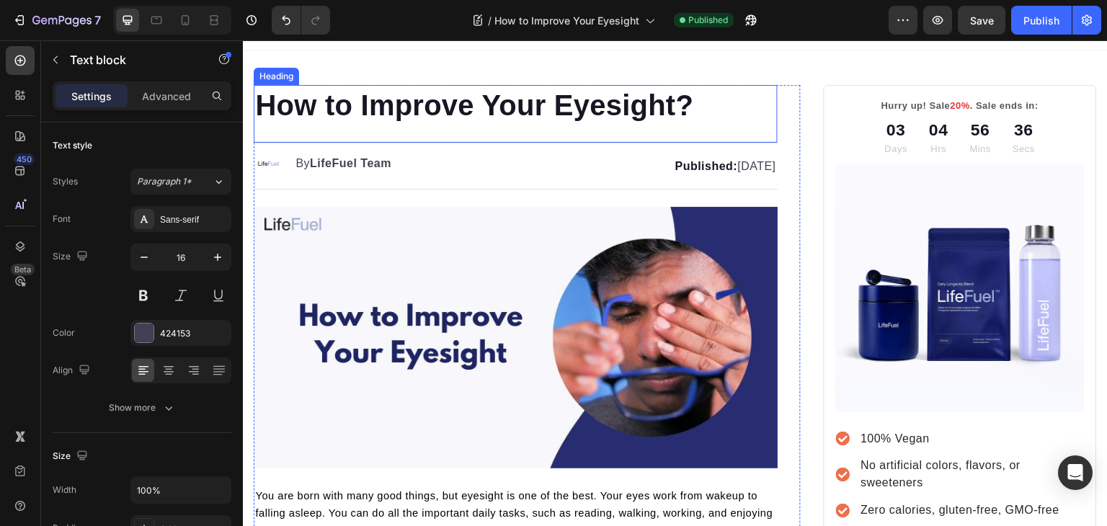
click at [465, 125] on div "How to Improve Your Eyesight? Heading" at bounding box center [516, 114] width 524 height 58
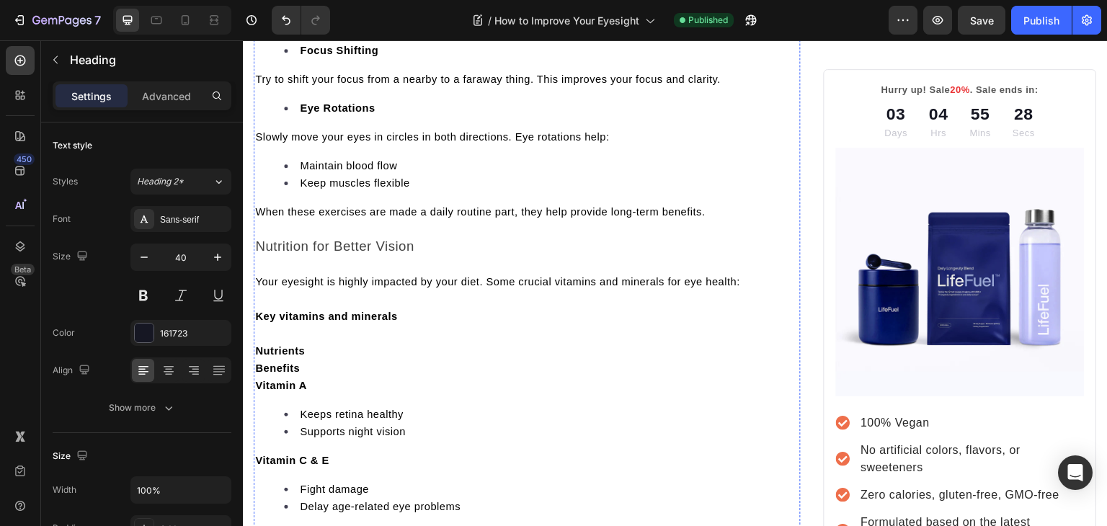
scroll to position [1574, 0]
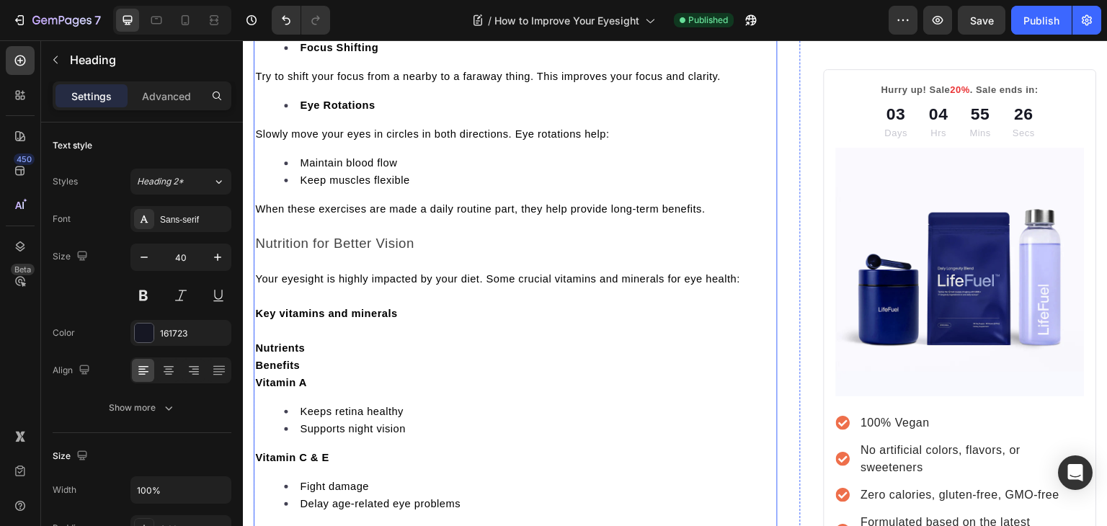
click at [265, 319] on strong "Key vitamins and minerals" at bounding box center [326, 314] width 142 height 12
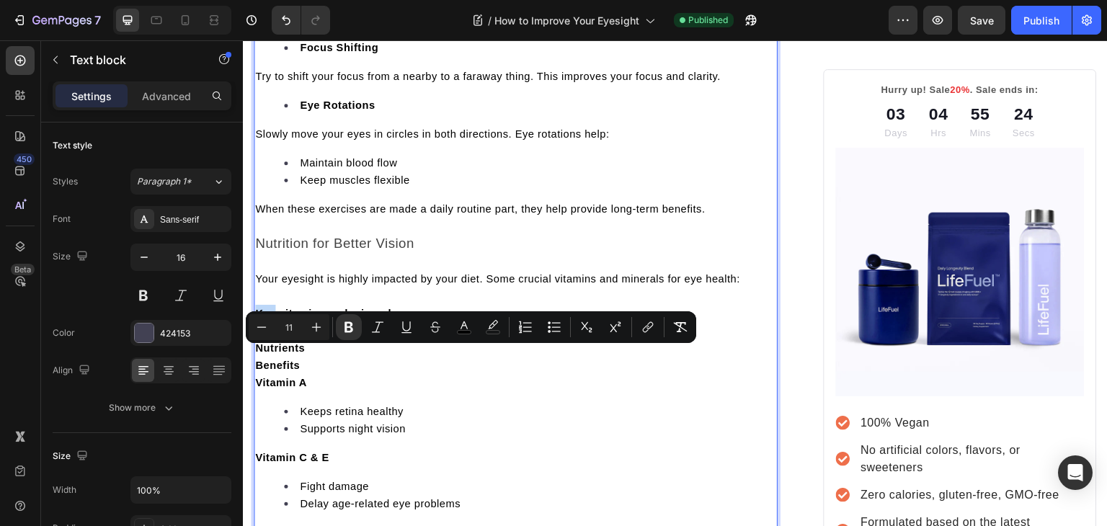
click at [265, 319] on strong "Key vitamins and minerals" at bounding box center [326, 314] width 142 height 12
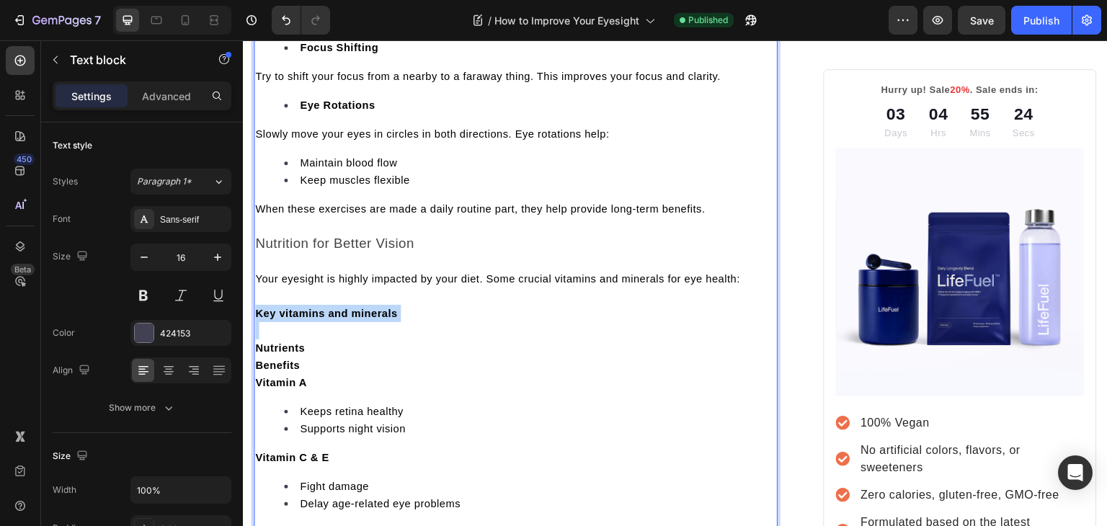
click at [265, 319] on strong "Key vitamins and minerals" at bounding box center [326, 314] width 142 height 12
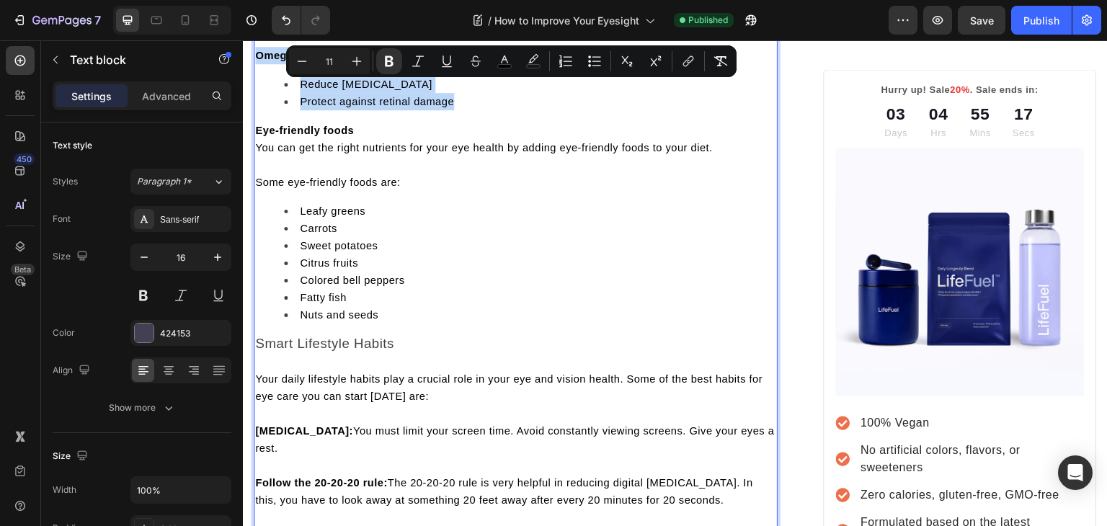
scroll to position [2127, 0]
